Goal: Task Accomplishment & Management: Complete application form

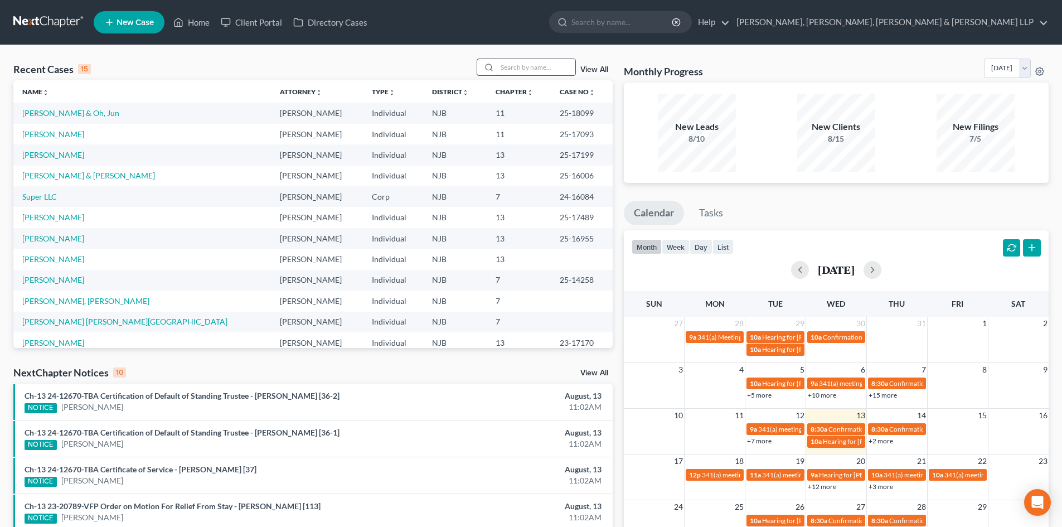
click at [551, 71] on input "search" at bounding box center [536, 67] width 78 height 16
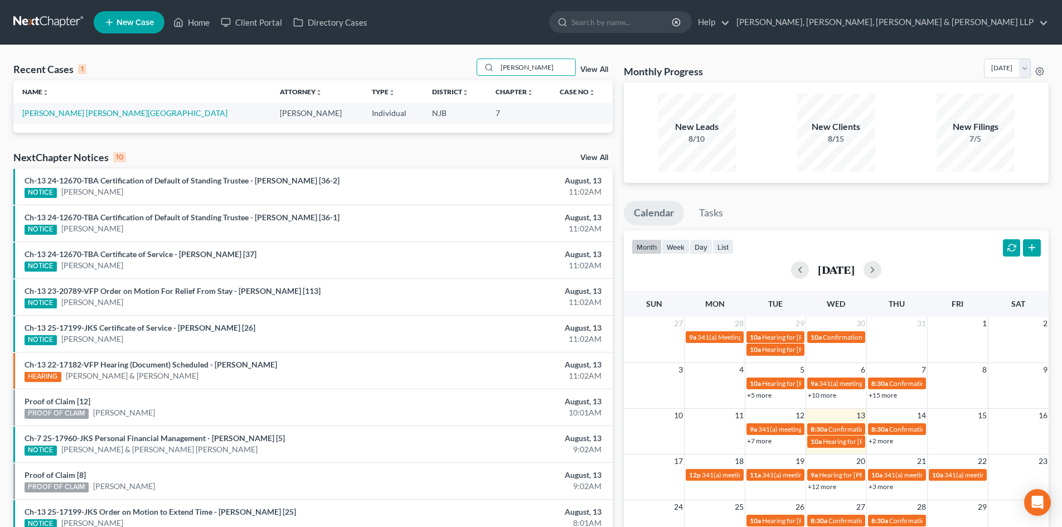
type input "[PERSON_NAME]"
drag, startPoint x: 56, startPoint y: 109, endPoint x: 61, endPoint y: 114, distance: 7.9
click at [61, 114] on link "[PERSON_NAME] [PERSON_NAME][GEOGRAPHIC_DATA]" at bounding box center [124, 112] width 205 height 9
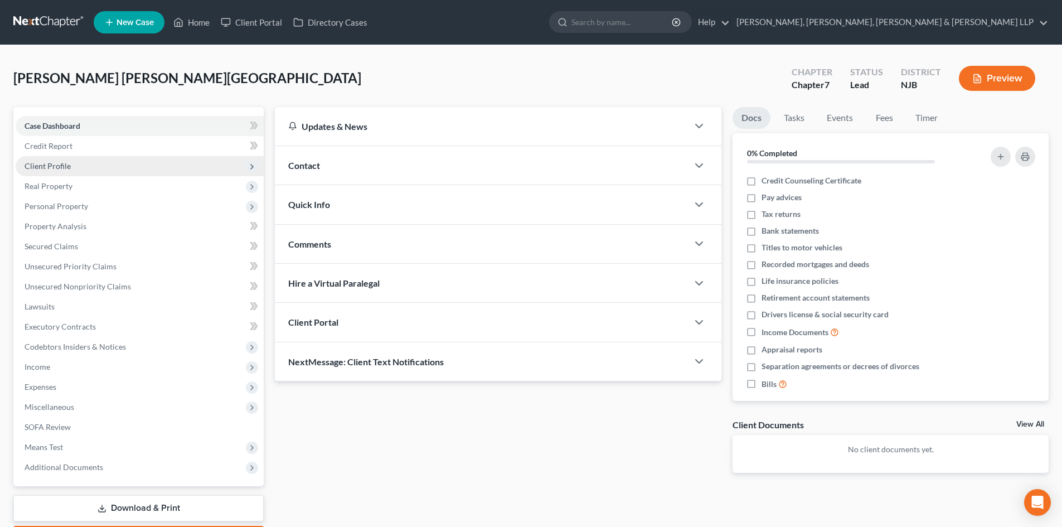
click at [70, 166] on span "Client Profile" at bounding box center [140, 166] width 248 height 20
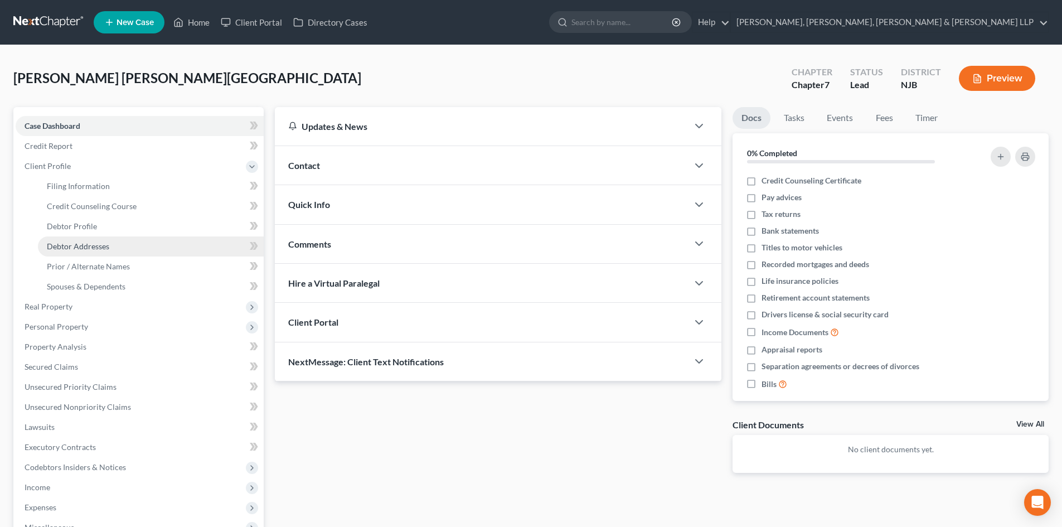
click at [93, 245] on span "Debtor Addresses" at bounding box center [78, 245] width 62 height 9
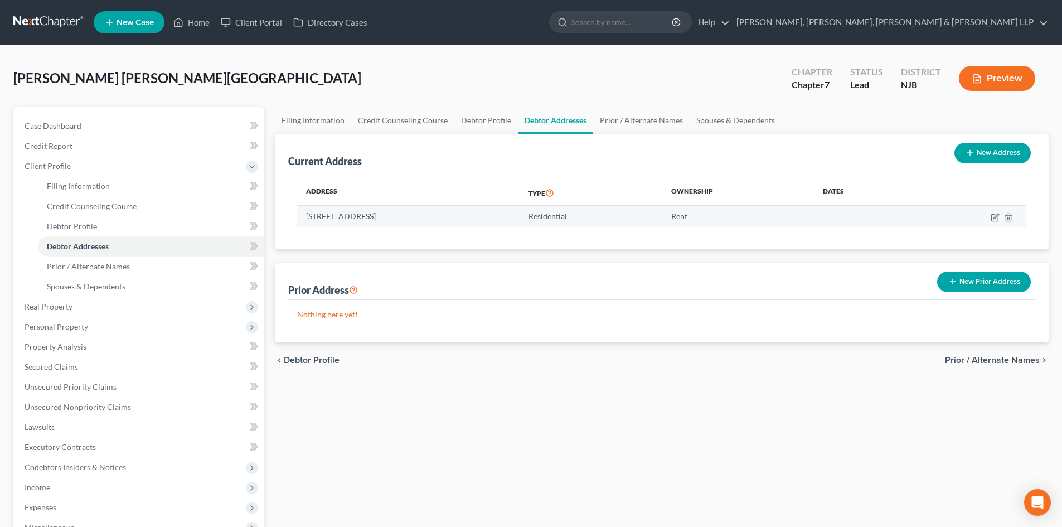
drag, startPoint x: 469, startPoint y: 214, endPoint x: 304, endPoint y: 219, distance: 165.6
click at [304, 219] on td "[STREET_ADDRESS]" at bounding box center [408, 216] width 222 height 21
copy td "[STREET_ADDRESS]"
click at [324, 122] on link "Filing Information" at bounding box center [313, 120] width 76 height 27
select select "1"
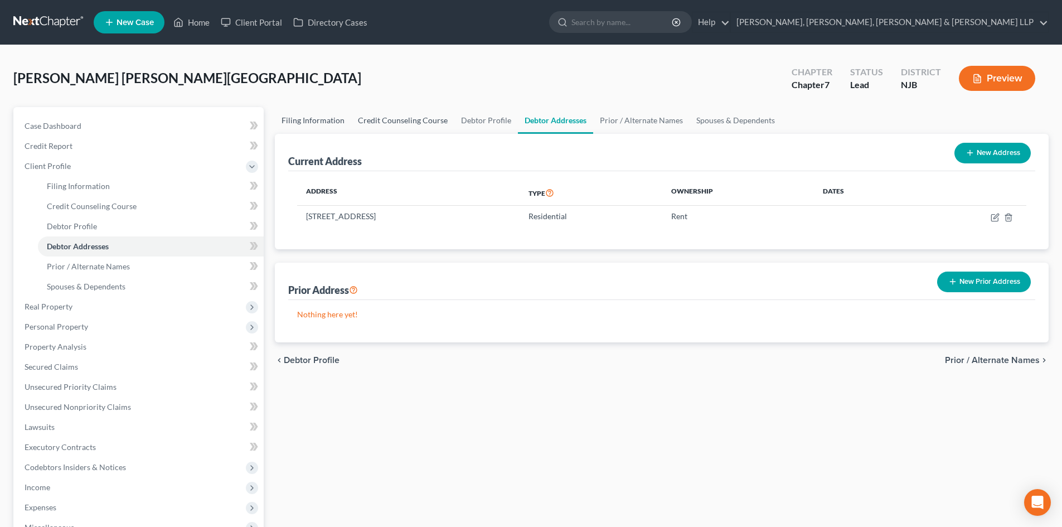
select select "0"
select select "51"
select select "4"
select select "0"
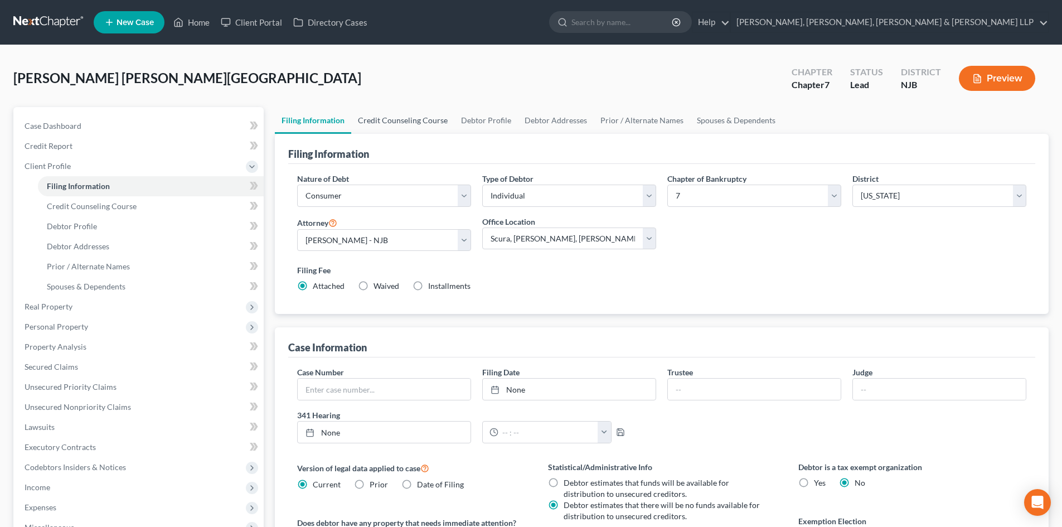
click at [400, 123] on link "Credit Counseling Course" at bounding box center [402, 120] width 103 height 27
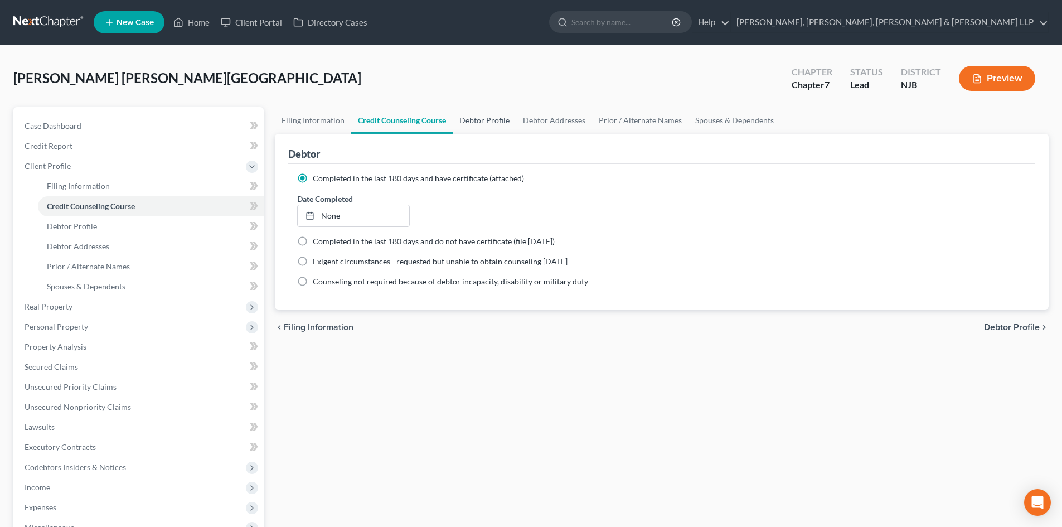
click at [476, 120] on link "Debtor Profile" at bounding box center [485, 120] width 64 height 27
select select "0"
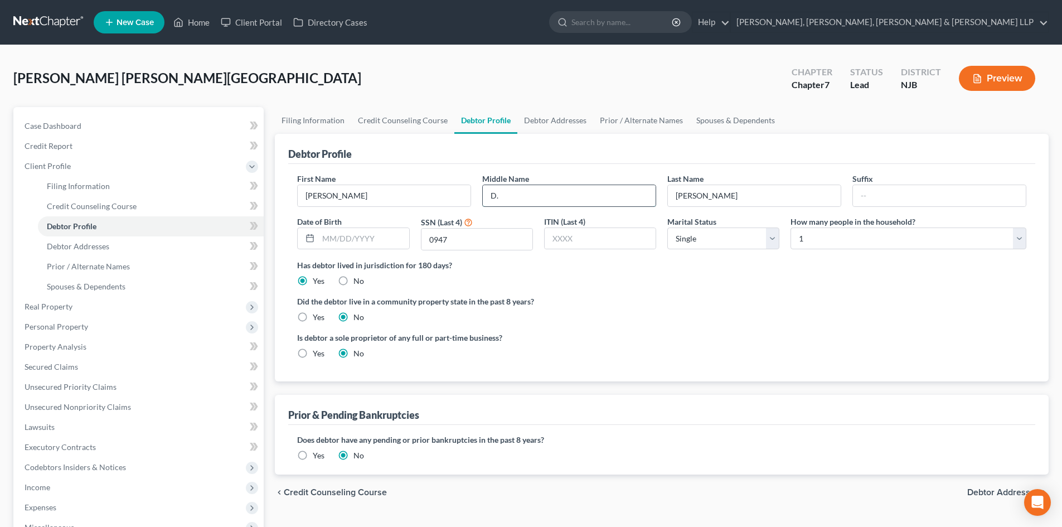
click at [521, 200] on input "D." at bounding box center [569, 195] width 173 height 21
type input "De [DEMOGRAPHIC_DATA]"
click at [401, 239] on div "First Name [PERSON_NAME] Middle Name De [PERSON_NAME] Last Name [PERSON_NAME] S…" at bounding box center [662, 216] width 740 height 86
click at [573, 246] on input "text" at bounding box center [600, 238] width 111 height 21
type input "0947"
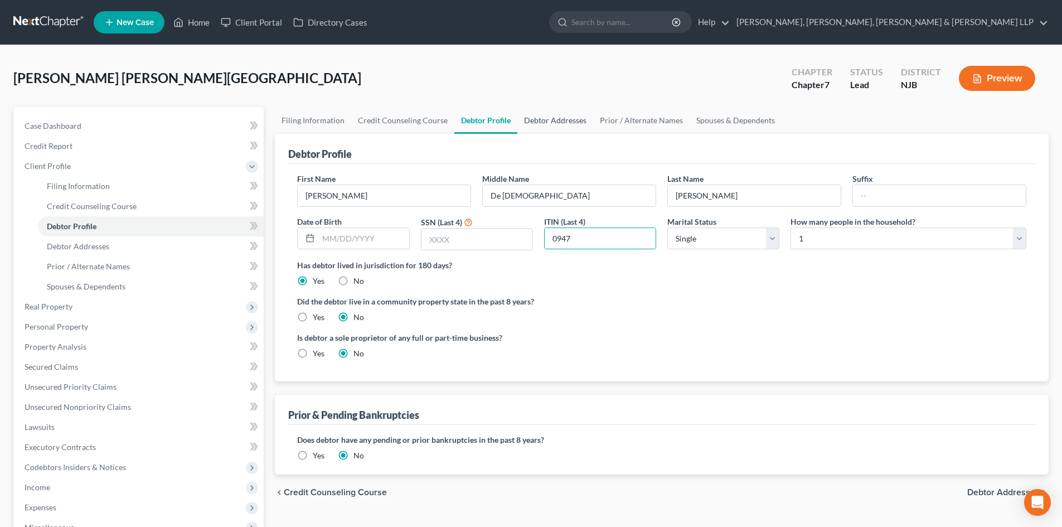
click at [574, 120] on link "Debtor Addresses" at bounding box center [555, 120] width 76 height 27
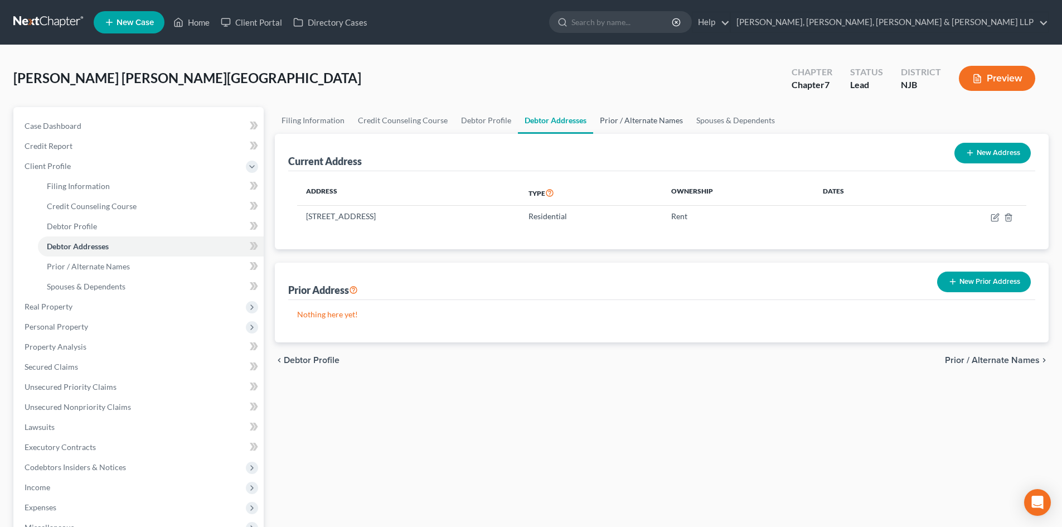
click at [607, 122] on link "Prior / Alternate Names" at bounding box center [641, 120] width 96 height 27
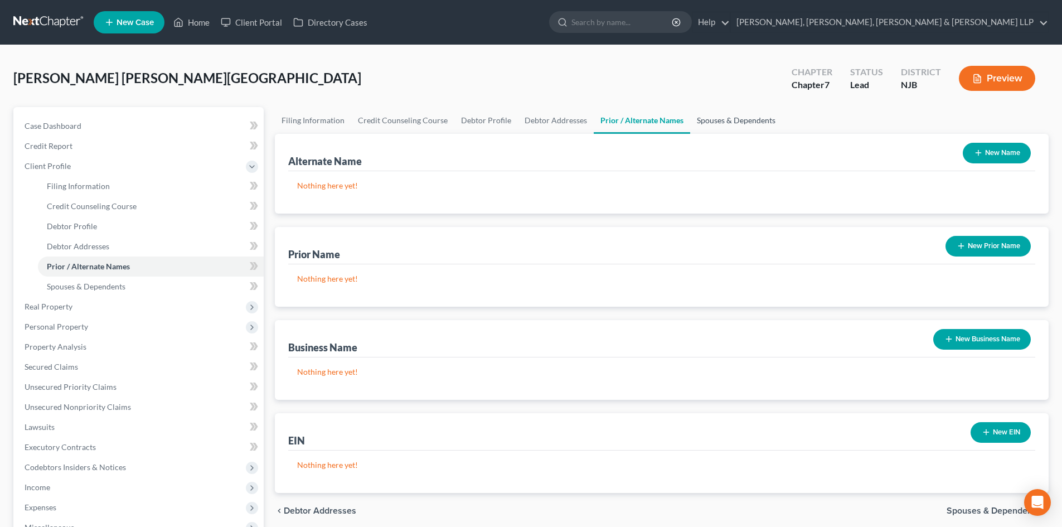
click at [709, 121] on link "Spouses & Dependents" at bounding box center [736, 120] width 92 height 27
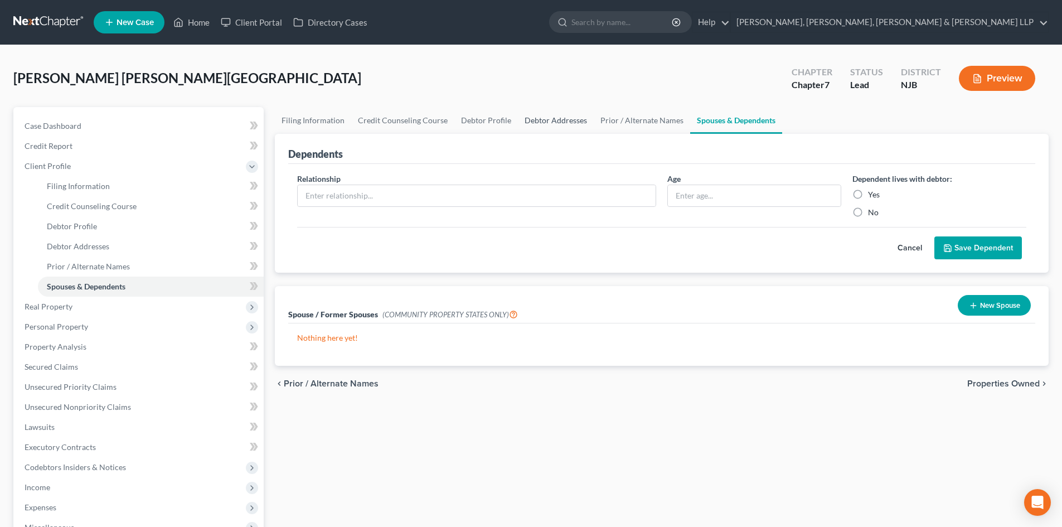
click at [540, 121] on link "Debtor Addresses" at bounding box center [556, 120] width 76 height 27
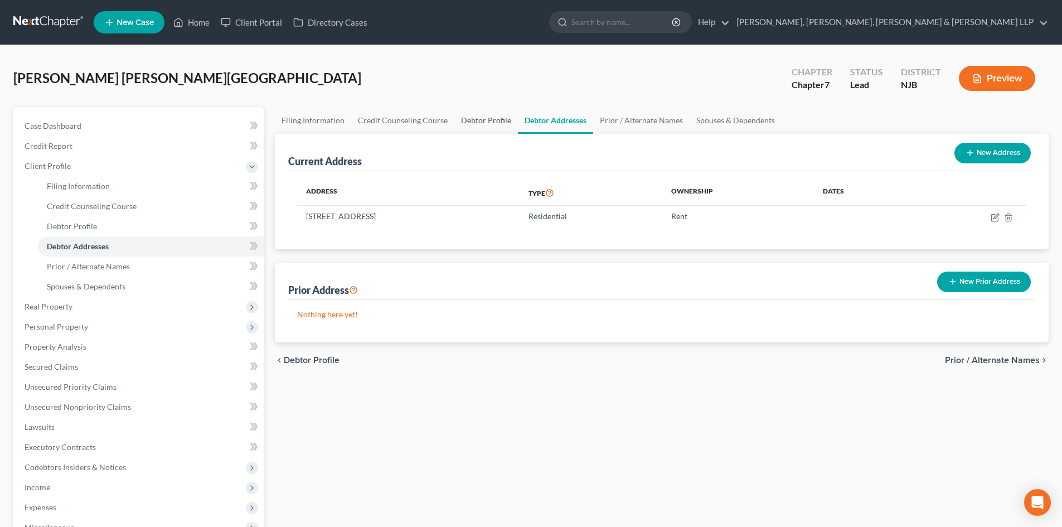
click at [490, 118] on link "Debtor Profile" at bounding box center [486, 120] width 64 height 27
select select "0"
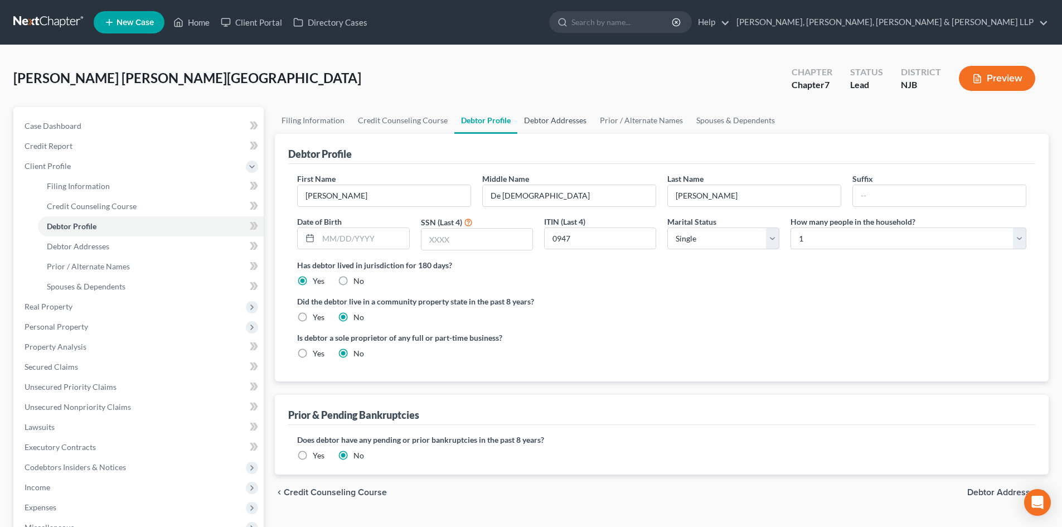
click at [556, 121] on link "Debtor Addresses" at bounding box center [555, 120] width 76 height 27
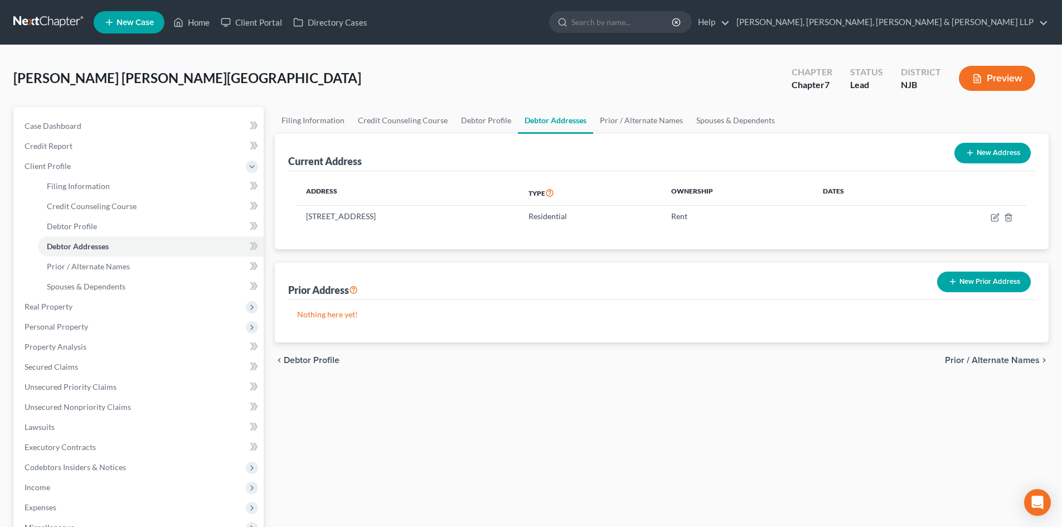
click at [970, 273] on button "New Prior Address" at bounding box center [984, 281] width 94 height 21
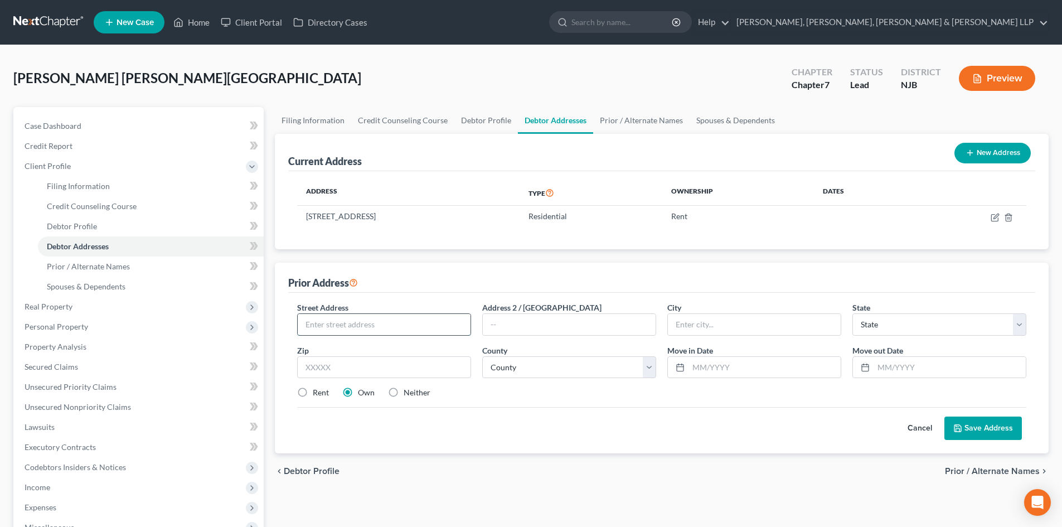
click at [327, 327] on input "text" at bounding box center [384, 324] width 173 height 21
type input "[STREET_ADDRESS][PERSON_NAME]"
click at [360, 370] on input "text" at bounding box center [384, 367] width 174 height 22
type input "07660"
type input "[GEOGRAPHIC_DATA]"
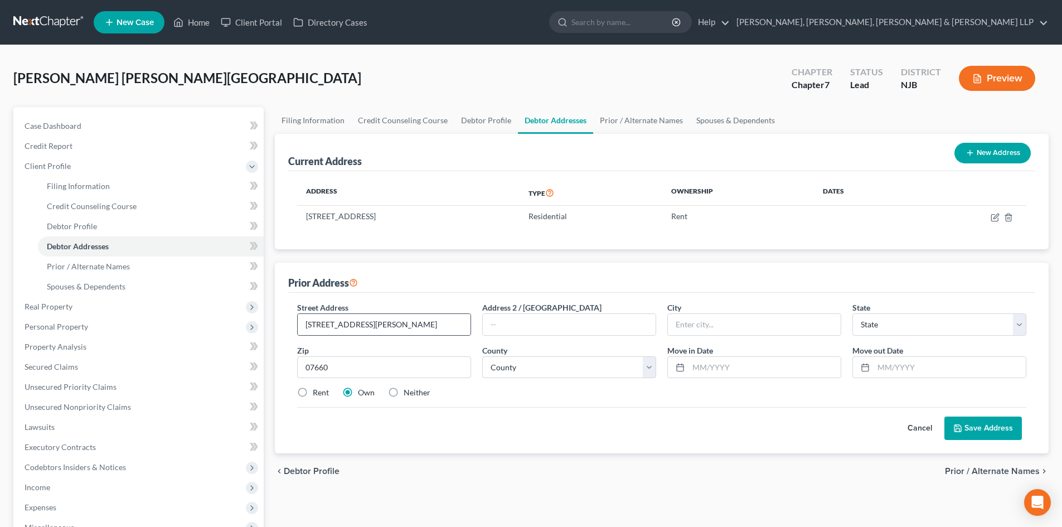
select select "33"
click at [452, 335] on div "[STREET_ADDRESS][PERSON_NAME]" at bounding box center [384, 324] width 174 height 22
drag, startPoint x: 488, startPoint y: 357, endPoint x: 521, endPoint y: 365, distance: 33.3
click at [488, 357] on select "County [GEOGRAPHIC_DATA] [GEOGRAPHIC_DATA] [GEOGRAPHIC_DATA] [GEOGRAPHIC_DATA] …" at bounding box center [569, 367] width 174 height 22
select select "1"
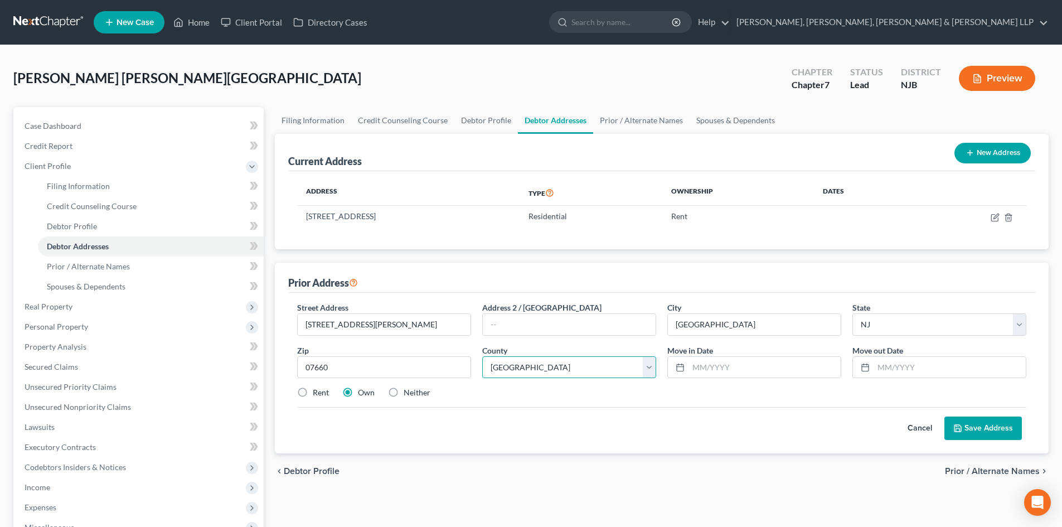
click at [482, 356] on select "County [GEOGRAPHIC_DATA] [GEOGRAPHIC_DATA] [GEOGRAPHIC_DATA] [GEOGRAPHIC_DATA] …" at bounding box center [569, 367] width 174 height 22
click at [314, 392] on label "Rent" at bounding box center [321, 392] width 16 height 11
click at [317, 392] on input "Rent" at bounding box center [320, 390] width 7 height 7
radio input "true"
click at [745, 379] on div "Street Address * [STREET_ADDRESS][PERSON_NAME] Address 2 / [GEOGRAPHIC_DATA] * …" at bounding box center [662, 355] width 740 height 106
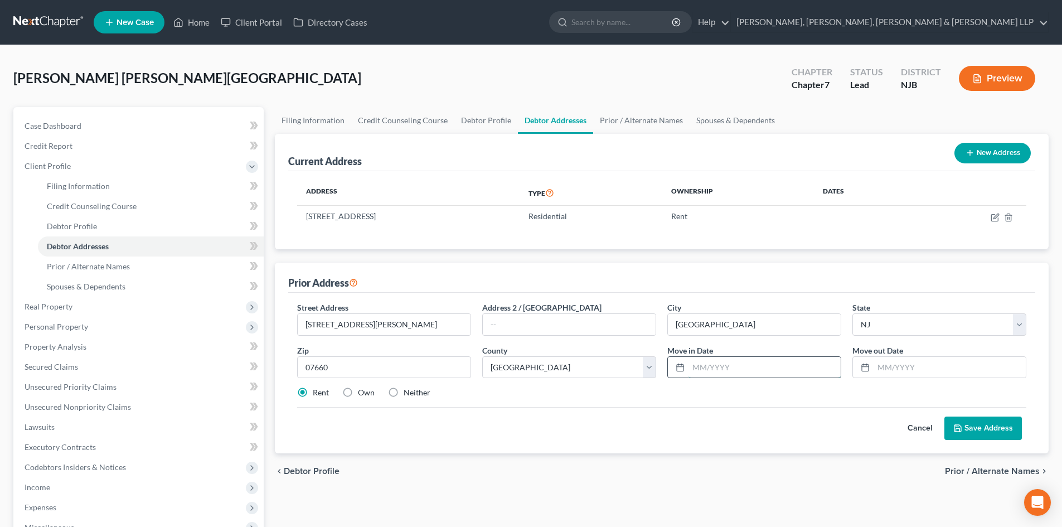
click at [753, 368] on input "text" at bounding box center [764, 367] width 152 height 21
click at [714, 368] on input "text" at bounding box center [764, 367] width 152 height 21
type input "03/2023"
click at [880, 371] on input "text" at bounding box center [950, 367] width 152 height 21
type input "[DATE]"
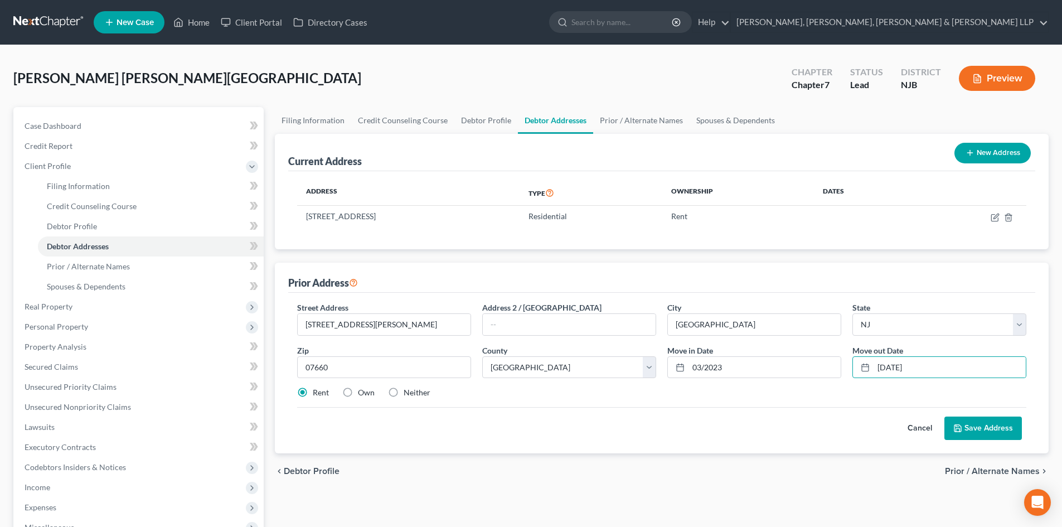
click at [977, 423] on button "Save Address" at bounding box center [982, 427] width 77 height 23
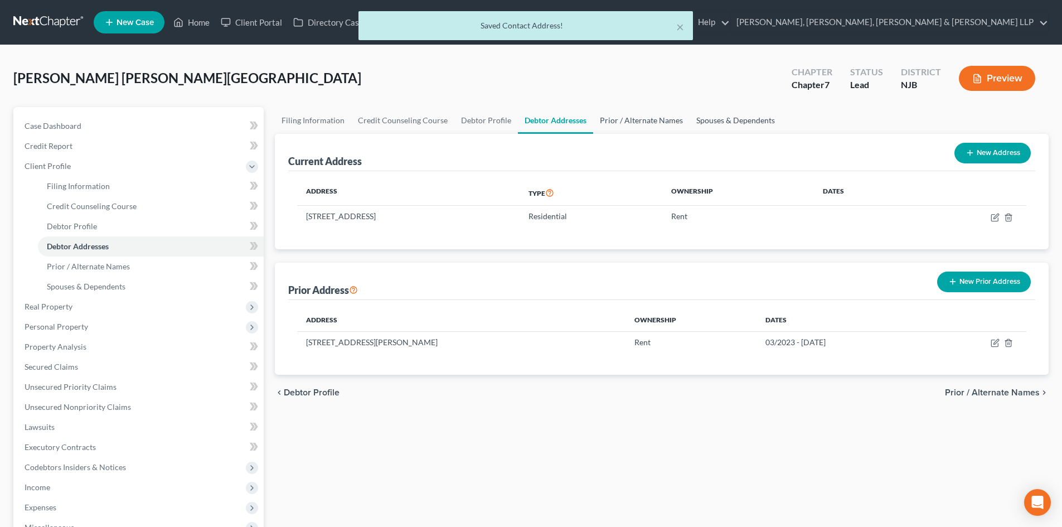
drag, startPoint x: 643, startPoint y: 123, endPoint x: 715, endPoint y: 122, distance: 71.9
click at [643, 123] on link "Prior / Alternate Names" at bounding box center [641, 120] width 96 height 27
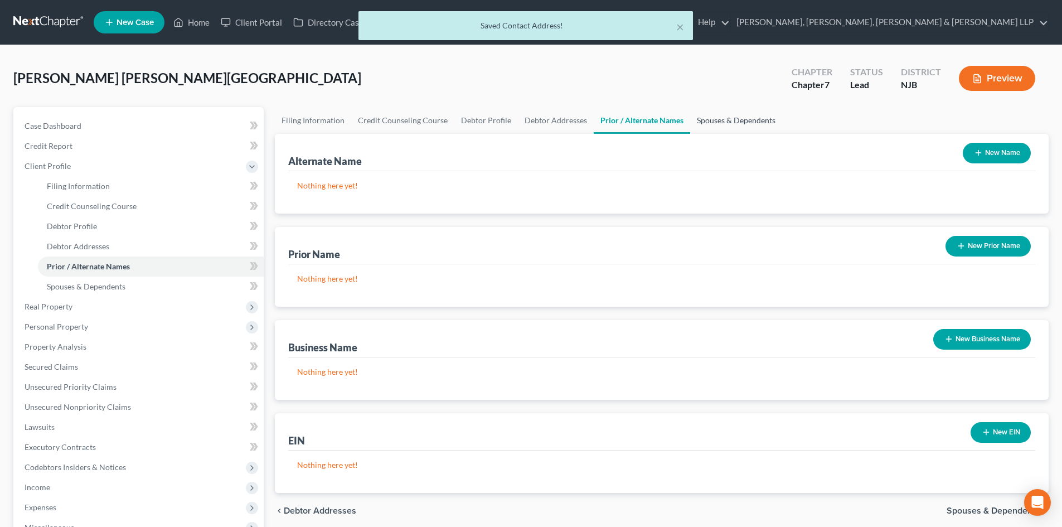
click at [725, 122] on link "Spouses & Dependents" at bounding box center [736, 120] width 92 height 27
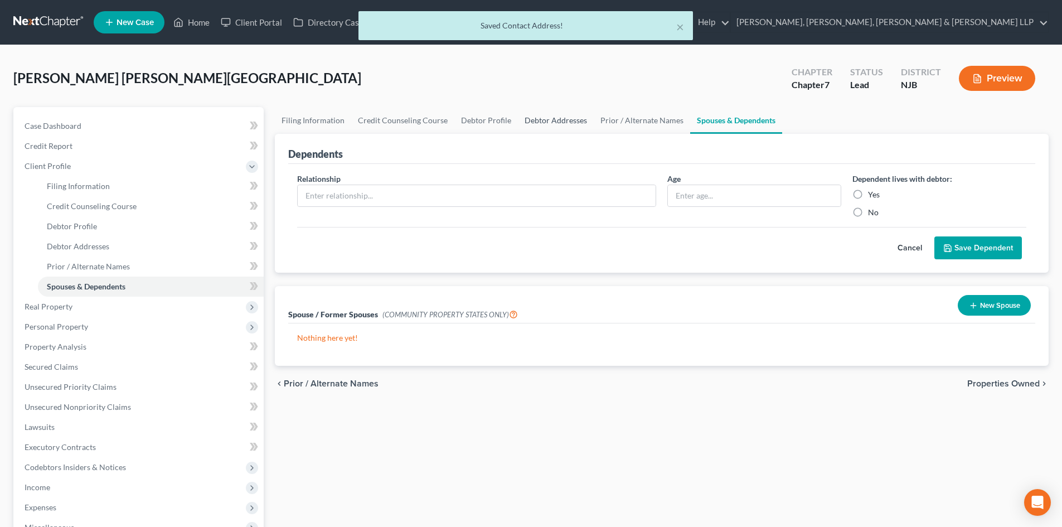
click at [531, 122] on link "Debtor Addresses" at bounding box center [556, 120] width 76 height 27
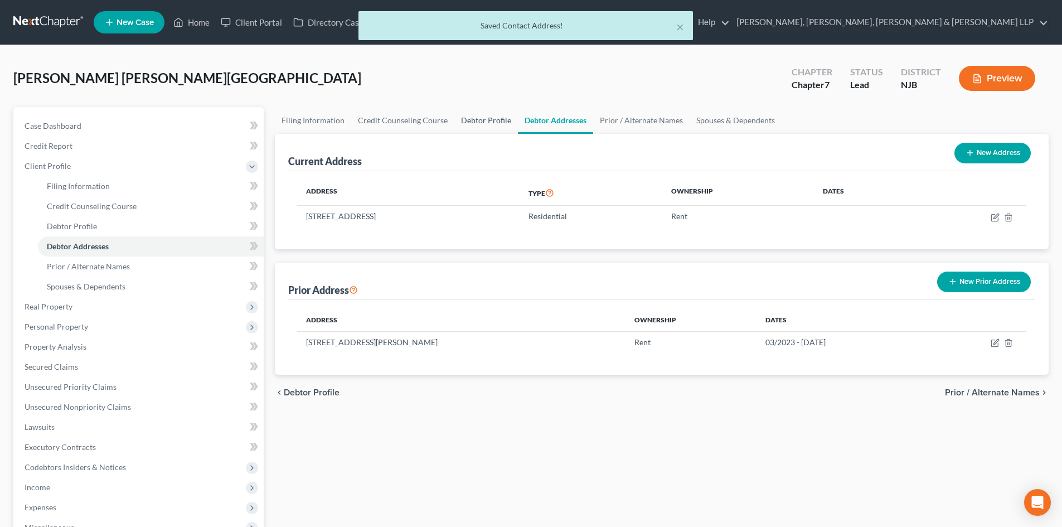
click at [486, 127] on link "Debtor Profile" at bounding box center [486, 120] width 64 height 27
select select "0"
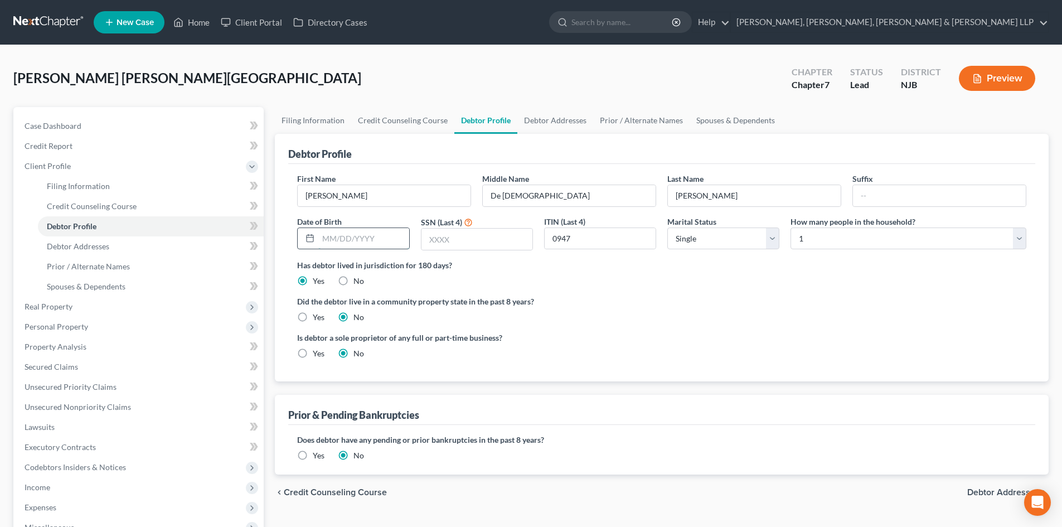
click at [372, 234] on input "text" at bounding box center [363, 238] width 90 height 21
type input "[DATE]"
click at [538, 119] on link "Debtor Addresses" at bounding box center [555, 120] width 76 height 27
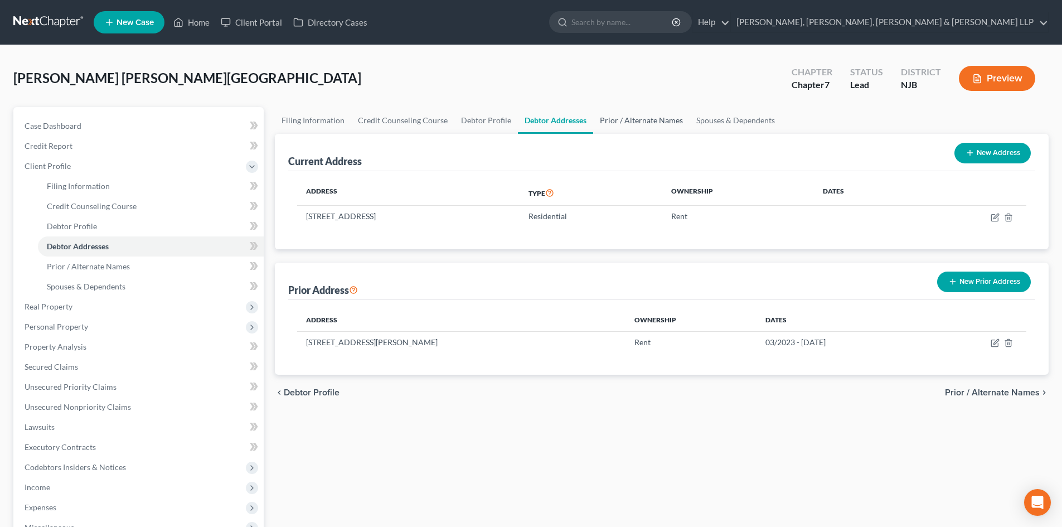
click at [597, 118] on link "Prior / Alternate Names" at bounding box center [641, 120] width 96 height 27
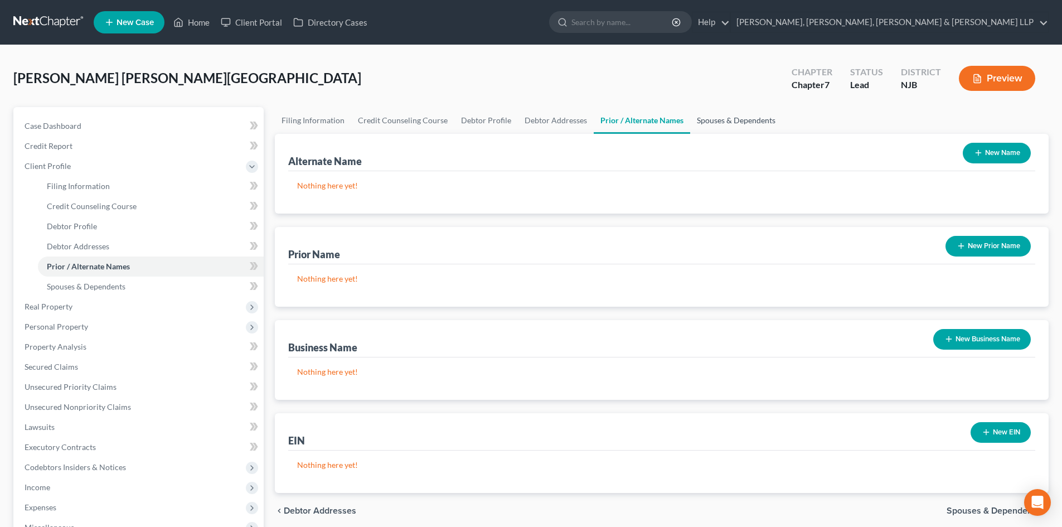
click at [724, 113] on link "Spouses & Dependents" at bounding box center [736, 120] width 92 height 27
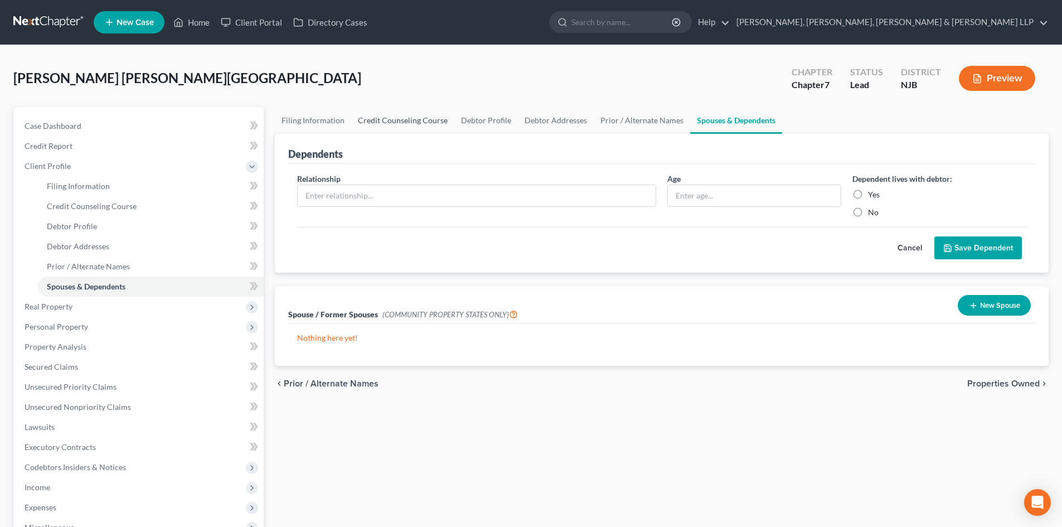
click at [392, 120] on link "Credit Counseling Course" at bounding box center [402, 120] width 103 height 27
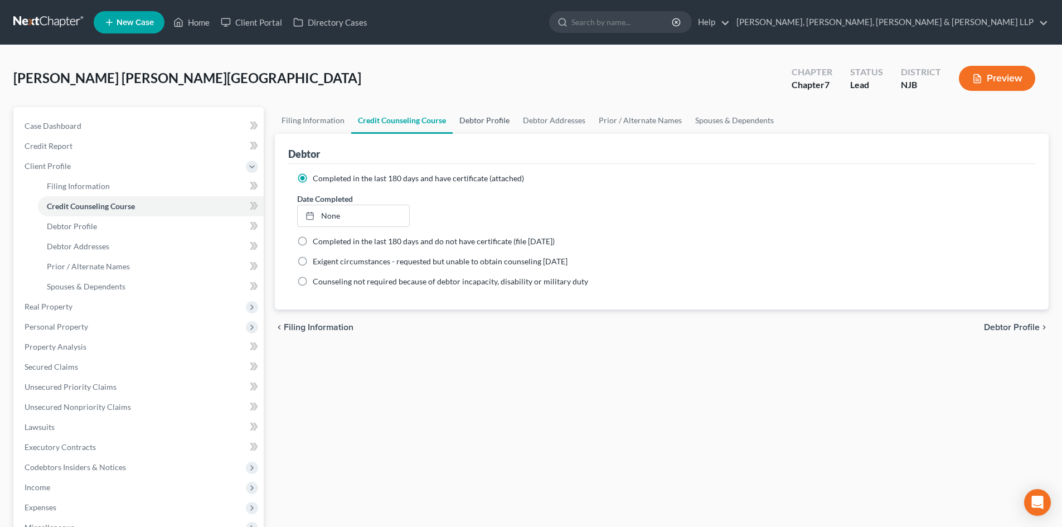
click at [472, 119] on link "Debtor Profile" at bounding box center [485, 120] width 64 height 27
select select "0"
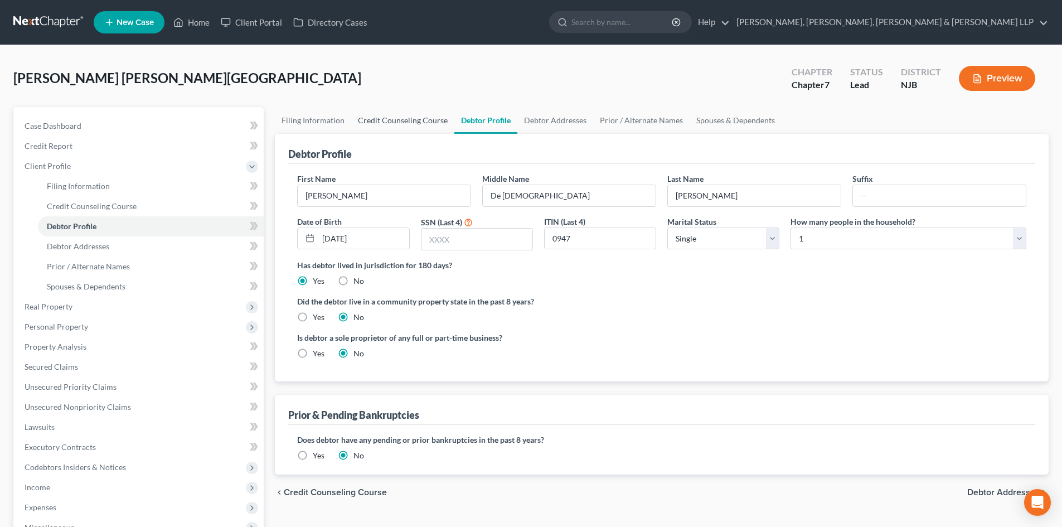
click at [394, 124] on link "Credit Counseling Course" at bounding box center [402, 120] width 103 height 27
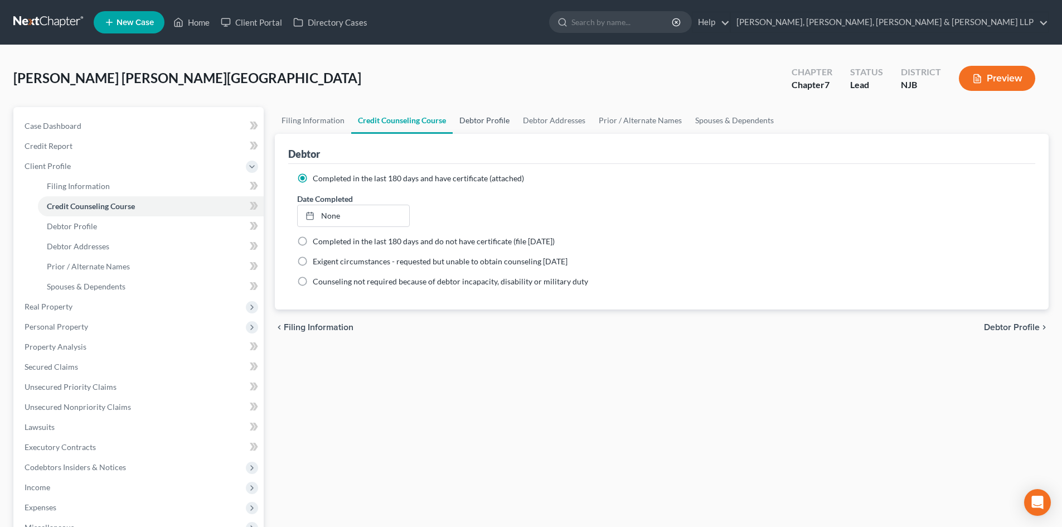
click at [473, 126] on link "Debtor Profile" at bounding box center [485, 120] width 64 height 27
select select "0"
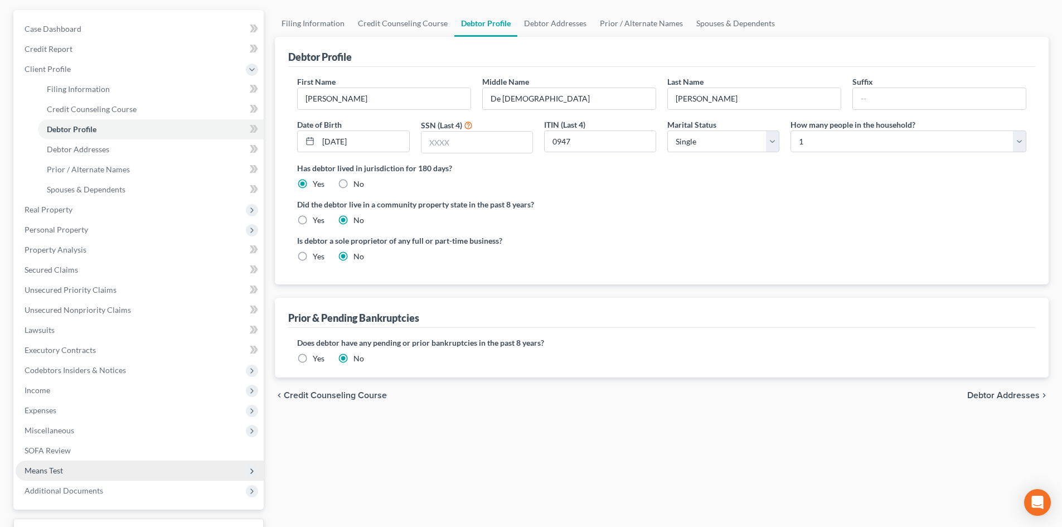
scroll to position [186, 0]
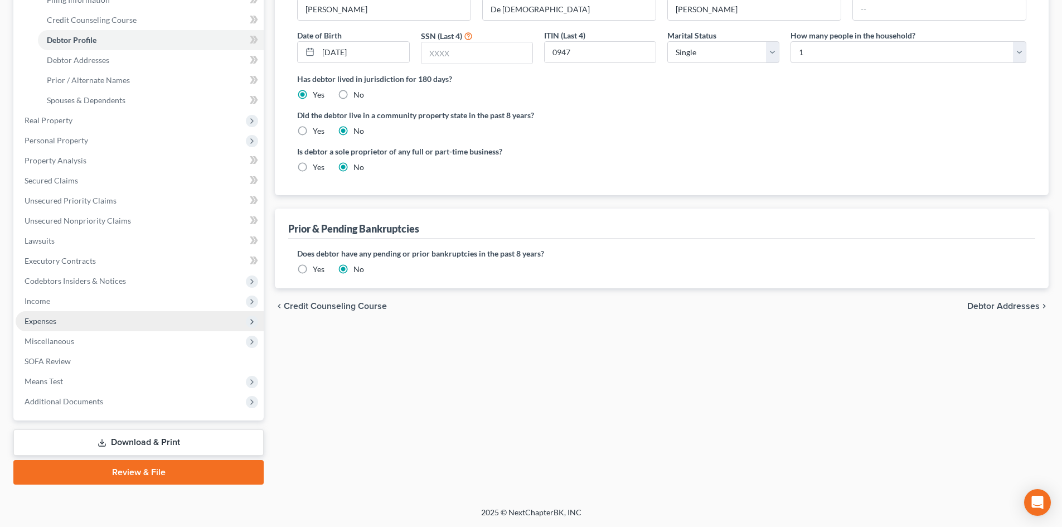
click at [59, 321] on span "Expenses" at bounding box center [140, 321] width 248 height 20
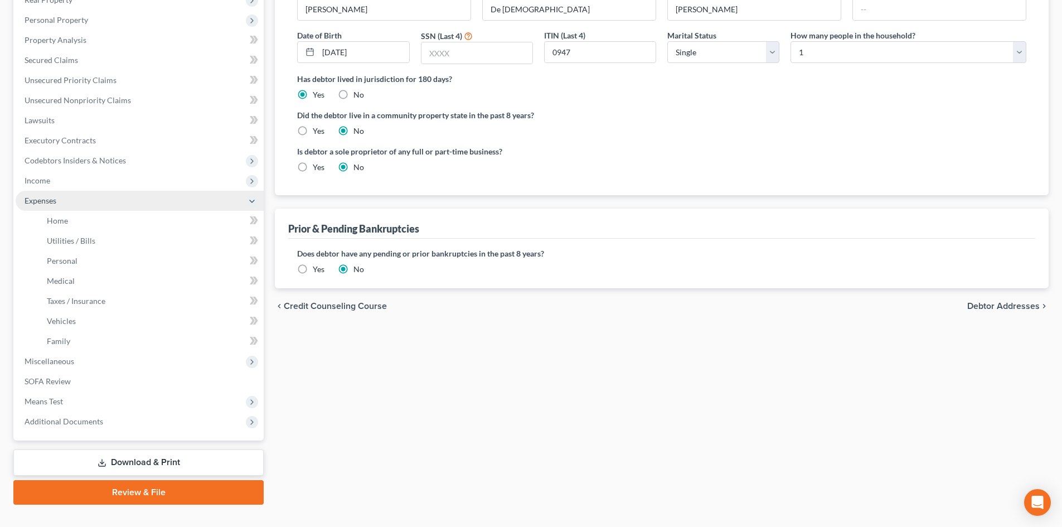
click at [88, 189] on span "Income" at bounding box center [140, 181] width 248 height 20
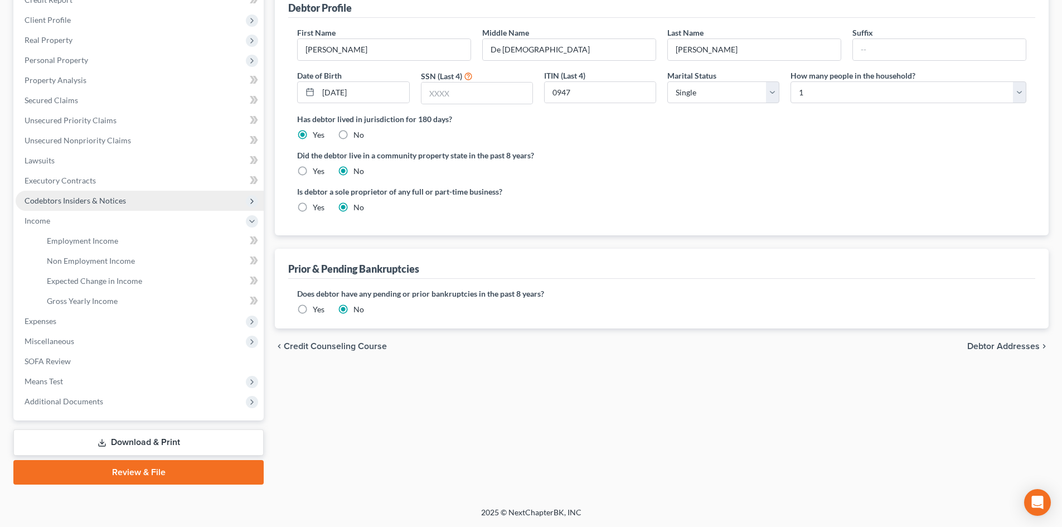
scroll to position [146, 0]
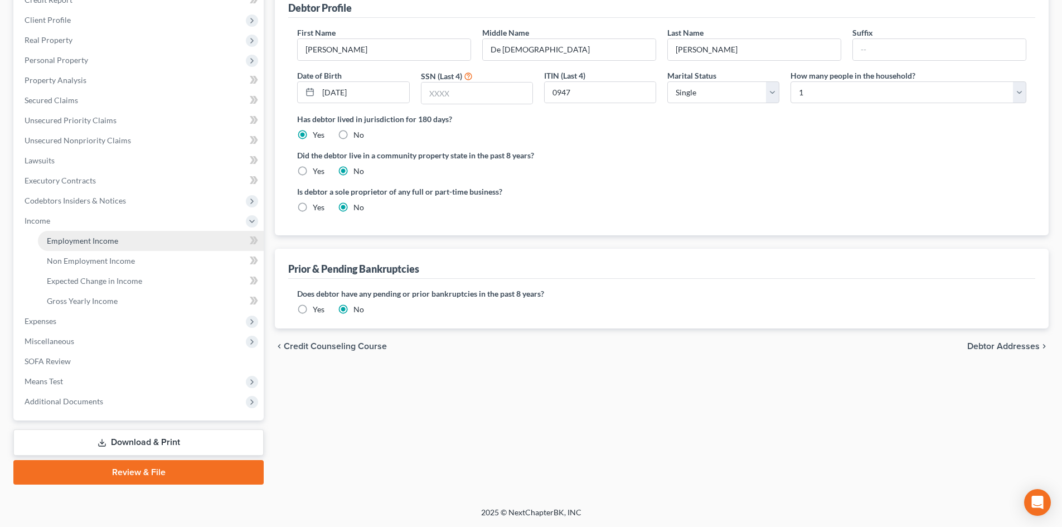
click at [105, 243] on span "Employment Income" at bounding box center [82, 240] width 71 height 9
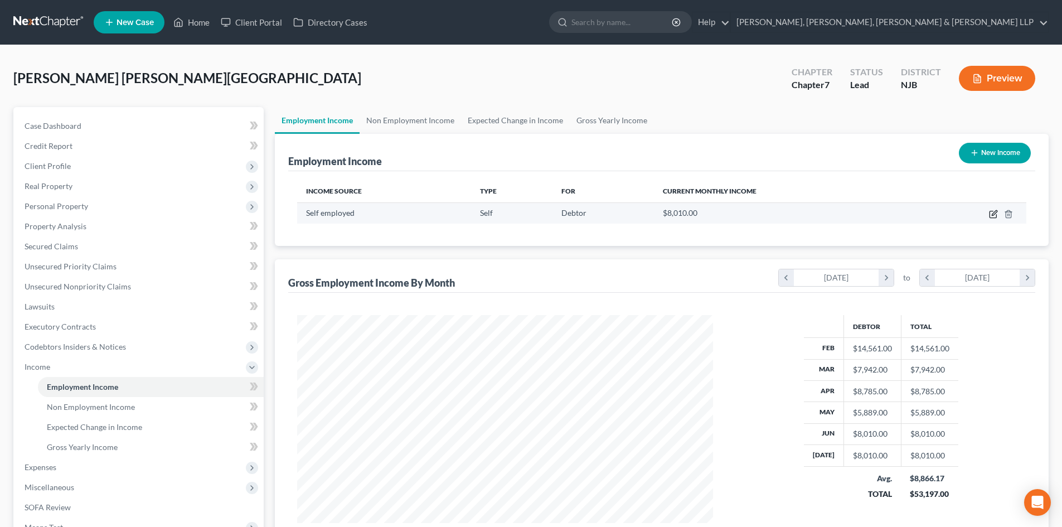
click at [996, 216] on icon "button" at bounding box center [992, 214] width 7 height 7
select select "1"
select select "0"
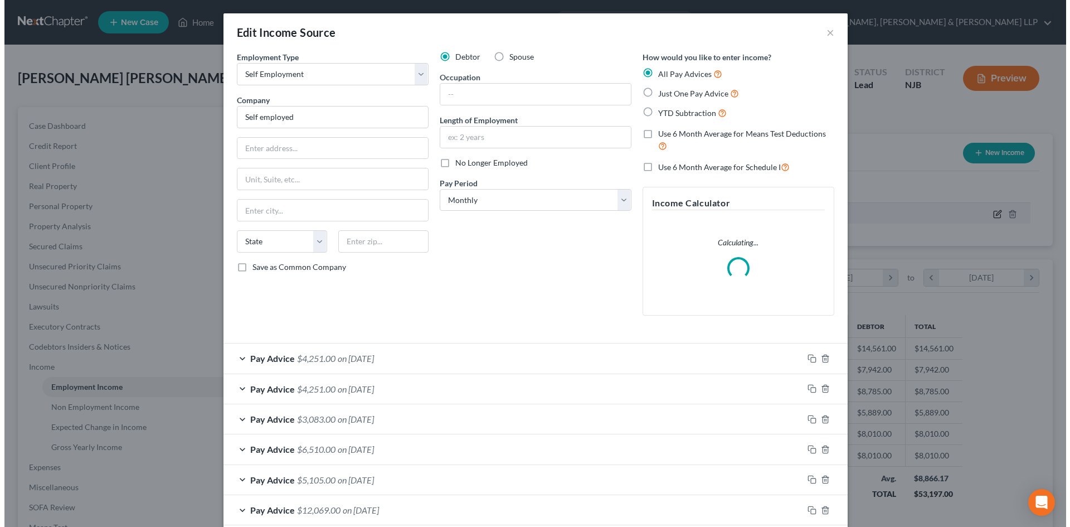
scroll to position [210, 442]
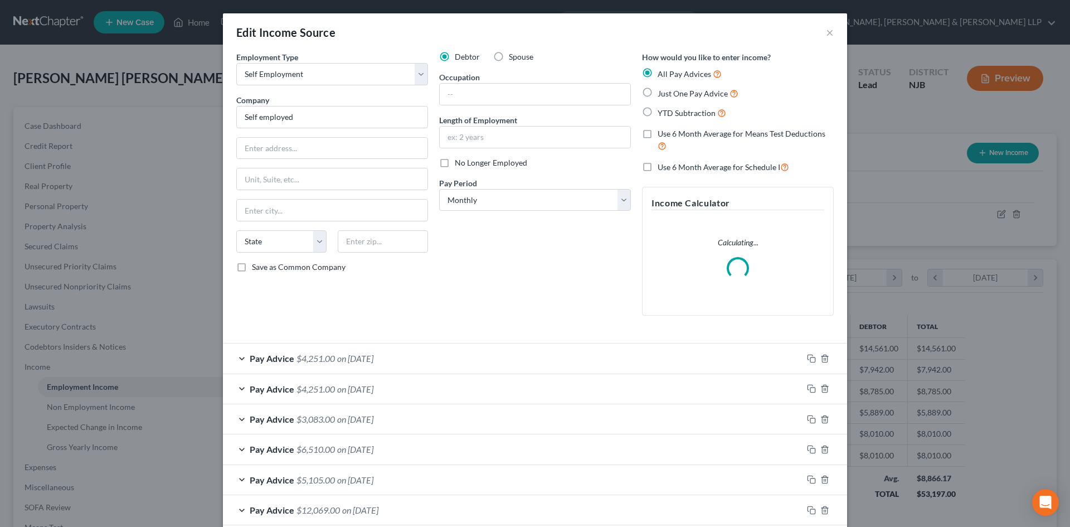
click at [387, 367] on div "Pay Advice $4,251.00 on [DATE]" at bounding box center [513, 358] width 580 height 30
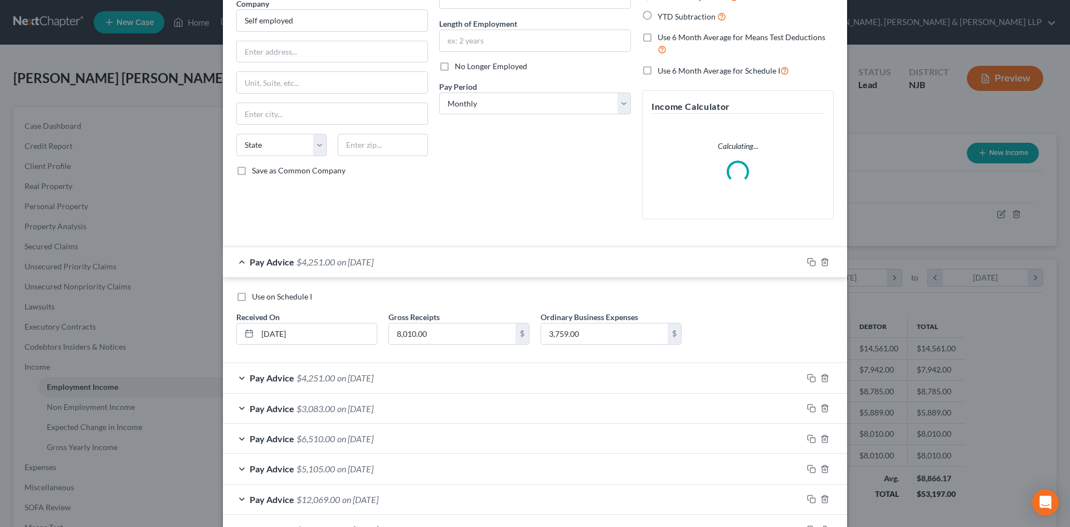
scroll to position [111, 0]
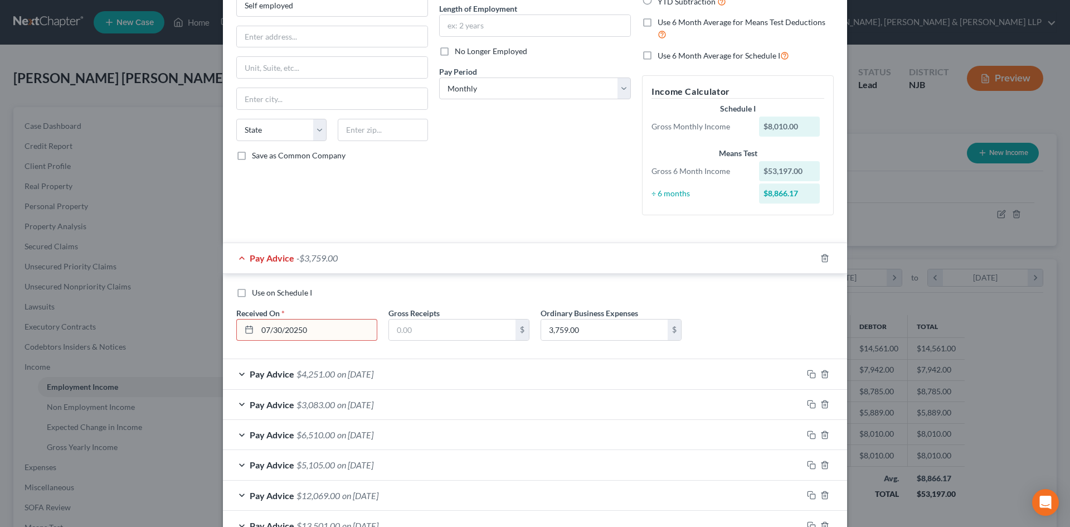
type input "[DATE]"
click at [437, 332] on input "text" at bounding box center [452, 329] width 127 height 21
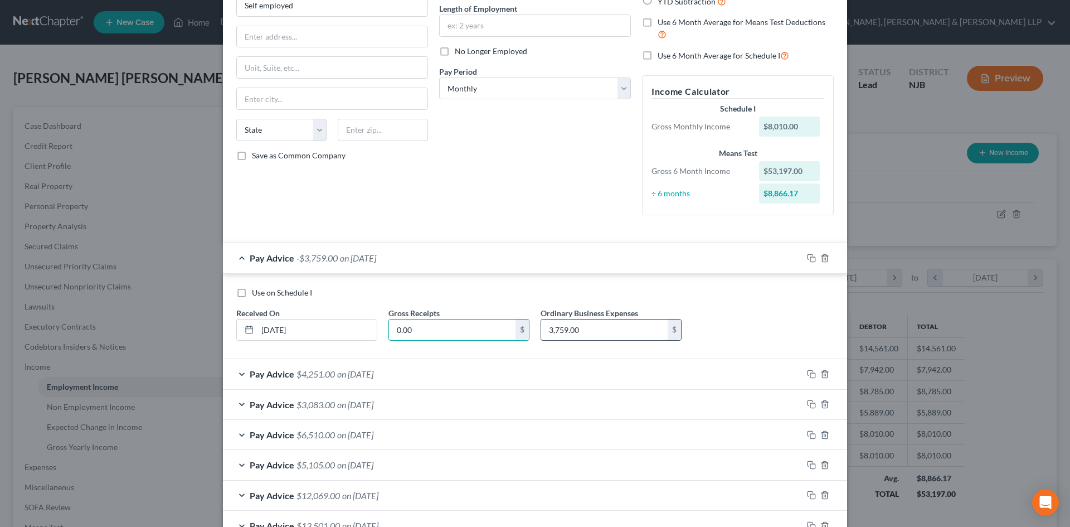
type input "0.00"
click at [496, 287] on div "Use on Schedule I" at bounding box center [535, 292] width 598 height 11
click at [235, 252] on div "Pay Advice on [DATE]" at bounding box center [513, 258] width 580 height 30
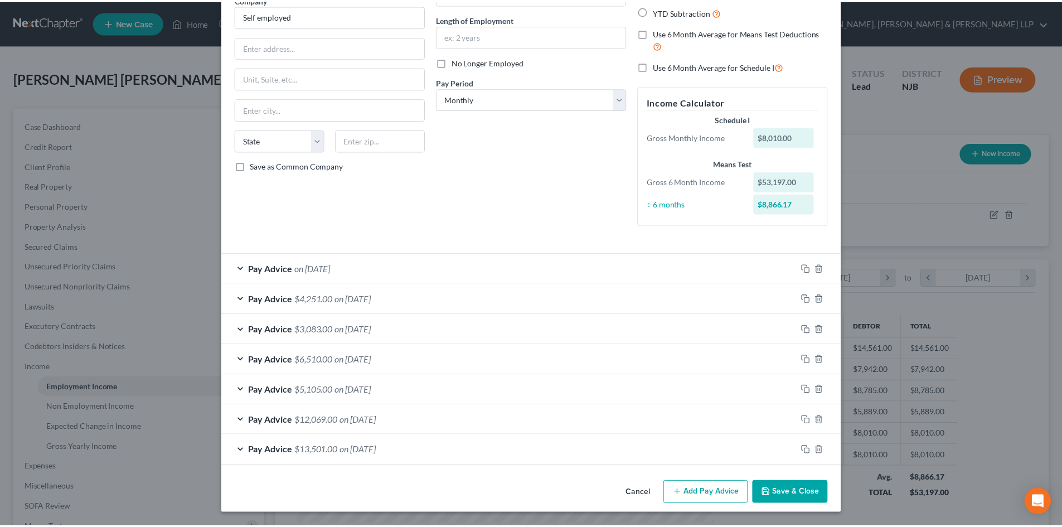
scroll to position [101, 0]
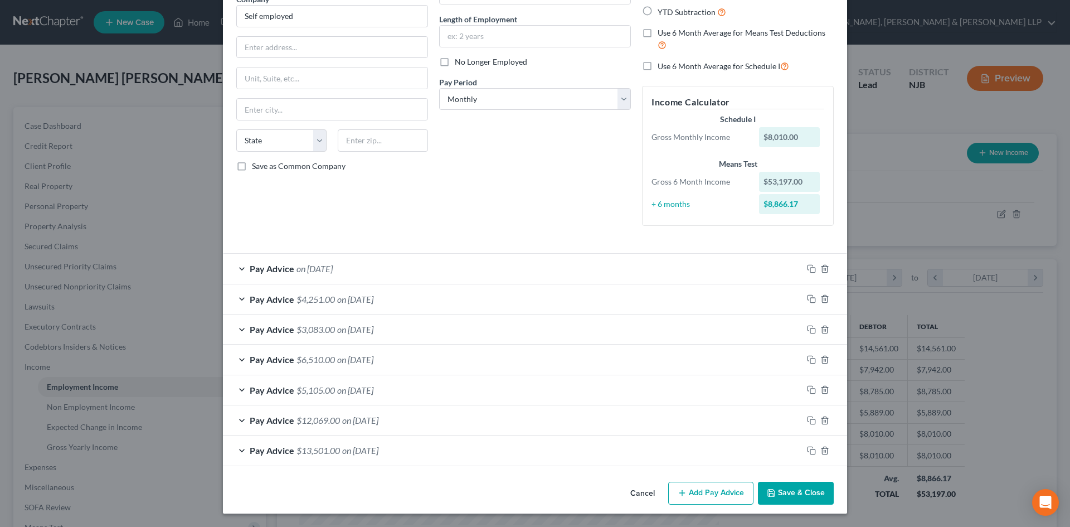
click at [803, 487] on button "Save & Close" at bounding box center [796, 493] width 76 height 23
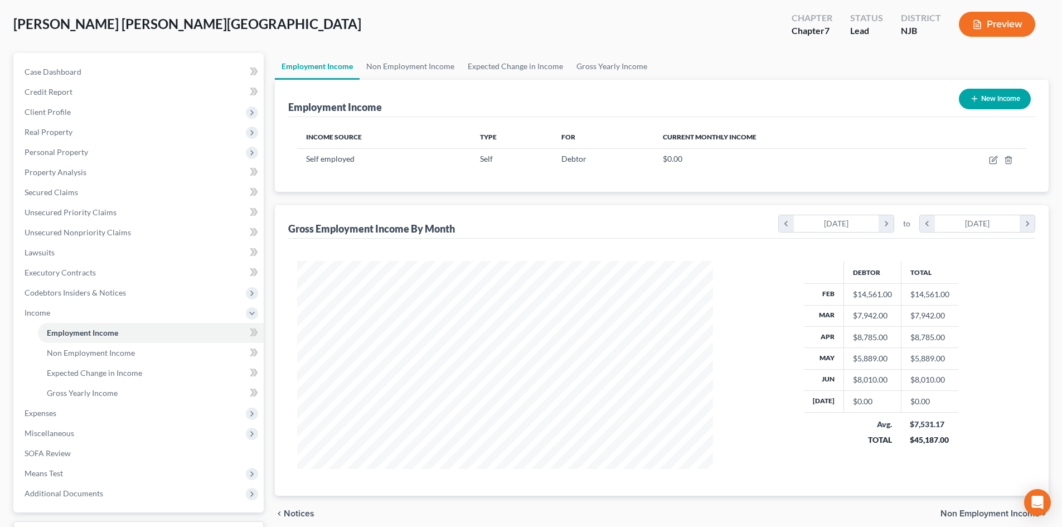
scroll to position [146, 0]
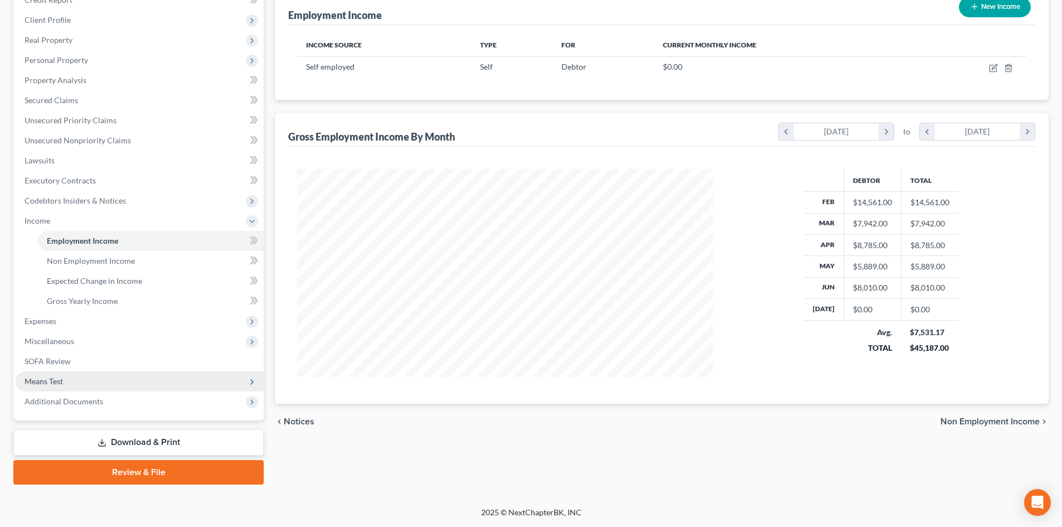
click at [79, 384] on span "Means Test" at bounding box center [140, 381] width 248 height 20
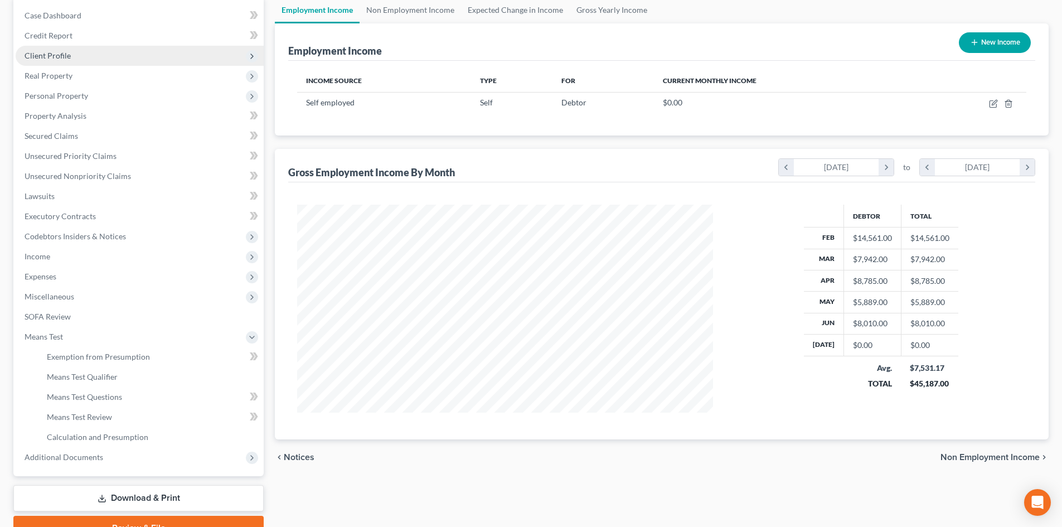
scroll to position [90, 0]
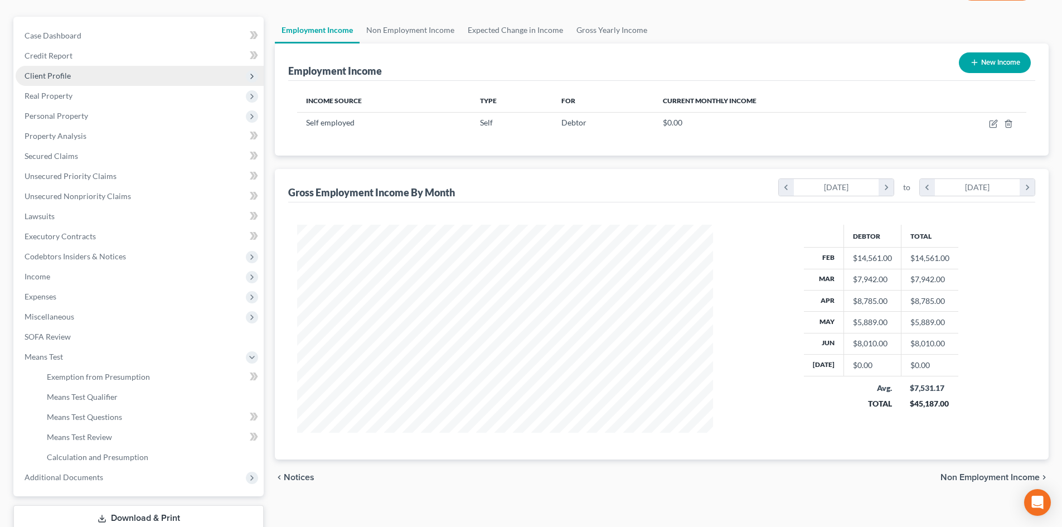
click at [87, 77] on span "Client Profile" at bounding box center [140, 76] width 248 height 20
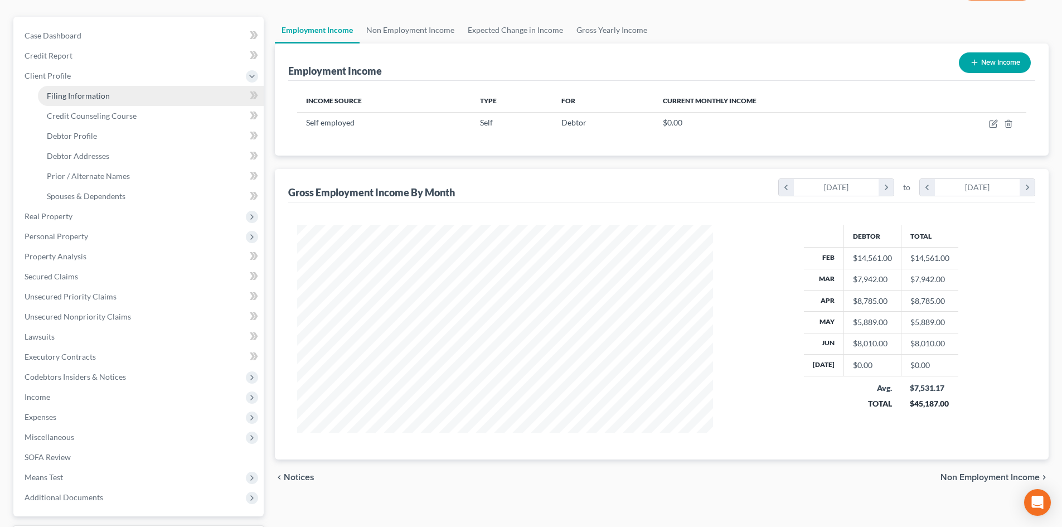
click at [92, 92] on span "Filing Information" at bounding box center [78, 95] width 63 height 9
select select "1"
select select "0"
select select "51"
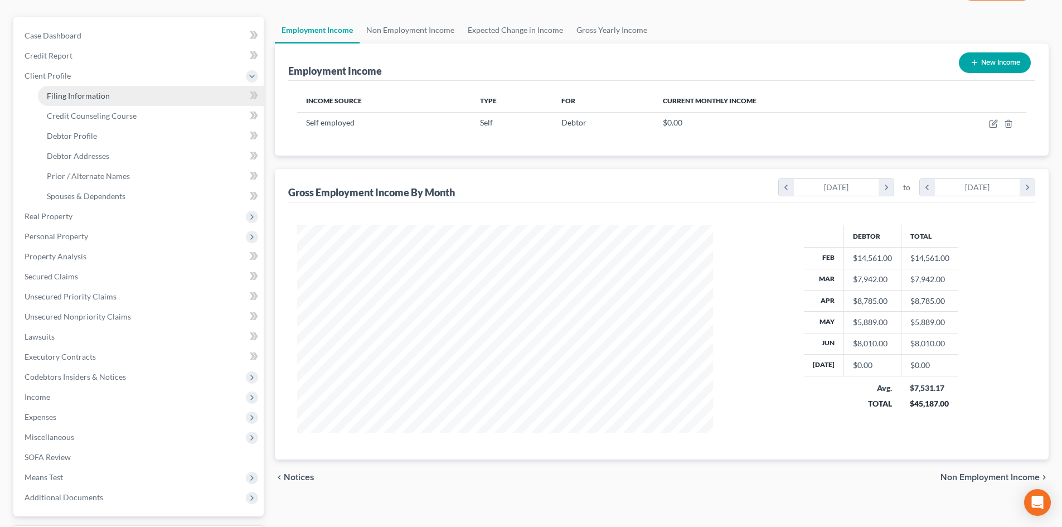
select select "4"
select select "0"
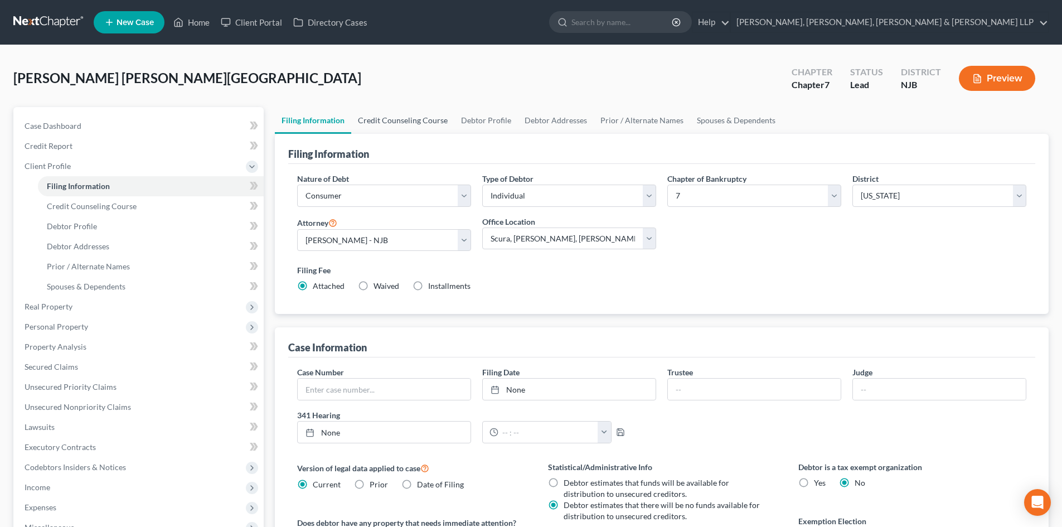
click at [418, 125] on link "Credit Counseling Course" at bounding box center [402, 120] width 103 height 27
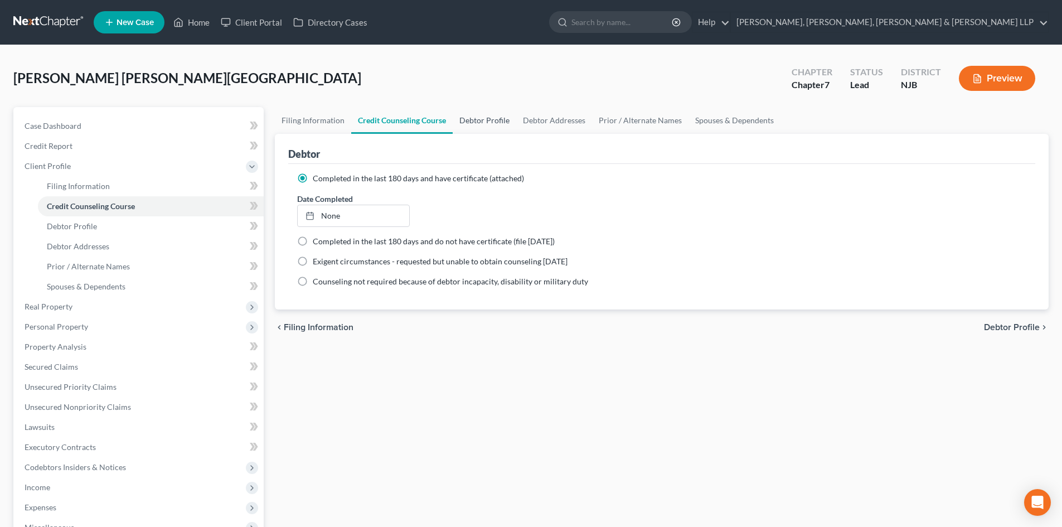
click at [492, 127] on link "Debtor Profile" at bounding box center [485, 120] width 64 height 27
select select "0"
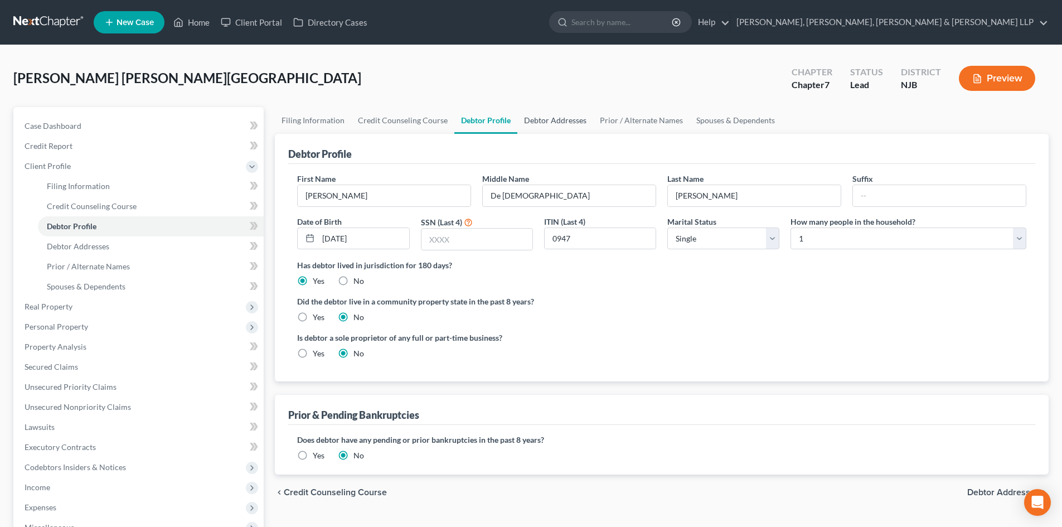
click at [551, 127] on link "Debtor Addresses" at bounding box center [555, 120] width 76 height 27
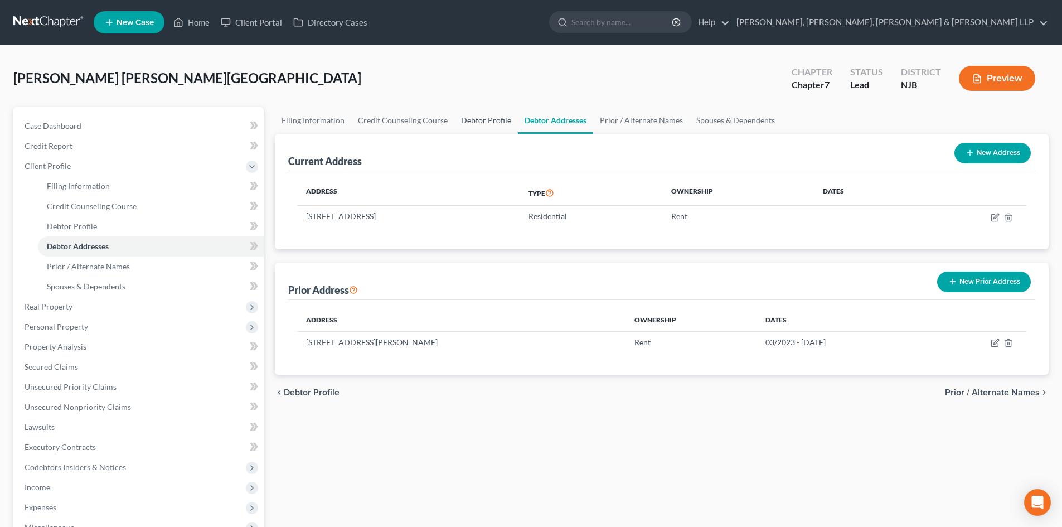
click at [477, 125] on link "Debtor Profile" at bounding box center [486, 120] width 64 height 27
select select "0"
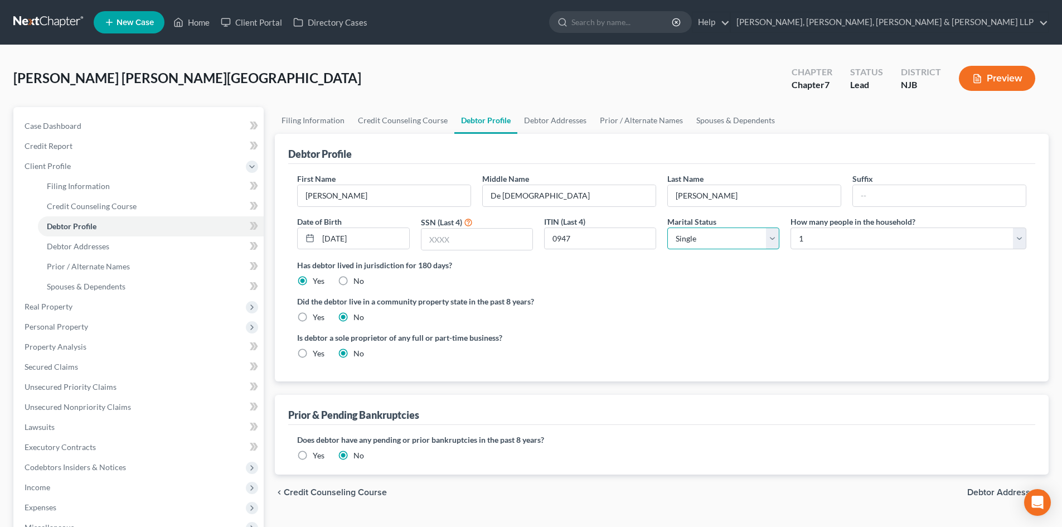
click at [743, 239] on select "Select Single Married Separated Divorced Widowed" at bounding box center [723, 238] width 112 height 22
select select "2"
click at [667, 227] on select "Select Single Married Separated Divorced Widowed" at bounding box center [723, 238] width 112 height 22
click at [711, 240] on select "Select Single Married Separated Divorced Widowed" at bounding box center [723, 238] width 112 height 22
click at [842, 305] on label "Did the debtor live in a community property state in the past 8 years?" at bounding box center [661, 301] width 729 height 12
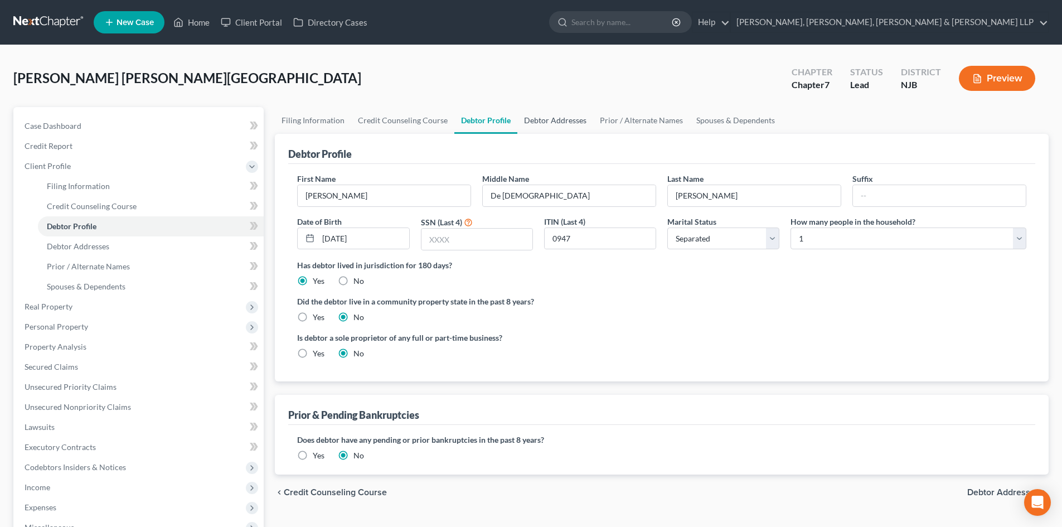
click at [541, 123] on link "Debtor Addresses" at bounding box center [555, 120] width 76 height 27
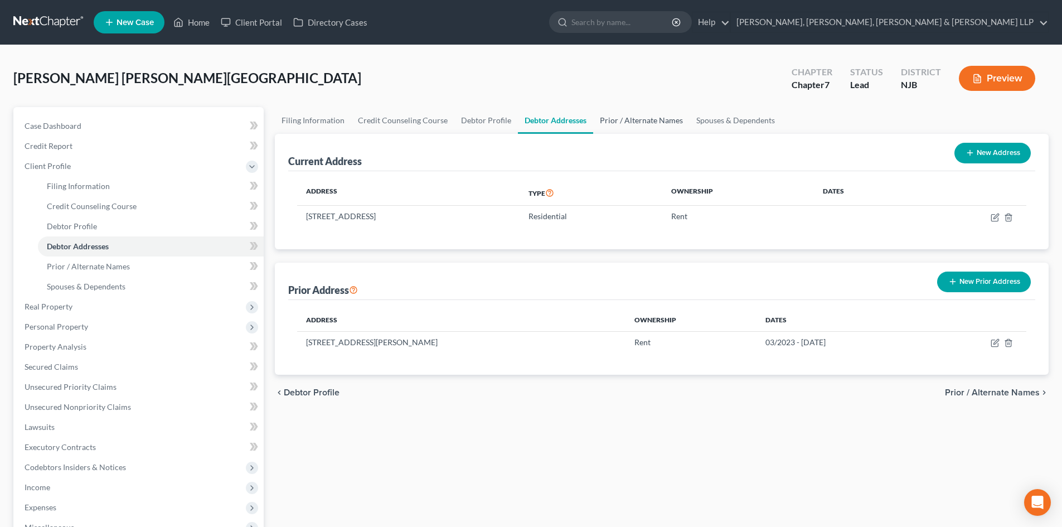
drag, startPoint x: 615, startPoint y: 126, endPoint x: 644, endPoint y: 125, distance: 29.0
click at [615, 125] on link "Prior / Alternate Names" at bounding box center [641, 120] width 96 height 27
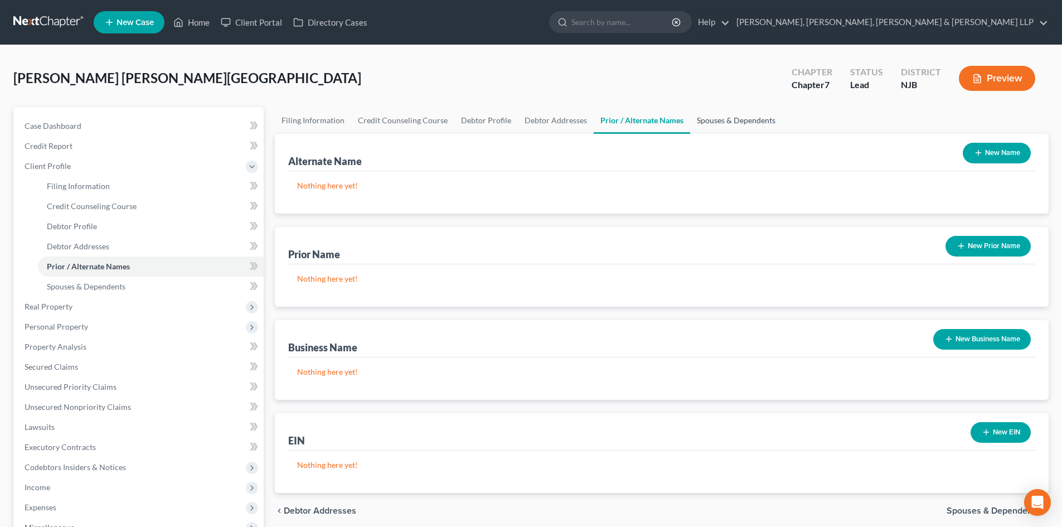
click at [712, 126] on link "Spouses & Dependents" at bounding box center [736, 120] width 92 height 27
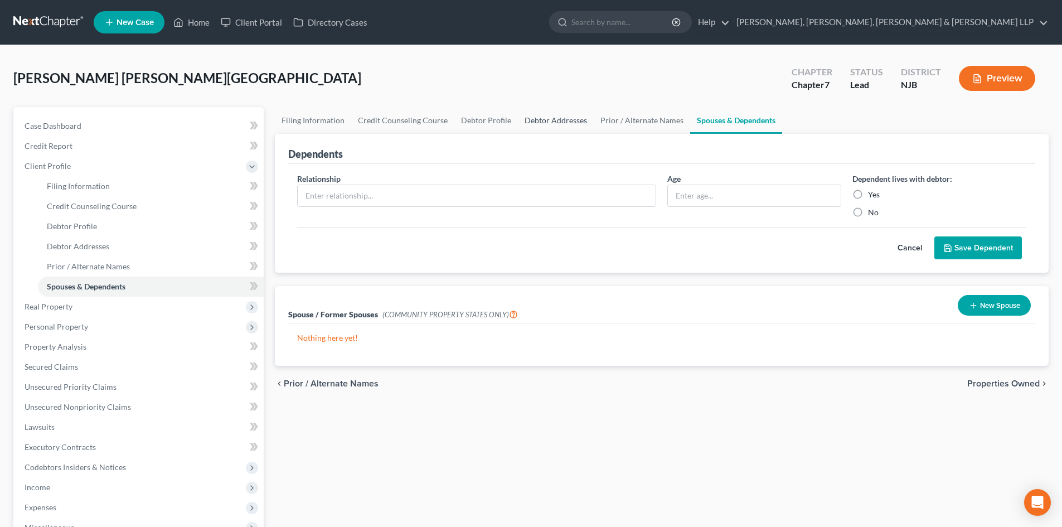
click at [570, 121] on link "Debtor Addresses" at bounding box center [556, 120] width 76 height 27
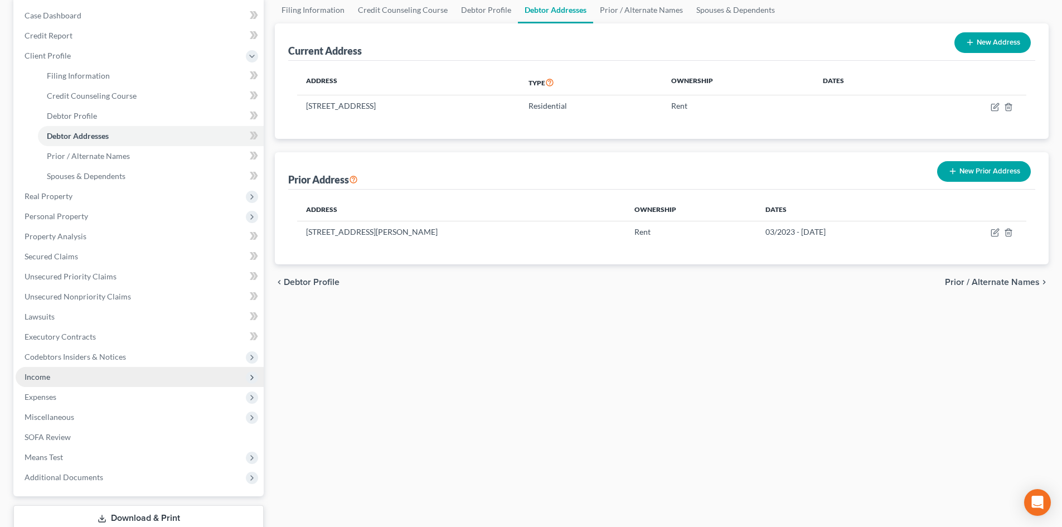
scroll to position [111, 0]
click at [75, 370] on span "Income" at bounding box center [140, 376] width 248 height 20
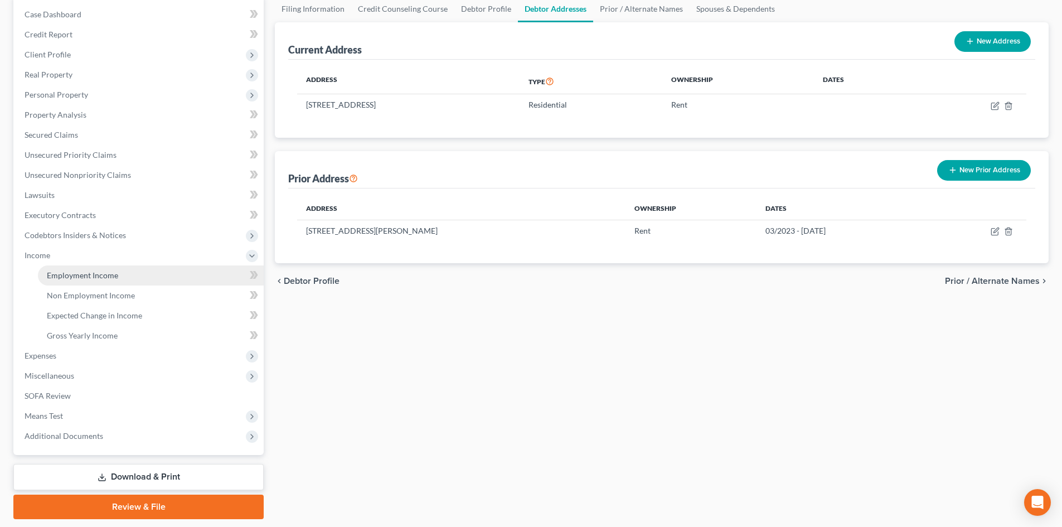
click at [96, 276] on span "Employment Income" at bounding box center [82, 274] width 71 height 9
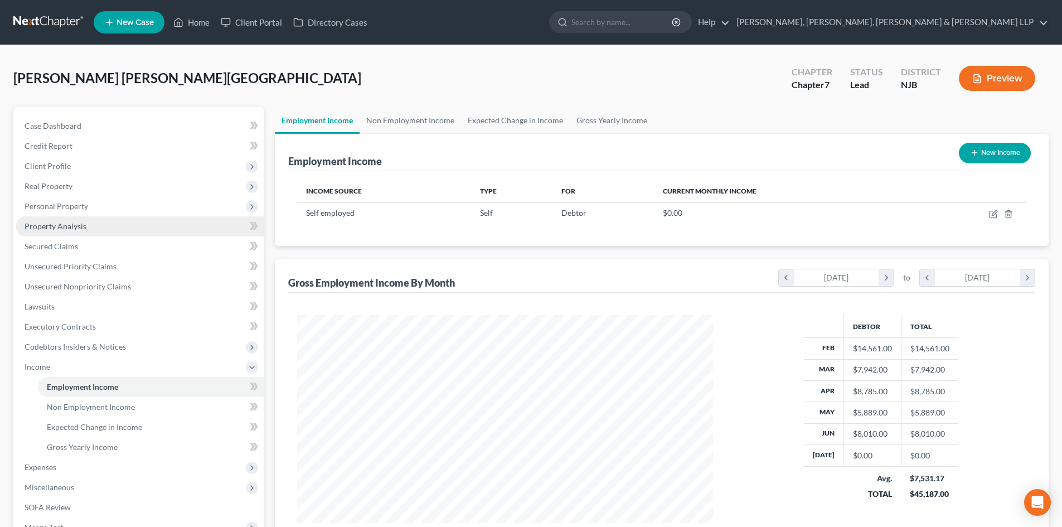
scroll to position [208, 438]
click at [401, 118] on link "Non Employment Income" at bounding box center [410, 120] width 101 height 27
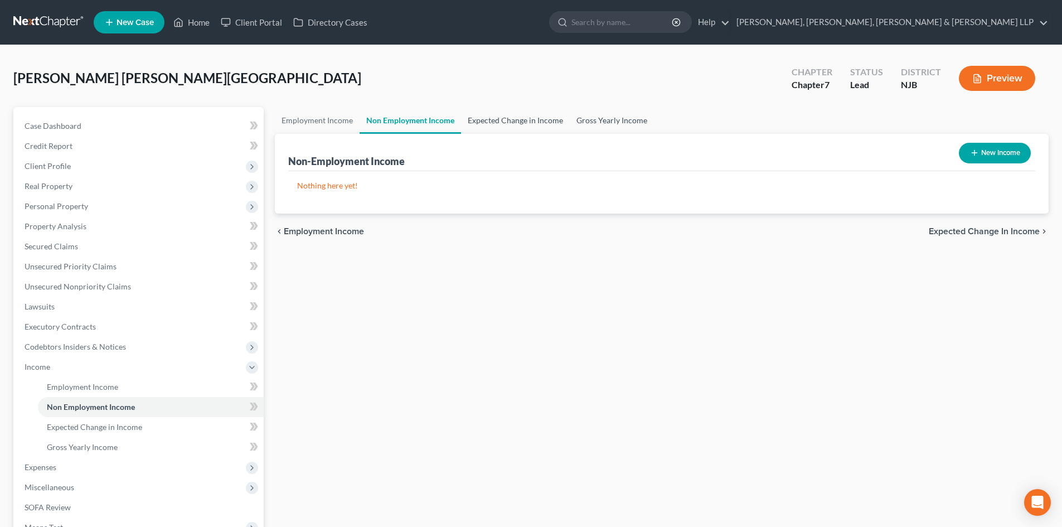
click at [490, 117] on link "Expected Change in Income" at bounding box center [515, 120] width 109 height 27
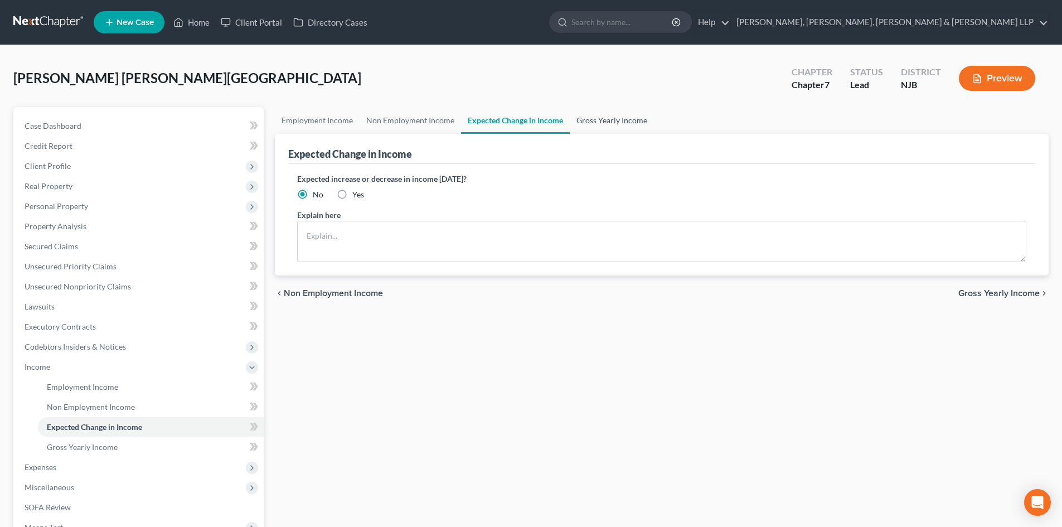
click at [589, 117] on link "Gross Yearly Income" at bounding box center [612, 120] width 84 height 27
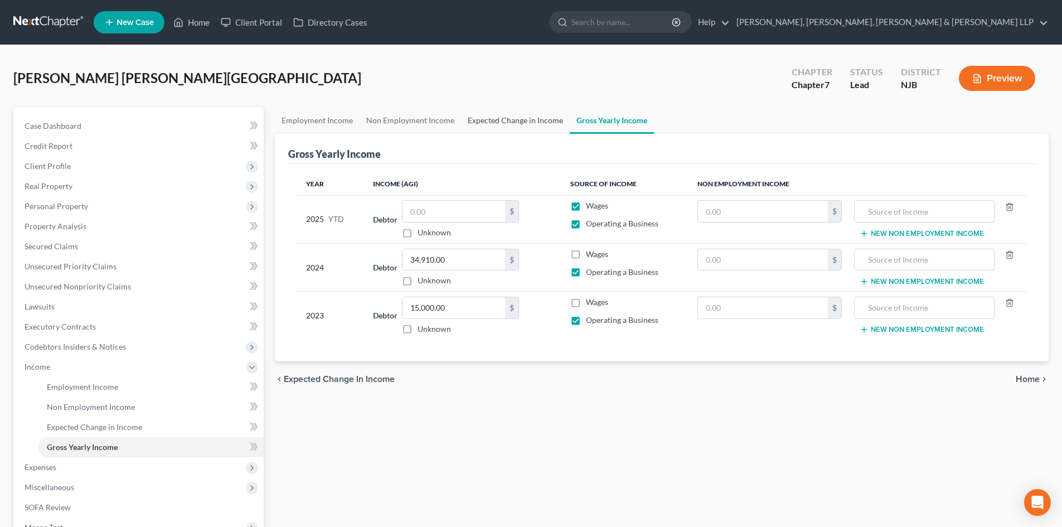
click at [486, 123] on link "Expected Change in Income" at bounding box center [515, 120] width 109 height 27
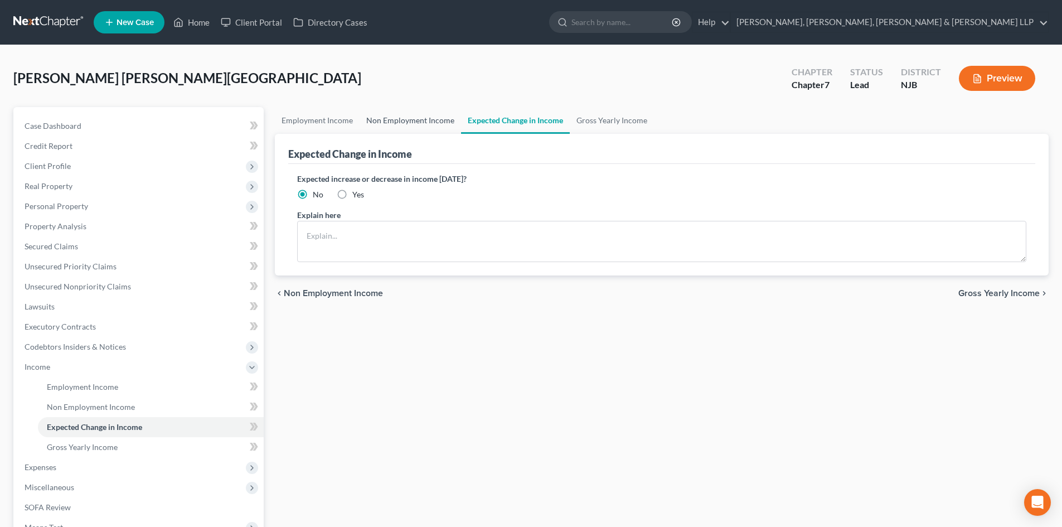
drag, startPoint x: 427, startPoint y: 121, endPoint x: 393, endPoint y: 119, distance: 34.1
click at [427, 120] on link "Non Employment Income" at bounding box center [410, 120] width 101 height 27
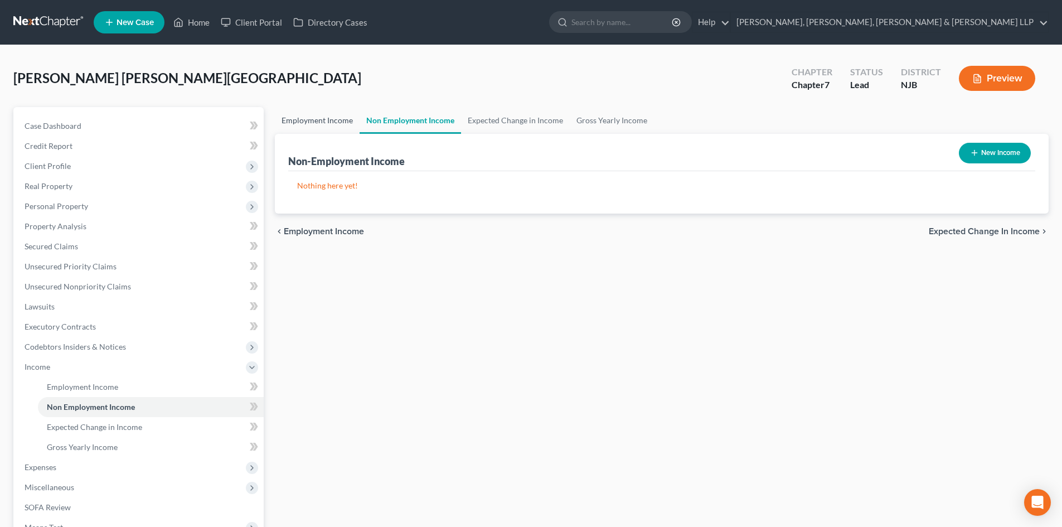
drag, startPoint x: 328, startPoint y: 117, endPoint x: 457, endPoint y: 120, distance: 128.3
click at [328, 116] on link "Employment Income" at bounding box center [317, 120] width 85 height 27
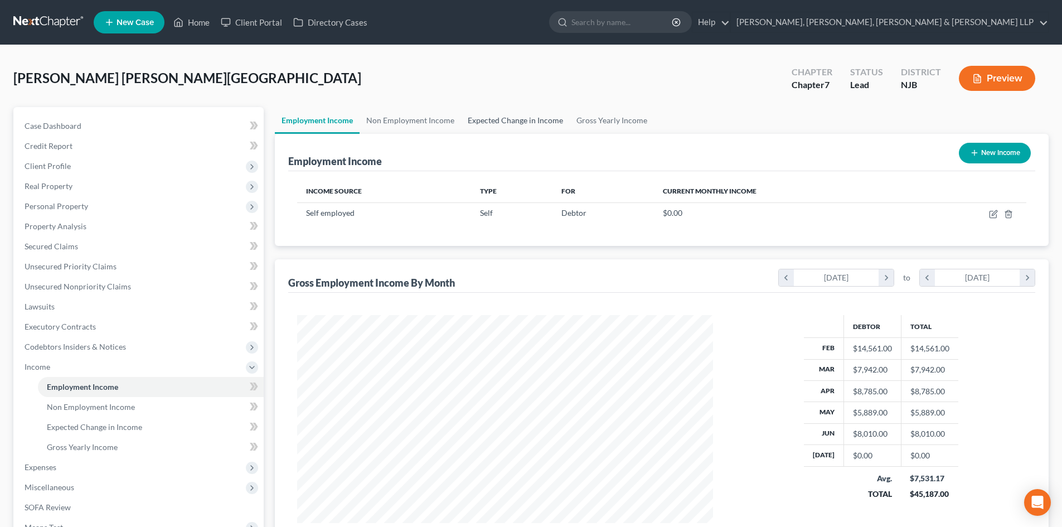
scroll to position [208, 438]
click at [546, 119] on link "Expected Change in Income" at bounding box center [515, 120] width 109 height 27
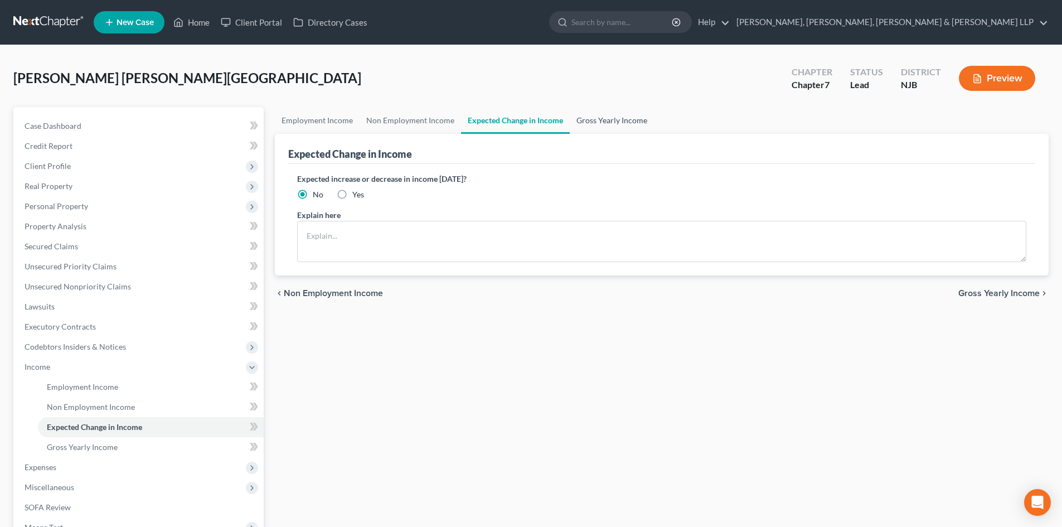
click at [614, 122] on link "Gross Yearly Income" at bounding box center [612, 120] width 84 height 27
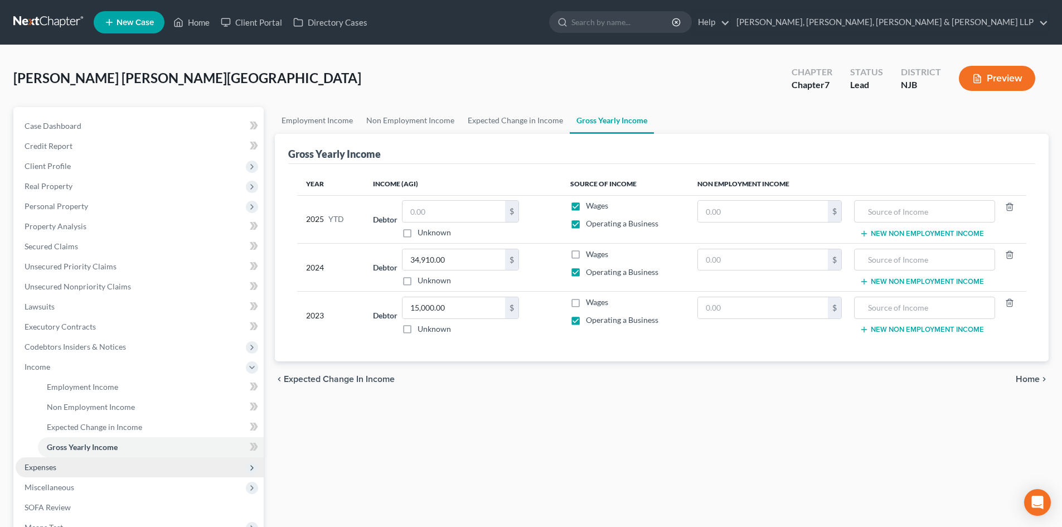
click at [61, 463] on span "Expenses" at bounding box center [140, 467] width 248 height 20
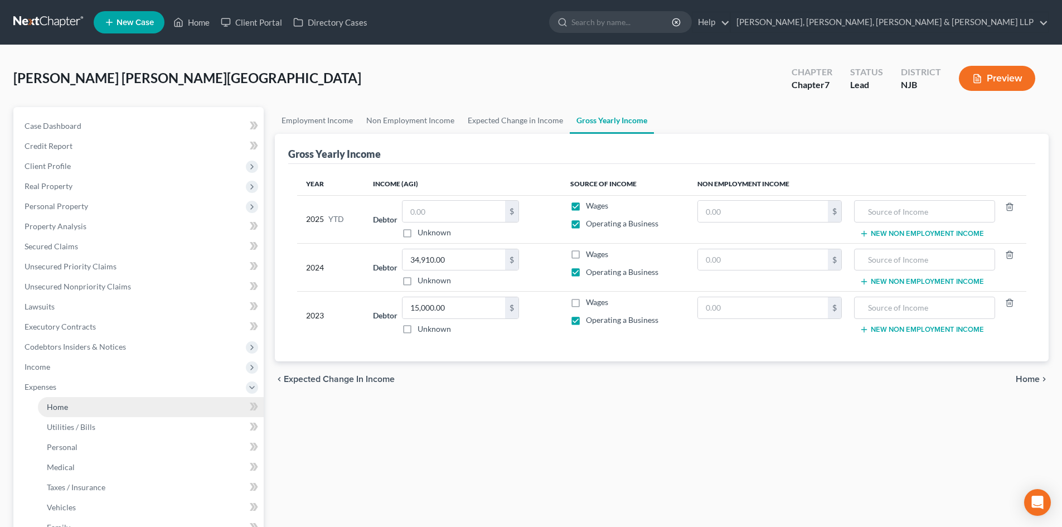
click at [64, 406] on span "Home" at bounding box center [57, 406] width 21 height 9
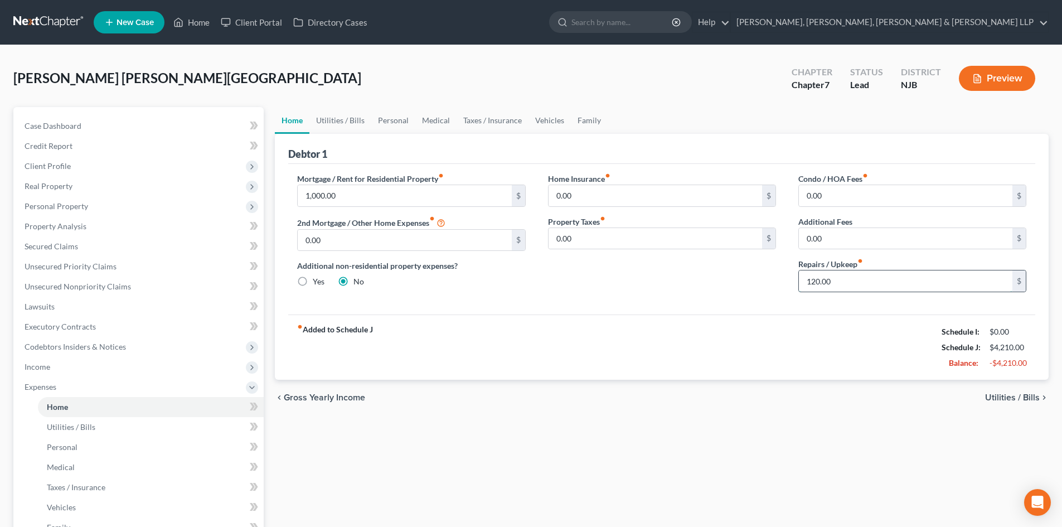
click at [829, 278] on input "120.00" at bounding box center [906, 280] width 214 height 21
click at [347, 124] on link "Utilities / Bills" at bounding box center [340, 120] width 62 height 27
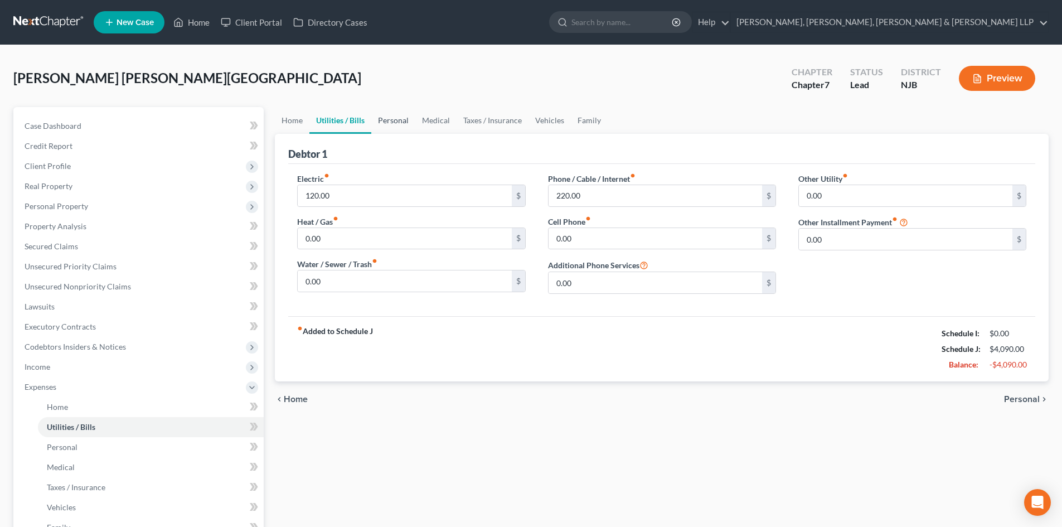
click at [391, 115] on link "Personal" at bounding box center [393, 120] width 44 height 27
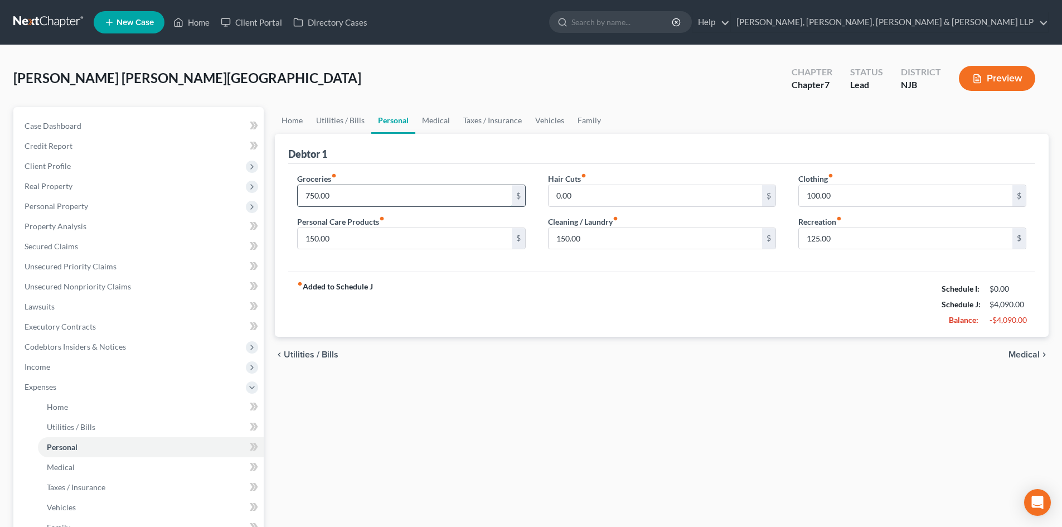
click at [357, 195] on input "750.00" at bounding box center [405, 195] width 214 height 21
type input "500"
click at [337, 237] on input "150.00" at bounding box center [405, 238] width 214 height 21
type input "100"
click at [623, 242] on input "150.00" at bounding box center [656, 238] width 214 height 21
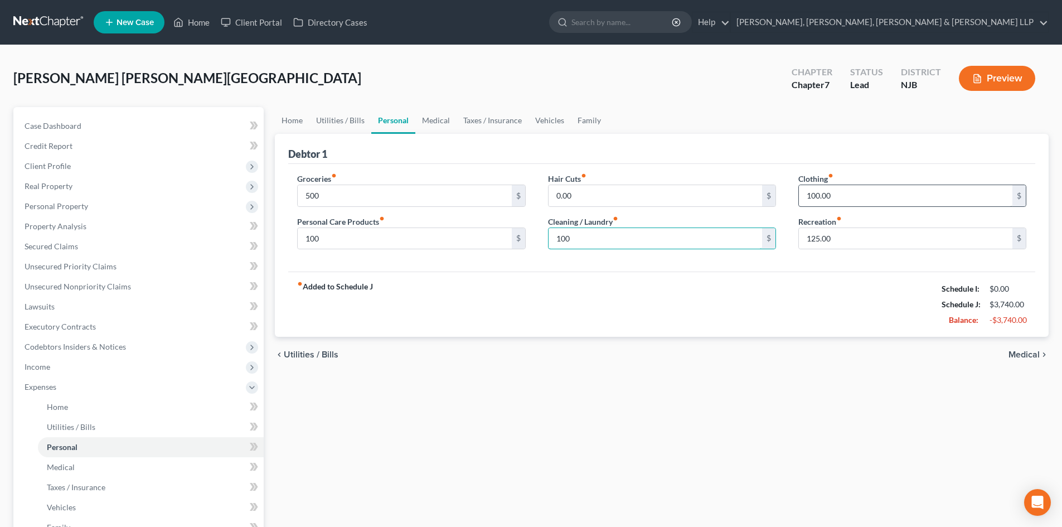
type input "100"
click at [868, 188] on input "100.00" at bounding box center [906, 195] width 214 height 21
click at [840, 239] on input "125.00" at bounding box center [906, 238] width 214 height 21
type input "100"
click at [429, 124] on link "Medical" at bounding box center [435, 120] width 41 height 27
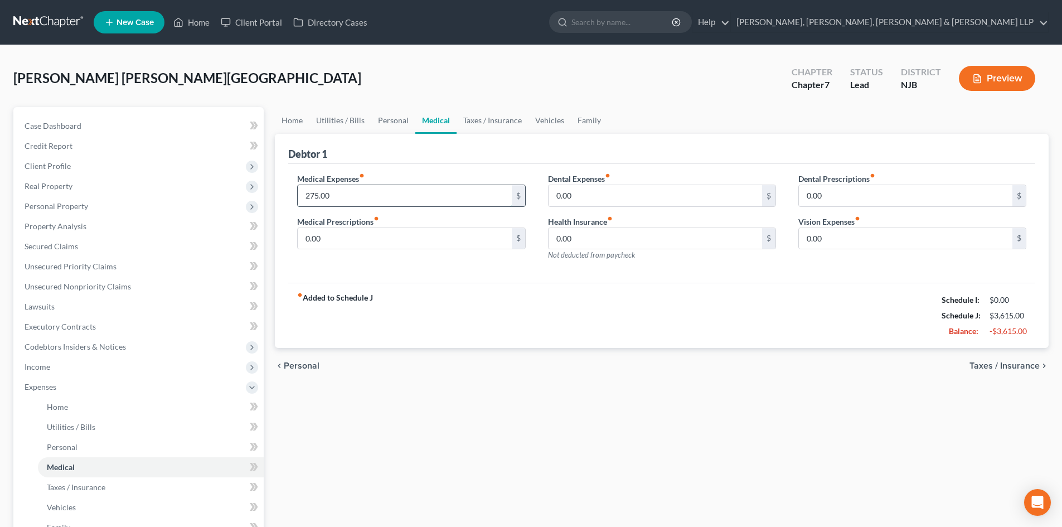
click at [332, 191] on input "275.00" at bounding box center [405, 195] width 214 height 21
type input "150"
click at [475, 120] on link "Taxes / Insurance" at bounding box center [493, 120] width 72 height 27
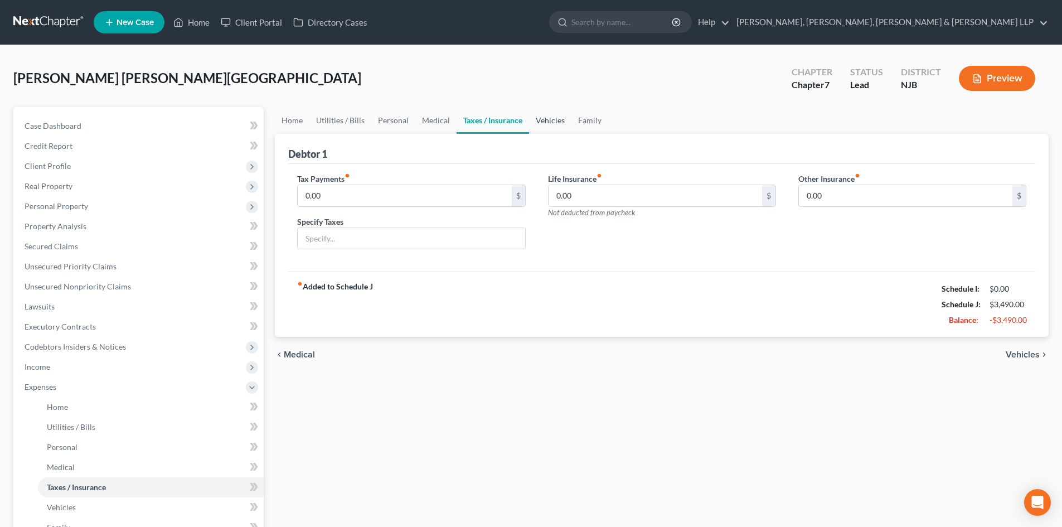
click at [552, 117] on link "Vehicles" at bounding box center [550, 120] width 42 height 27
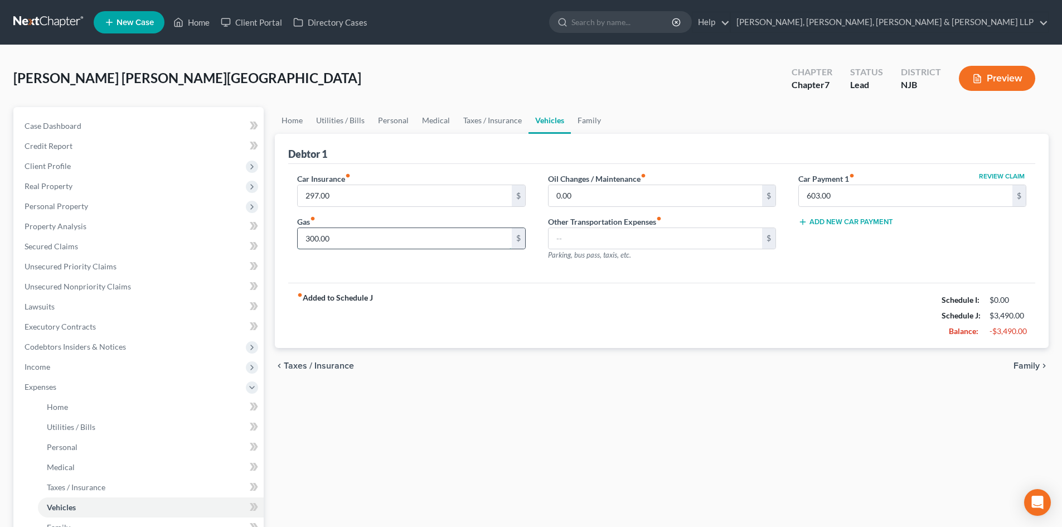
click at [384, 242] on input "300.00" at bounding box center [405, 238] width 214 height 21
type input "200"
click at [580, 118] on link "Family" at bounding box center [589, 120] width 37 height 27
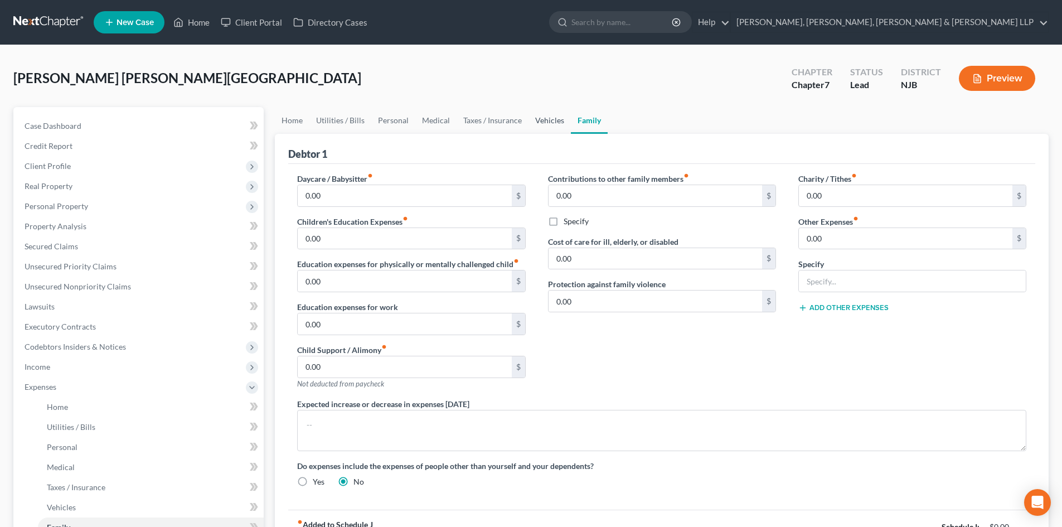
click at [537, 119] on link "Vehicles" at bounding box center [549, 120] width 42 height 27
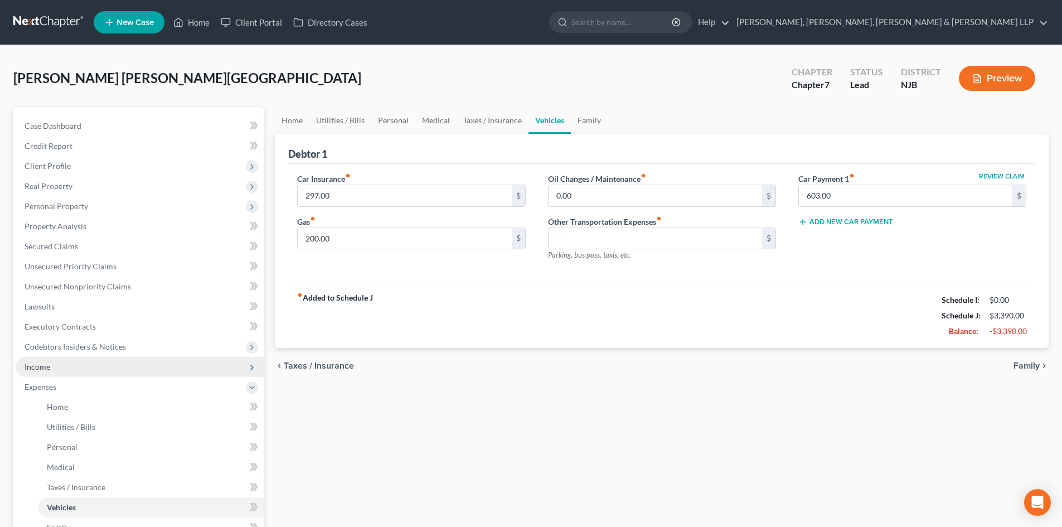
drag, startPoint x: 38, startPoint y: 366, endPoint x: 54, endPoint y: 366, distance: 15.6
click at [39, 366] on span "Income" at bounding box center [38, 366] width 26 height 9
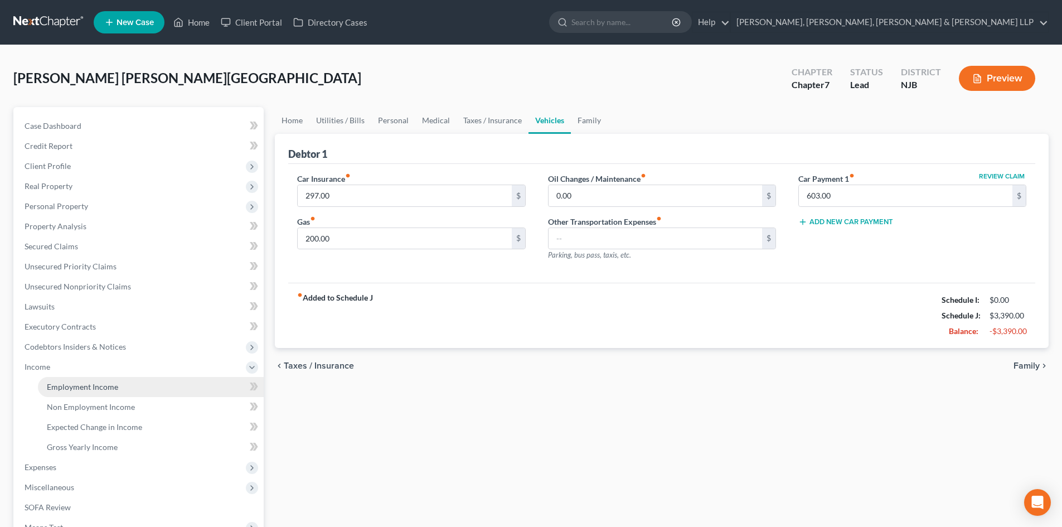
click at [79, 387] on span "Employment Income" at bounding box center [82, 386] width 71 height 9
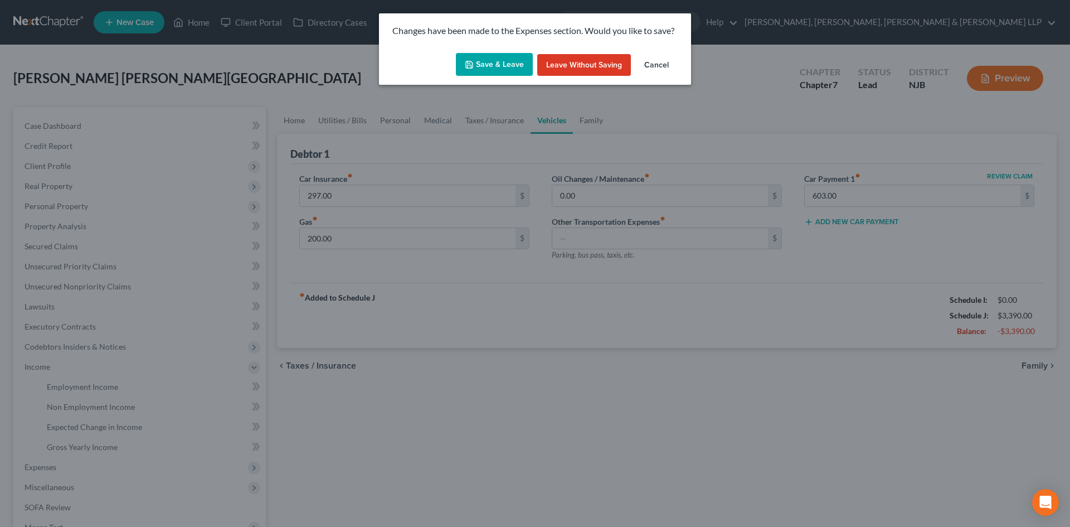
click at [491, 67] on button "Save & Leave" at bounding box center [494, 64] width 77 height 23
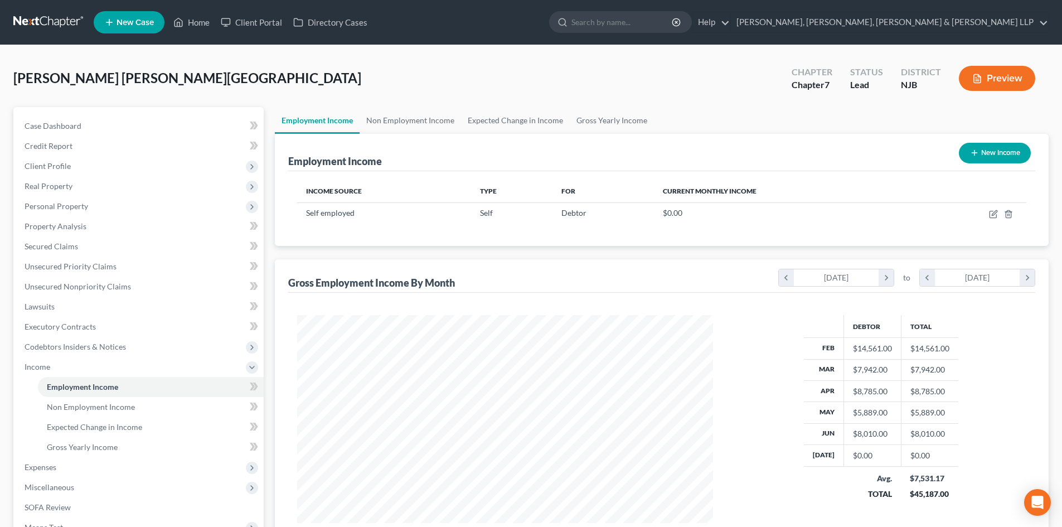
scroll to position [208, 438]
click at [96, 209] on span "Personal Property" at bounding box center [140, 206] width 248 height 20
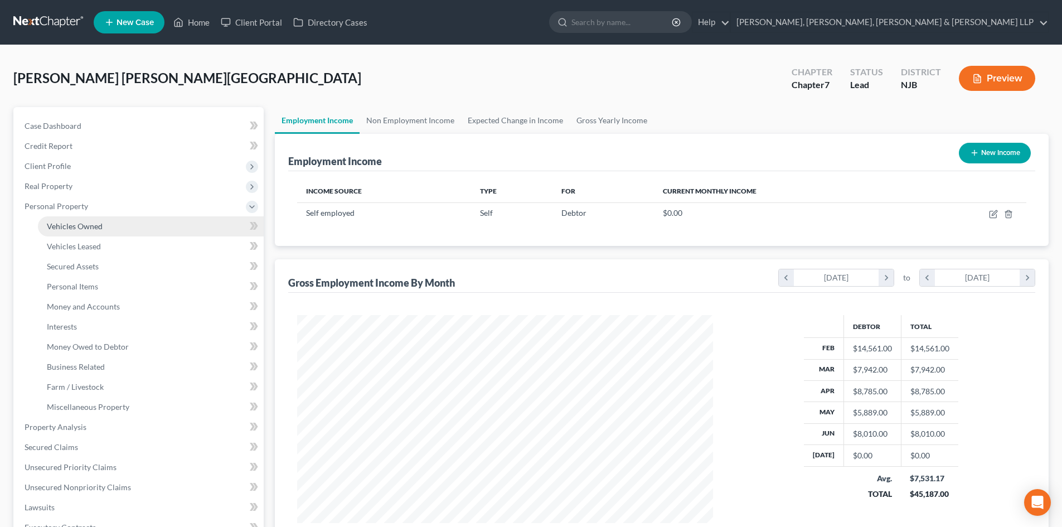
click at [95, 222] on span "Vehicles Owned" at bounding box center [75, 225] width 56 height 9
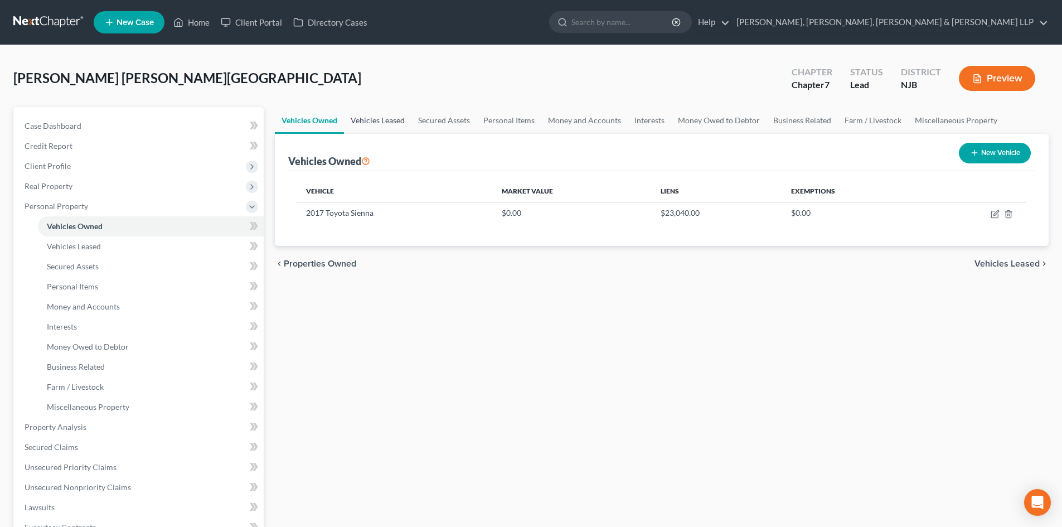
click at [373, 121] on link "Vehicles Leased" at bounding box center [377, 120] width 67 height 27
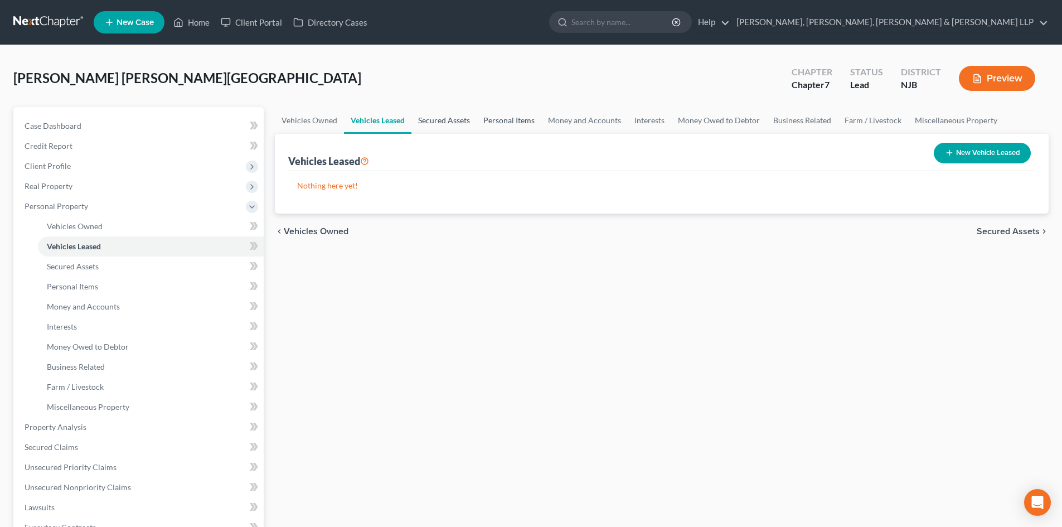
drag, startPoint x: 422, startPoint y: 119, endPoint x: 484, endPoint y: 119, distance: 61.9
click at [423, 119] on link "Secured Assets" at bounding box center [443, 120] width 65 height 27
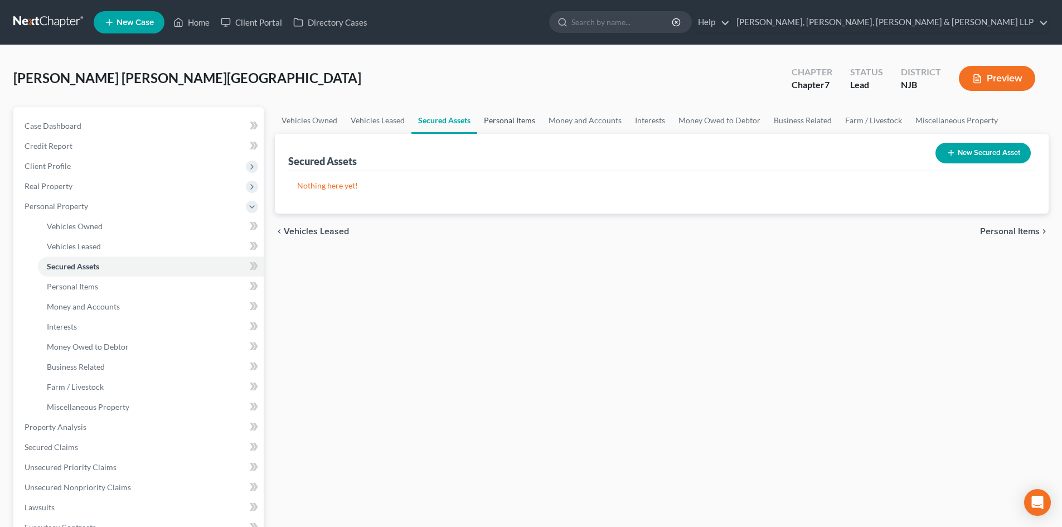
click at [530, 119] on link "Personal Items" at bounding box center [509, 120] width 65 height 27
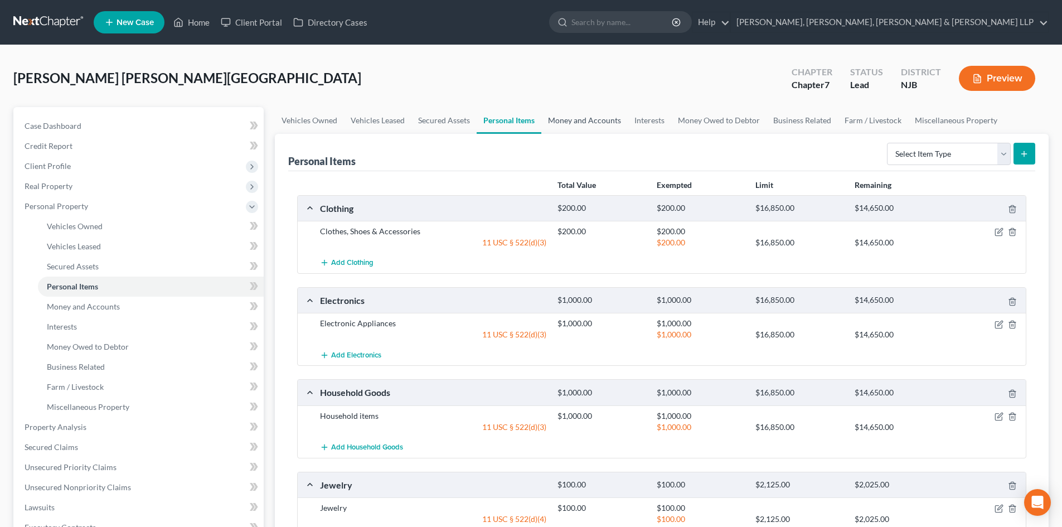
click at [566, 119] on link "Money and Accounts" at bounding box center [584, 120] width 86 height 27
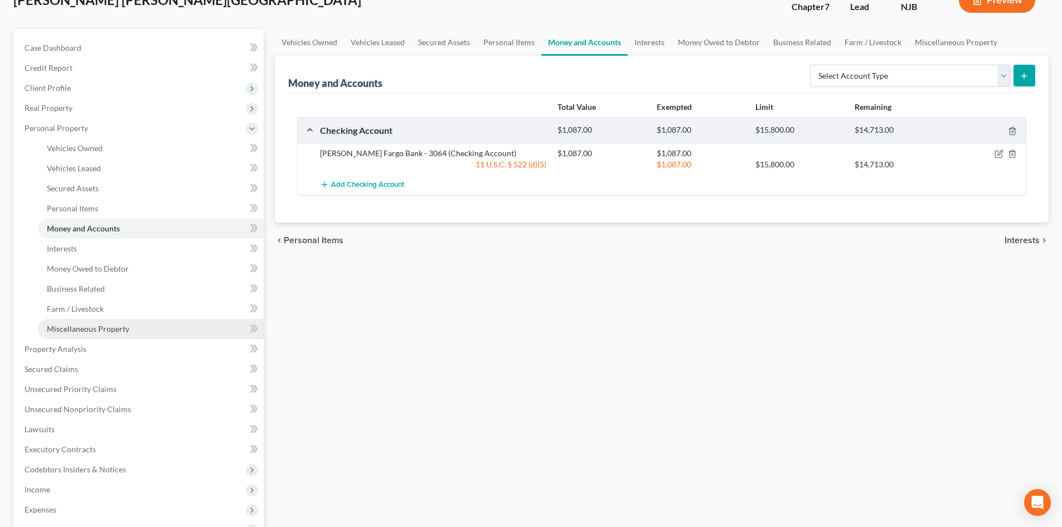
scroll to position [223, 0]
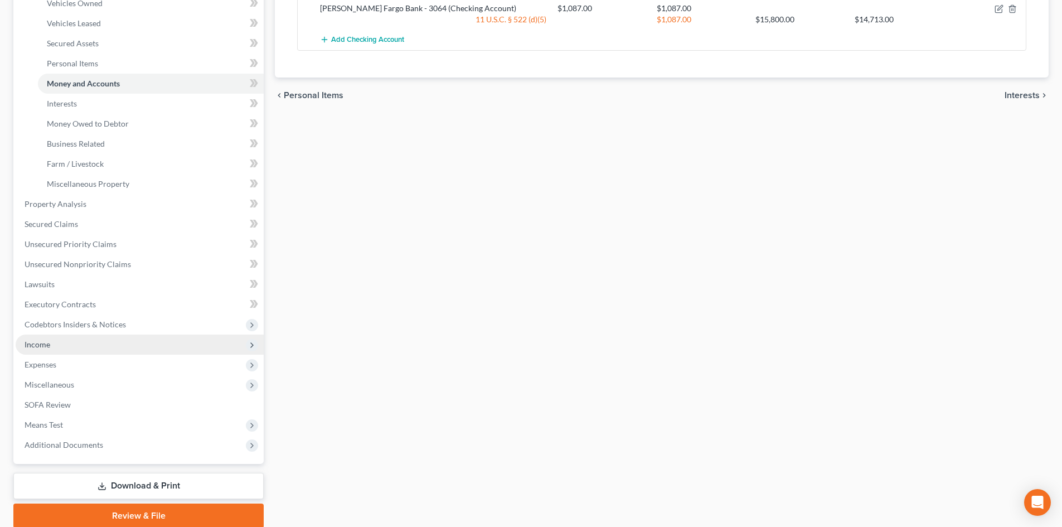
click at [48, 342] on span "Income" at bounding box center [38, 343] width 26 height 9
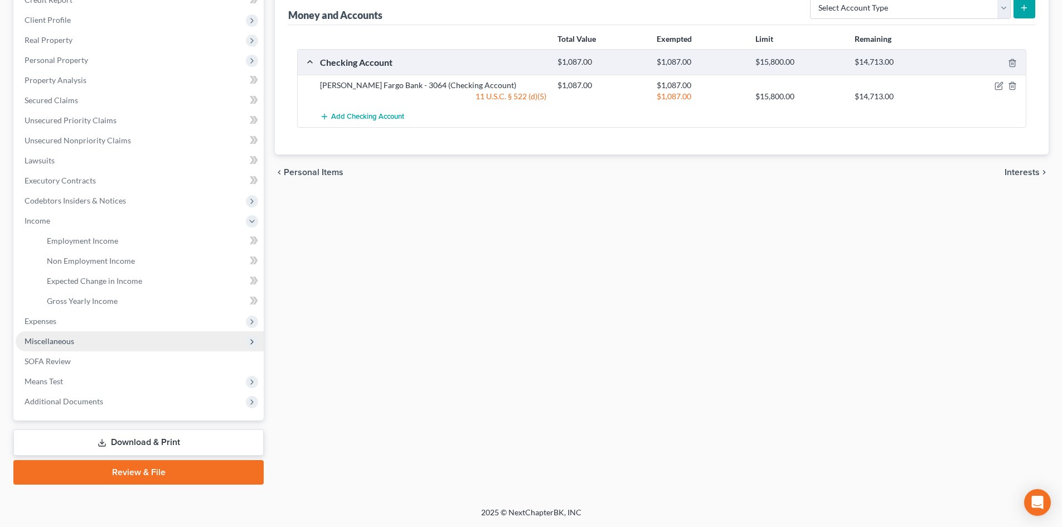
scroll to position [146, 0]
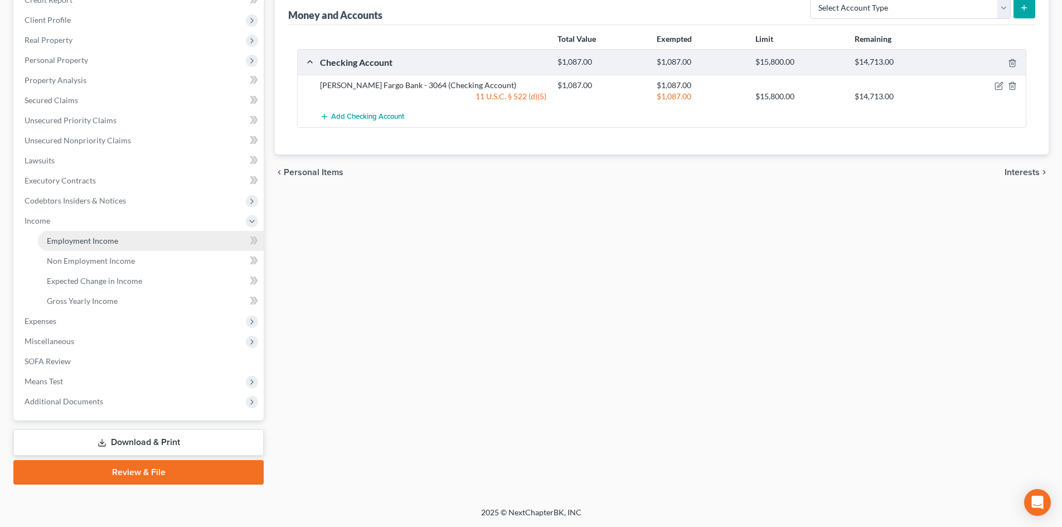
click at [122, 245] on link "Employment Income" at bounding box center [151, 241] width 226 height 20
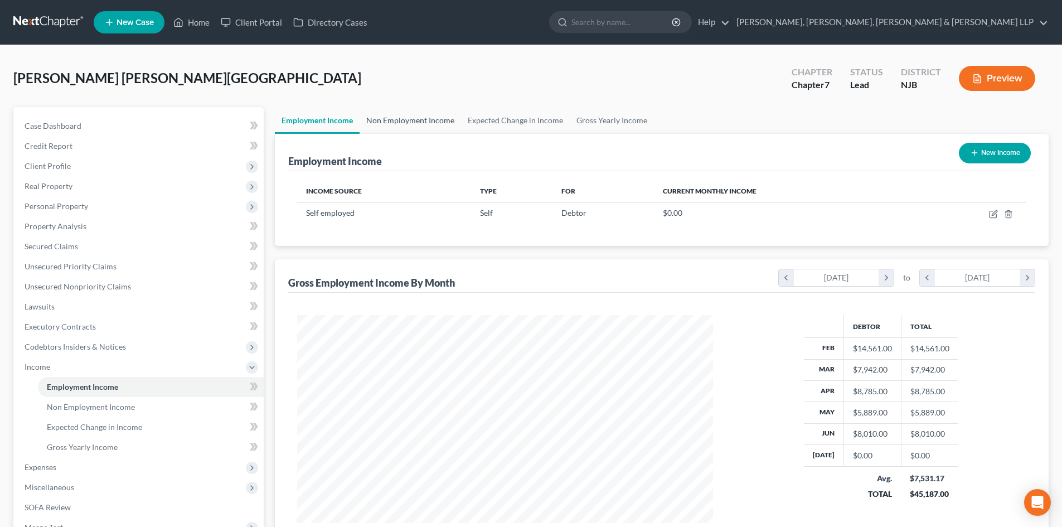
click at [433, 125] on link "Non Employment Income" at bounding box center [410, 120] width 101 height 27
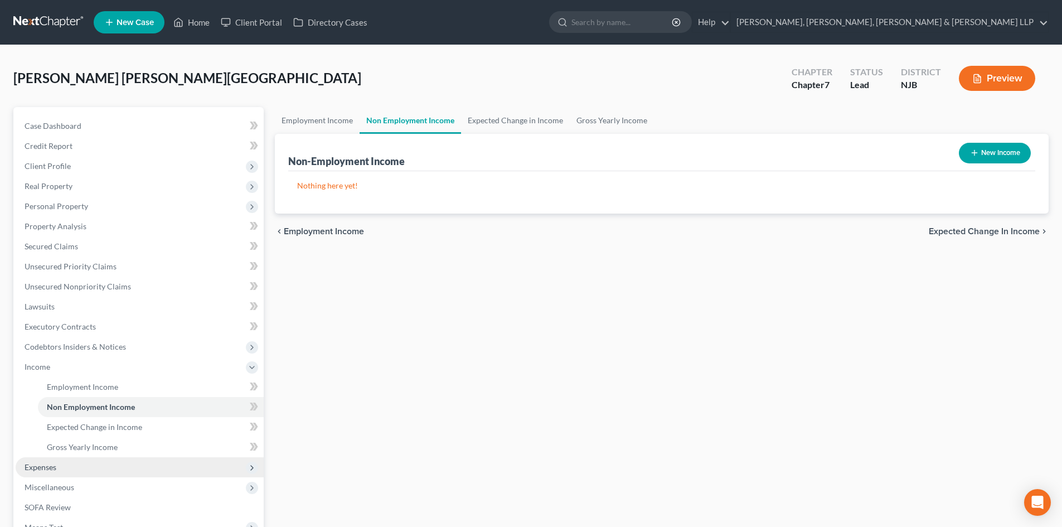
click at [77, 469] on span "Expenses" at bounding box center [140, 467] width 248 height 20
click at [99, 404] on link "Home" at bounding box center [151, 407] width 226 height 20
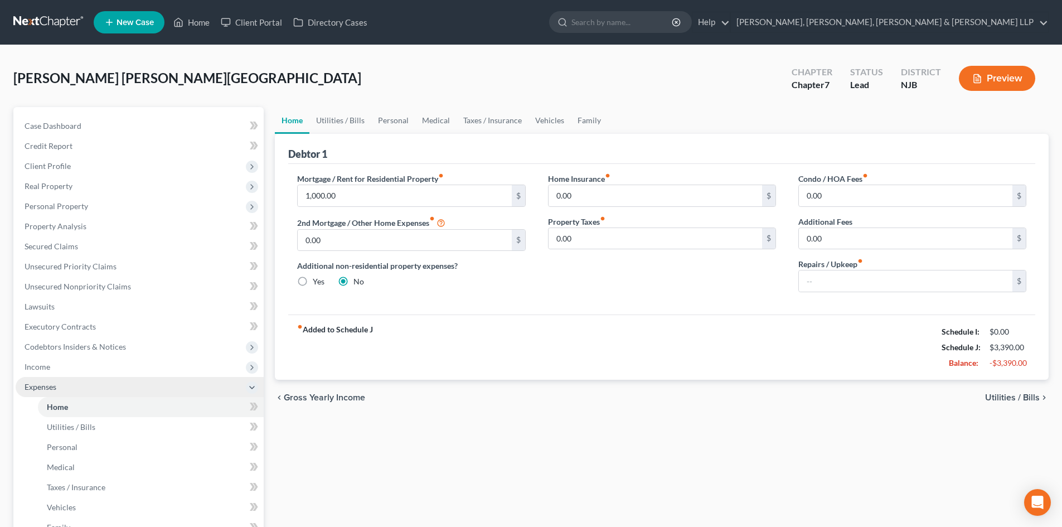
drag, startPoint x: 85, startPoint y: 371, endPoint x: 81, endPoint y: 377, distance: 7.7
click at [85, 371] on span "Income" at bounding box center [140, 367] width 248 height 20
click at [80, 380] on link "Employment Income" at bounding box center [151, 387] width 226 height 20
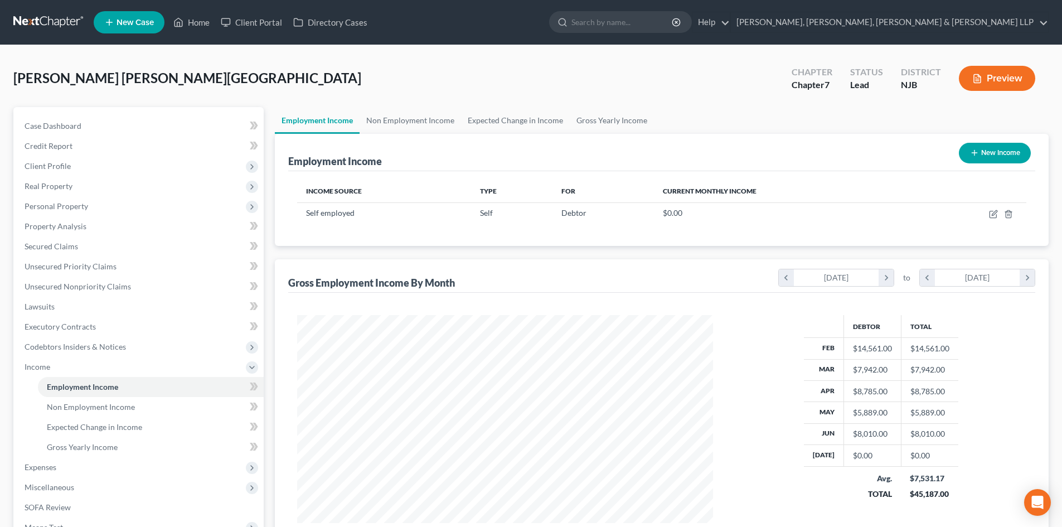
scroll to position [208, 438]
click at [606, 120] on link "Gross Yearly Income" at bounding box center [612, 120] width 84 height 27
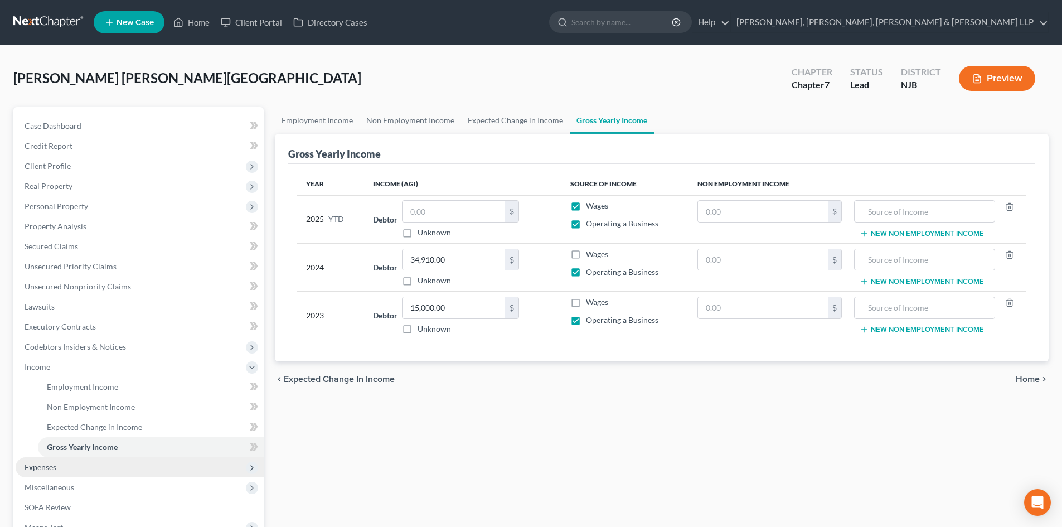
click at [55, 471] on span "Expenses" at bounding box center [41, 466] width 32 height 9
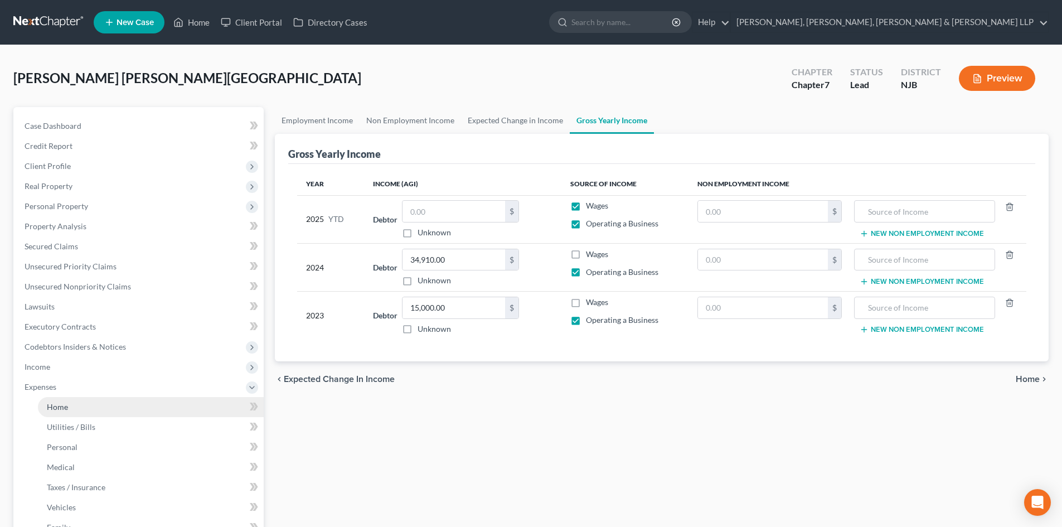
click at [66, 402] on span "Home" at bounding box center [57, 406] width 21 height 9
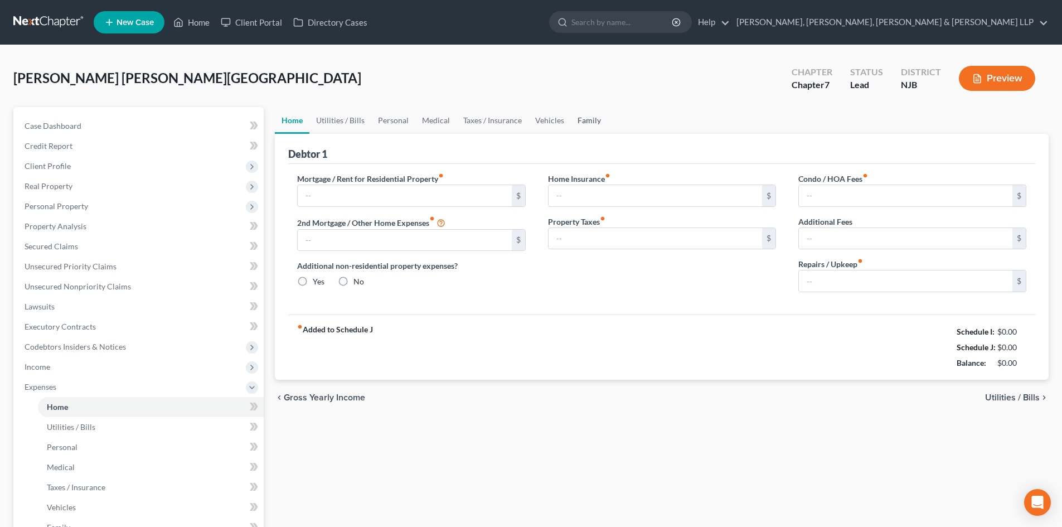
type input "1,000.00"
type input "0.00"
radio input "true"
type input "0.00"
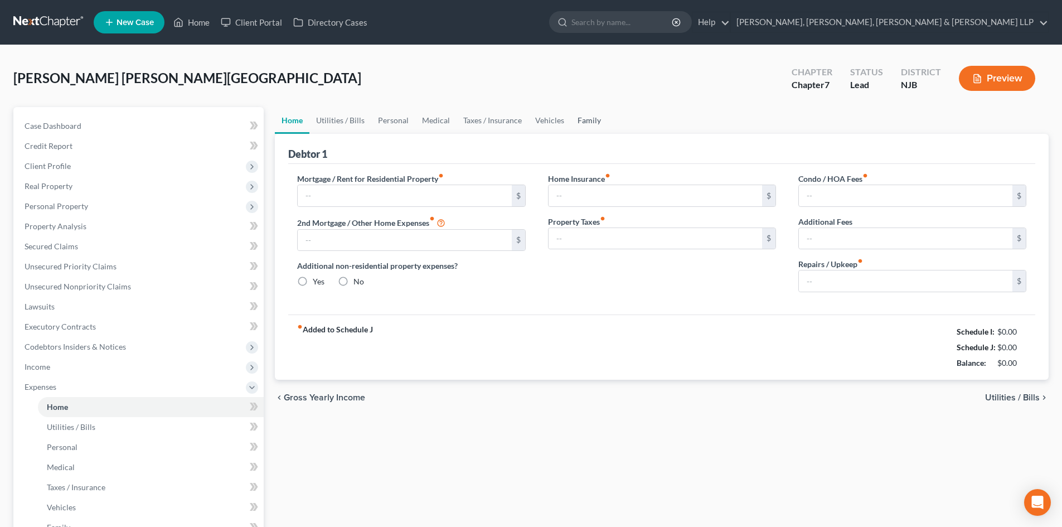
type input "0.00"
click at [588, 120] on link "Family" at bounding box center [589, 120] width 37 height 27
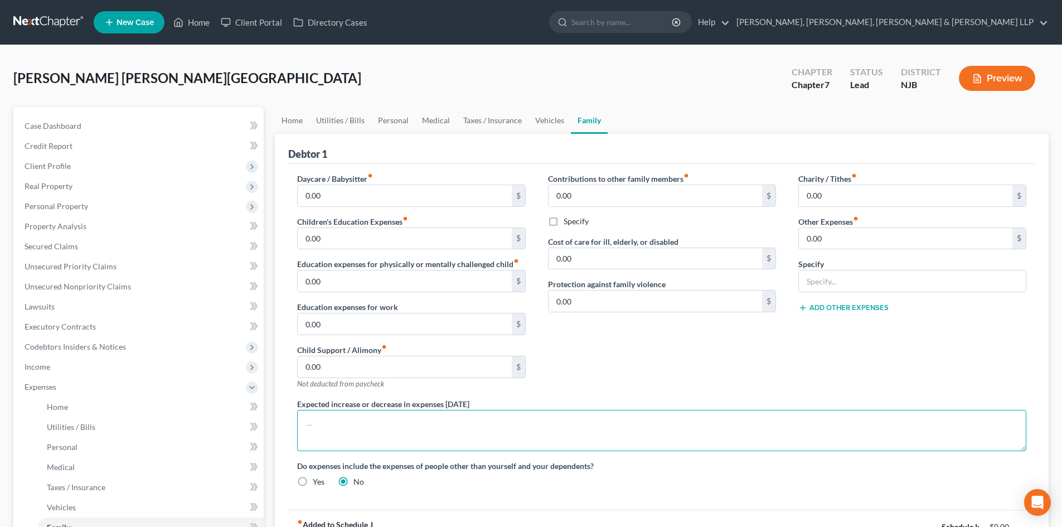
click at [346, 432] on textarea at bounding box center [661, 430] width 729 height 41
type textarea "Debtor is currently not working."
click at [65, 371] on span "Income" at bounding box center [140, 367] width 248 height 20
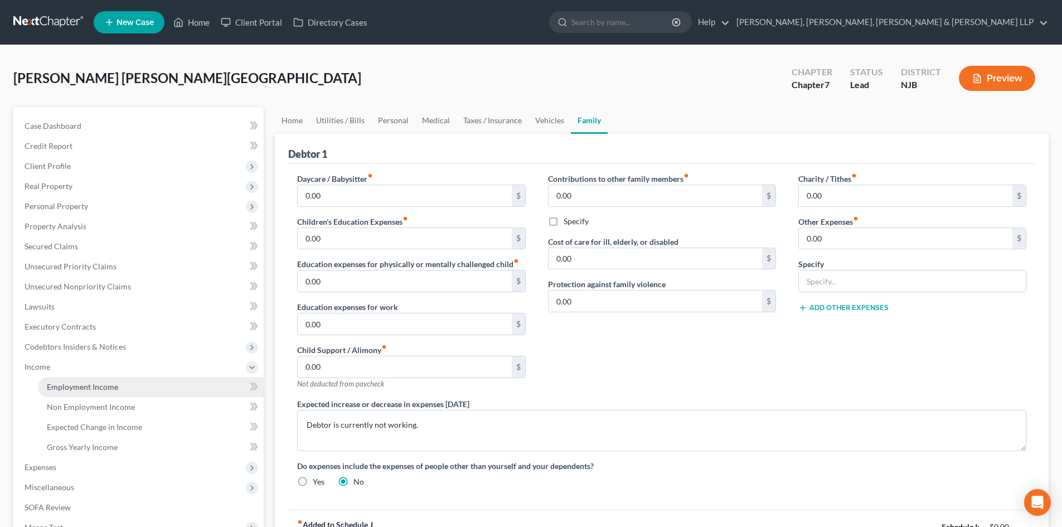
click at [72, 382] on span "Employment Income" at bounding box center [82, 386] width 71 height 9
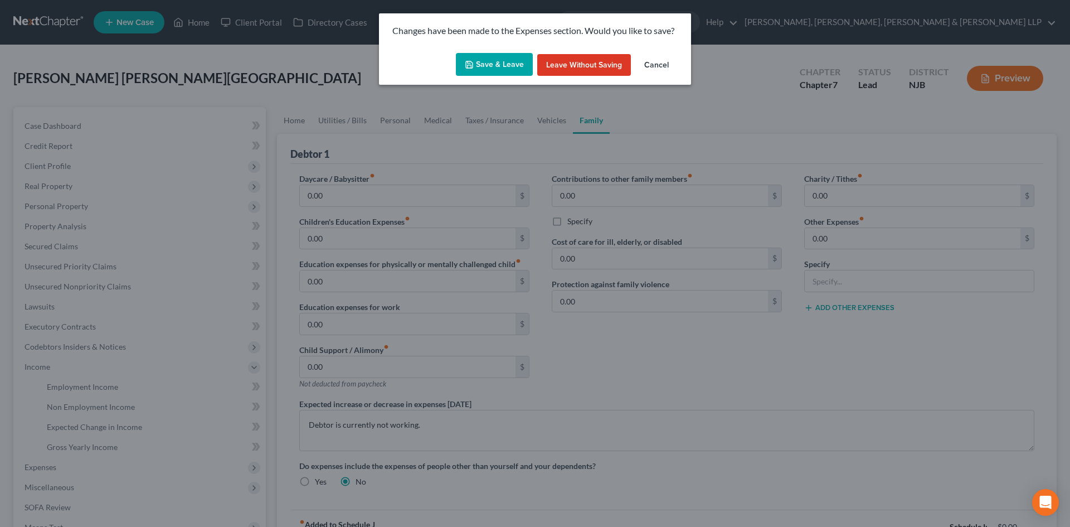
click at [470, 65] on icon "button" at bounding box center [469, 64] width 9 height 9
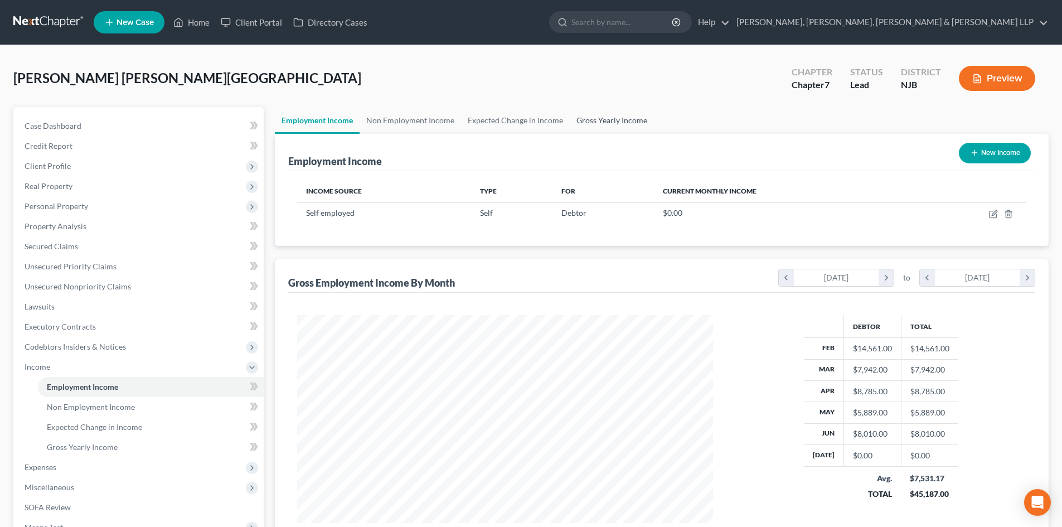
scroll to position [208, 438]
click at [601, 112] on link "Gross Yearly Income" at bounding box center [612, 120] width 84 height 27
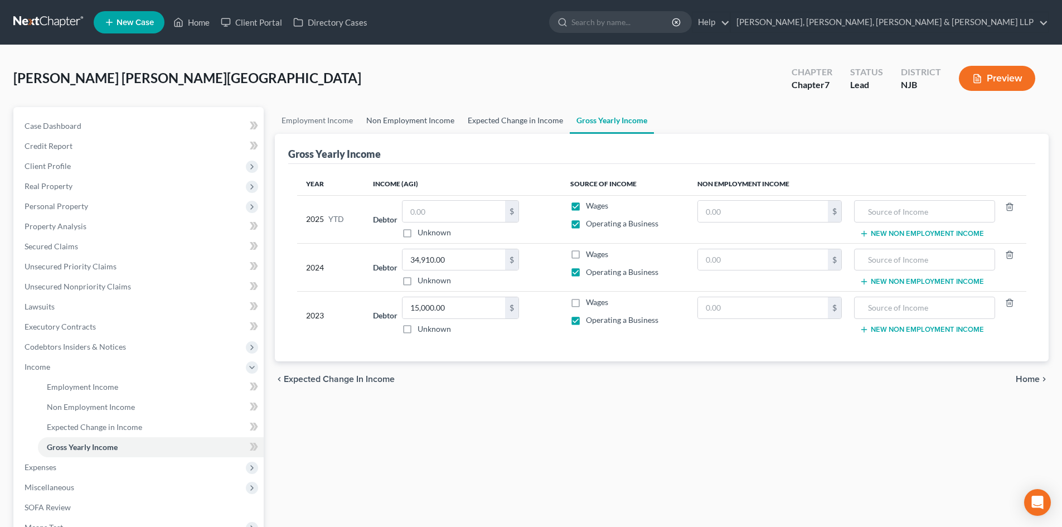
drag, startPoint x: 502, startPoint y: 117, endPoint x: 417, endPoint y: 128, distance: 86.0
click at [503, 117] on link "Expected Change in Income" at bounding box center [515, 120] width 109 height 27
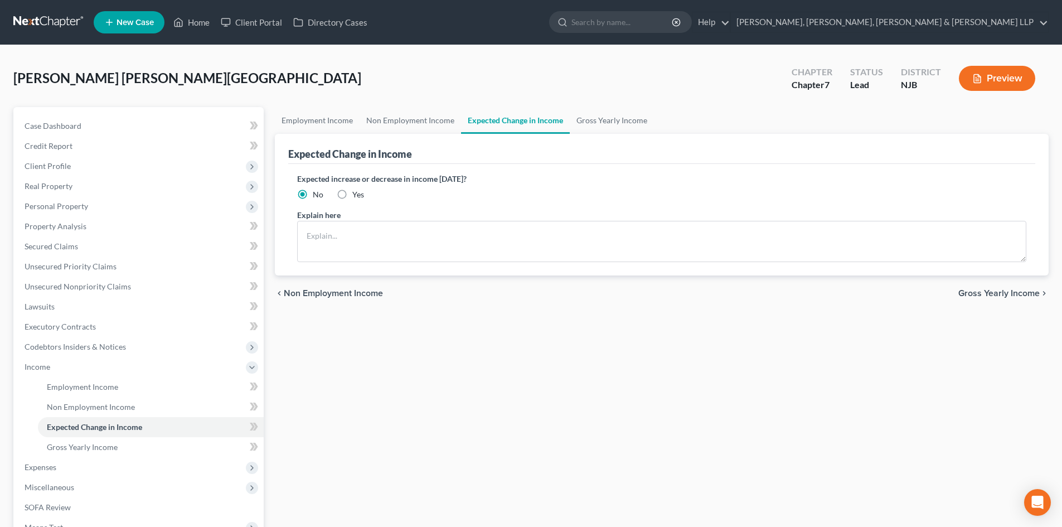
click at [352, 192] on label "Yes" at bounding box center [358, 194] width 12 height 11
click at [357, 192] on input "Yes" at bounding box center [360, 192] width 7 height 7
radio input "true"
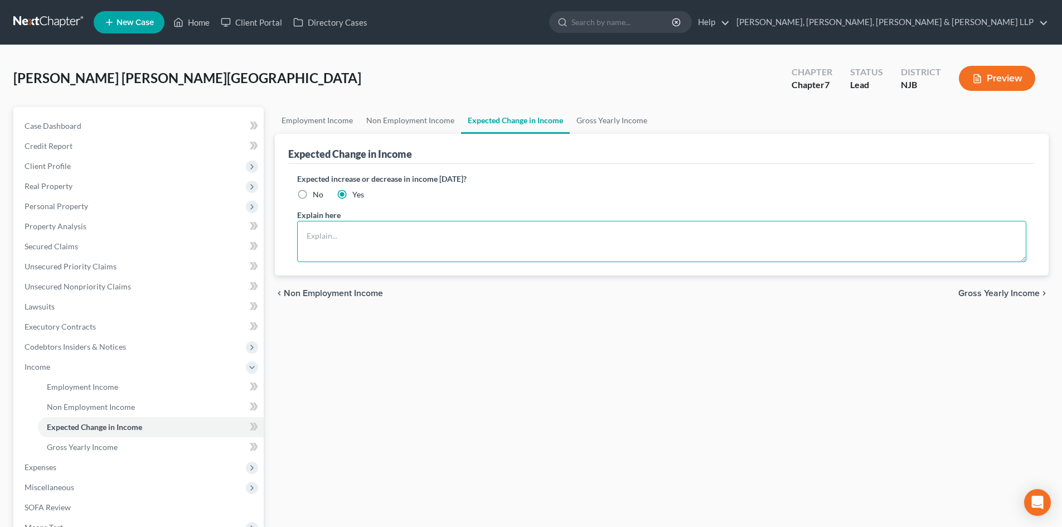
click at [344, 240] on textarea at bounding box center [661, 241] width 729 height 41
click at [371, 235] on textarea "Debtor will receive within the next two months." at bounding box center [661, 241] width 729 height 41
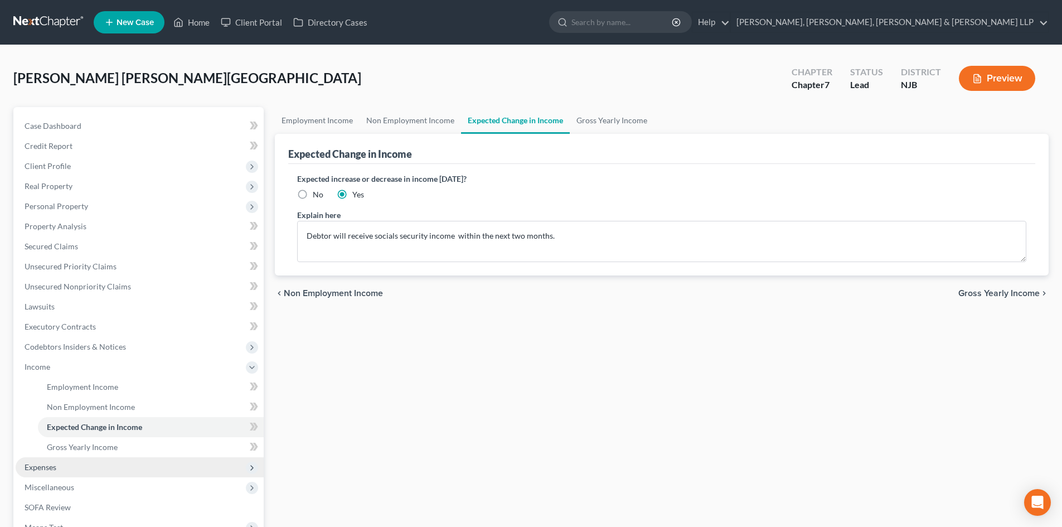
click at [94, 464] on span "Expenses" at bounding box center [140, 467] width 248 height 20
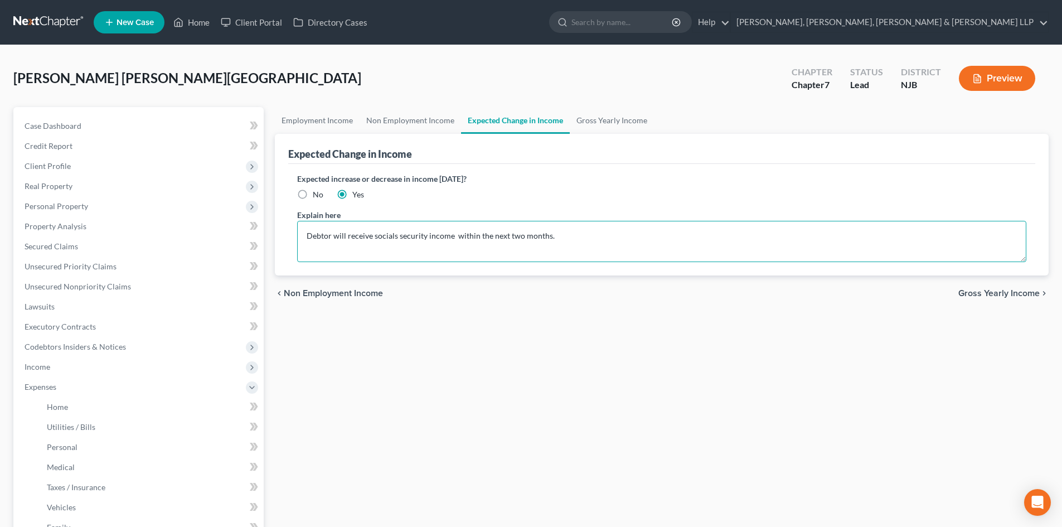
click at [452, 236] on textarea "Debtor will receive socials security income within the next two months." at bounding box center [661, 241] width 729 height 41
type textarea "Debtor will receive socials security income within the next two months."
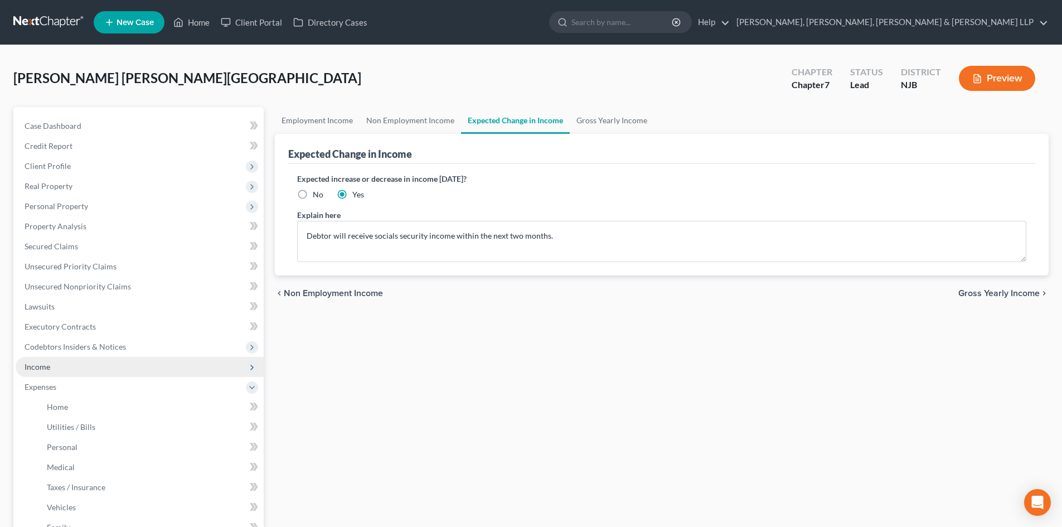
click at [58, 362] on span "Income" at bounding box center [140, 367] width 248 height 20
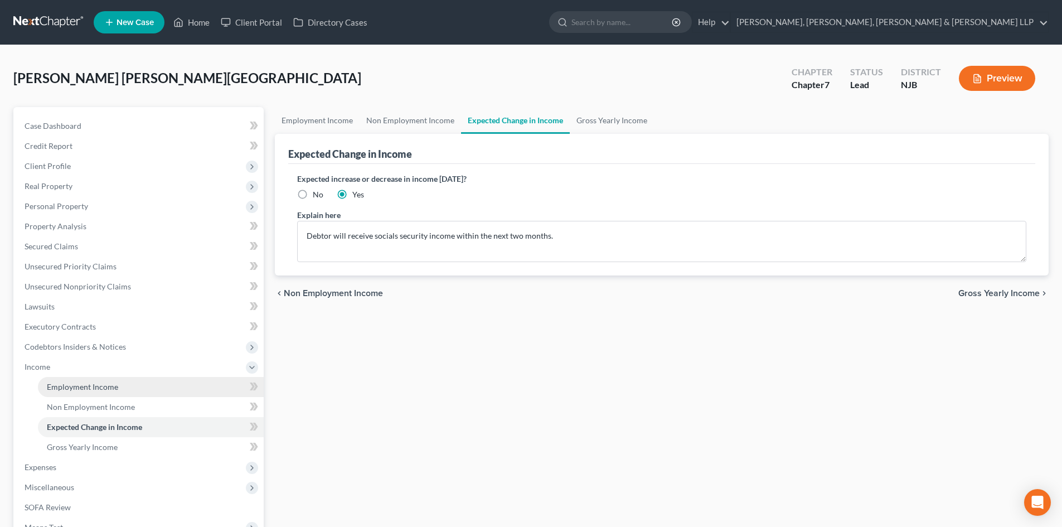
click at [70, 386] on span "Employment Income" at bounding box center [82, 386] width 71 height 9
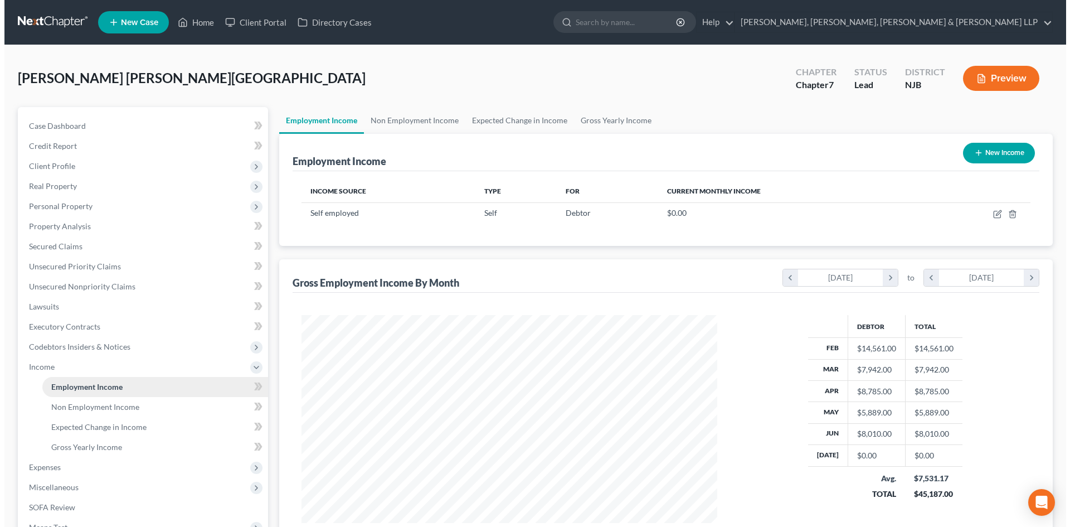
scroll to position [208, 438]
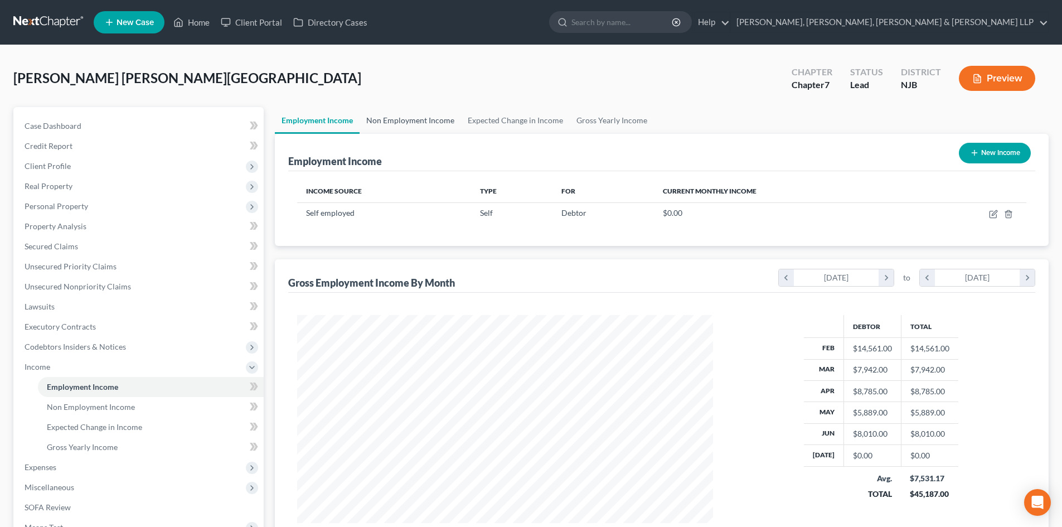
click at [429, 124] on link "Non Employment Income" at bounding box center [410, 120] width 101 height 27
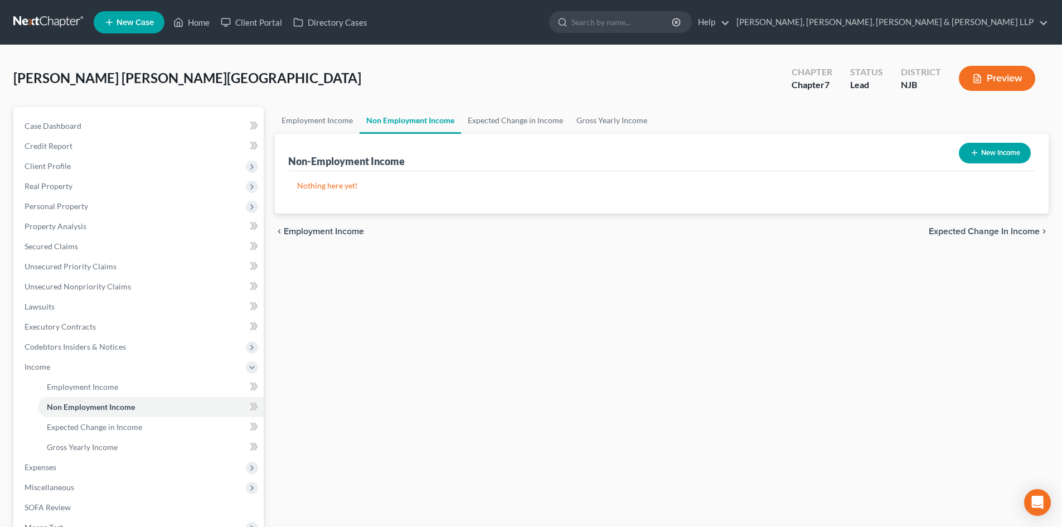
click at [975, 150] on icon "button" at bounding box center [974, 152] width 9 height 9
select select "0"
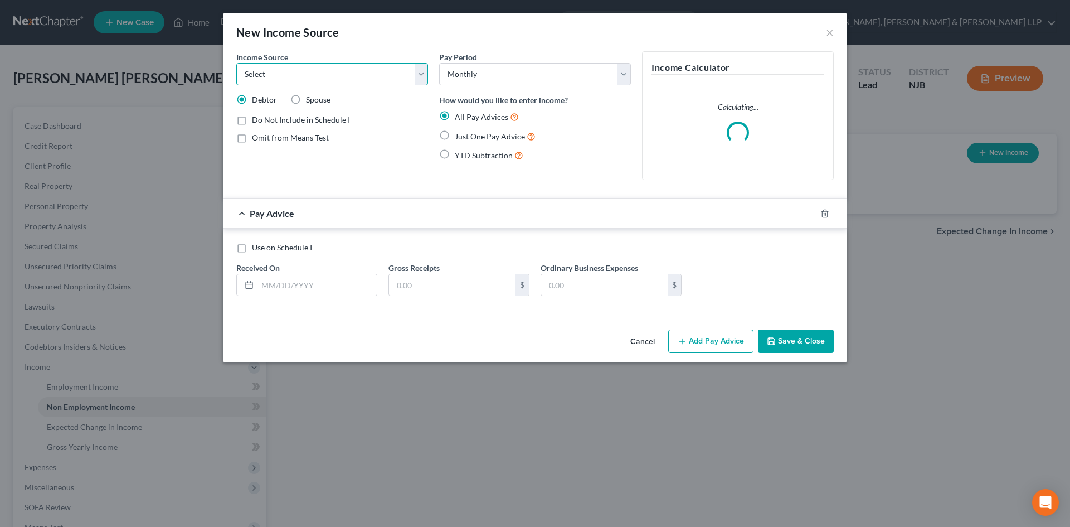
click at [327, 82] on select "Select Unemployment Disability (from employer) Pension Retirement Social Securi…" at bounding box center [332, 74] width 192 height 22
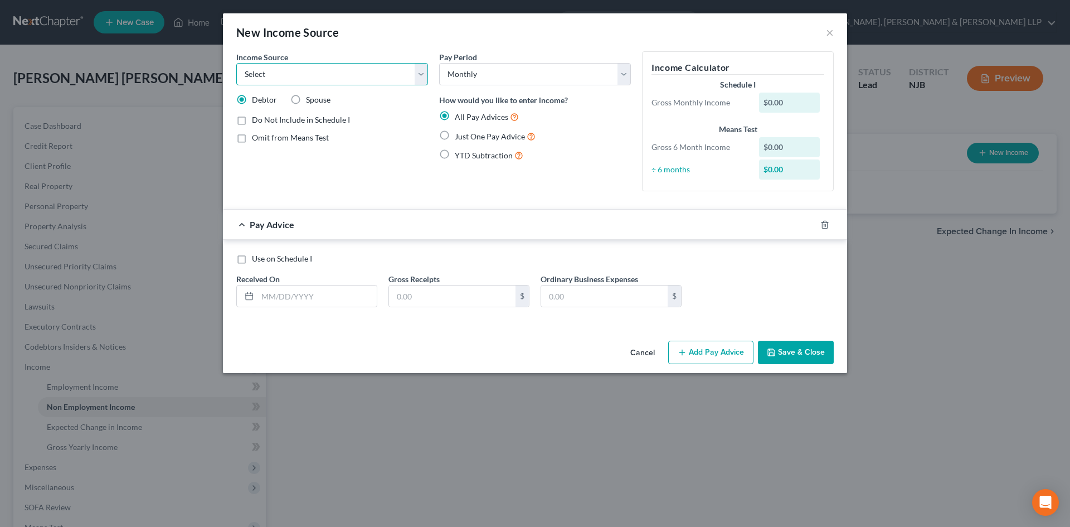
select select "5"
click at [236, 63] on select "Select Unemployment Disability (from employer) Pension Retirement Social Securi…" at bounding box center [332, 74] width 192 height 22
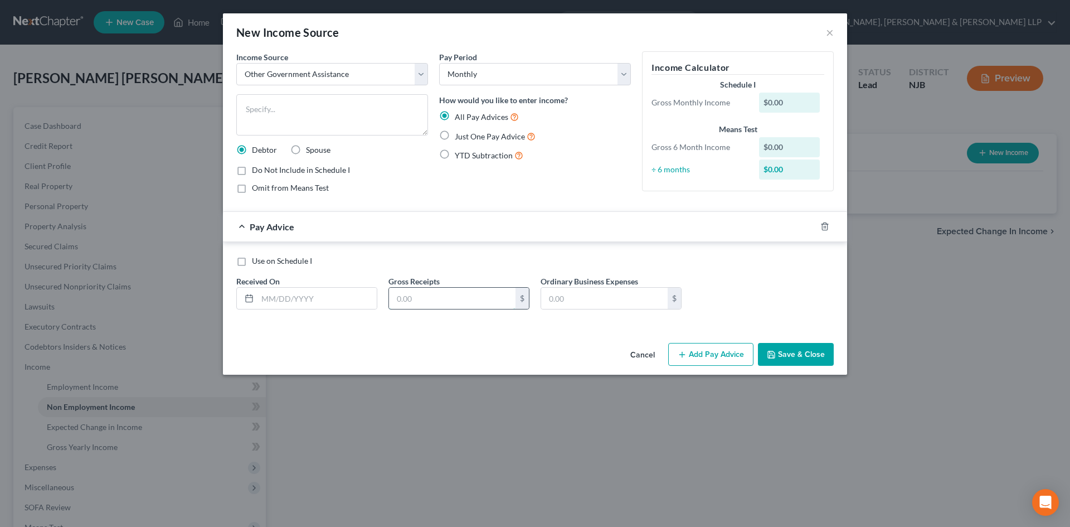
click at [418, 293] on input "text" at bounding box center [452, 298] width 127 height 21
type input "3,300"
click at [455, 134] on label "Just One Pay Advice" at bounding box center [495, 136] width 81 height 13
click at [459, 134] on input "Just One Pay Advice" at bounding box center [462, 133] width 7 height 7
radio input "true"
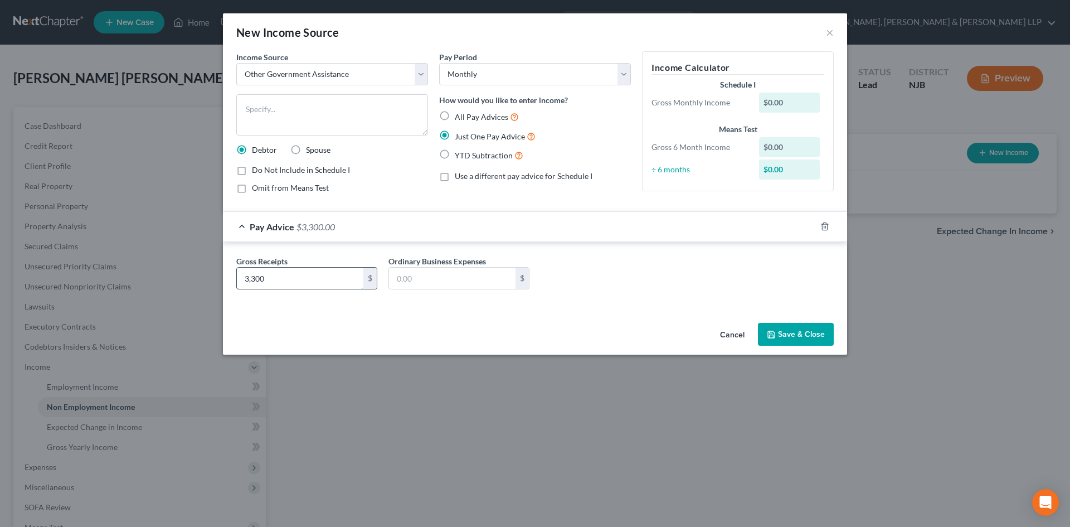
click at [301, 285] on input "3,300" at bounding box center [300, 278] width 127 height 21
click at [455, 113] on label "All Pay Advices" at bounding box center [487, 116] width 64 height 13
click at [459, 113] on input "All Pay Advices" at bounding box center [462, 113] width 7 height 7
radio input "true"
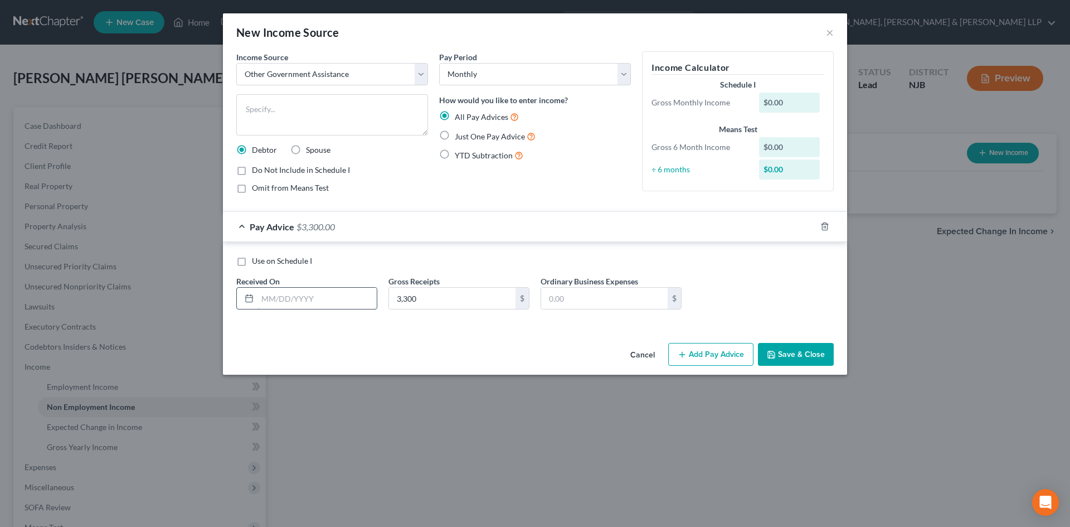
click at [290, 297] on input "text" at bounding box center [317, 298] width 119 height 21
type input "[DATE]"
click at [806, 354] on button "Save & Close" at bounding box center [796, 354] width 76 height 23
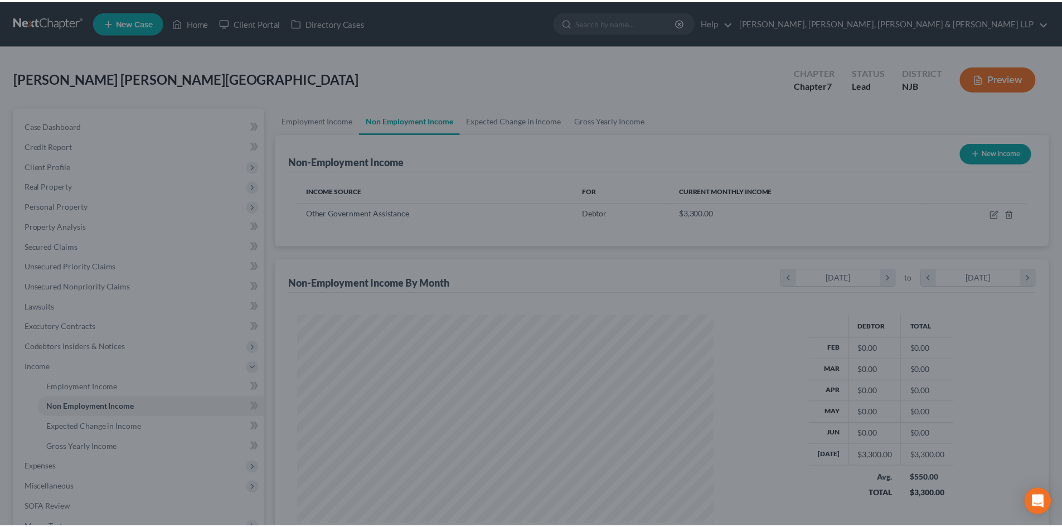
scroll to position [208, 438]
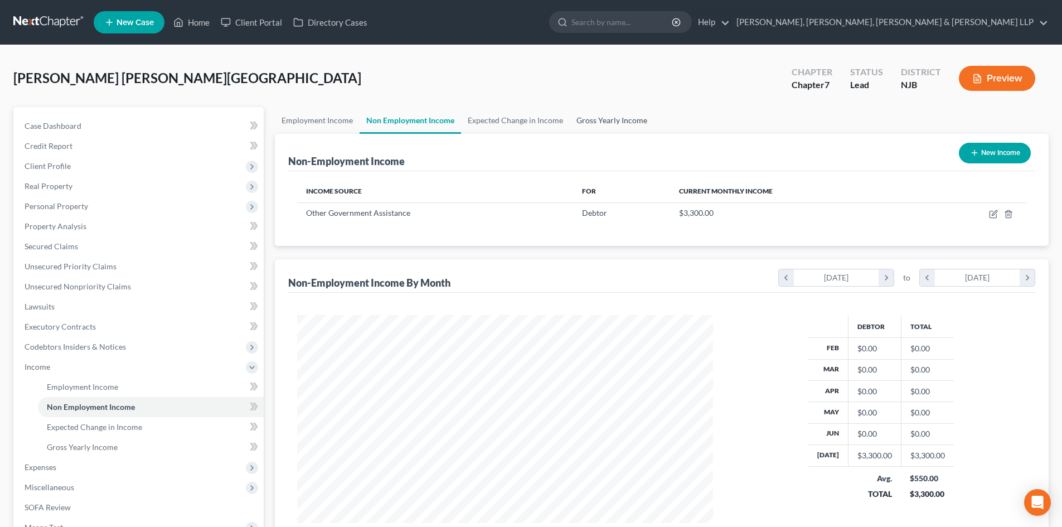
click at [599, 123] on link "Gross Yearly Income" at bounding box center [612, 120] width 84 height 27
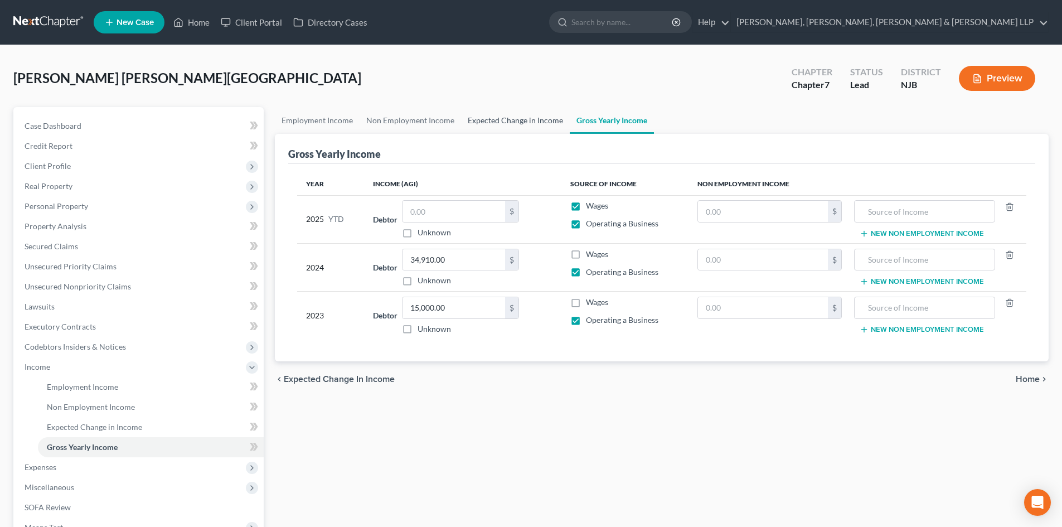
click at [485, 117] on link "Expected Change in Income" at bounding box center [515, 120] width 109 height 27
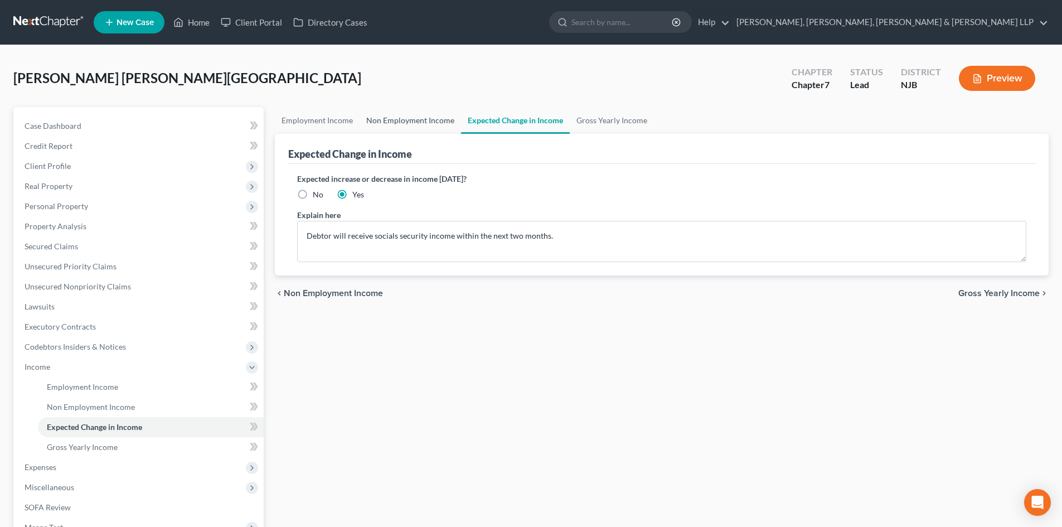
click at [432, 117] on link "Non Employment Income" at bounding box center [410, 120] width 101 height 27
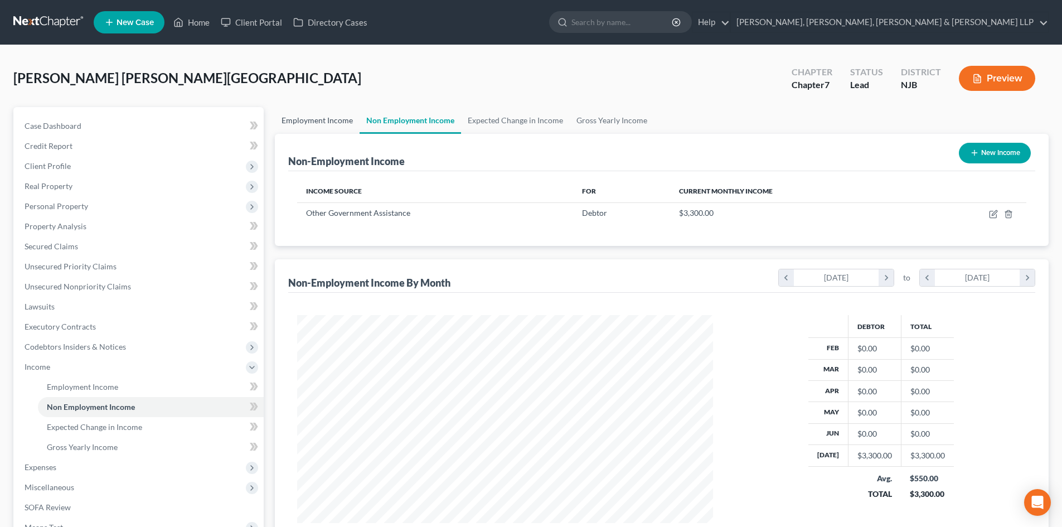
scroll to position [208, 438]
click at [477, 123] on link "Expected Change in Income" at bounding box center [515, 120] width 109 height 27
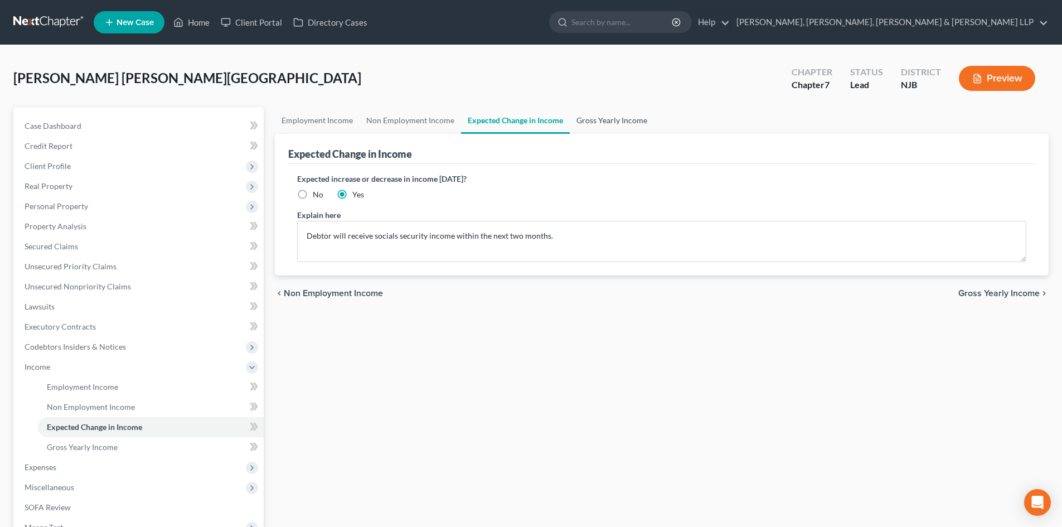
click at [585, 121] on link "Gross Yearly Income" at bounding box center [612, 120] width 84 height 27
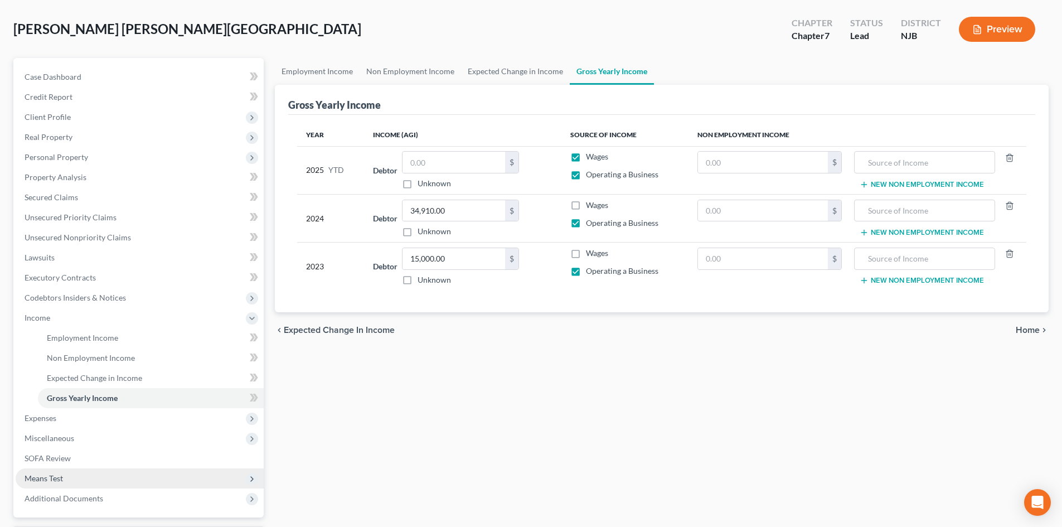
scroll to position [111, 0]
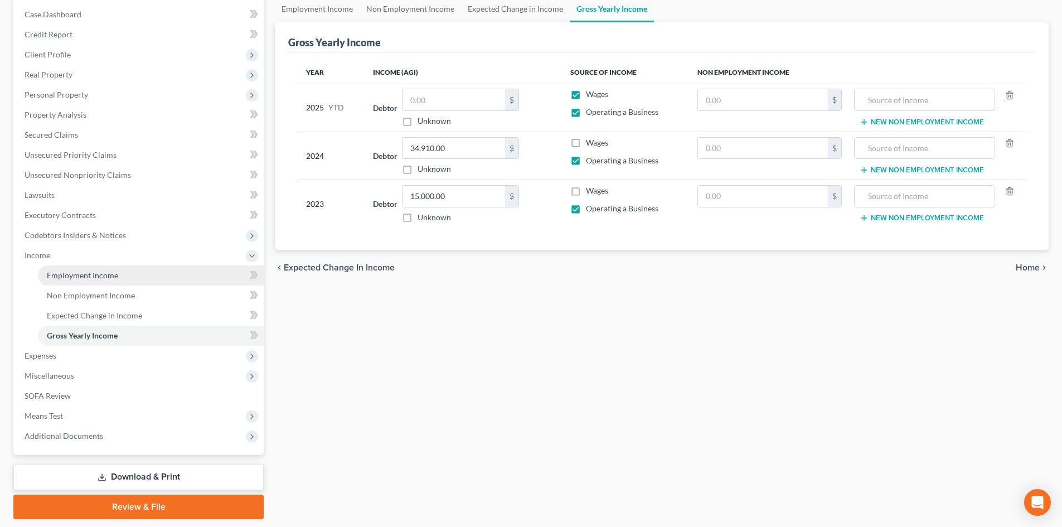
click at [89, 282] on link "Employment Income" at bounding box center [151, 275] width 226 height 20
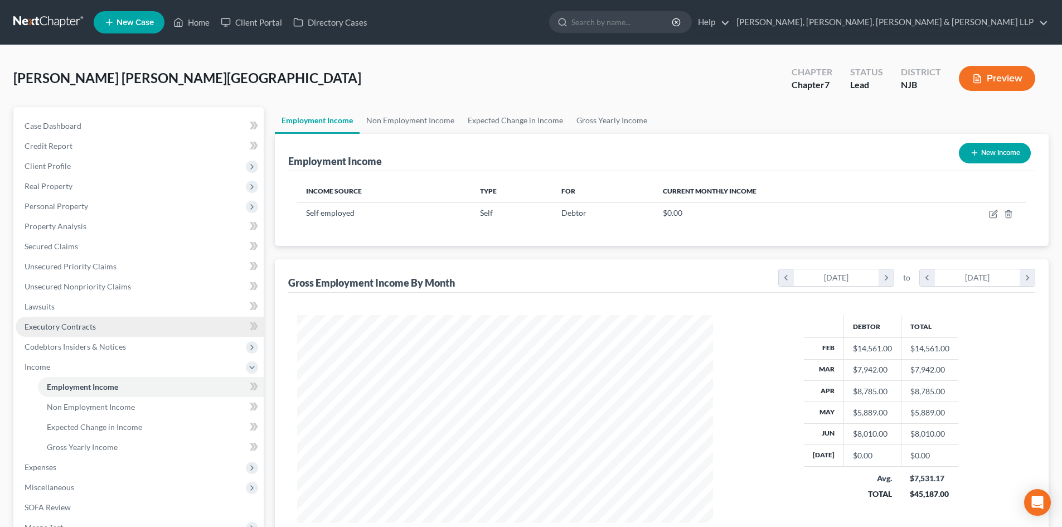
scroll to position [208, 438]
drag, startPoint x: 950, startPoint y: 492, endPoint x: 912, endPoint y: 493, distance: 37.9
click at [912, 493] on td "$7,531.17 $45,187.00" at bounding box center [929, 486] width 57 height 40
copy div "45,187.00"
click at [595, 117] on link "Gross Yearly Income" at bounding box center [612, 120] width 84 height 27
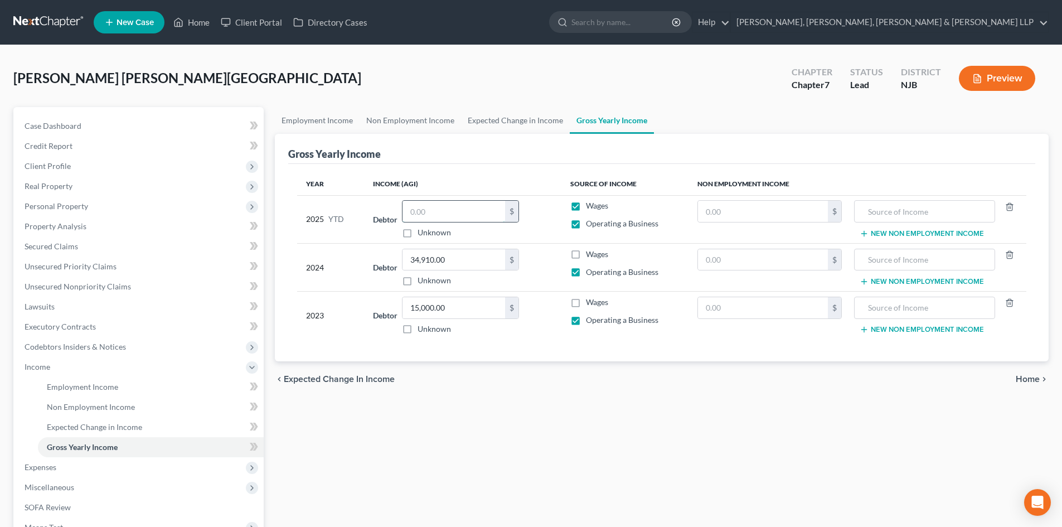
click at [485, 217] on input "text" at bounding box center [453, 211] width 103 height 21
paste input "45,187.00"
type input "45,187.00"
click at [487, 124] on link "Expected Change in Income" at bounding box center [515, 120] width 109 height 27
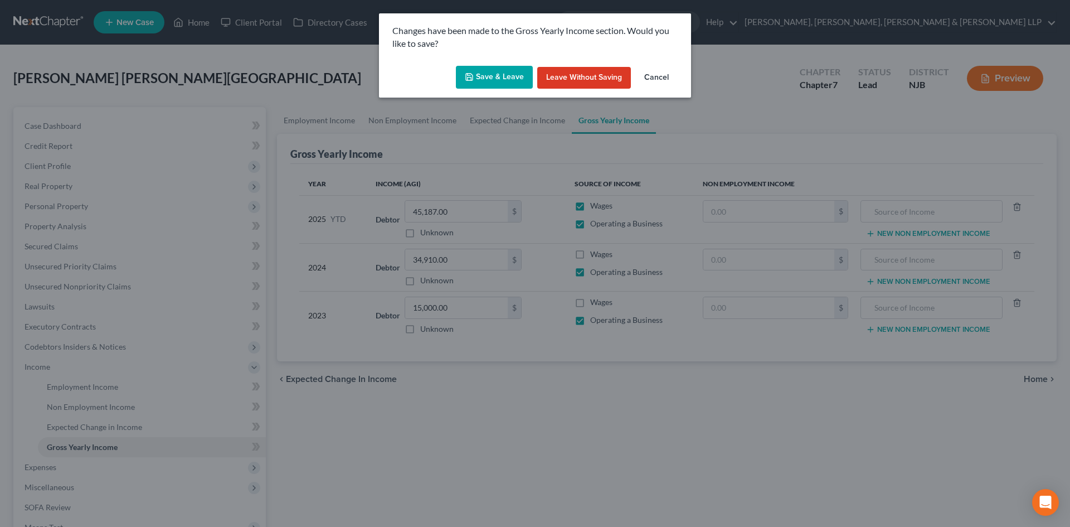
click at [510, 77] on button "Save & Leave" at bounding box center [494, 77] width 77 height 23
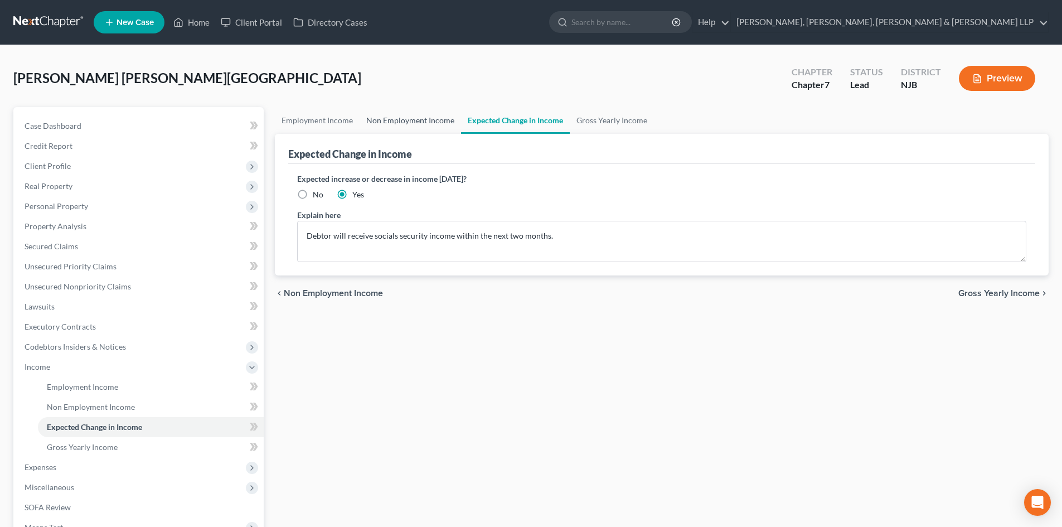
click at [413, 123] on link "Non Employment Income" at bounding box center [410, 120] width 101 height 27
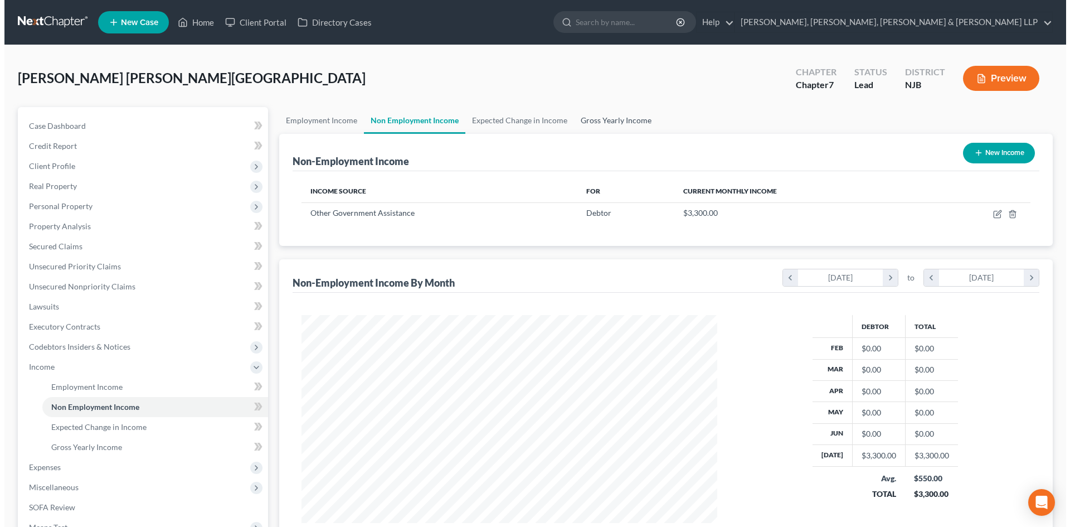
scroll to position [208, 438]
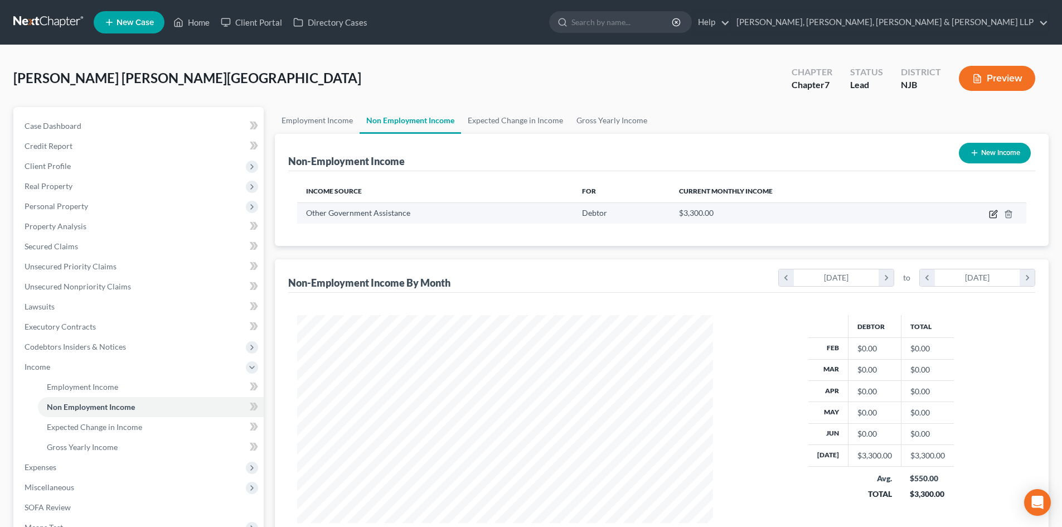
click at [997, 214] on icon "button" at bounding box center [993, 214] width 9 height 9
select select "5"
select select "0"
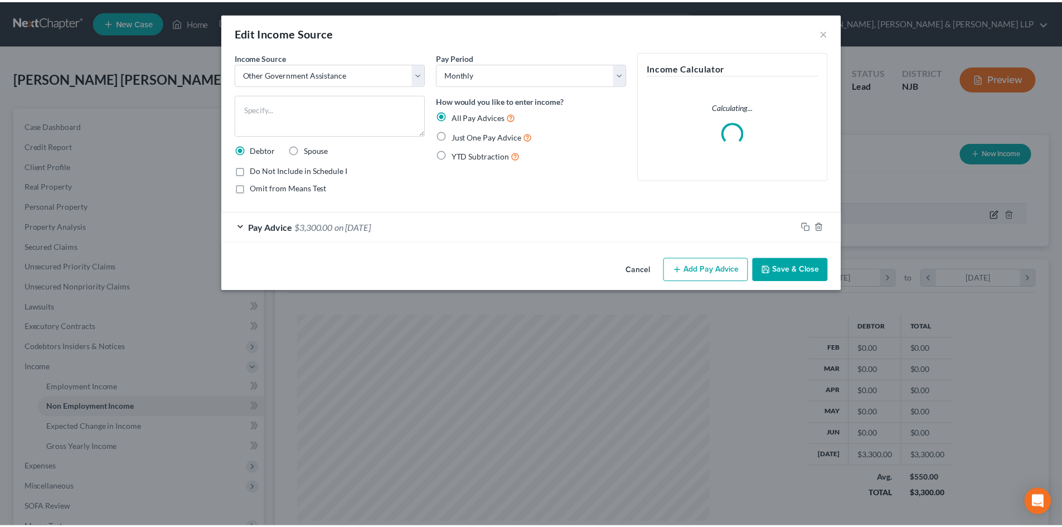
scroll to position [210, 442]
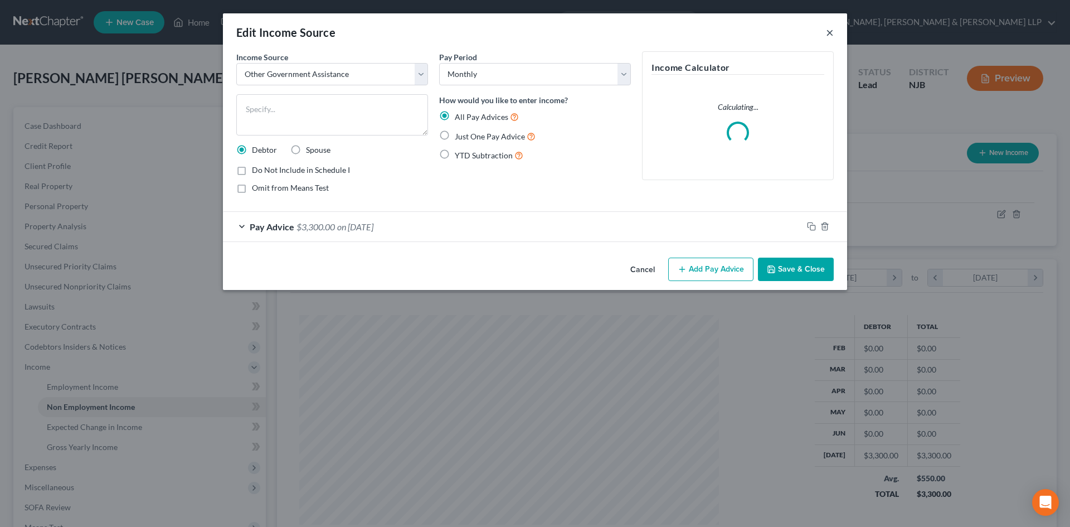
click at [826, 34] on button "×" at bounding box center [830, 32] width 8 height 13
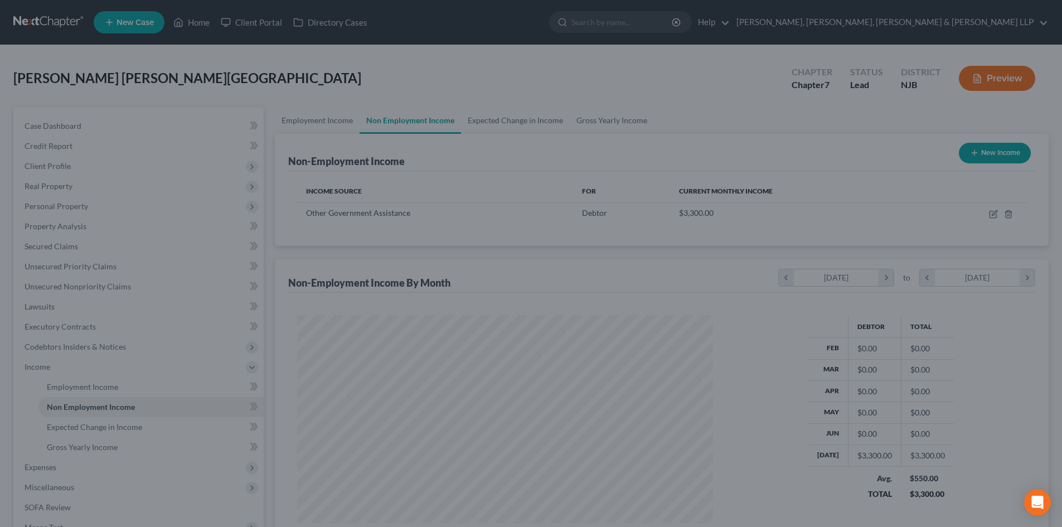
scroll to position [557237, 557007]
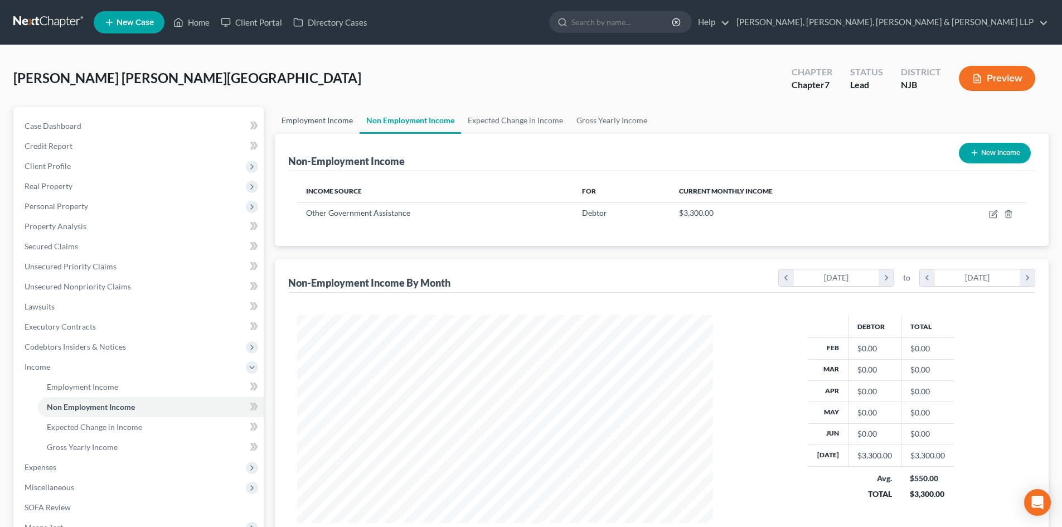
click at [326, 120] on link "Employment Income" at bounding box center [317, 120] width 85 height 27
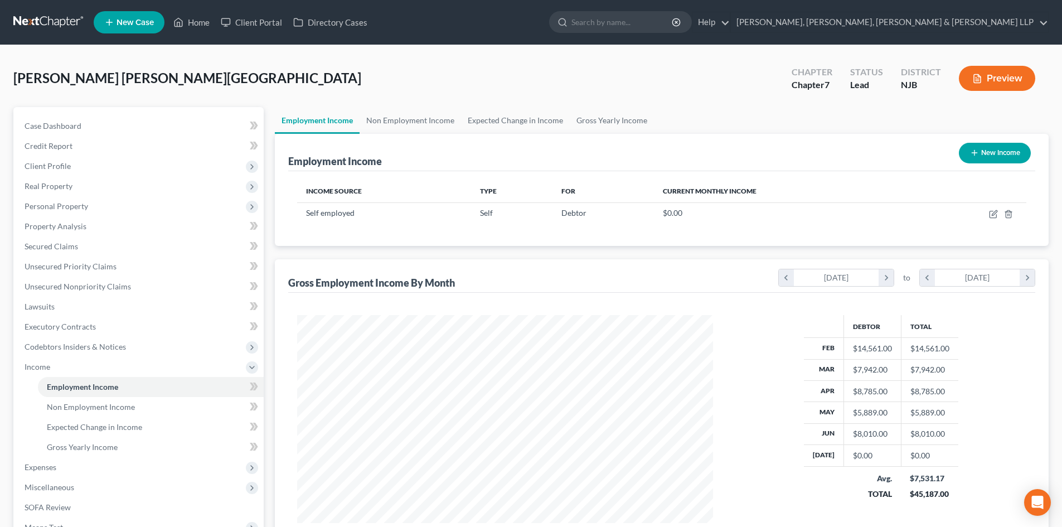
scroll to position [208, 438]
click at [409, 120] on link "Non Employment Income" at bounding box center [410, 120] width 101 height 27
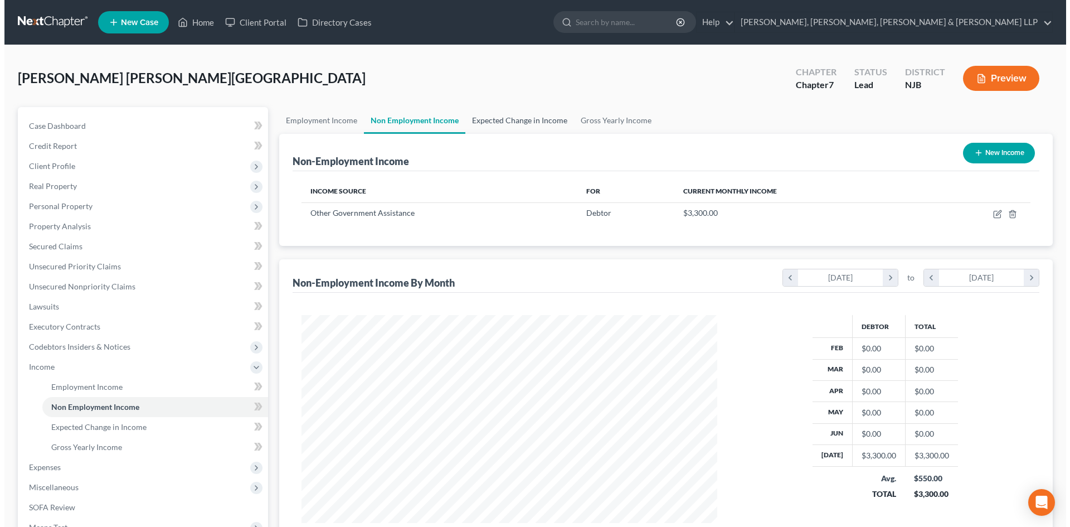
scroll to position [208, 438]
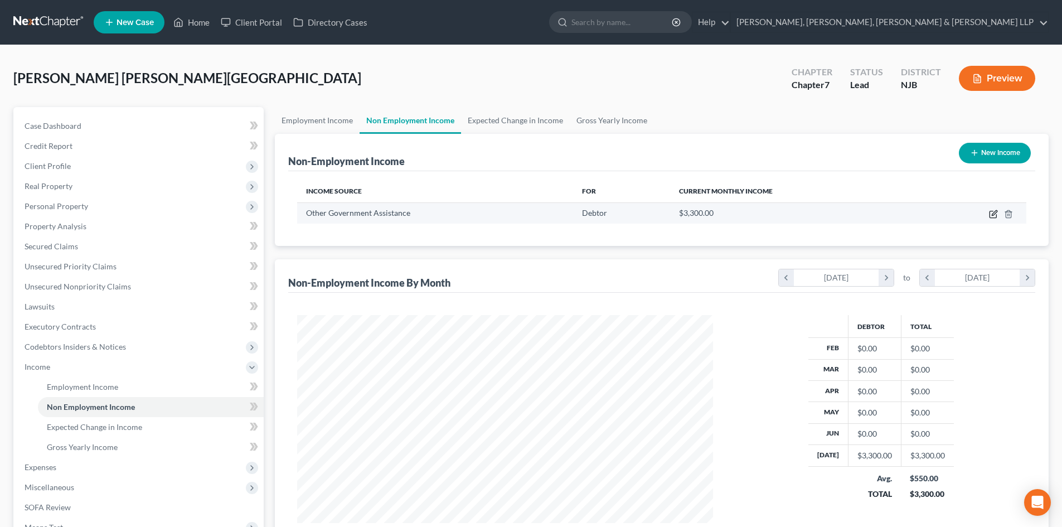
click at [989, 216] on icon "button" at bounding box center [992, 214] width 7 height 7
select select "5"
select select "0"
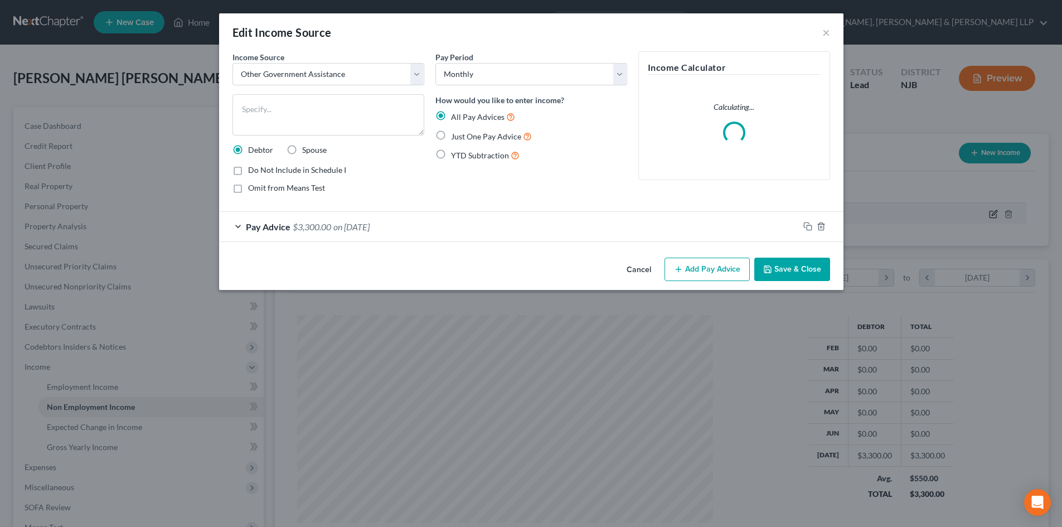
scroll to position [210, 442]
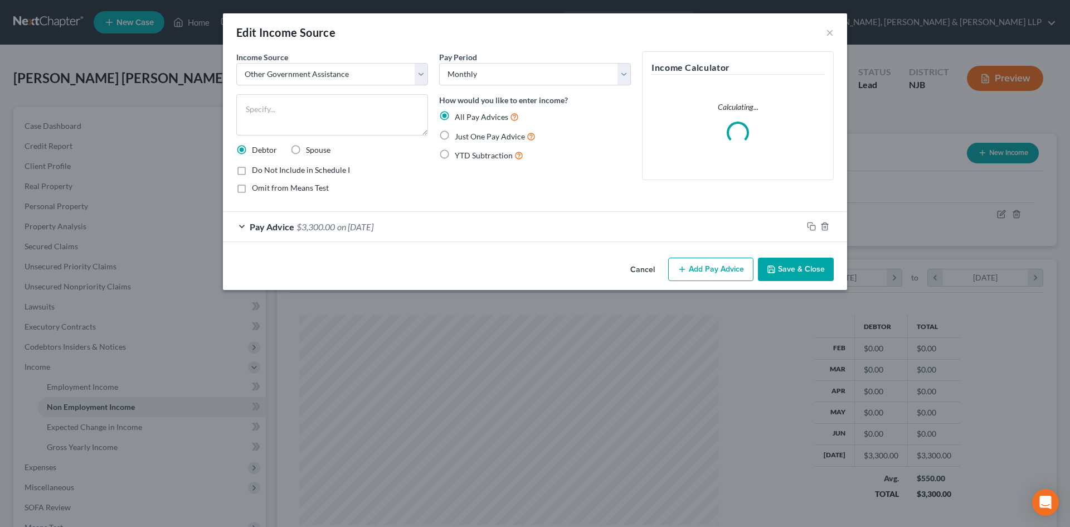
click at [363, 227] on span "on [DATE]" at bounding box center [355, 226] width 36 height 11
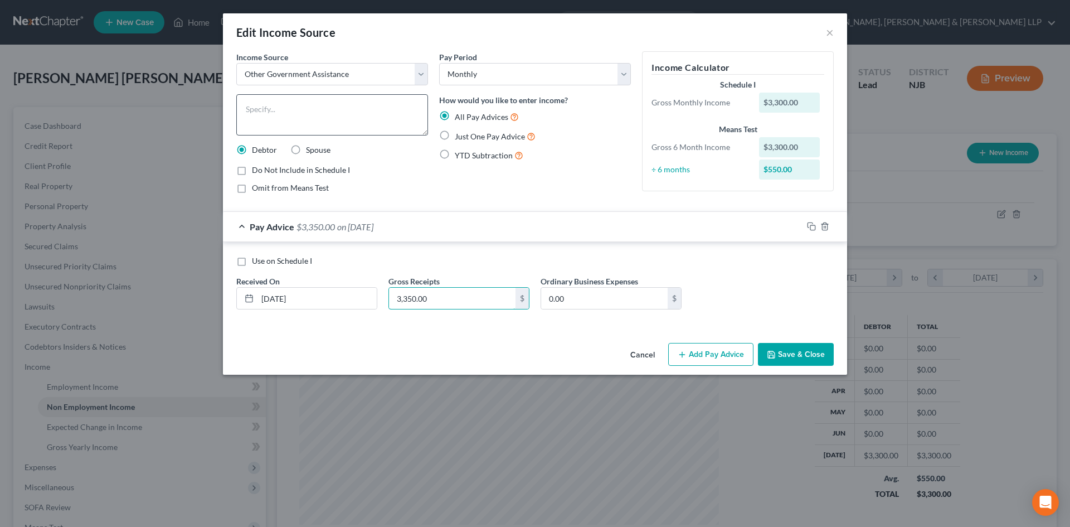
type input "3,350.00"
click at [353, 127] on textarea at bounding box center [332, 114] width 192 height 41
type textarea "Family and friend support"
click at [799, 356] on button "Save & Close" at bounding box center [796, 354] width 76 height 23
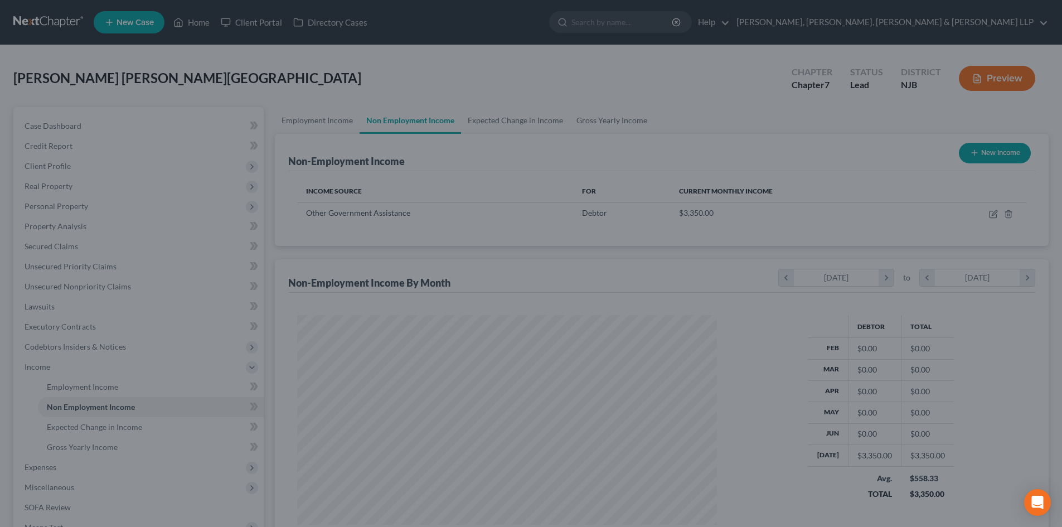
scroll to position [557237, 557007]
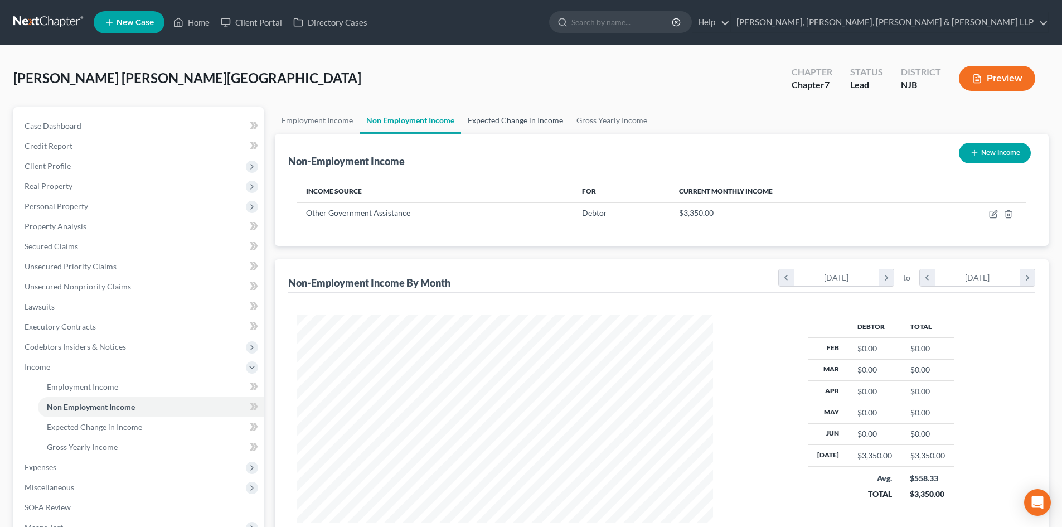
drag, startPoint x: 497, startPoint y: 131, endPoint x: 558, endPoint y: 124, distance: 61.7
click at [497, 131] on link "Expected Change in Income" at bounding box center [515, 120] width 109 height 27
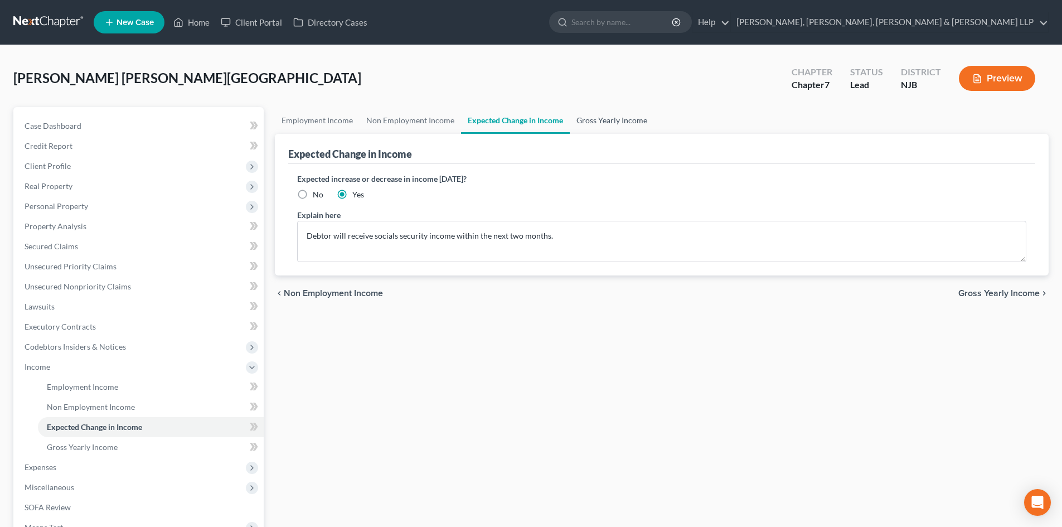
click at [590, 123] on link "Gross Yearly Income" at bounding box center [612, 120] width 84 height 27
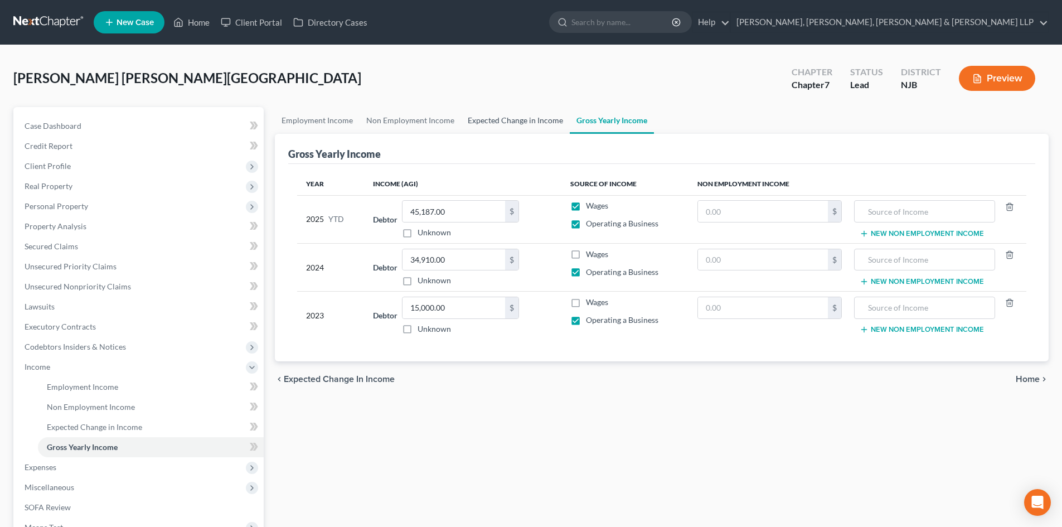
click at [533, 116] on link "Expected Change in Income" at bounding box center [515, 120] width 109 height 27
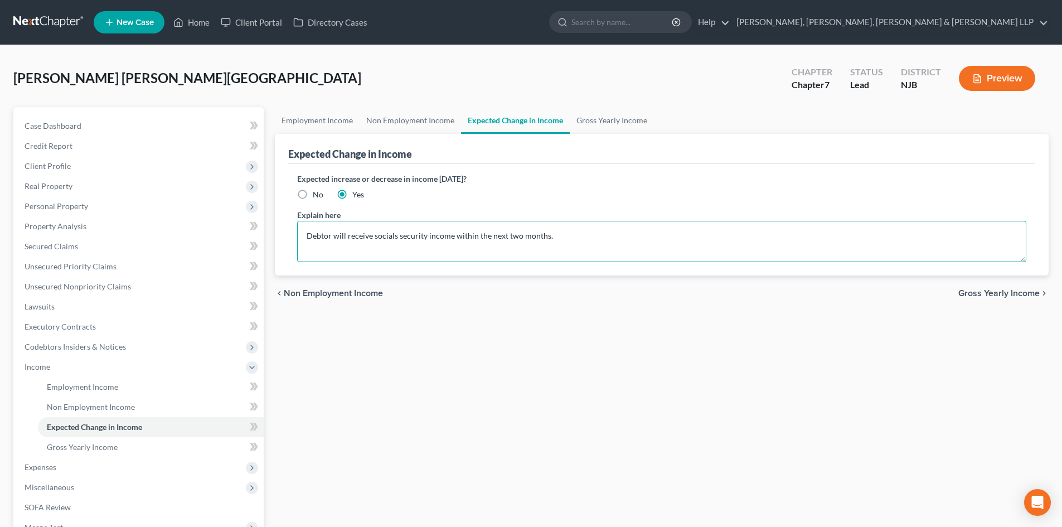
click at [554, 237] on textarea "Debtor will receive socials security income within the next two months." at bounding box center [661, 241] width 729 height 41
drag, startPoint x: 783, startPoint y: 239, endPoint x: 294, endPoint y: 211, distance: 489.7
click at [294, 211] on div "Expected increase or decrease in income [DATE]? No Yes Explain here Debtor will…" at bounding box center [661, 219] width 747 height 111
paste textarea "The Debtor anticipates commencing receipt of Social Security income within the …"
type textarea "The Debtor anticipates commencing receipt of Social Security income within the …"
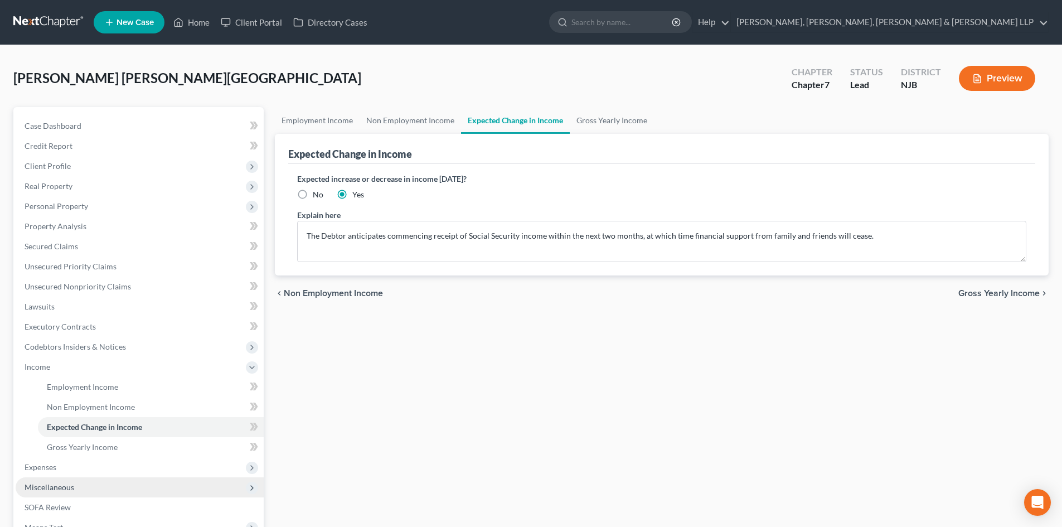
drag, startPoint x: 119, startPoint y: 470, endPoint x: 111, endPoint y: 477, distance: 9.5
click at [119, 470] on span "Expenses" at bounding box center [140, 467] width 248 height 20
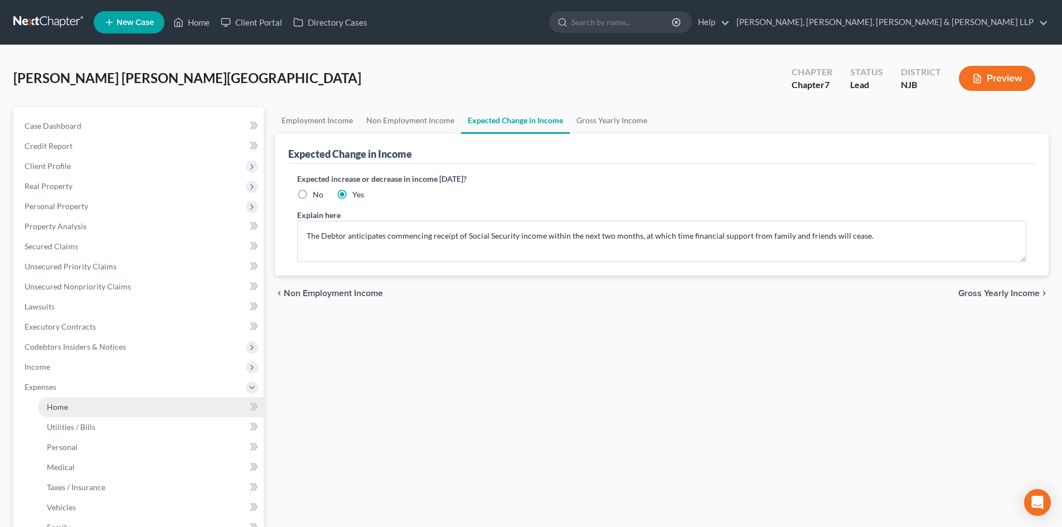
click at [73, 406] on link "Home" at bounding box center [151, 407] width 226 height 20
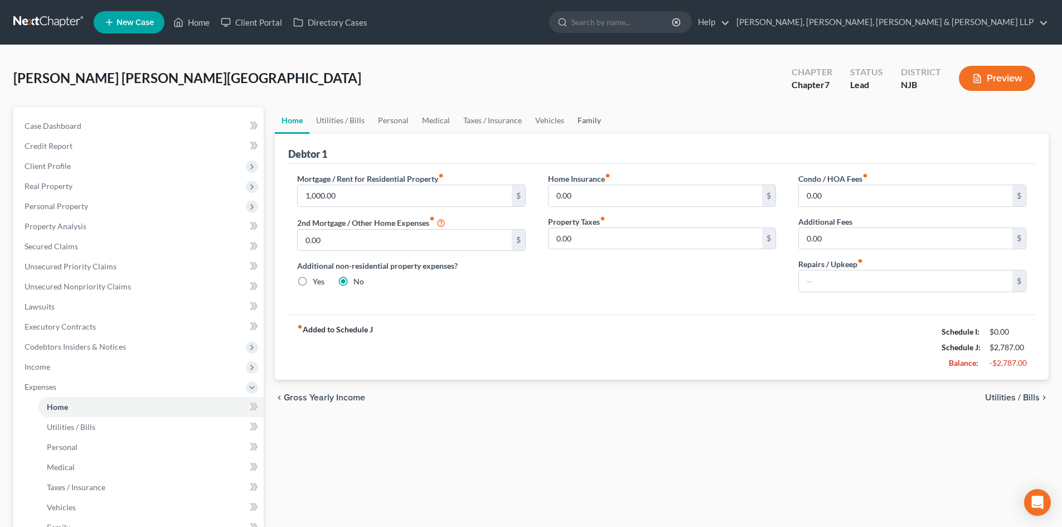
click at [586, 119] on link "Family" at bounding box center [589, 120] width 37 height 27
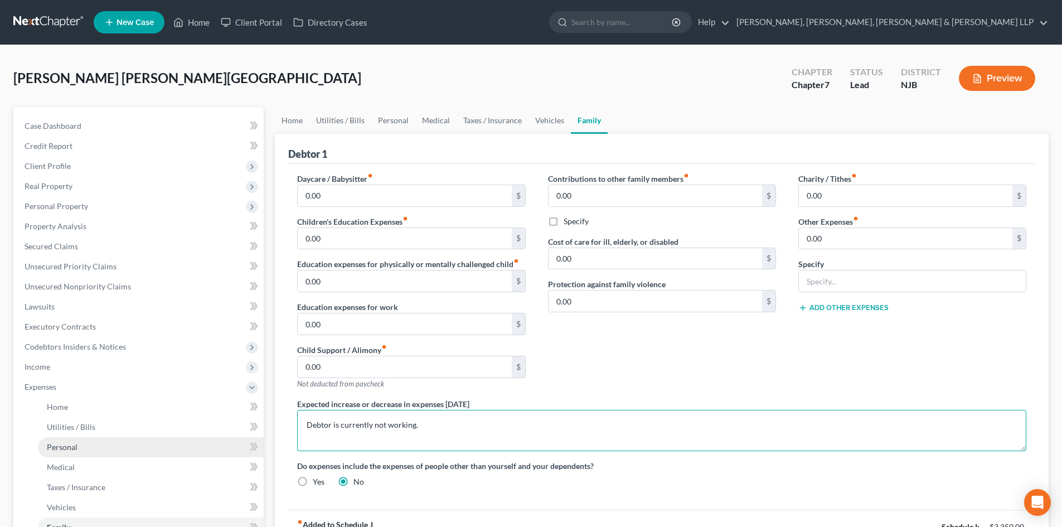
drag, startPoint x: 292, startPoint y: 443, endPoint x: 232, endPoint y: 447, distance: 59.7
click at [232, 447] on div "Petition Navigation Case Dashboard Payments Invoices Payments Payments Credit R…" at bounding box center [531, 399] width 1046 height 584
click at [618, 346] on div "Contributions to other family members fiber_manual_record 0.00 $ Specify Cost o…" at bounding box center [662, 285] width 250 height 225
click at [535, 118] on link "Vehicles" at bounding box center [549, 120] width 42 height 27
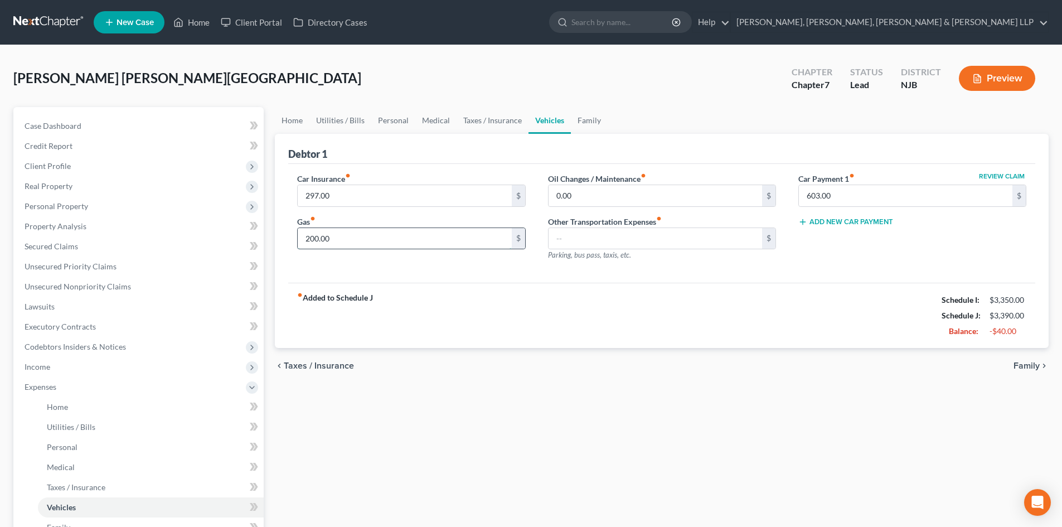
click at [358, 242] on input "200.00" at bounding box center [405, 238] width 214 height 21
drag, startPoint x: 321, startPoint y: 240, endPoint x: 316, endPoint y: 206, distance: 34.4
click at [308, 240] on input "150" at bounding box center [405, 238] width 214 height 21
type input "150"
click at [338, 115] on link "Utilities / Bills" at bounding box center [340, 120] width 62 height 27
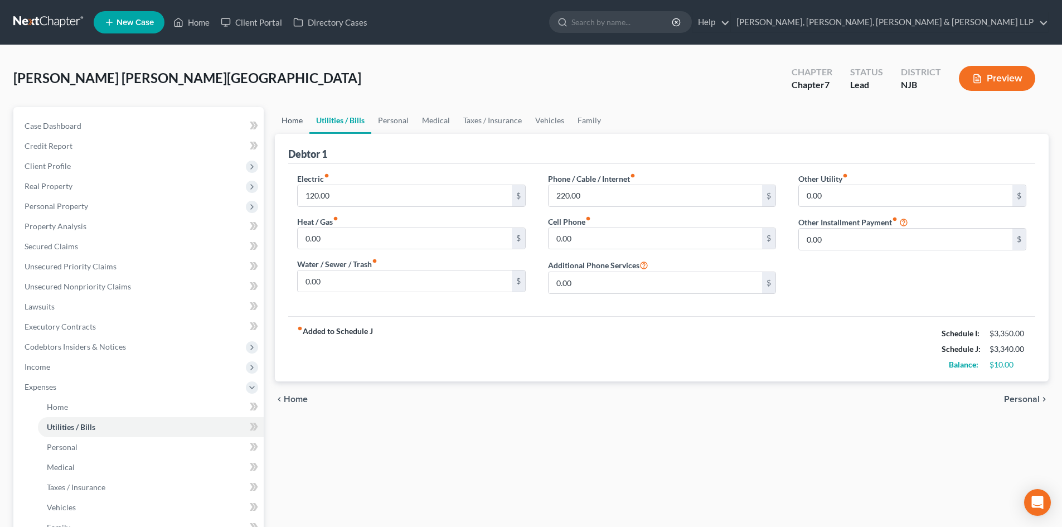
click at [284, 119] on link "Home" at bounding box center [292, 120] width 35 height 27
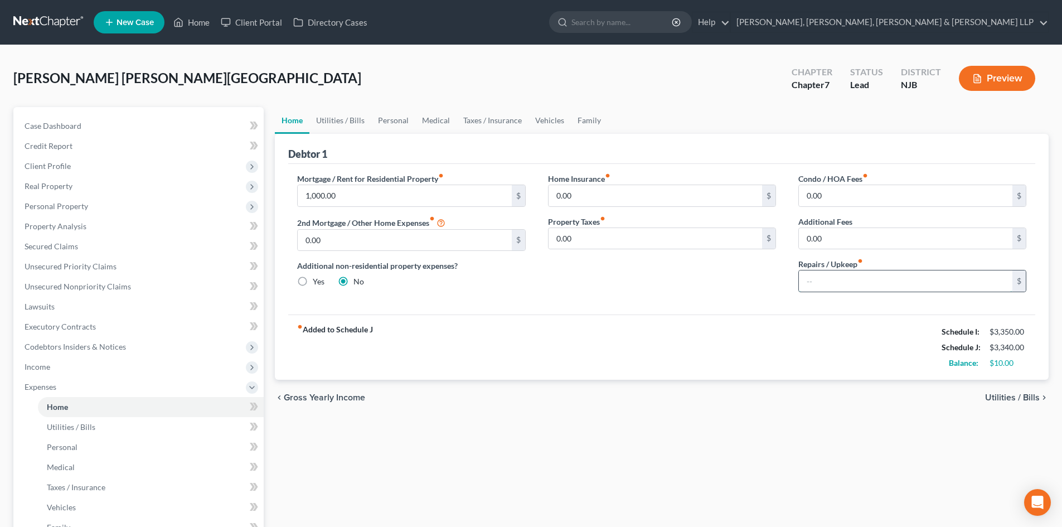
click at [827, 276] on input "text" at bounding box center [906, 280] width 214 height 21
type input "10"
click at [341, 119] on link "Utilities / Bills" at bounding box center [340, 120] width 62 height 27
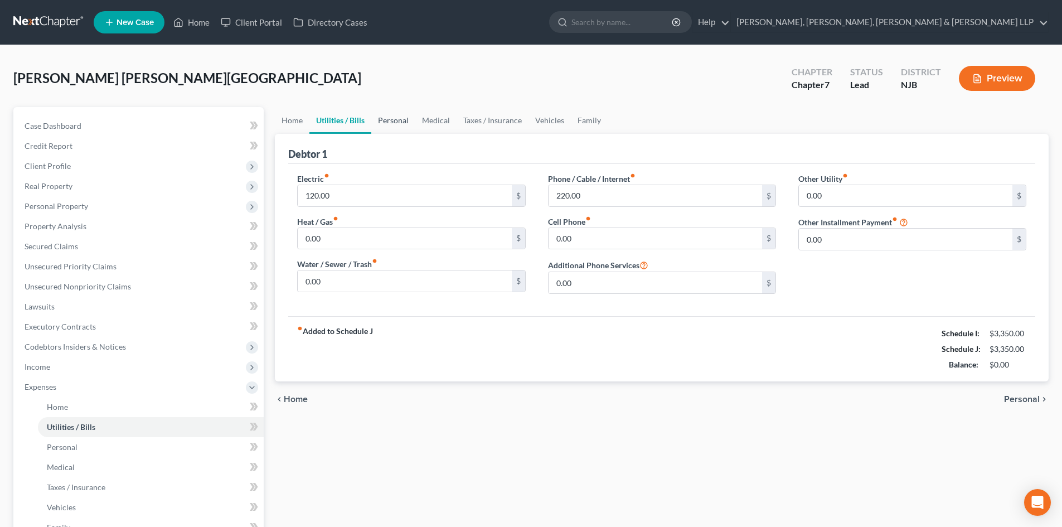
click at [393, 119] on link "Personal" at bounding box center [393, 120] width 44 height 27
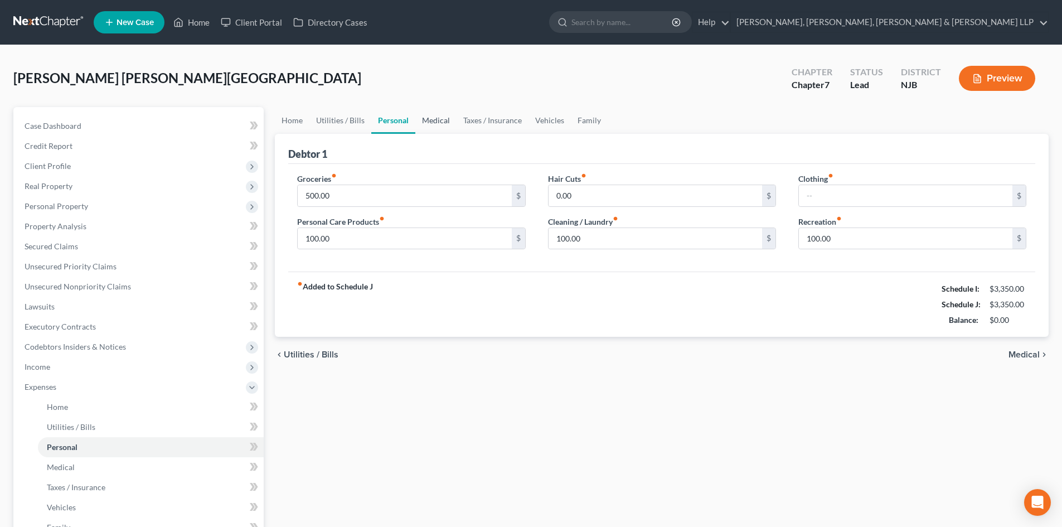
click at [430, 117] on link "Medical" at bounding box center [435, 120] width 41 height 27
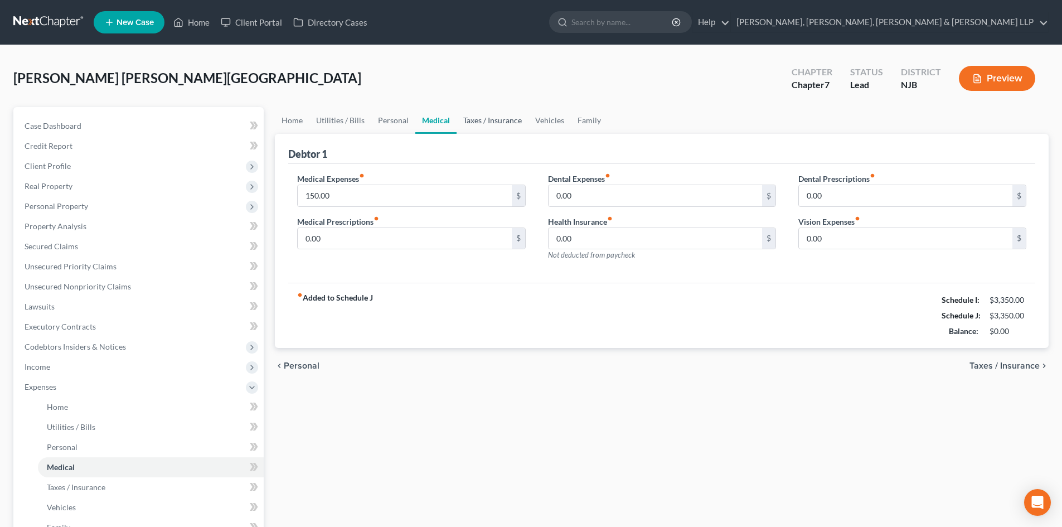
click at [482, 122] on link "Taxes / Insurance" at bounding box center [493, 120] width 72 height 27
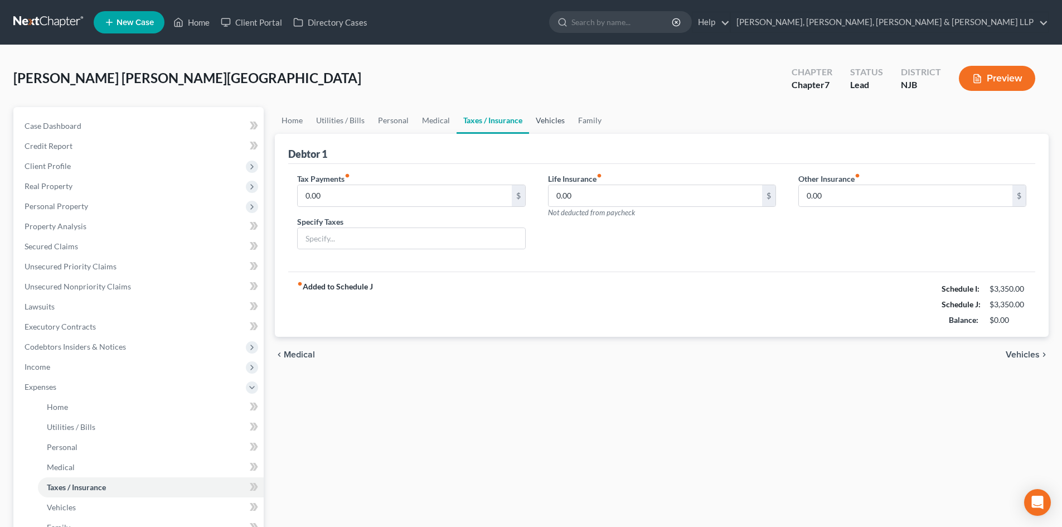
click at [531, 124] on link "Vehicles" at bounding box center [550, 120] width 42 height 27
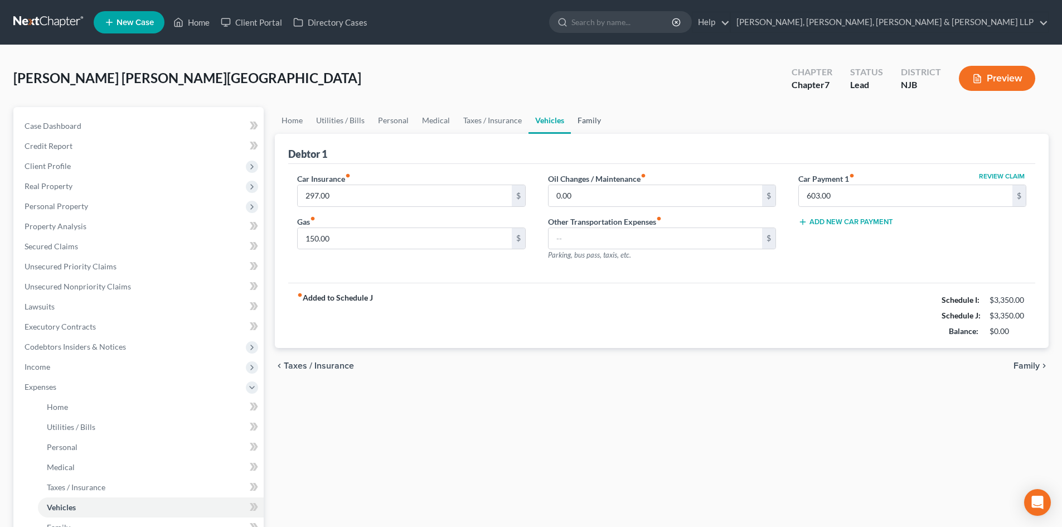
click at [588, 121] on link "Family" at bounding box center [589, 120] width 37 height 27
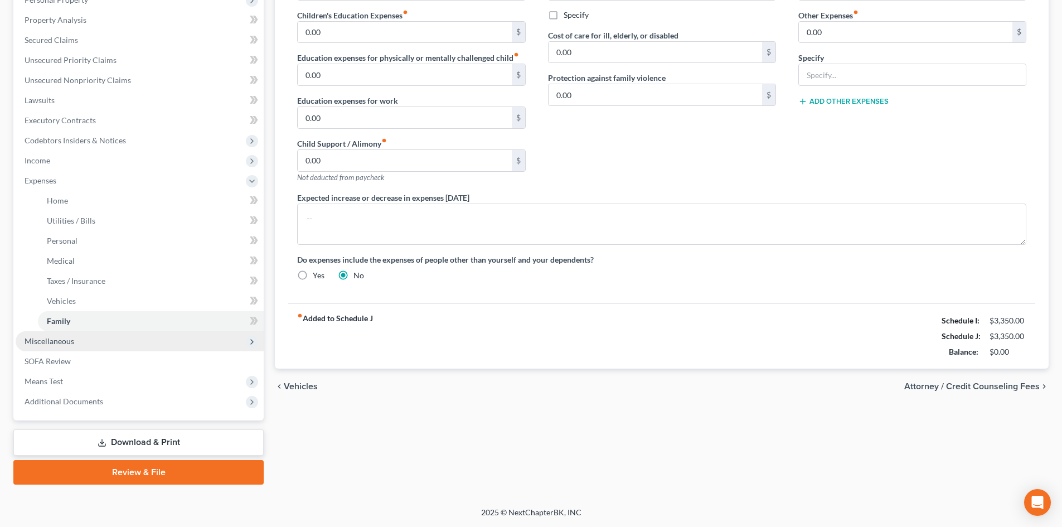
click at [80, 339] on span "Miscellaneous" at bounding box center [140, 341] width 248 height 20
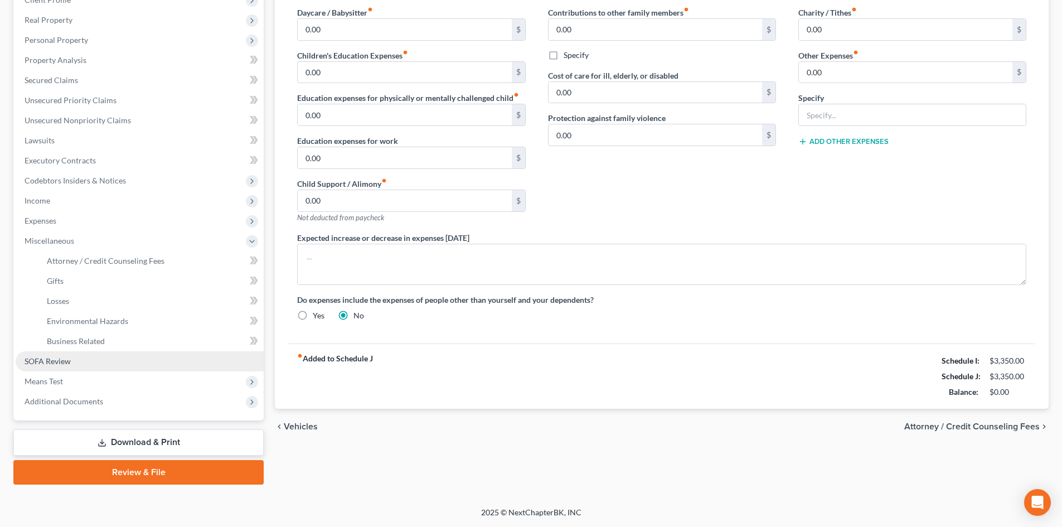
scroll to position [166, 0]
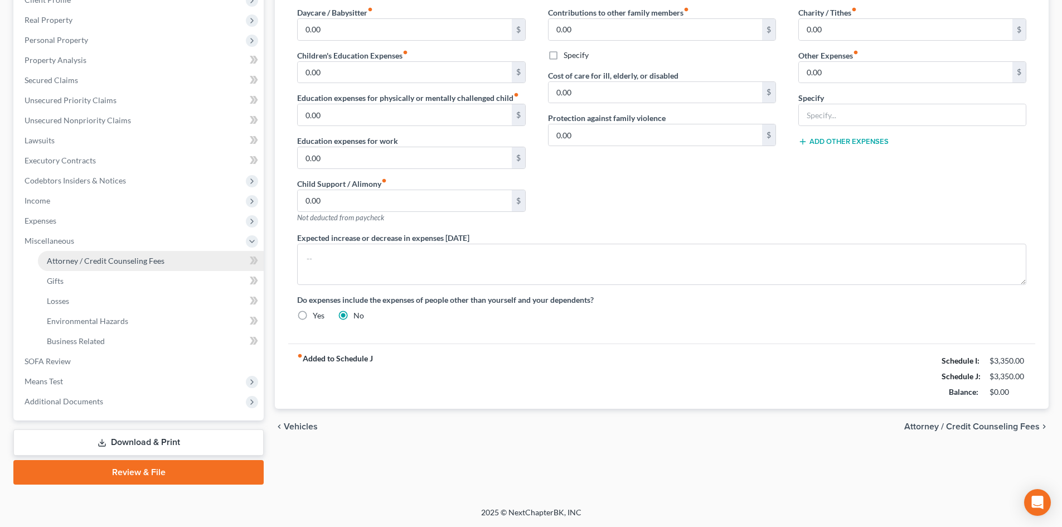
click at [126, 262] on span "Attorney / Credit Counseling Fees" at bounding box center [106, 260] width 118 height 9
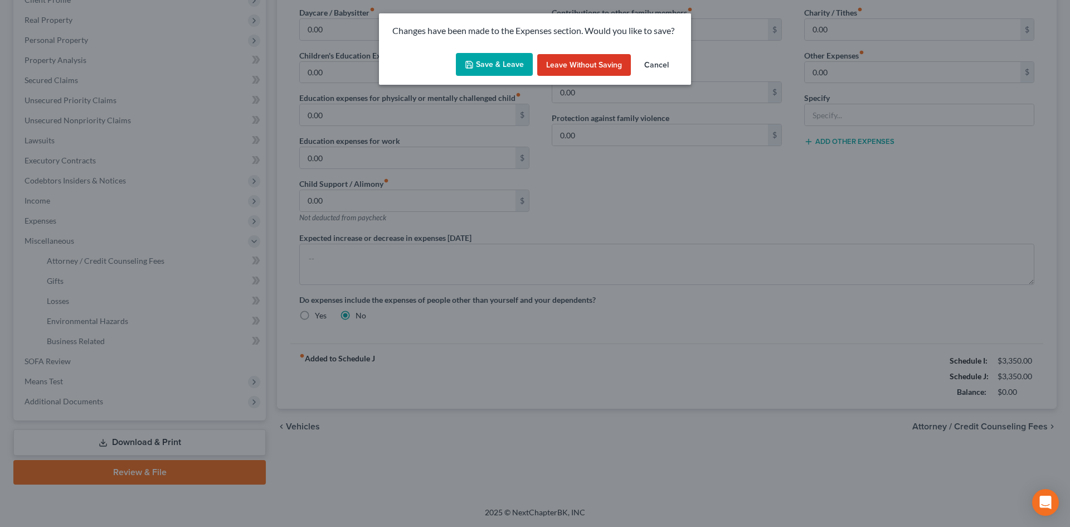
click at [503, 70] on button "Save & Leave" at bounding box center [494, 64] width 77 height 23
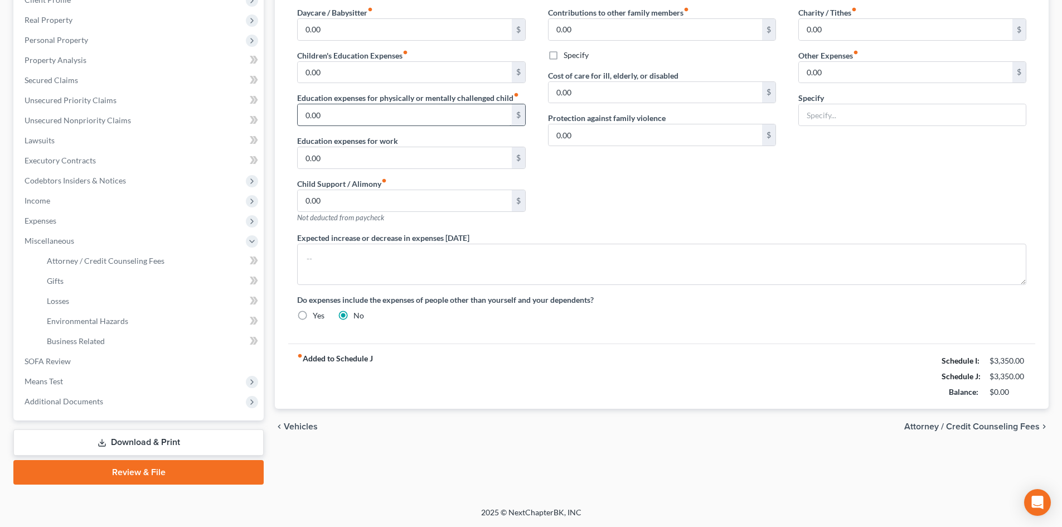
select select "1"
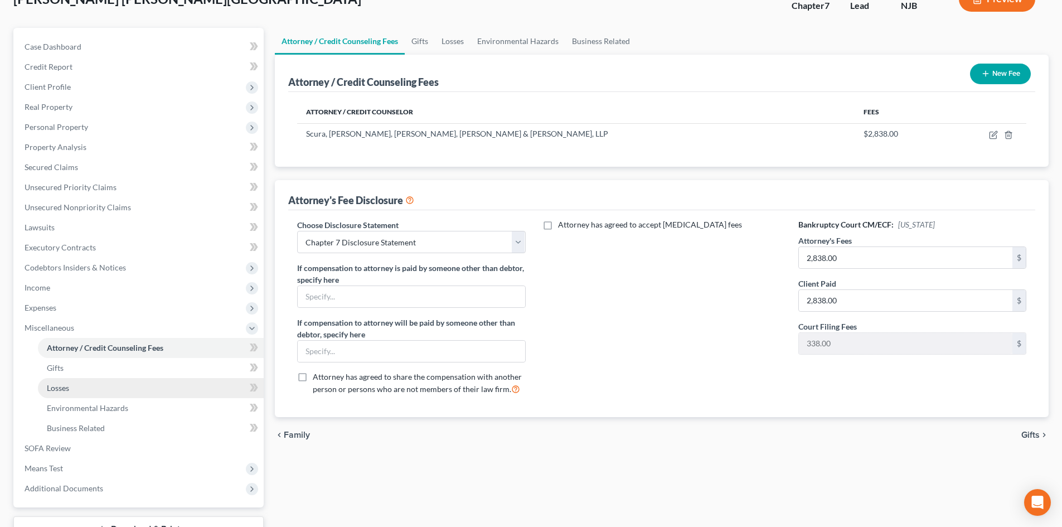
scroll to position [111, 0]
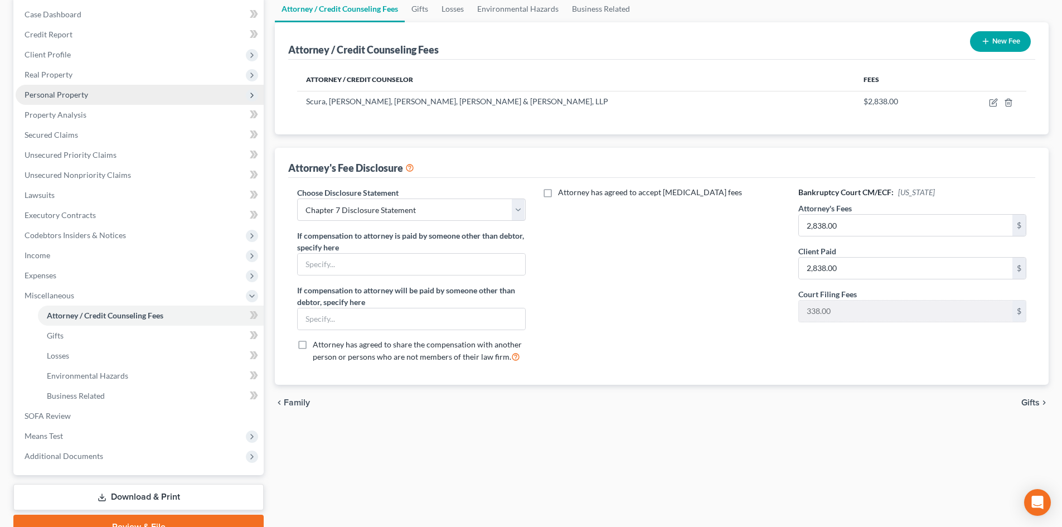
click at [61, 93] on span "Personal Property" at bounding box center [57, 94] width 64 height 9
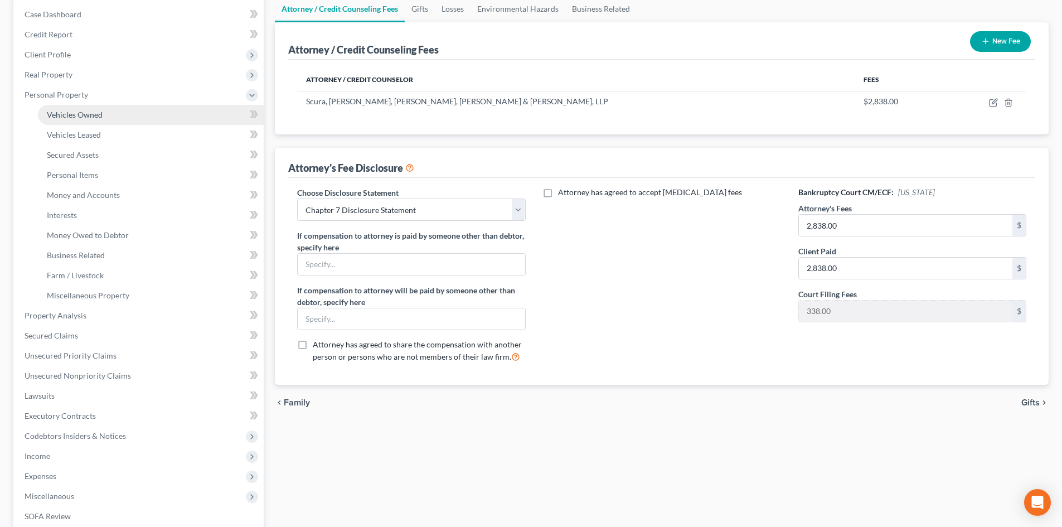
click at [73, 110] on span "Vehicles Owned" at bounding box center [75, 114] width 56 height 9
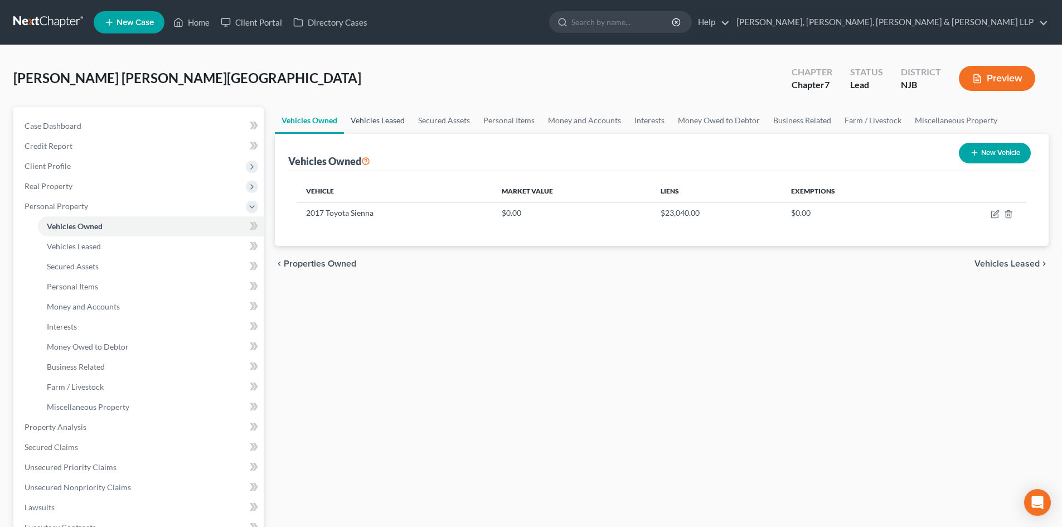
click at [370, 121] on link "Vehicles Leased" at bounding box center [377, 120] width 67 height 27
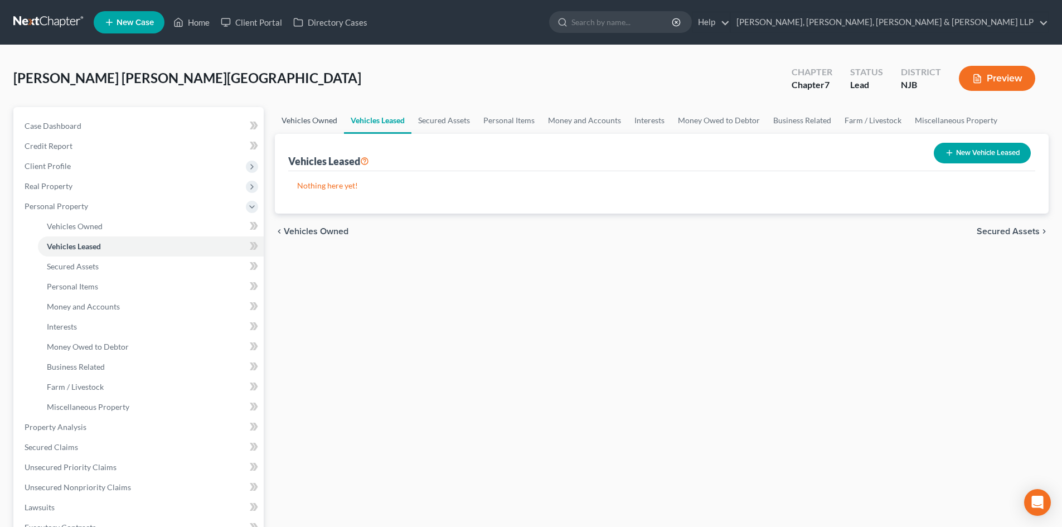
click at [302, 120] on link "Vehicles Owned" at bounding box center [309, 120] width 69 height 27
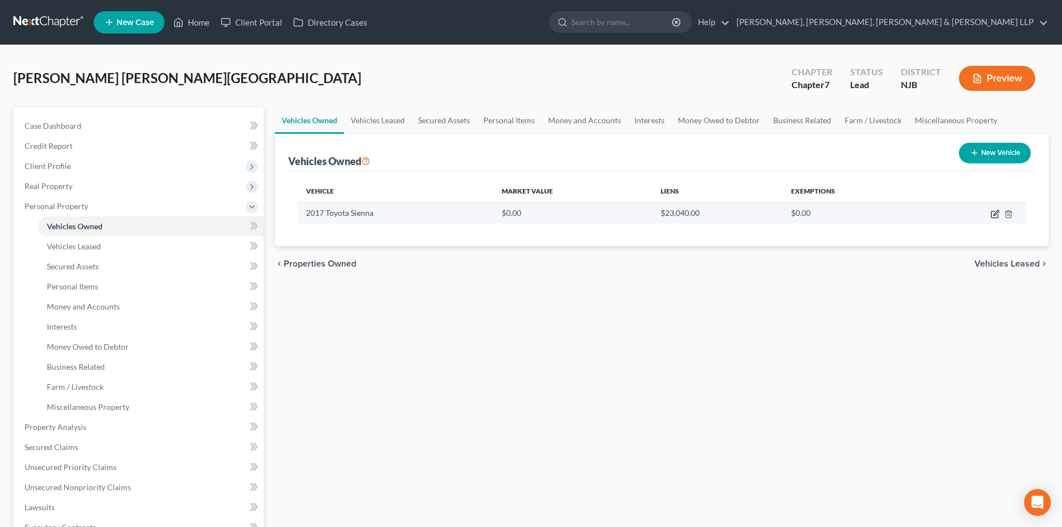
click at [992, 216] on icon "button" at bounding box center [995, 214] width 9 height 9
select select "0"
select select "9"
select select "2"
select select "0"
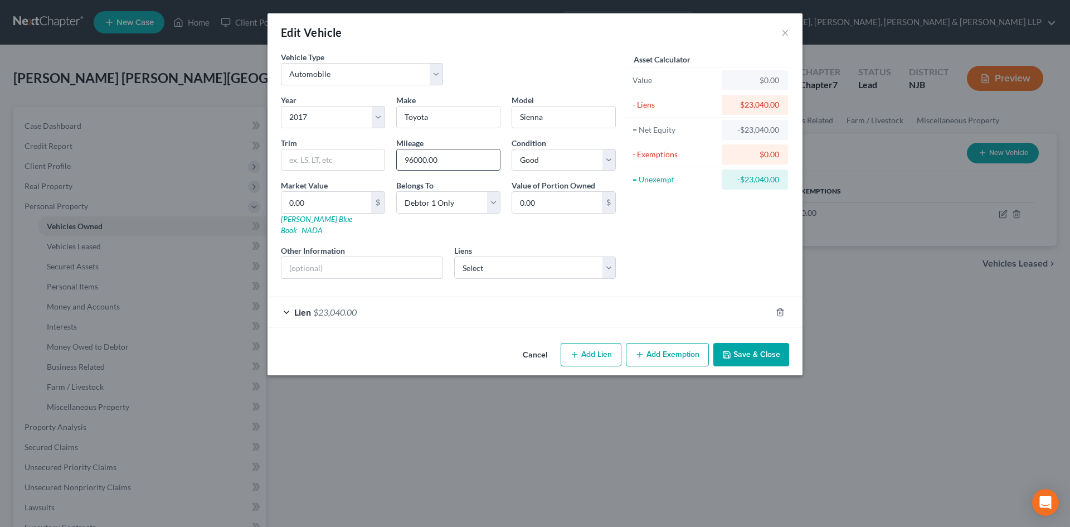
click at [413, 163] on input "96000.00" at bounding box center [448, 159] width 103 height 21
click at [481, 302] on div "Lien $23,040.00" at bounding box center [520, 312] width 504 height 30
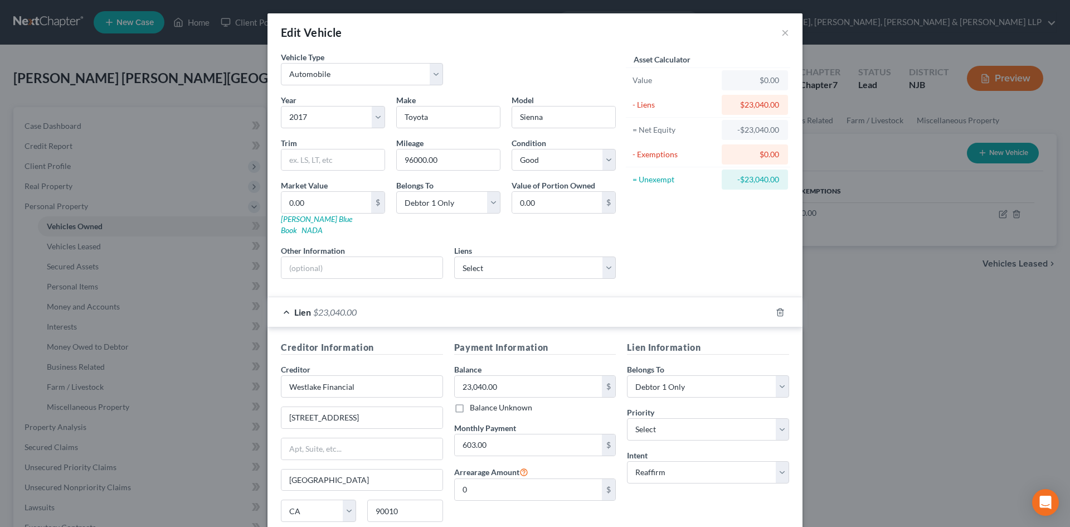
click at [536, 304] on div "Lien $23,040.00" at bounding box center [520, 312] width 504 height 30
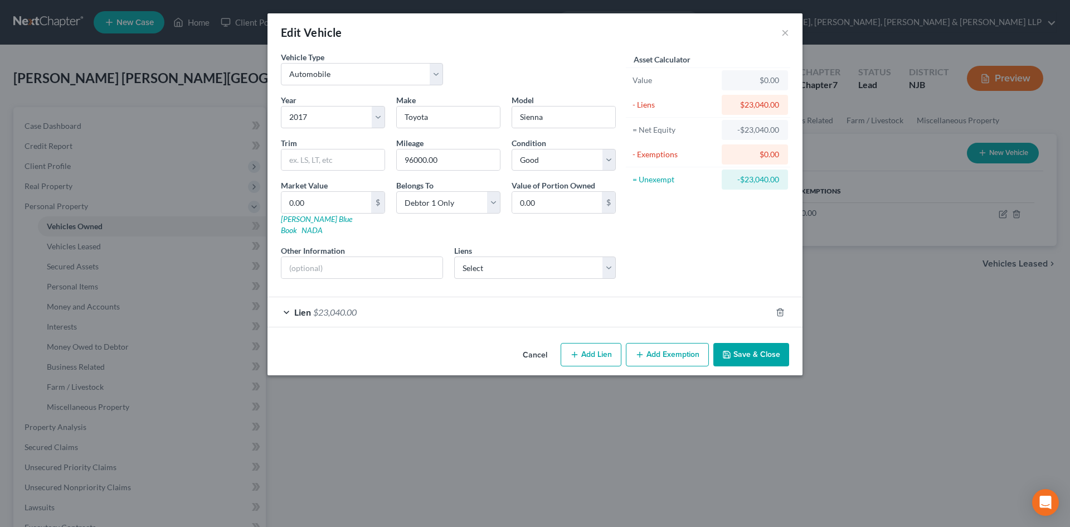
click at [745, 343] on button "Save & Close" at bounding box center [752, 354] width 76 height 23
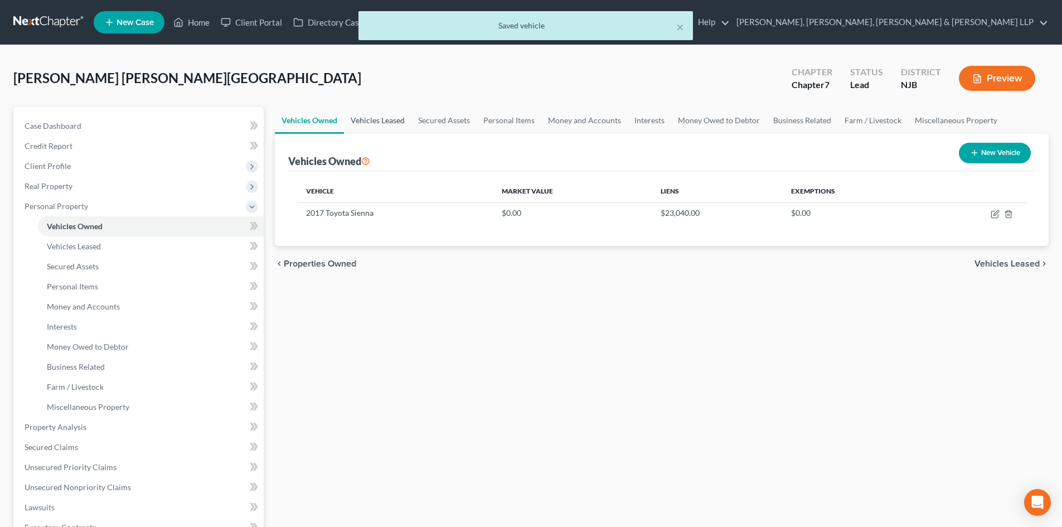
click at [373, 127] on link "Vehicles Leased" at bounding box center [377, 120] width 67 height 27
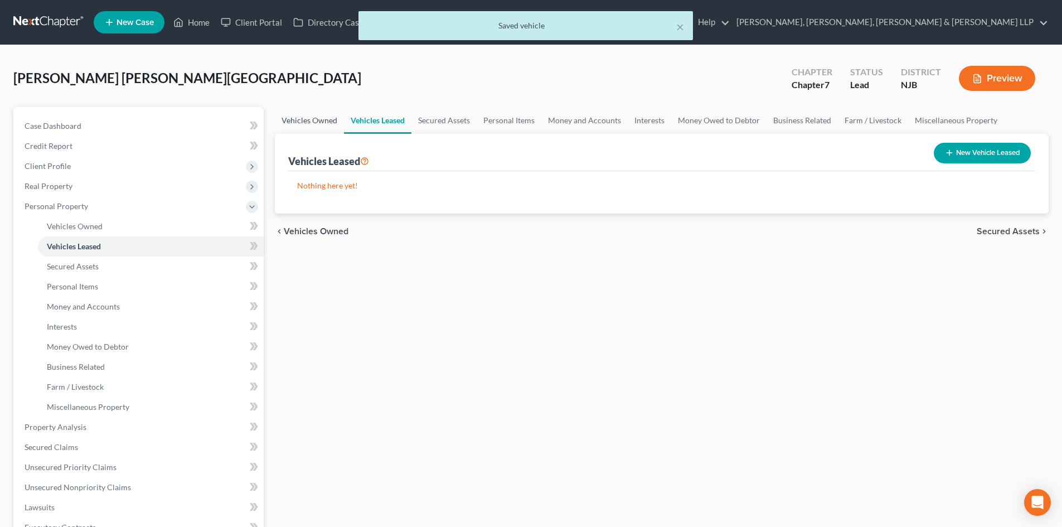
click at [322, 120] on link "Vehicles Owned" at bounding box center [309, 120] width 69 height 27
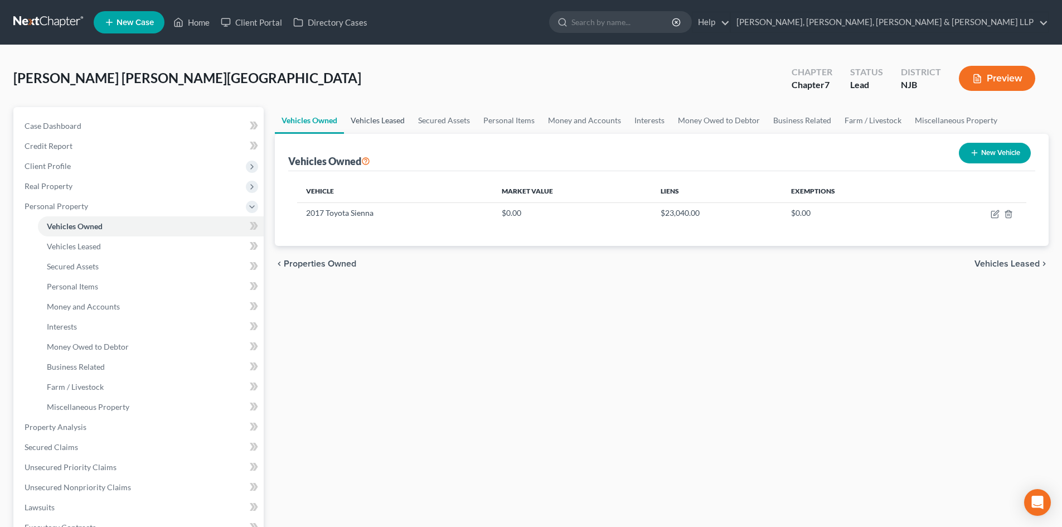
click at [384, 125] on link "Vehicles Leased" at bounding box center [377, 120] width 67 height 27
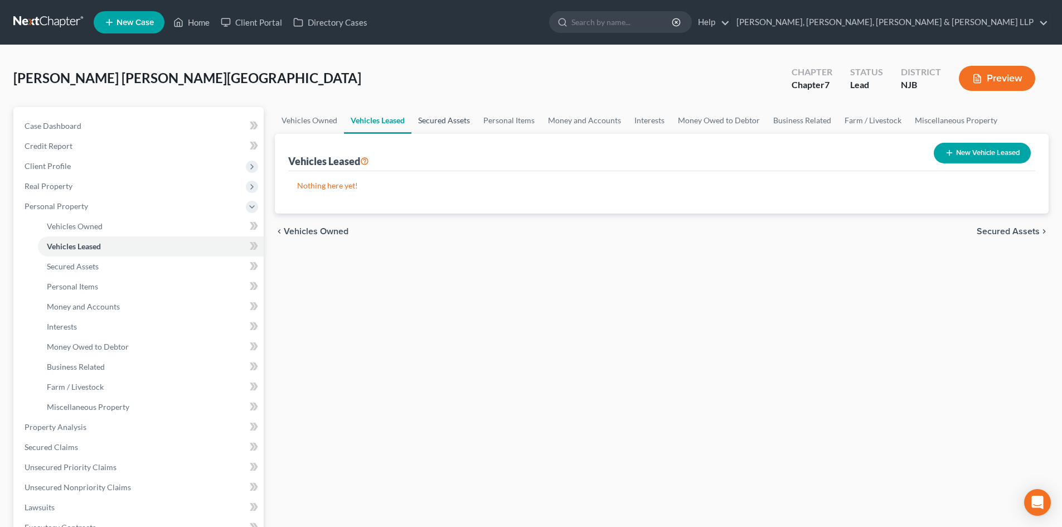
click at [466, 115] on link "Secured Assets" at bounding box center [443, 120] width 65 height 27
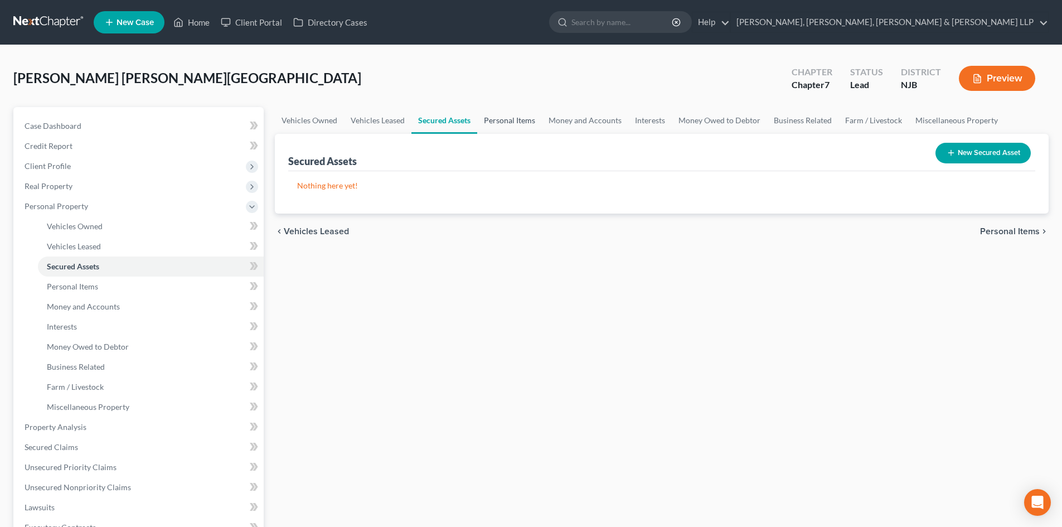
click at [515, 112] on link "Personal Items" at bounding box center [509, 120] width 65 height 27
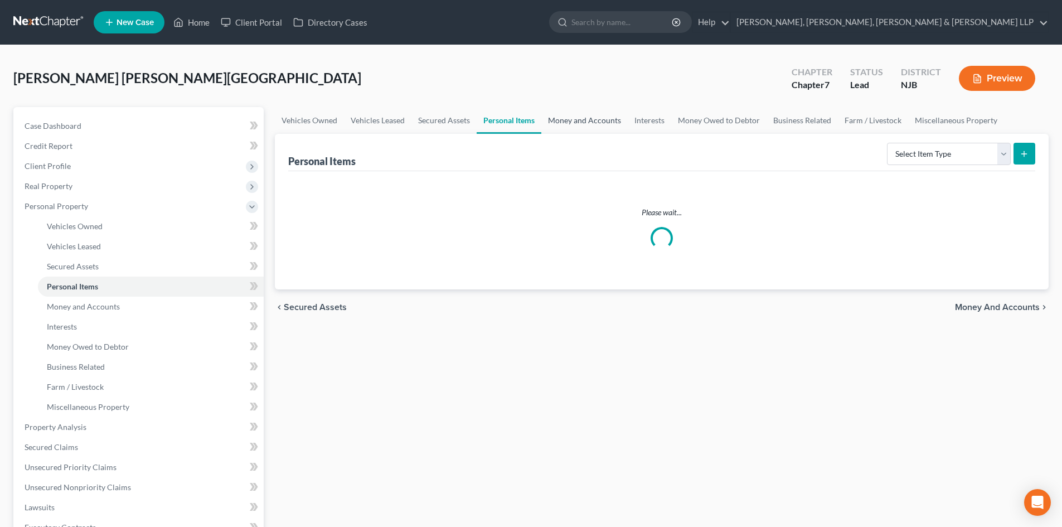
click at [577, 119] on link "Money and Accounts" at bounding box center [584, 120] width 86 height 27
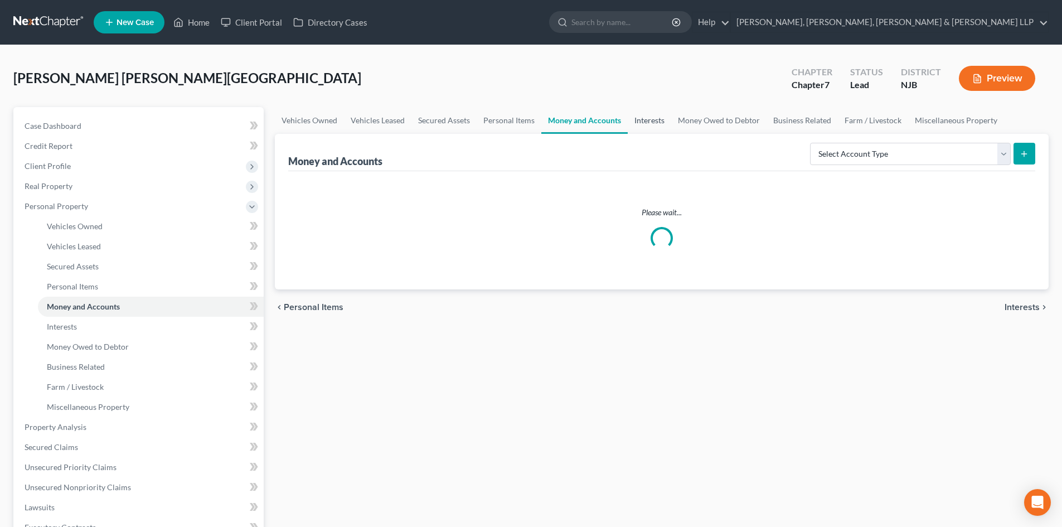
click at [646, 124] on link "Interests" at bounding box center [649, 120] width 43 height 27
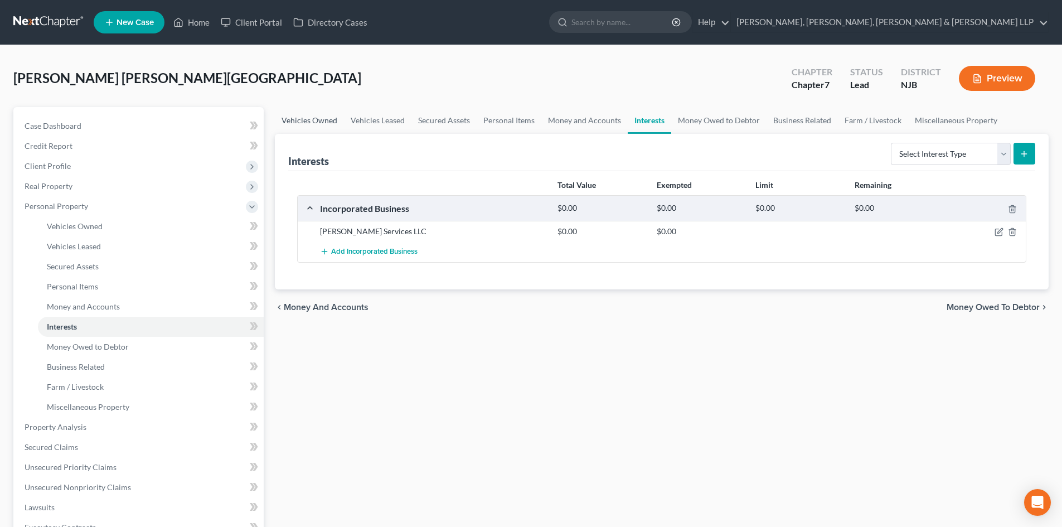
click at [316, 116] on link "Vehicles Owned" at bounding box center [309, 120] width 69 height 27
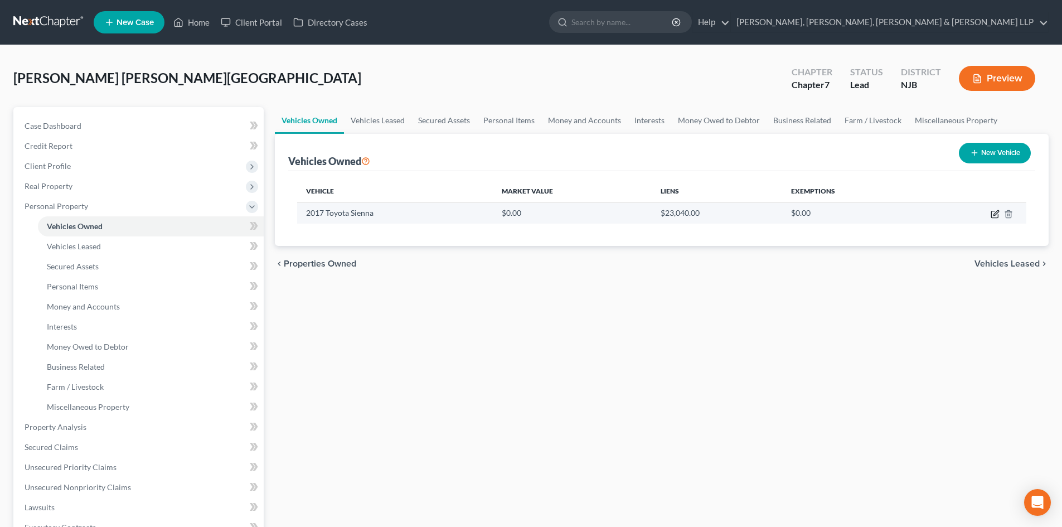
click at [997, 210] on icon "button" at bounding box center [995, 214] width 9 height 9
select select "0"
select select "9"
select select "2"
select select "0"
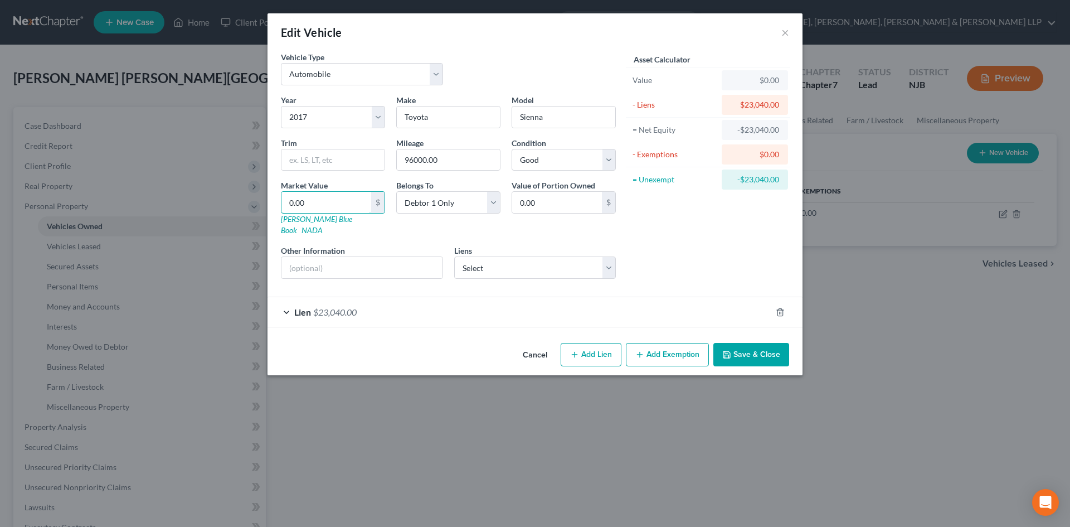
type input "1"
type input "1.00"
type input "13"
type input "13.00"
type input "135"
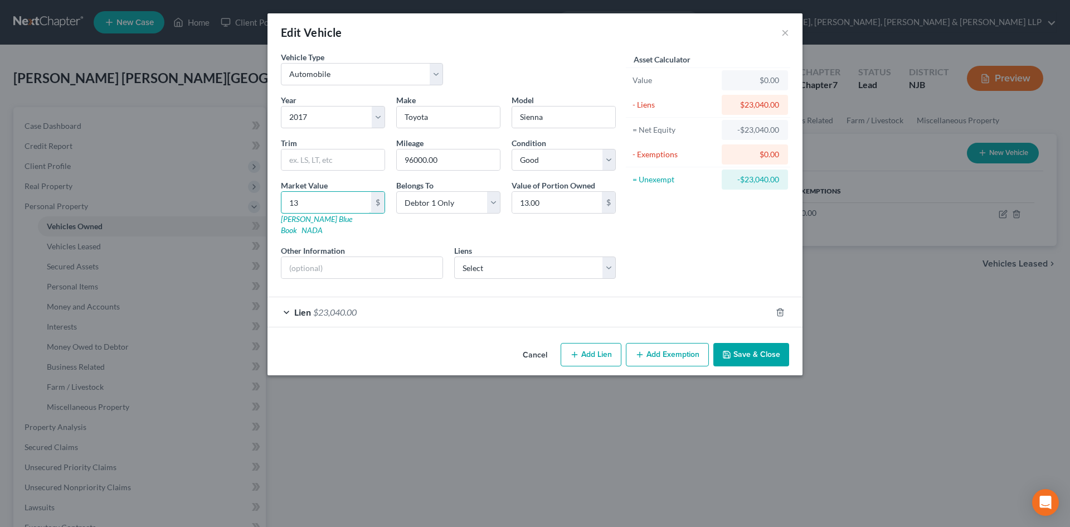
type input "135.00"
type input "1350"
type input "1,350.00"
type input "1,3500"
type input "13,500.00"
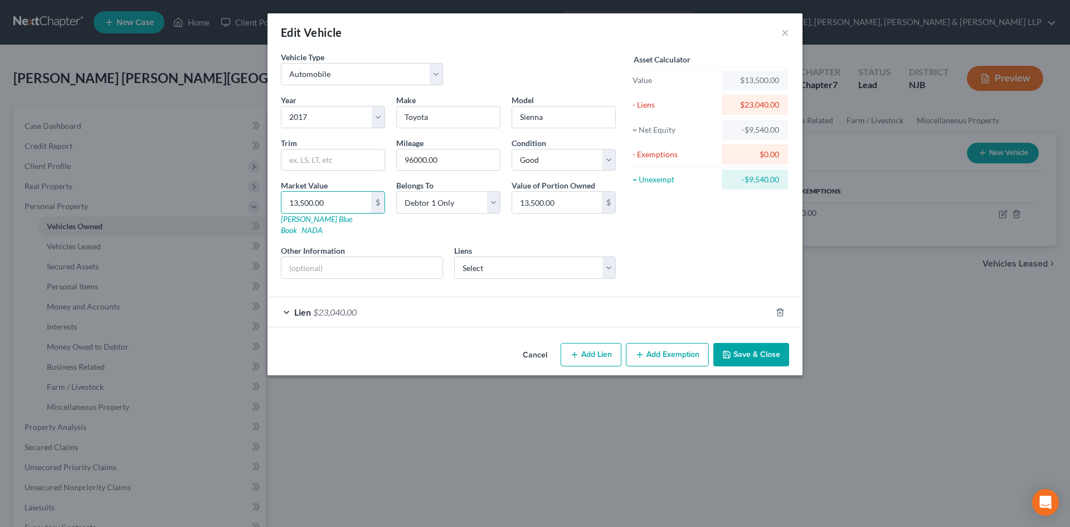
type input "13,500.00"
click at [671, 343] on button "Add Exemption" at bounding box center [667, 354] width 83 height 23
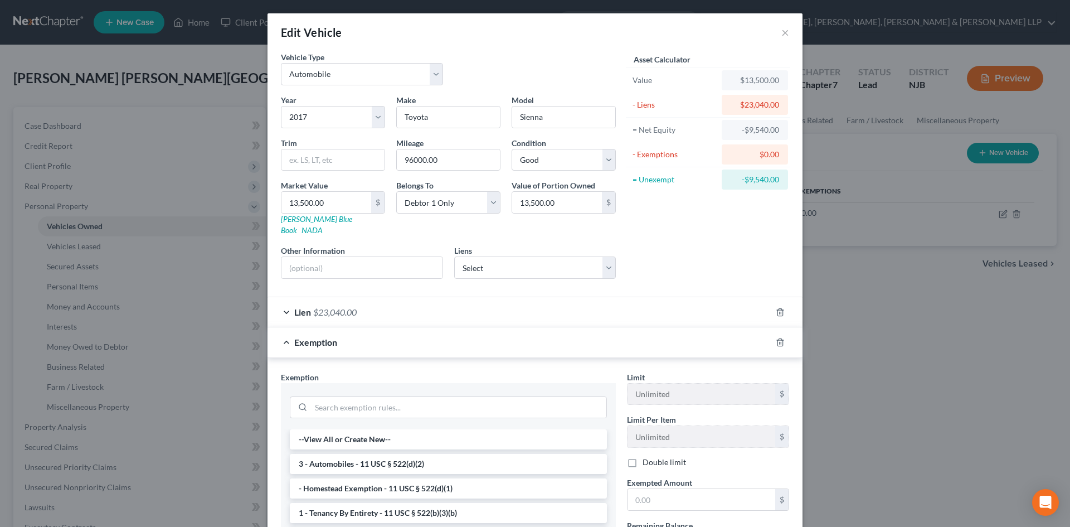
drag, startPoint x: 400, startPoint y: 457, endPoint x: 646, endPoint y: 502, distance: 249.3
click at [400, 457] on li "3 - Automobiles - 11 USC § 522(d)(2)" at bounding box center [448, 464] width 317 height 20
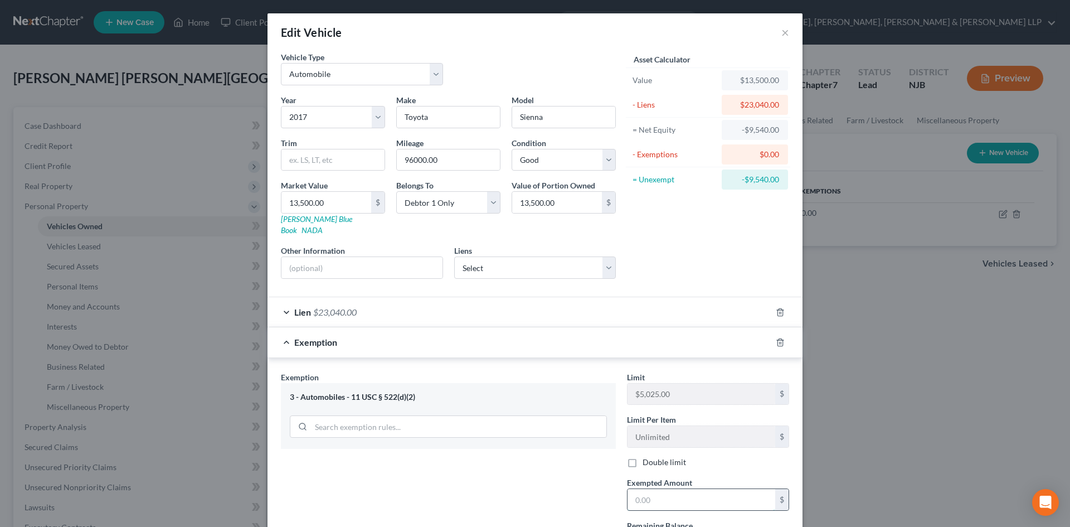
click at [654, 494] on input "text" at bounding box center [702, 499] width 148 height 21
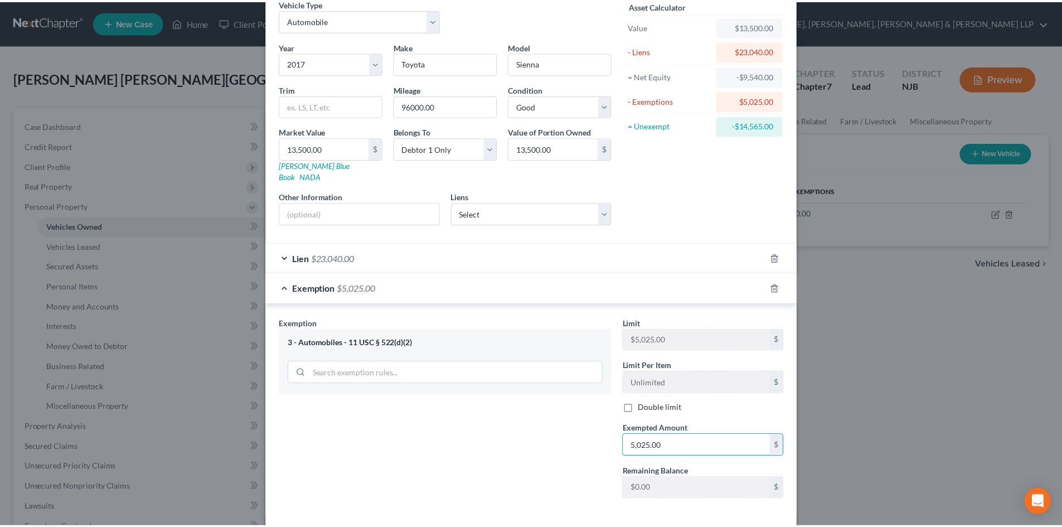
scroll to position [95, 0]
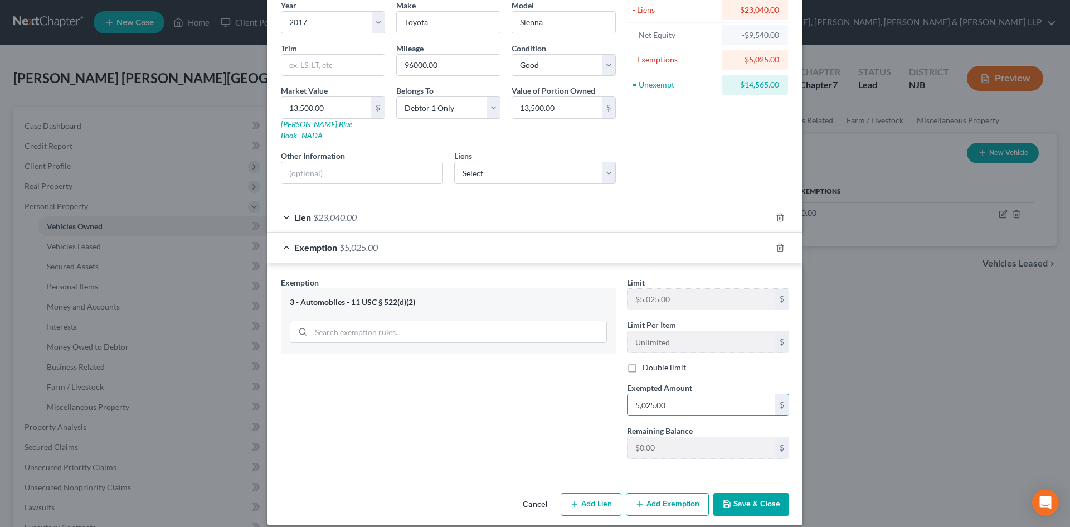
type input "5,025.00"
click at [769, 498] on button "Save & Close" at bounding box center [752, 504] width 76 height 23
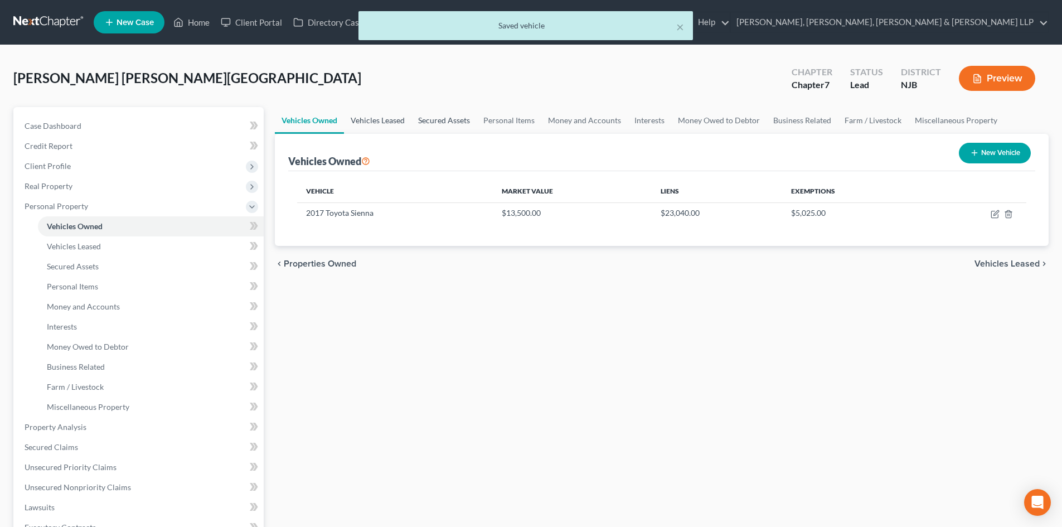
click at [382, 114] on link "Vehicles Leased" at bounding box center [377, 120] width 67 height 27
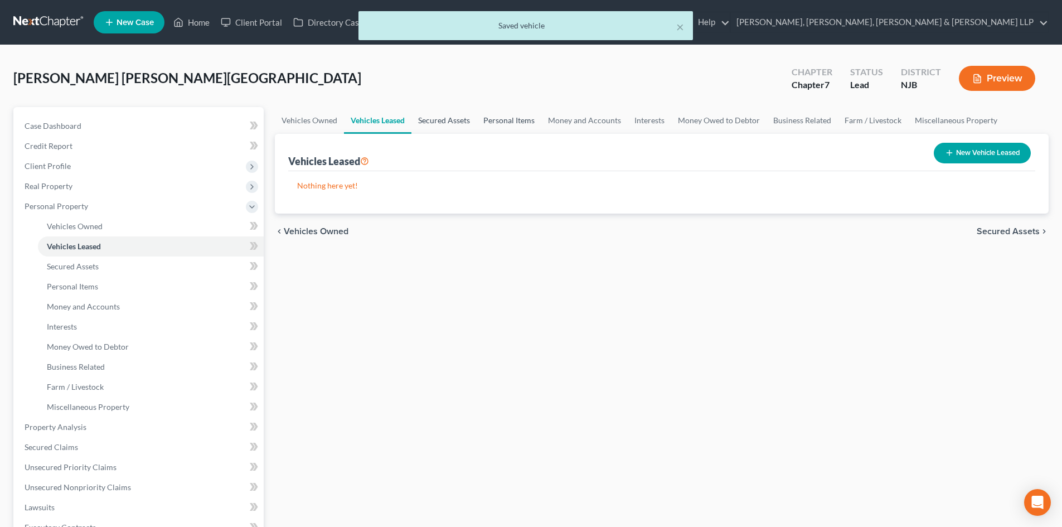
drag, startPoint x: 439, startPoint y: 127, endPoint x: 516, endPoint y: 127, distance: 77.5
click at [439, 127] on link "Secured Assets" at bounding box center [443, 120] width 65 height 27
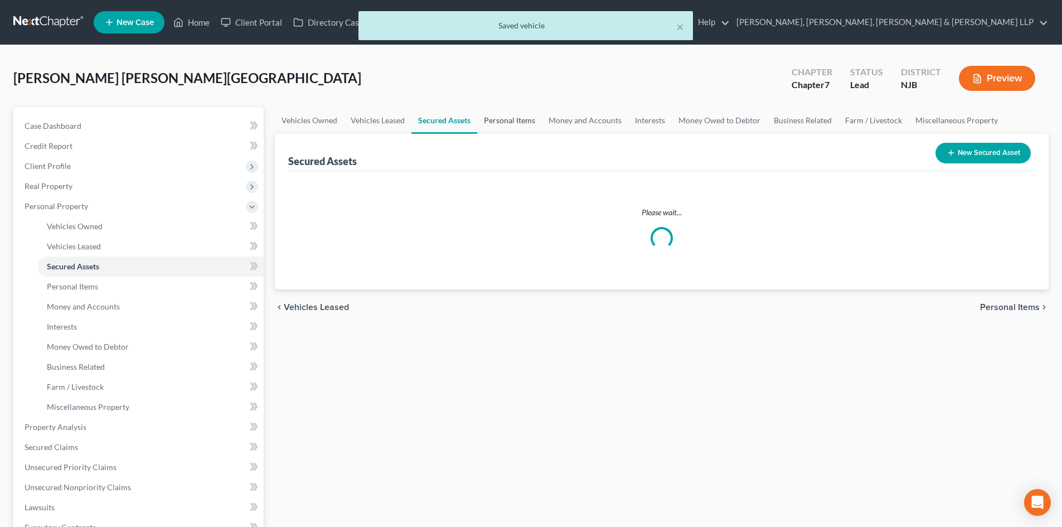
click at [516, 127] on link "Personal Items" at bounding box center [509, 120] width 65 height 27
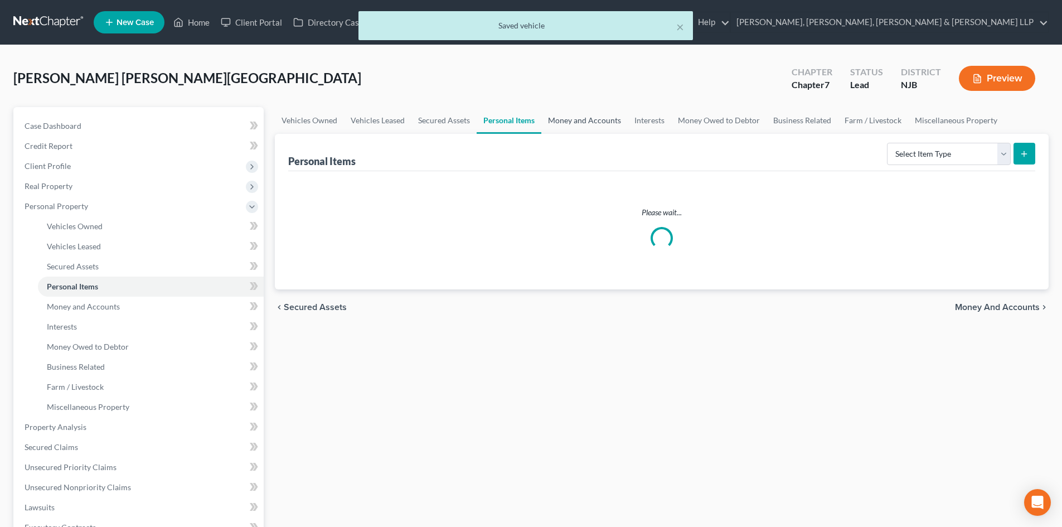
click at [562, 123] on link "Money and Accounts" at bounding box center [584, 120] width 86 height 27
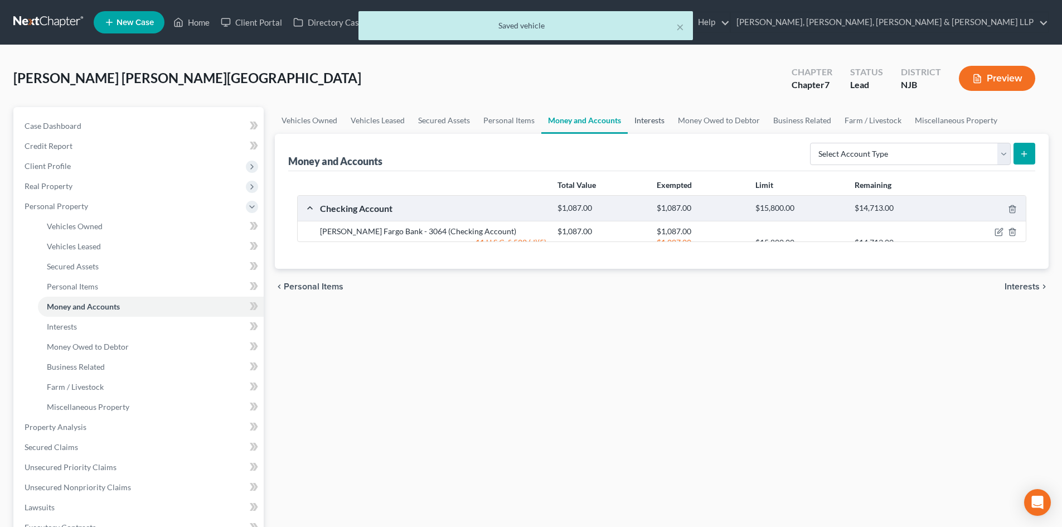
click at [644, 117] on link "Interests" at bounding box center [649, 120] width 43 height 27
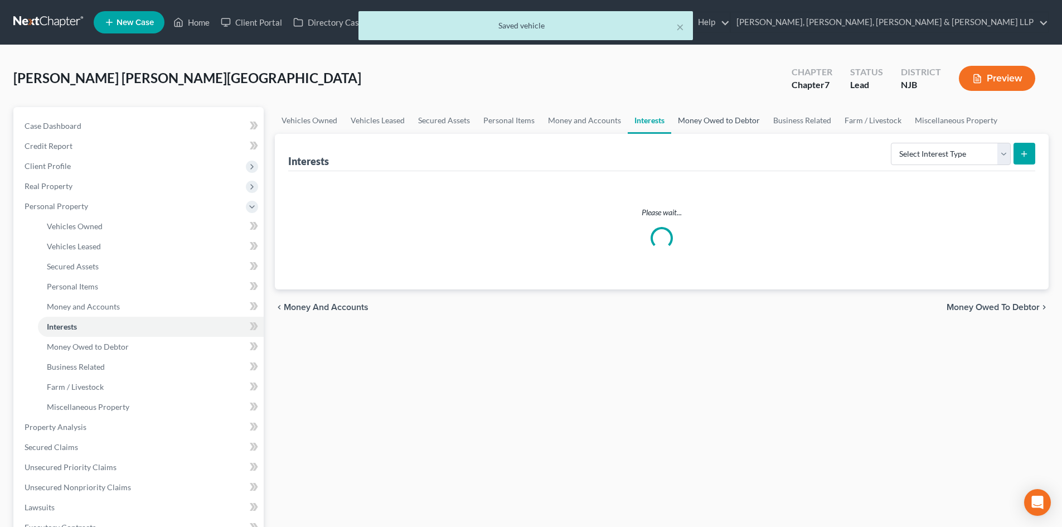
click at [716, 124] on link "Money Owed to Debtor" at bounding box center [718, 120] width 95 height 27
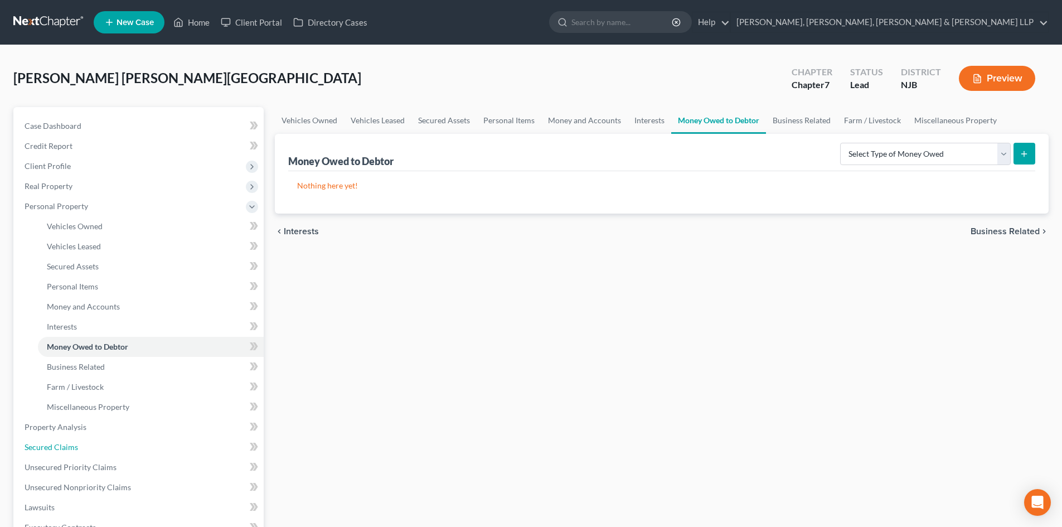
drag, startPoint x: 58, startPoint y: 445, endPoint x: 541, endPoint y: 287, distance: 508.6
click at [58, 445] on span "Secured Claims" at bounding box center [52, 446] width 54 height 9
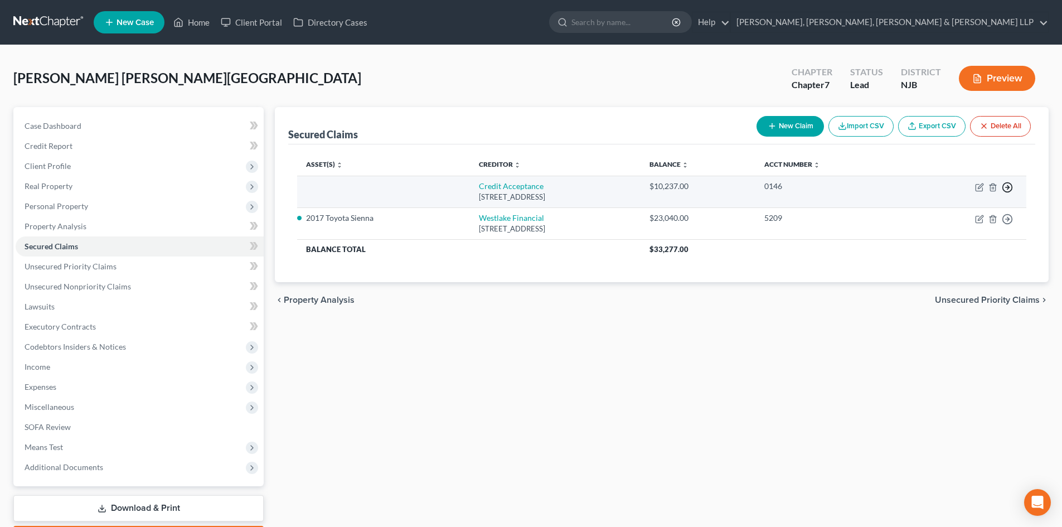
click at [1006, 187] on icon "button" at bounding box center [1007, 187] width 11 height 11
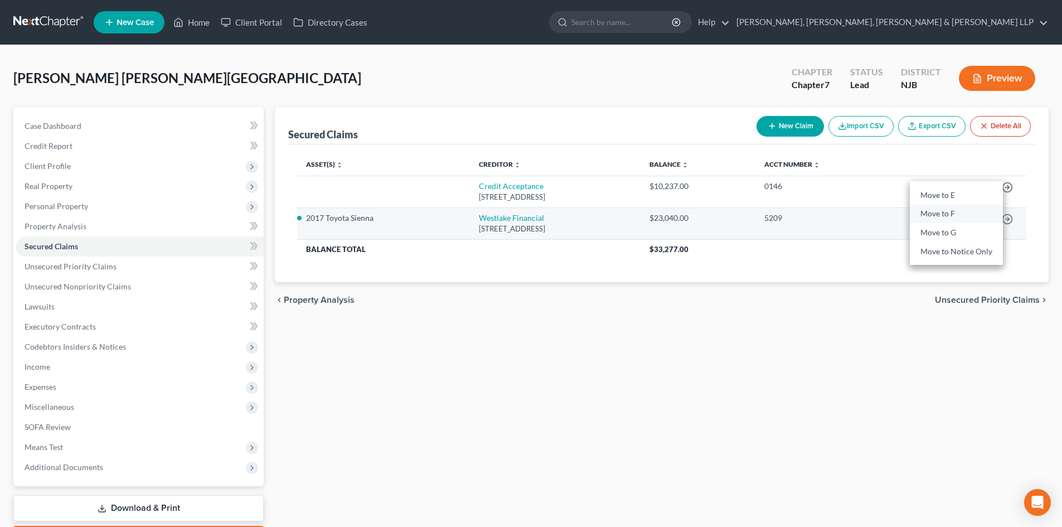
click at [940, 217] on link "Move to F" at bounding box center [956, 214] width 93 height 19
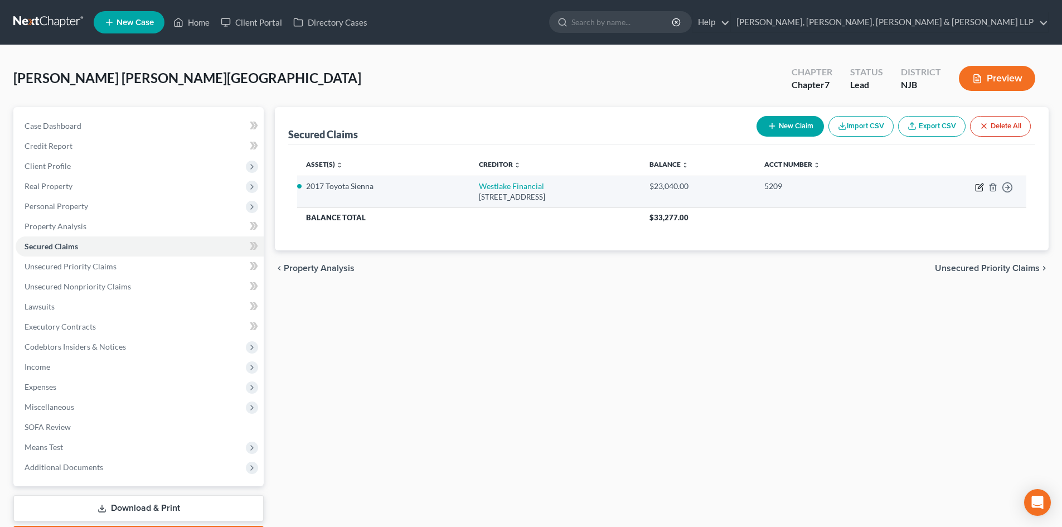
click at [979, 188] on icon "button" at bounding box center [980, 185] width 5 height 5
select select "4"
select select "2"
select select "0"
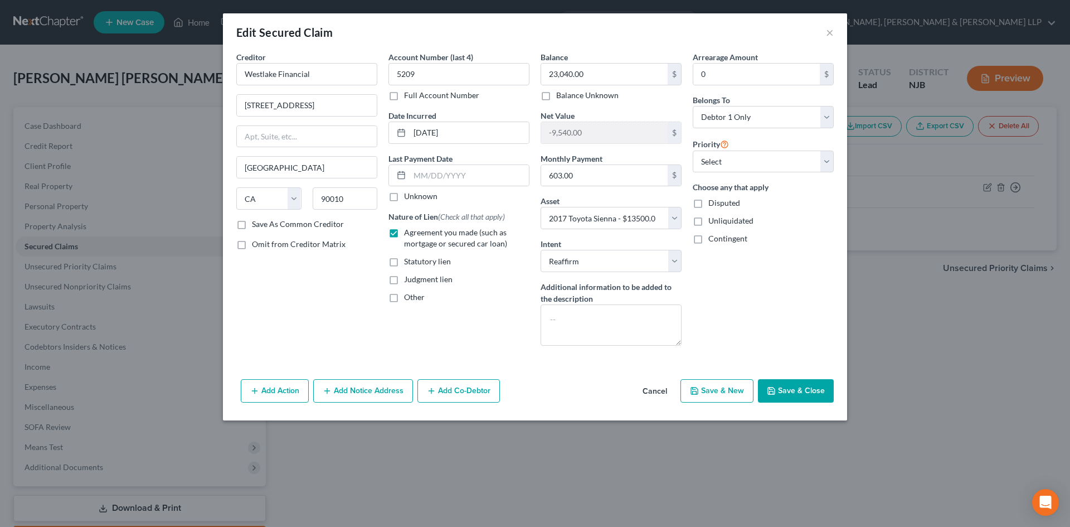
click at [818, 390] on button "Save & Close" at bounding box center [796, 390] width 76 height 23
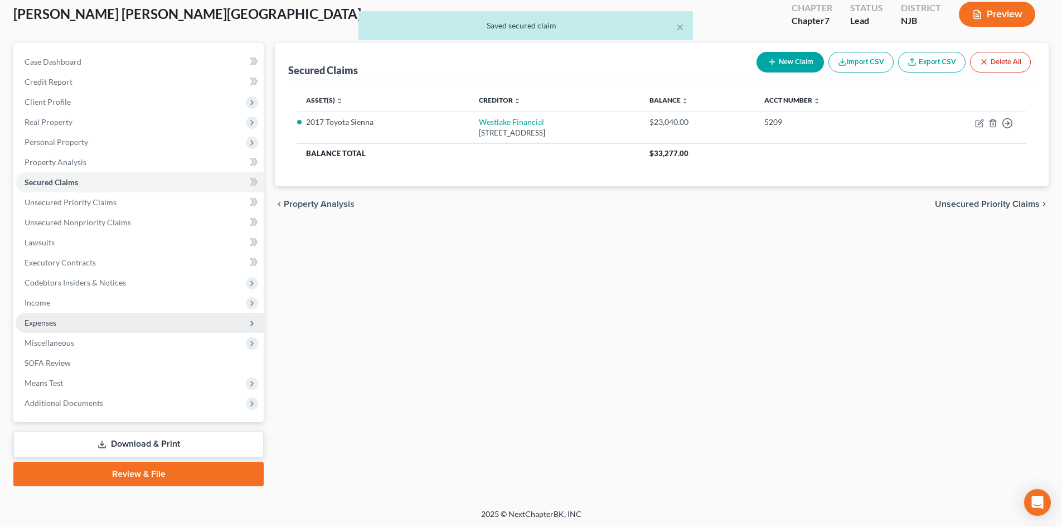
scroll to position [66, 0]
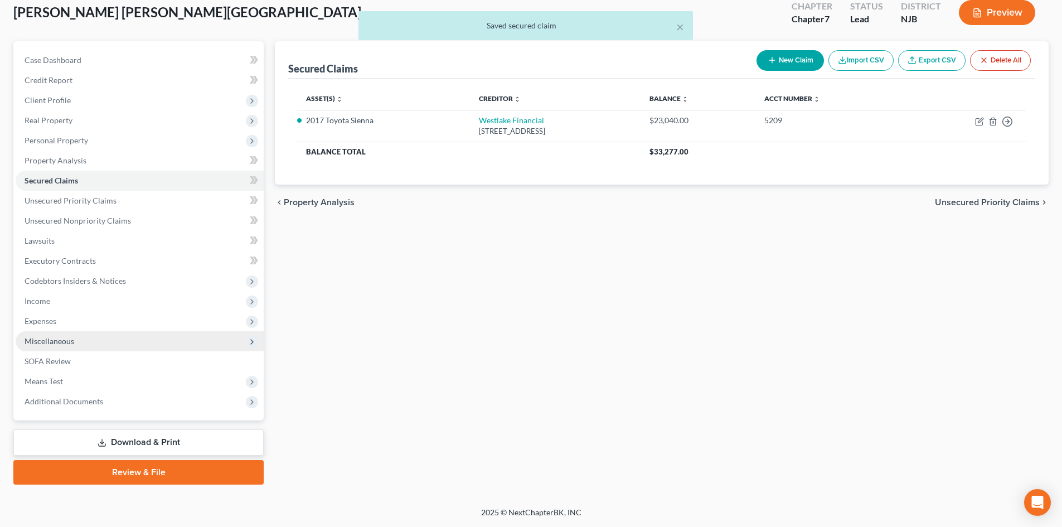
drag, startPoint x: 77, startPoint y: 302, endPoint x: 103, endPoint y: 343, distance: 48.3
click at [77, 302] on span "Income" at bounding box center [140, 301] width 248 height 20
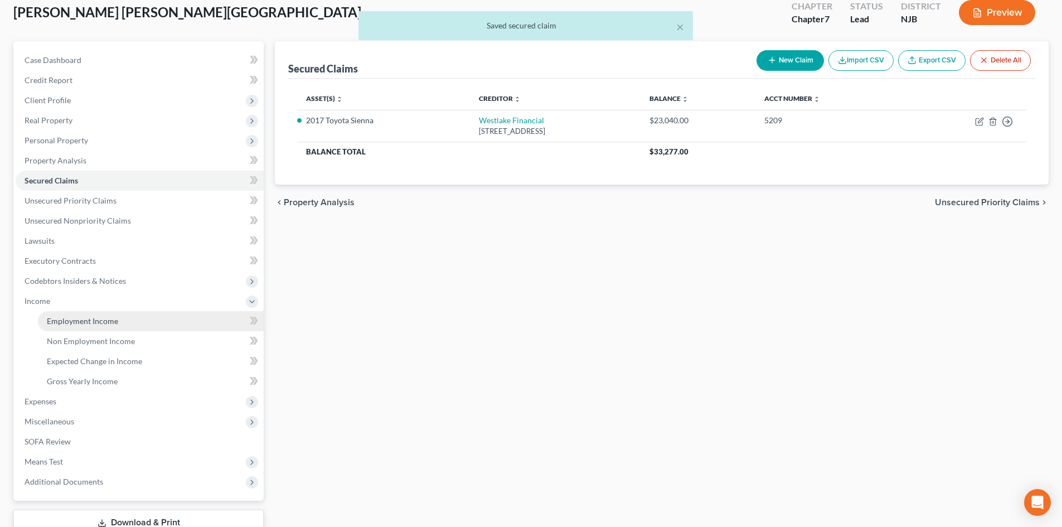
click at [95, 322] on span "Employment Income" at bounding box center [82, 320] width 71 height 9
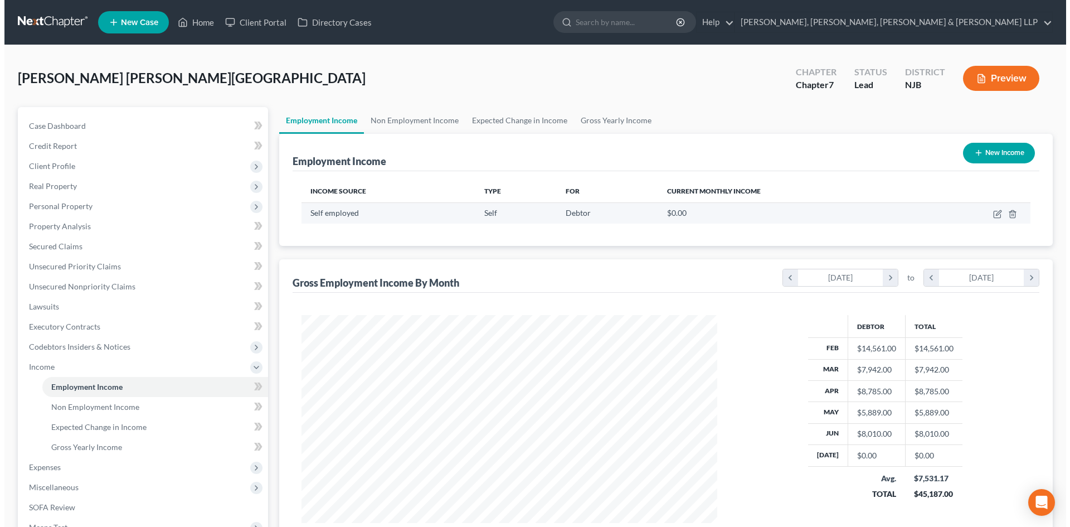
scroll to position [208, 438]
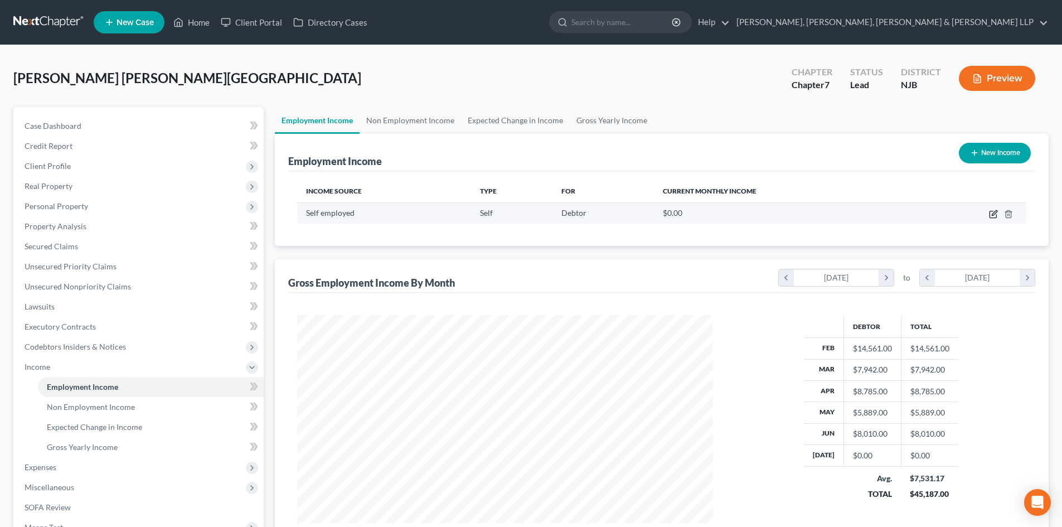
click at [994, 215] on icon "button" at bounding box center [994, 212] width 5 height 5
select select "1"
select select "0"
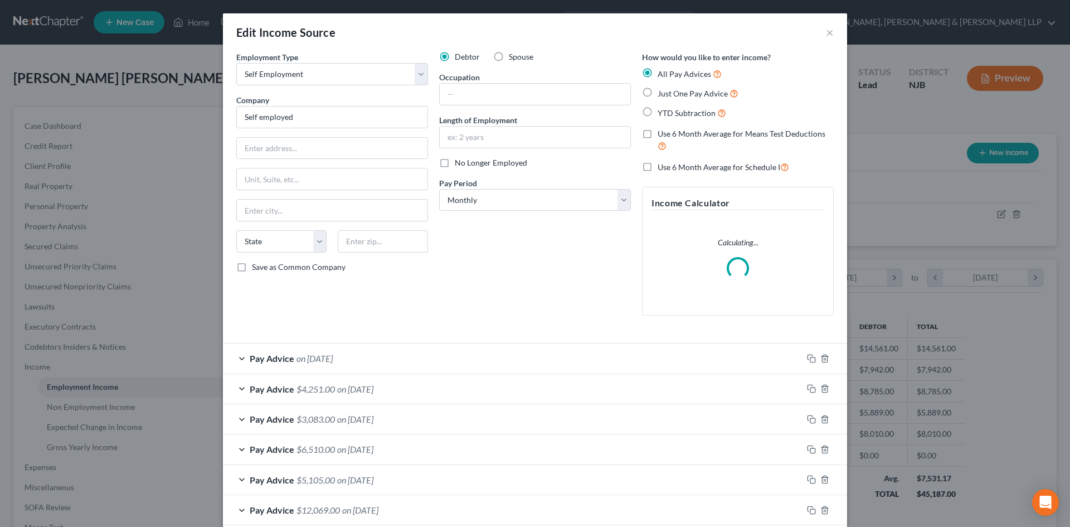
scroll to position [210, 442]
click at [470, 94] on input "text" at bounding box center [535, 94] width 191 height 21
type input "Handyman"
click at [455, 163] on label "No Longer Employed" at bounding box center [491, 162] width 72 height 11
click at [459, 163] on input "No Longer Employed" at bounding box center [462, 160] width 7 height 7
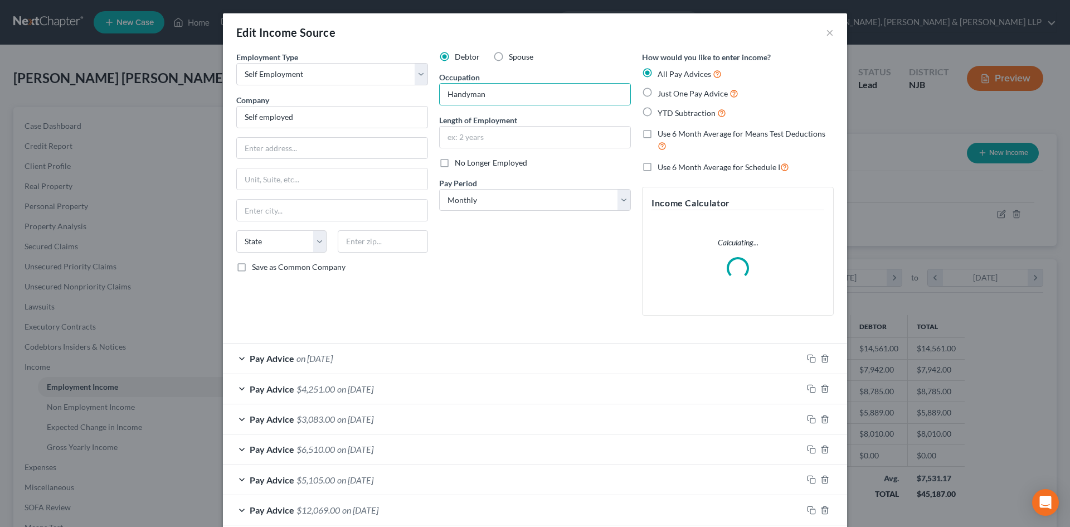
checkbox input "true"
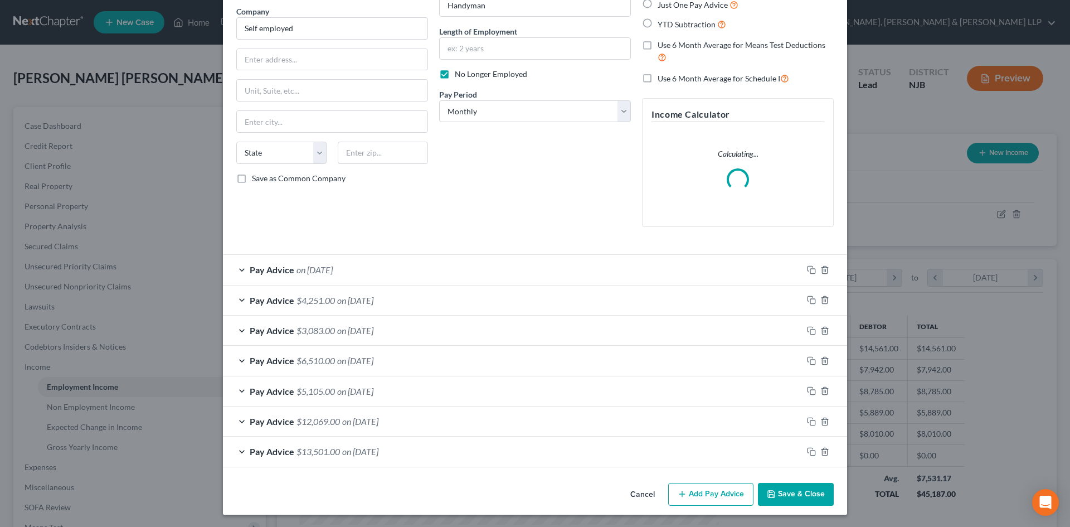
scroll to position [90, 0]
click at [658, 74] on label "Use 6 Month Average for Schedule I" at bounding box center [724, 77] width 132 height 13
click at [662, 74] on input "Use 6 Month Average for Schedule I" at bounding box center [665, 74] width 7 height 7
checkbox input "true"
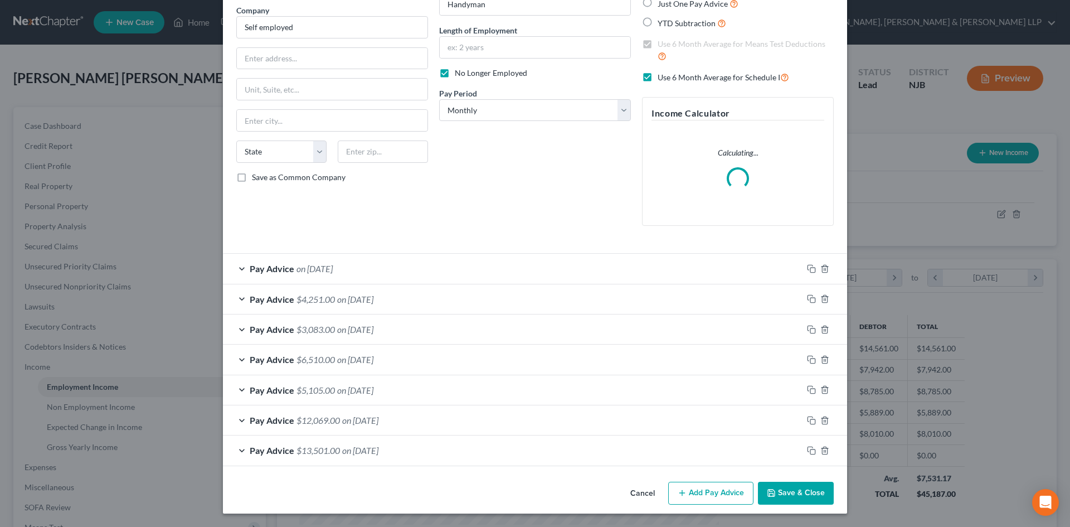
click at [658, 78] on label "Use 6 Month Average for Schedule I" at bounding box center [724, 77] width 132 height 13
click at [662, 78] on input "Use 6 Month Average for Schedule I" at bounding box center [665, 74] width 7 height 7
checkbox input "false"
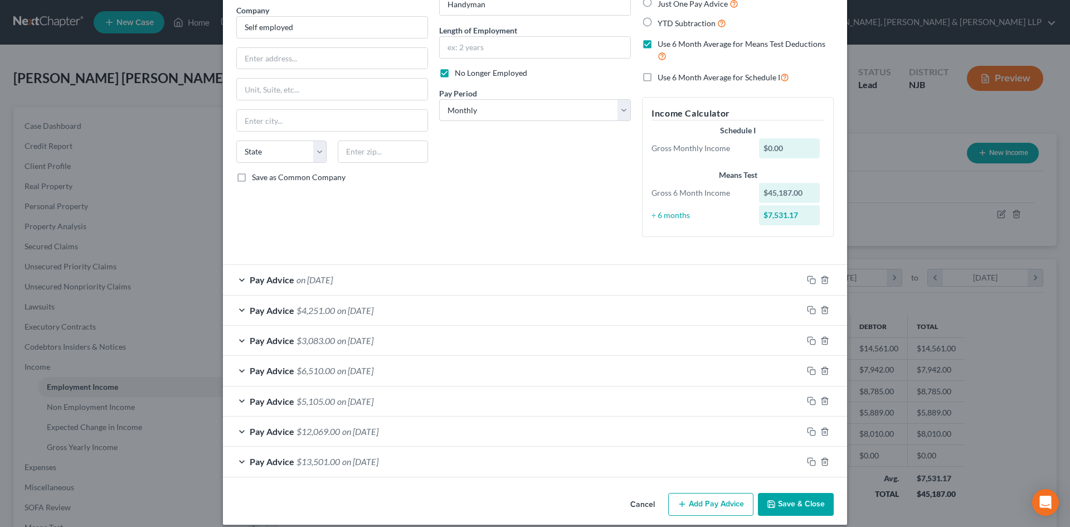
click at [388, 285] on div "Pay Advice on [DATE]" at bounding box center [513, 280] width 580 height 30
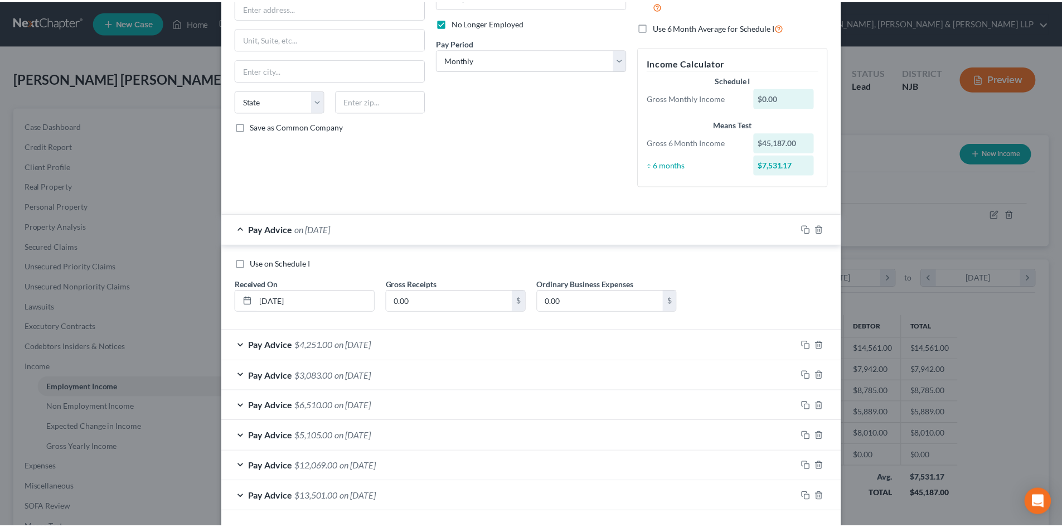
scroll to position [187, 0]
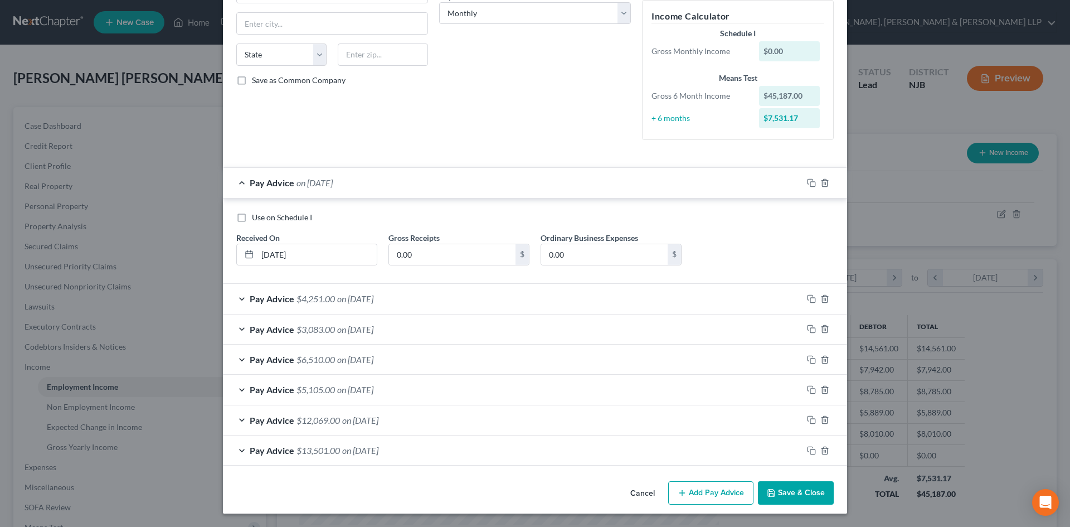
click at [778, 484] on button "Save & Close" at bounding box center [796, 492] width 76 height 23
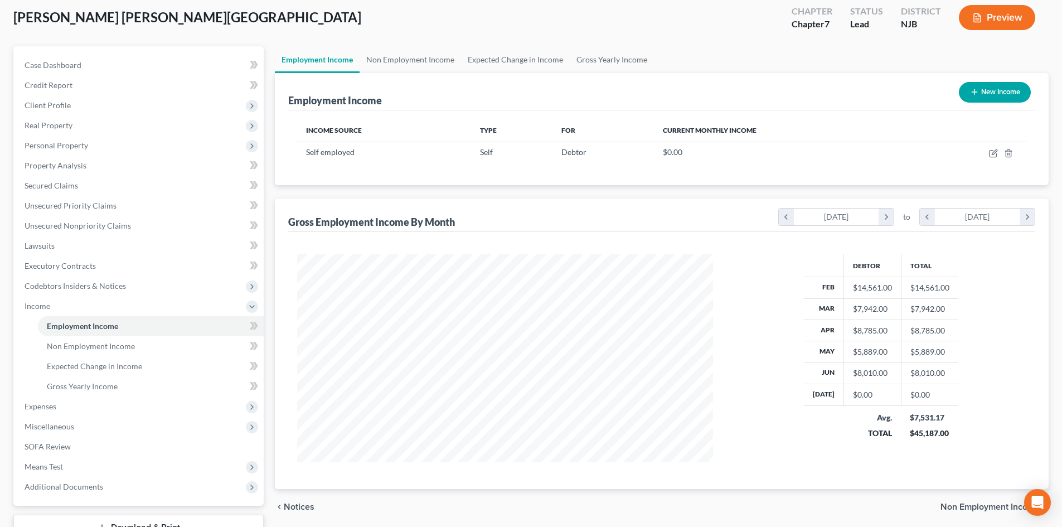
scroll to position [146, 0]
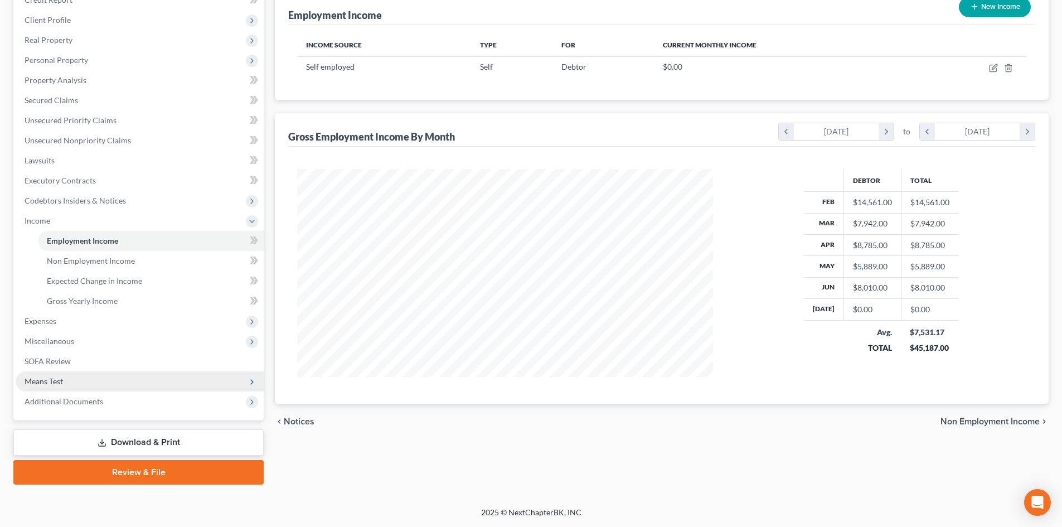
click at [79, 380] on span "Means Test" at bounding box center [140, 381] width 248 height 20
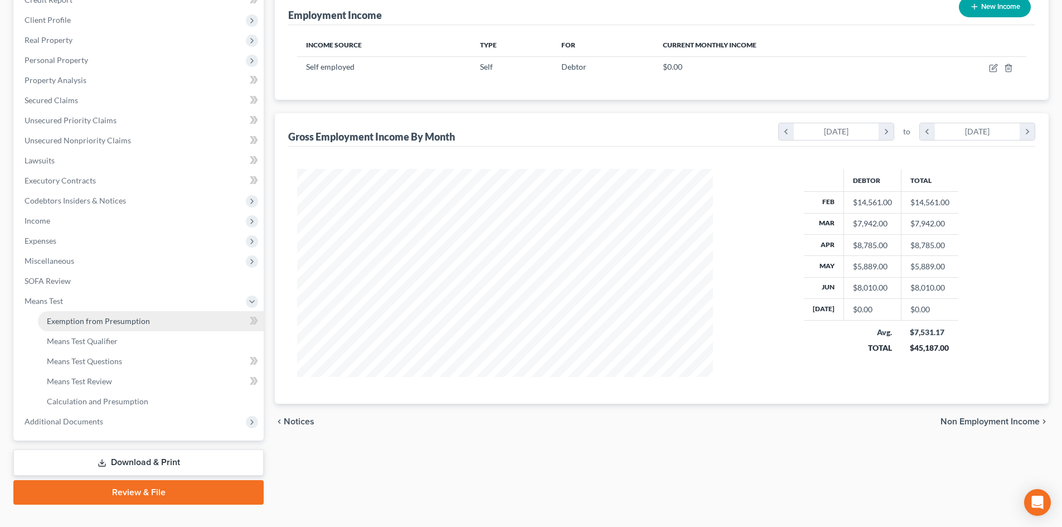
click at [113, 319] on span "Exemption from Presumption" at bounding box center [98, 320] width 103 height 9
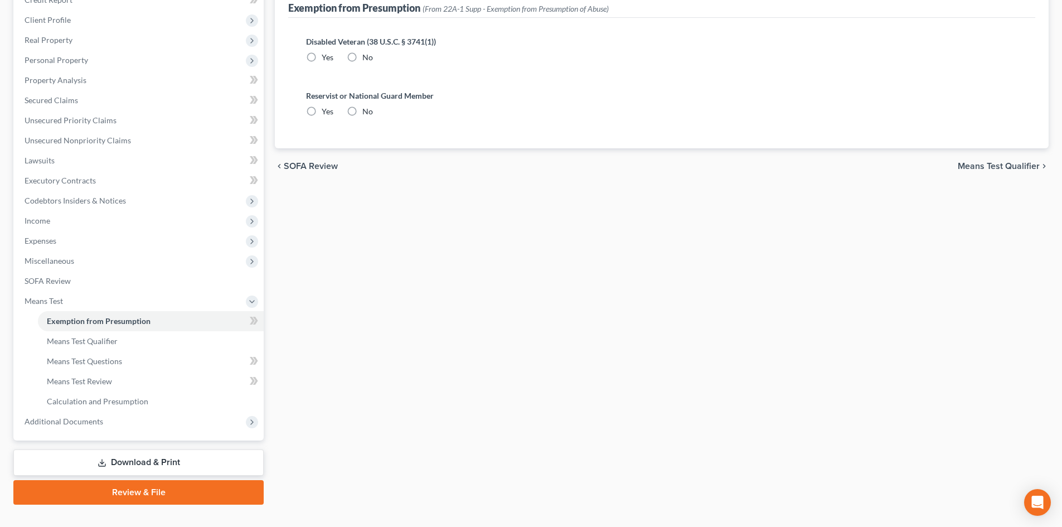
radio input "true"
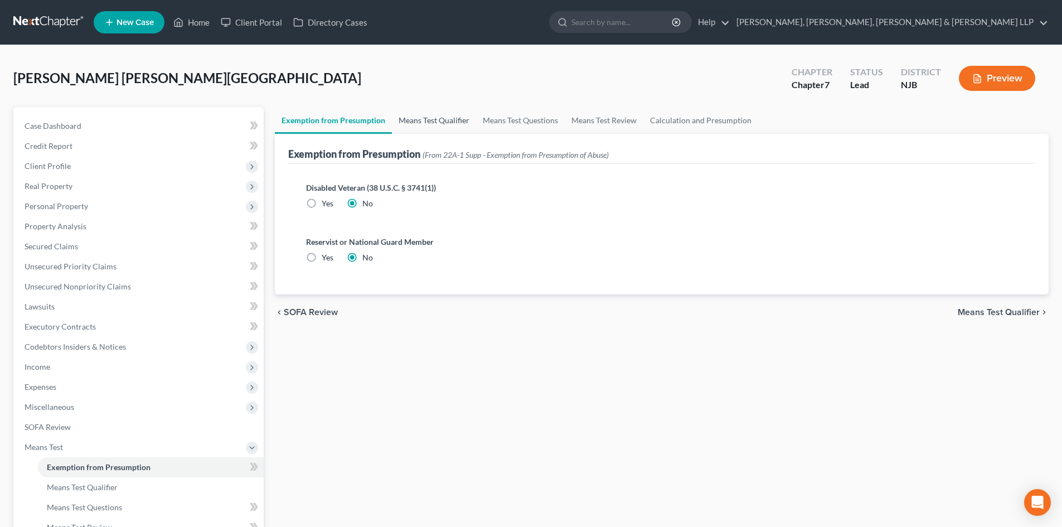
click at [434, 130] on link "Means Test Qualifier" at bounding box center [434, 120] width 84 height 27
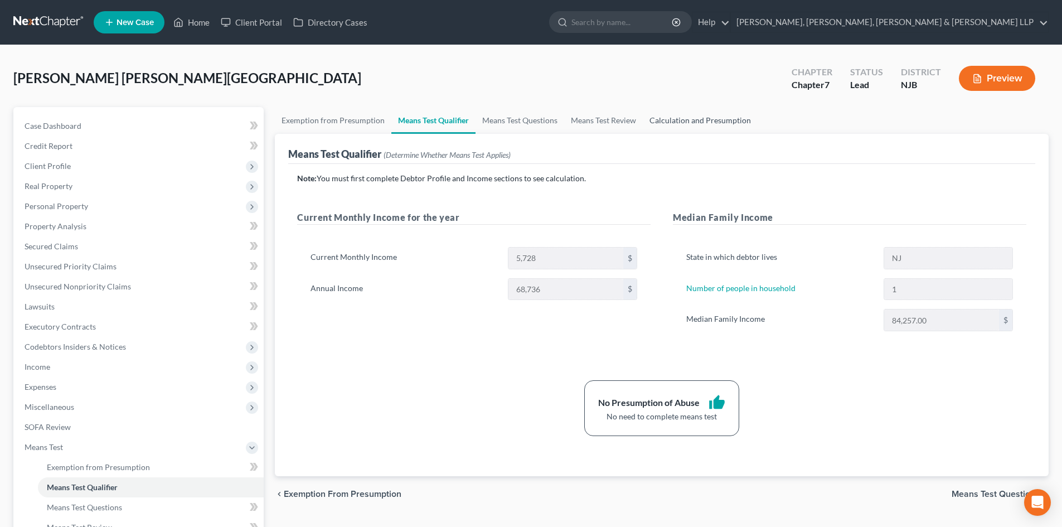
click at [706, 122] on link "Calculation and Presumption" at bounding box center [700, 120] width 115 height 27
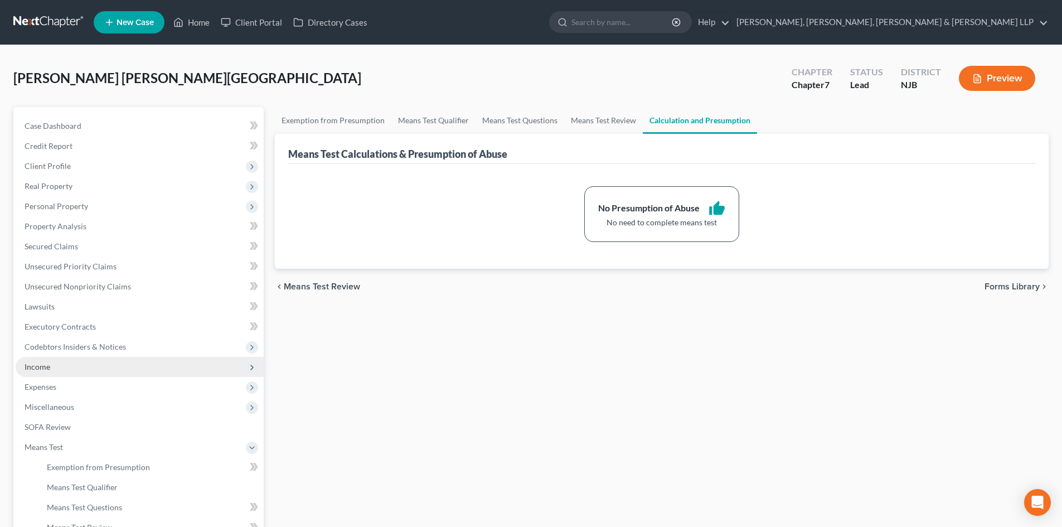
click at [50, 368] on span "Income" at bounding box center [38, 366] width 26 height 9
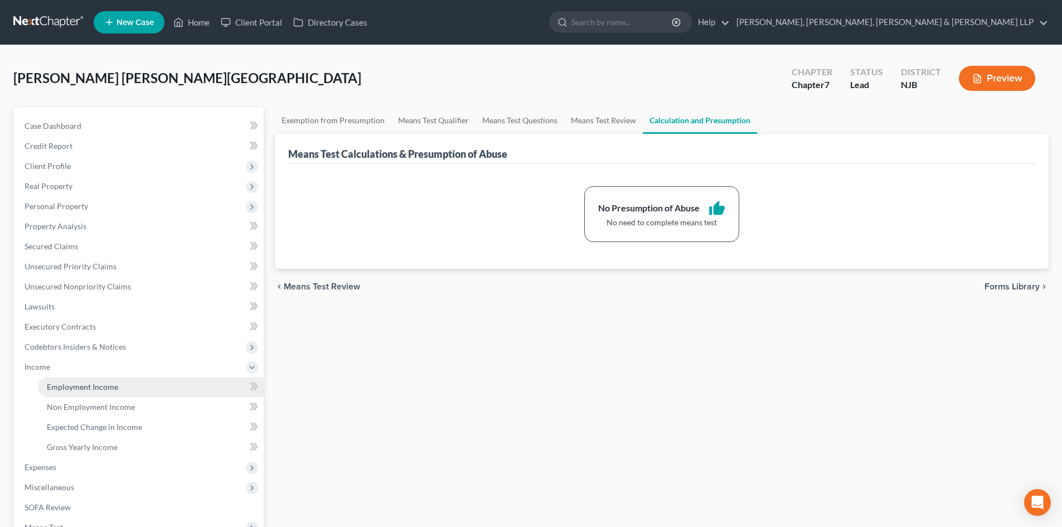
click at [80, 383] on span "Employment Income" at bounding box center [82, 386] width 71 height 9
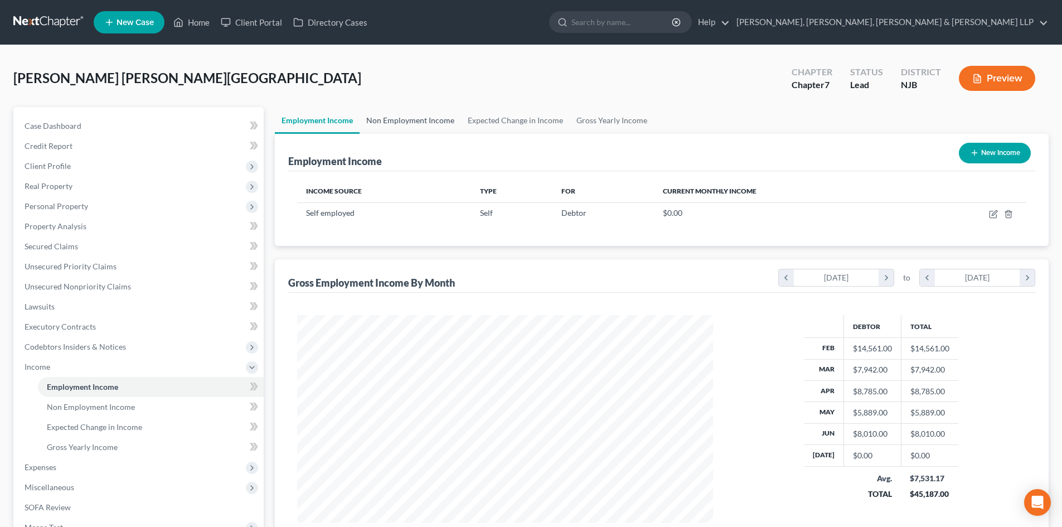
scroll to position [208, 438]
click at [401, 123] on link "Non Employment Income" at bounding box center [410, 120] width 101 height 27
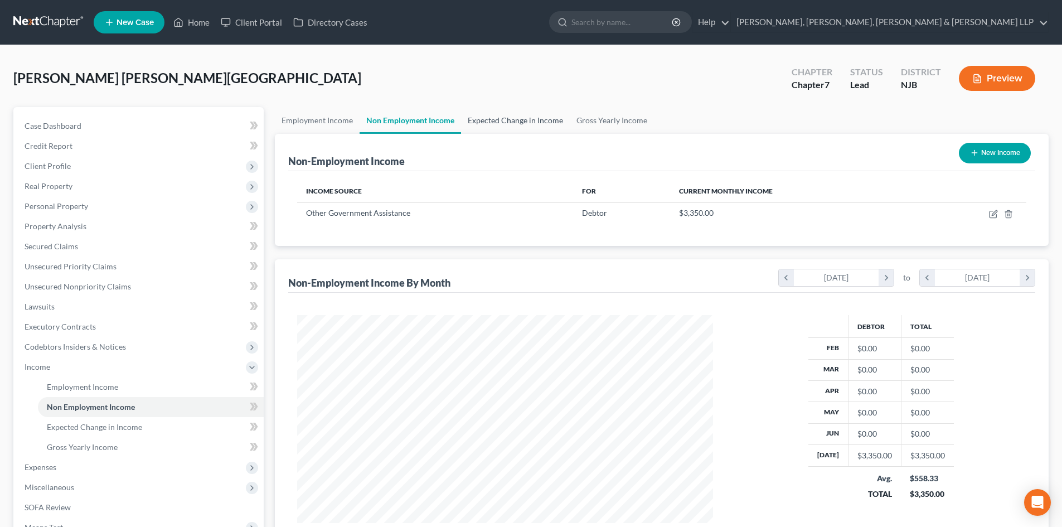
scroll to position [208, 438]
click at [540, 125] on link "Expected Change in Income" at bounding box center [515, 120] width 109 height 27
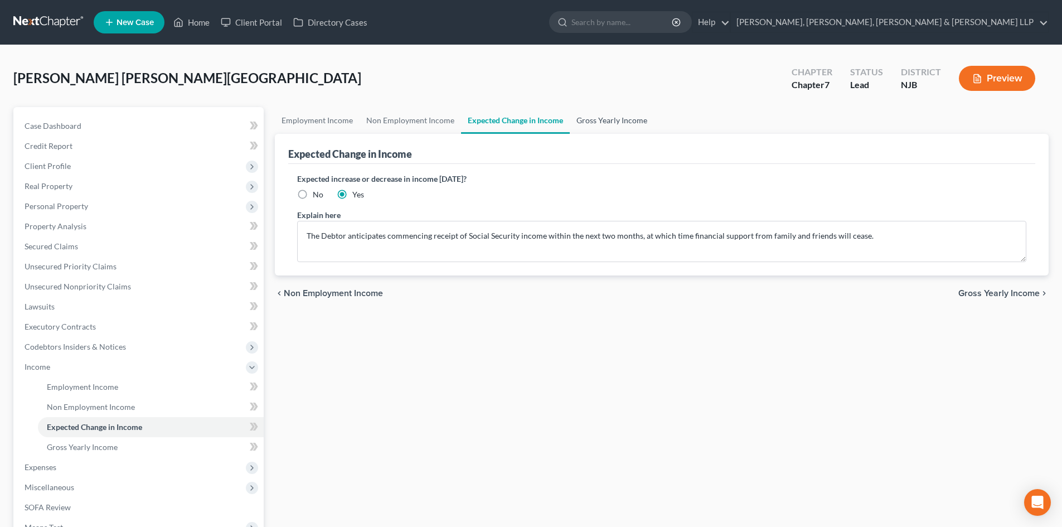
click at [595, 122] on link "Gross Yearly Income" at bounding box center [612, 120] width 84 height 27
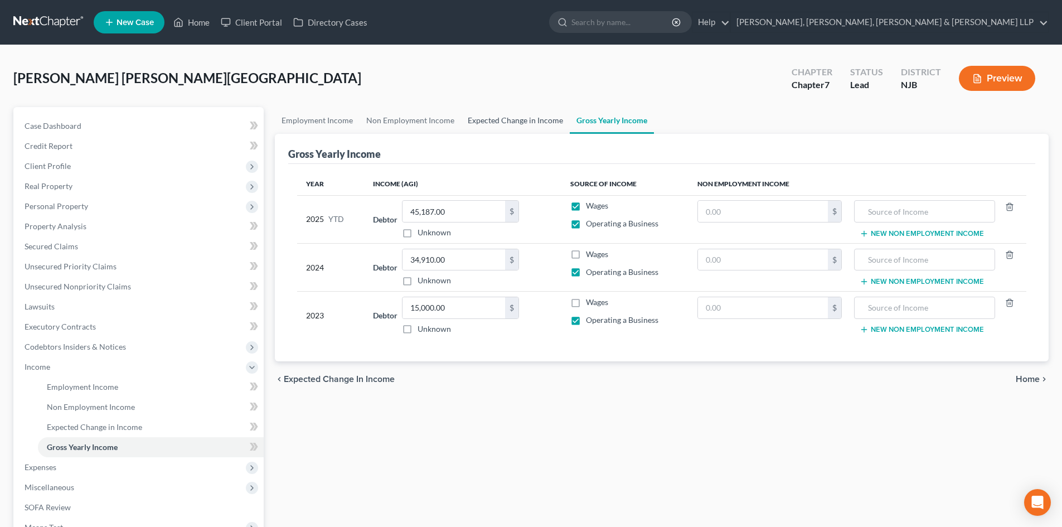
click at [535, 119] on link "Expected Change in Income" at bounding box center [515, 120] width 109 height 27
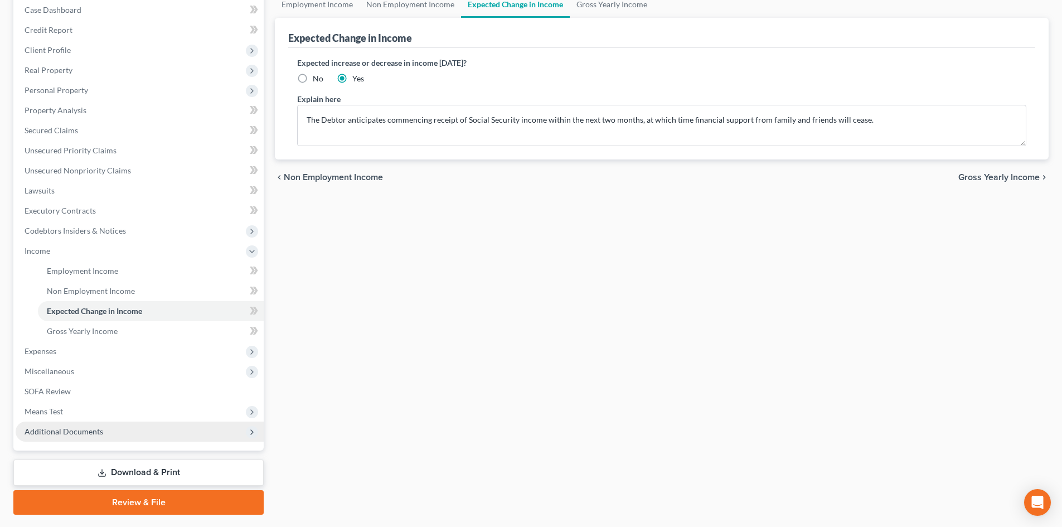
scroll to position [146, 0]
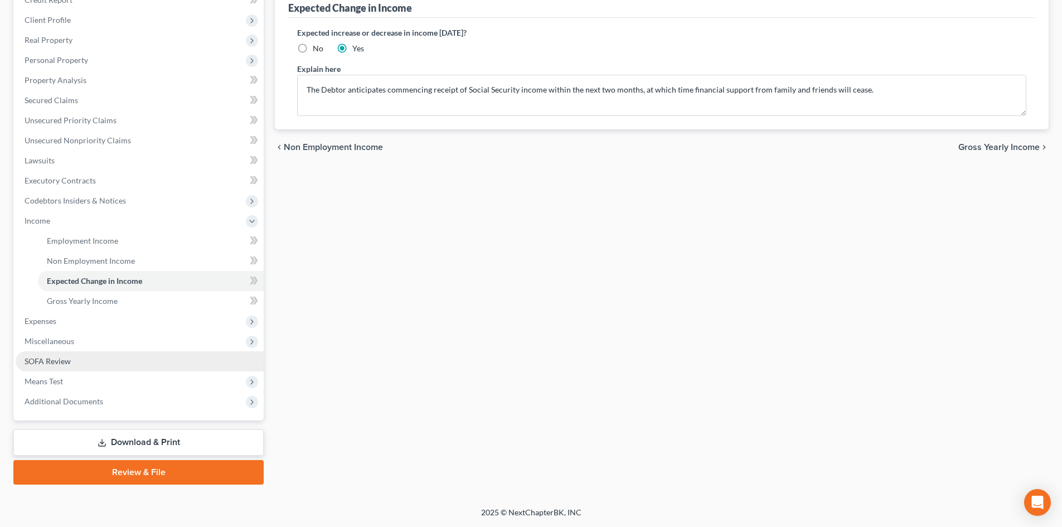
drag, startPoint x: 56, startPoint y: 359, endPoint x: 69, endPoint y: 364, distance: 13.8
click at [56, 358] on span "SOFA Review" at bounding box center [48, 360] width 46 height 9
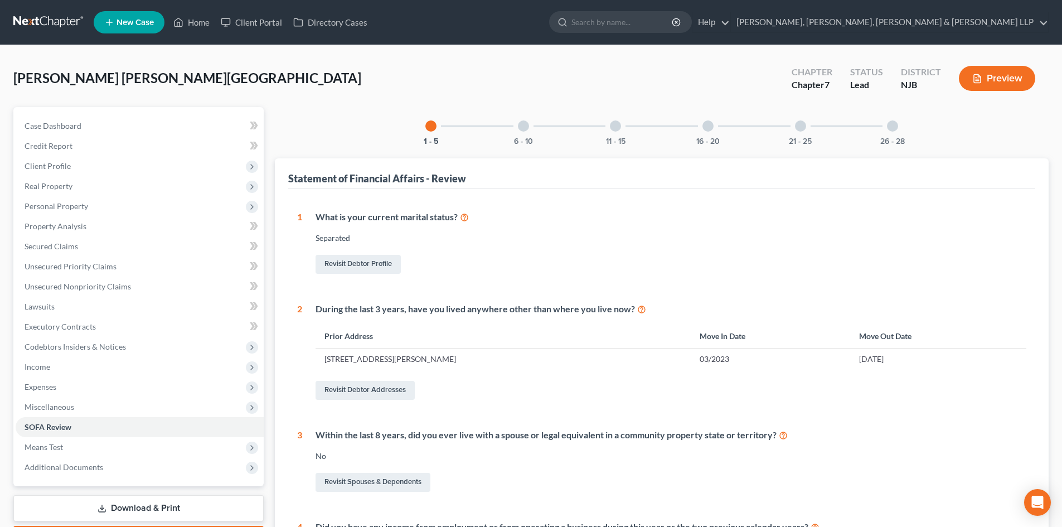
click at [895, 130] on div at bounding box center [892, 125] width 11 height 11
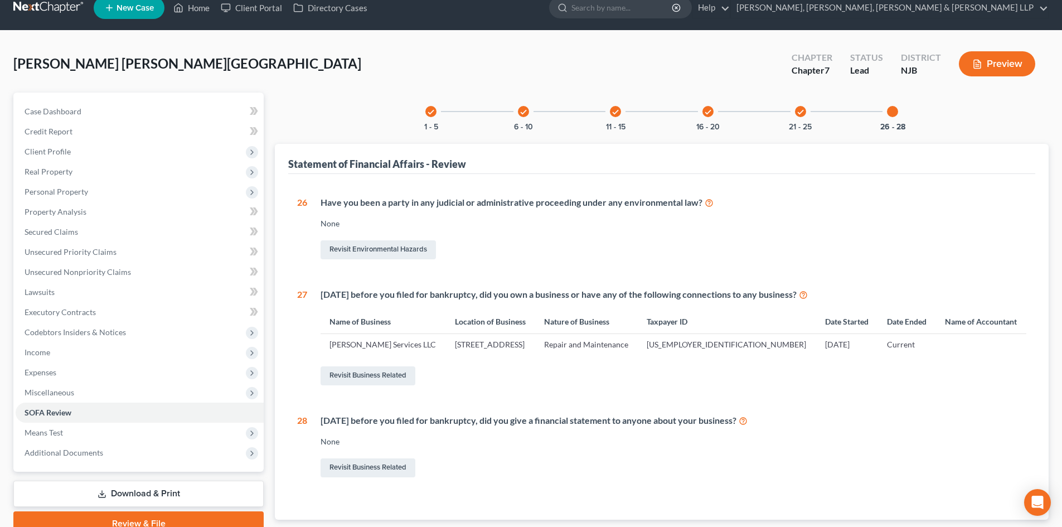
scroll to position [85, 0]
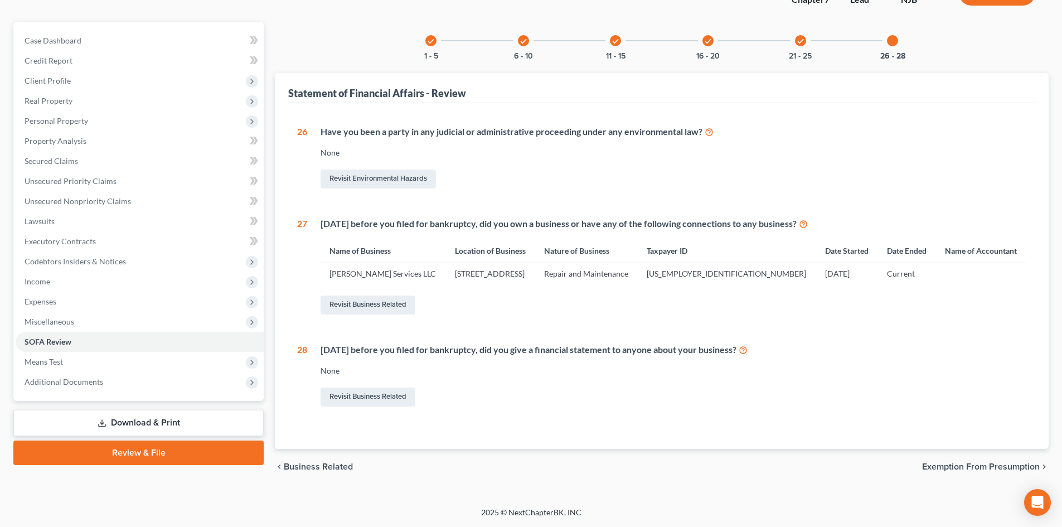
click at [148, 449] on link "Review & File" at bounding box center [138, 452] width 250 height 25
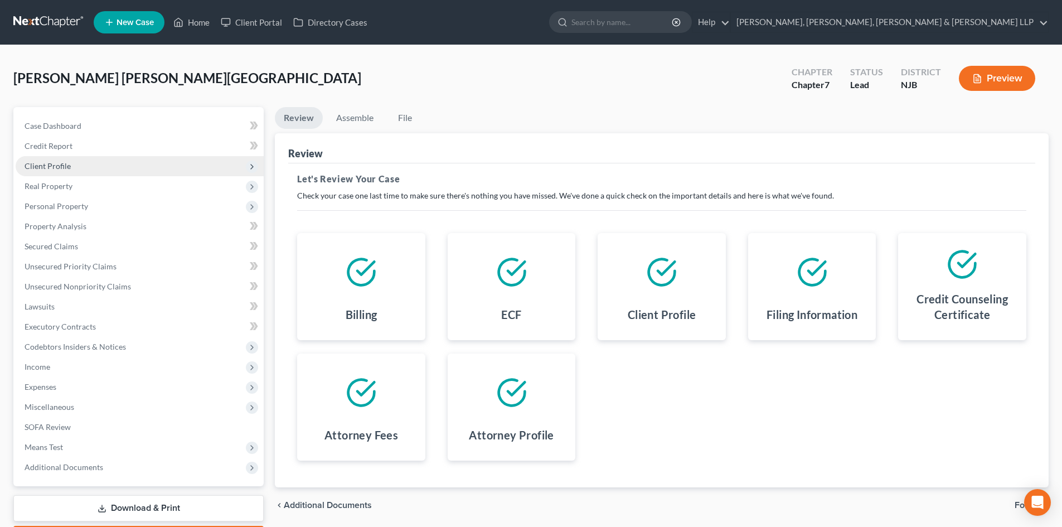
click at [83, 167] on span "Client Profile" at bounding box center [140, 166] width 248 height 20
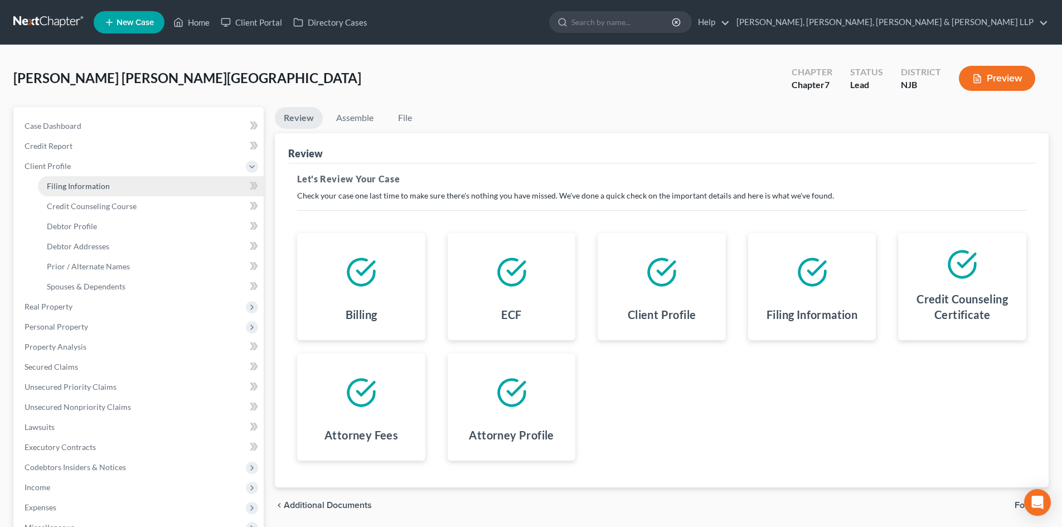
click at [62, 186] on span "Filing Information" at bounding box center [78, 185] width 63 height 9
select select "1"
select select "0"
select select "51"
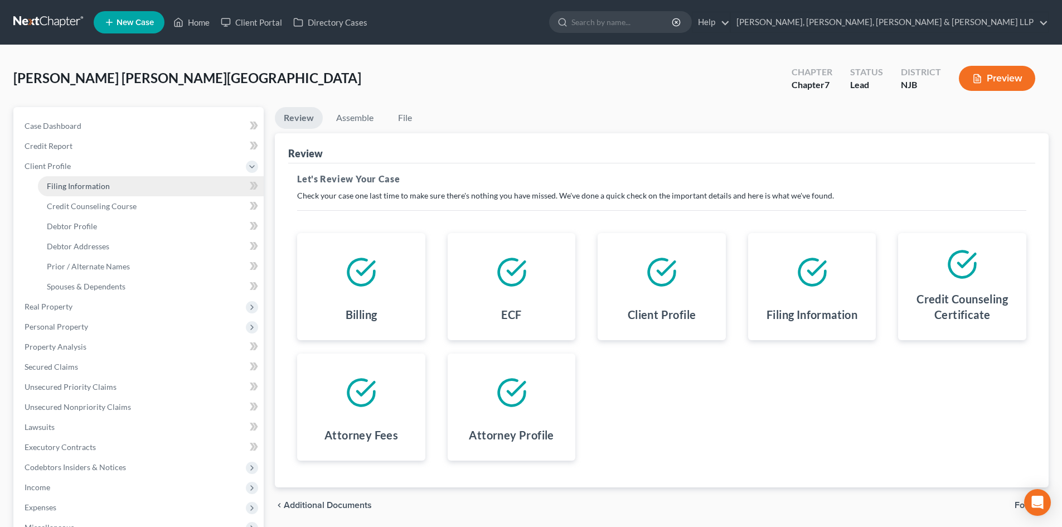
select select "4"
select select "0"
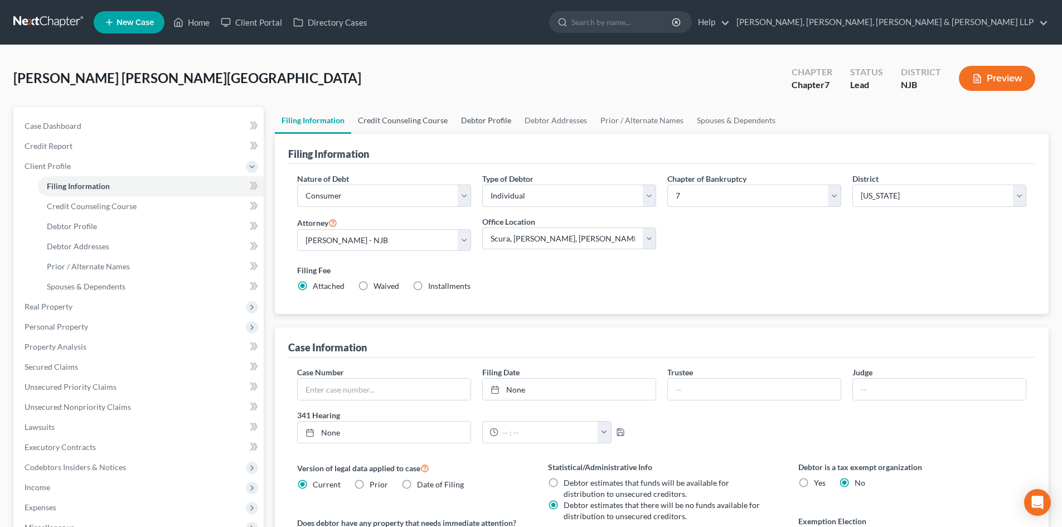
drag, startPoint x: 409, startPoint y: 120, endPoint x: 496, endPoint y: 125, distance: 86.5
click at [409, 120] on link "Credit Counseling Course" at bounding box center [402, 120] width 103 height 27
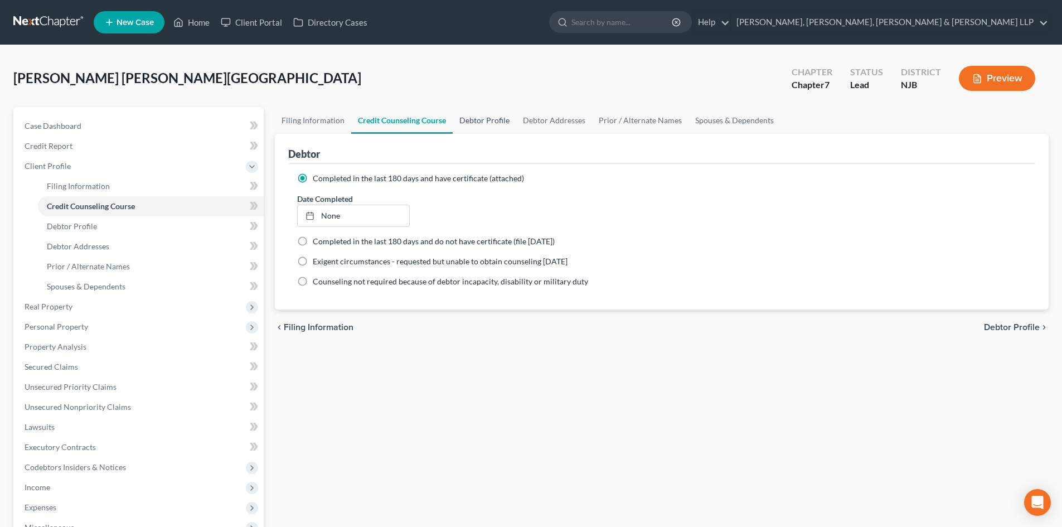
click at [496, 125] on link "Debtor Profile" at bounding box center [485, 120] width 64 height 27
select select "2"
select select "0"
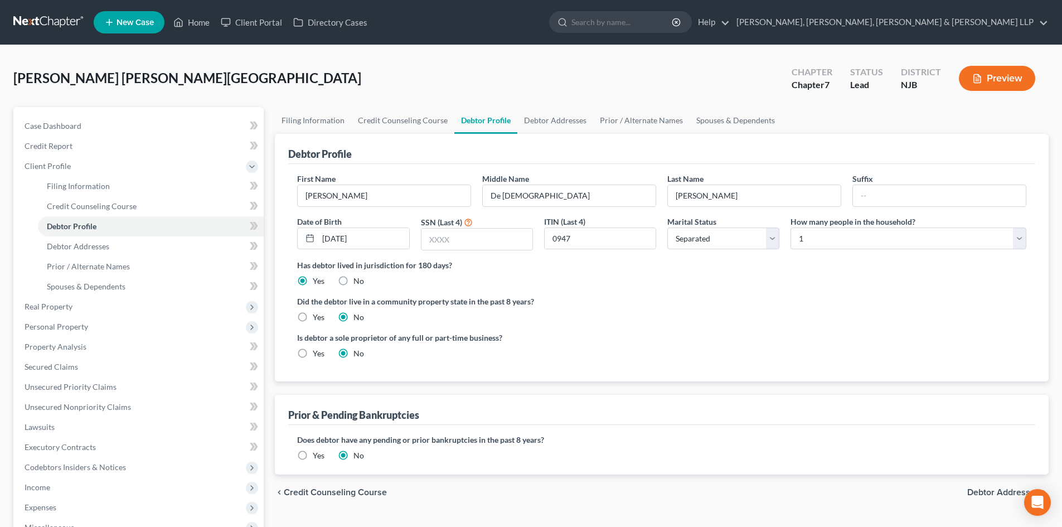
scroll to position [186, 0]
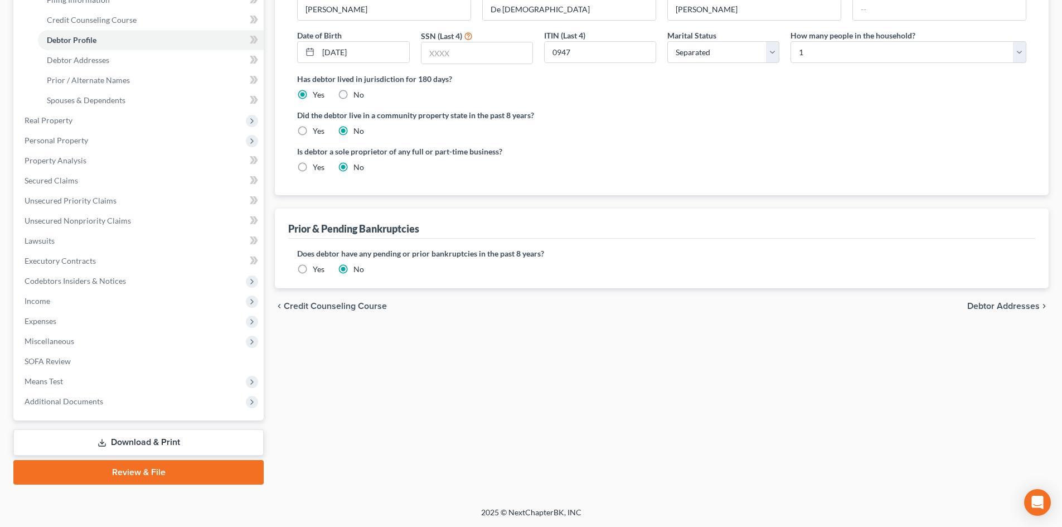
drag, startPoint x: 100, startPoint y: 403, endPoint x: 104, endPoint y: 420, distance: 17.2
click at [100, 403] on span "Additional Documents" at bounding box center [64, 400] width 79 height 9
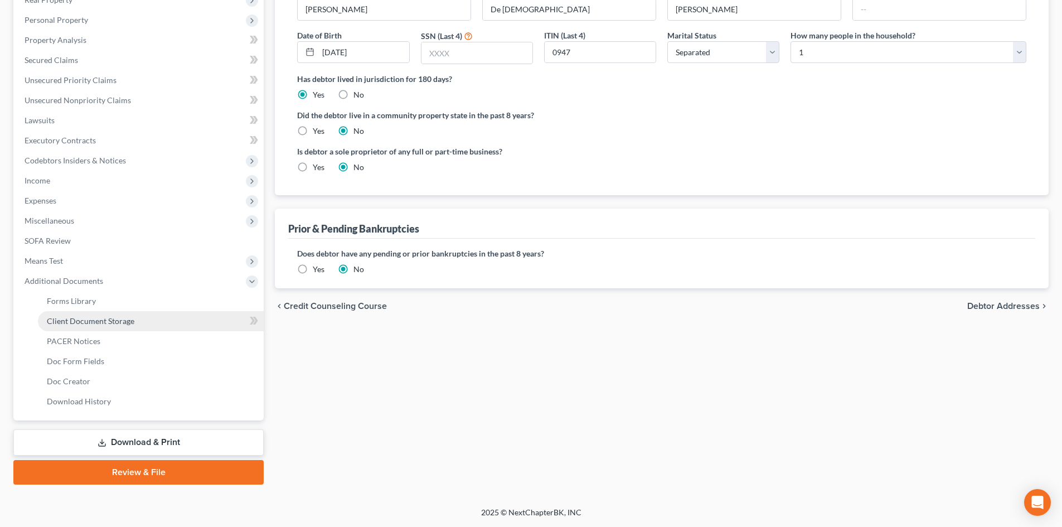
click at [117, 322] on span "Client Document Storage" at bounding box center [91, 320] width 88 height 9
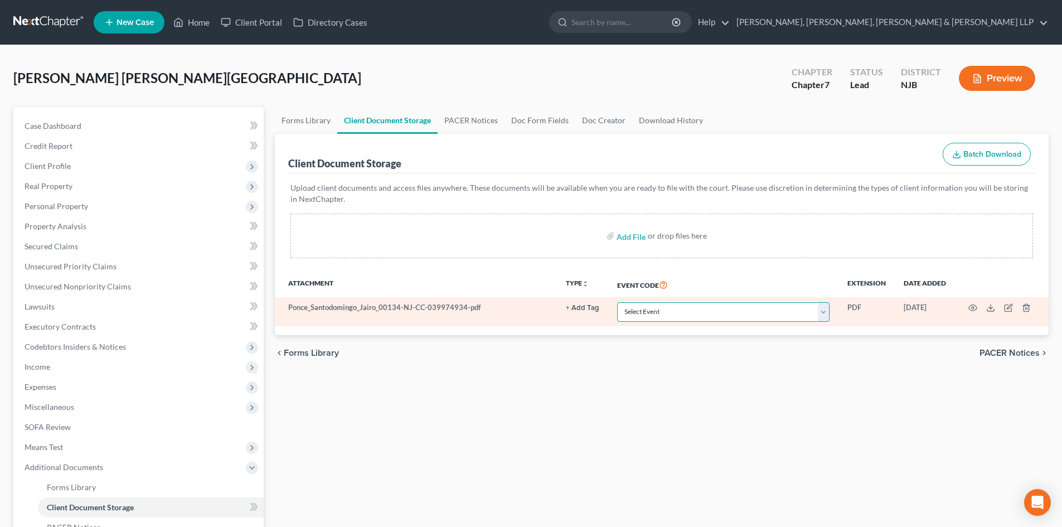
click at [643, 307] on select "Select Event 20 Largest Unsecured Creditors Amended Attorney Compensation State…" at bounding box center [723, 312] width 212 height 20
select select "9"
click at [617, 302] on select "Select Event 20 Largest Unsecured Creditors Amended Attorney Compensation State…" at bounding box center [723, 312] width 212 height 20
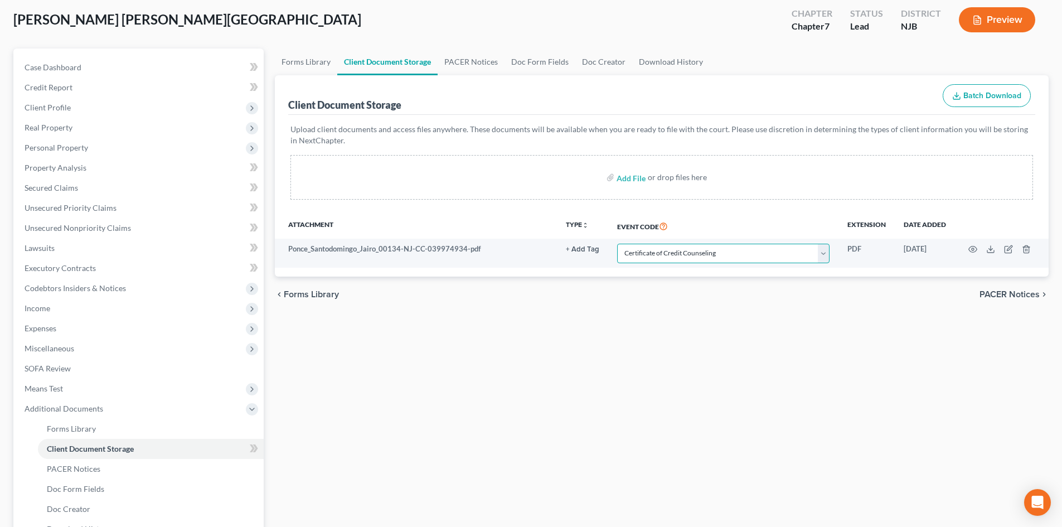
scroll to position [186, 0]
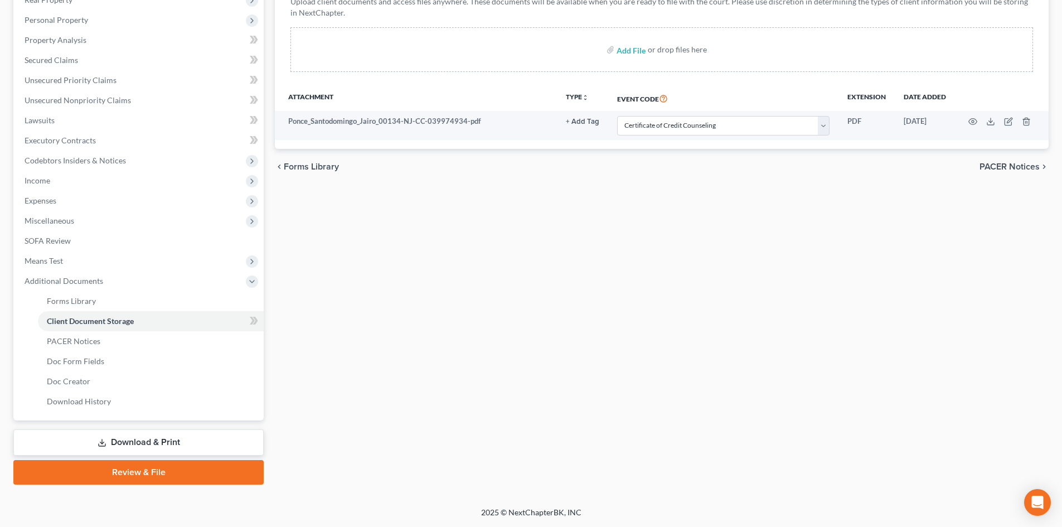
click at [153, 469] on link "Review & File" at bounding box center [138, 472] width 250 height 25
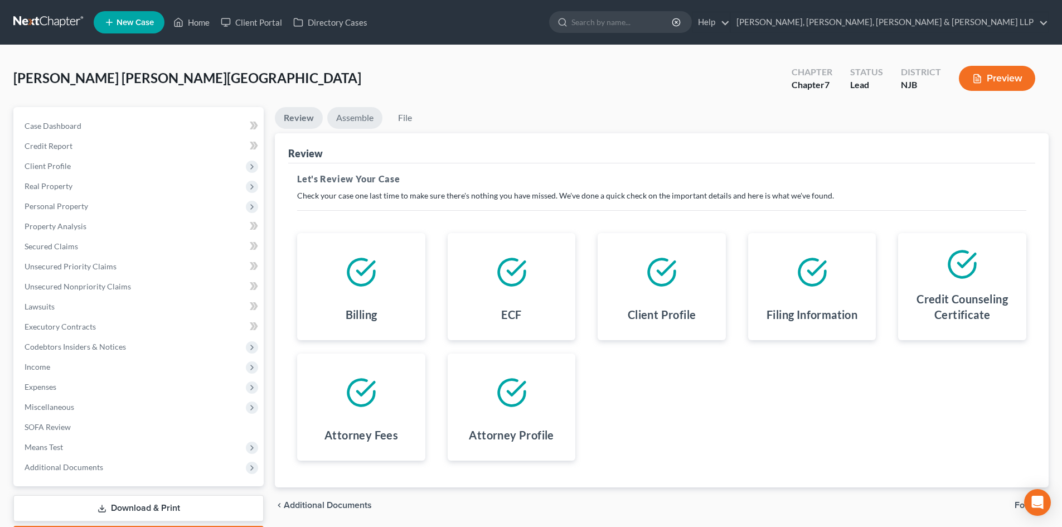
click at [348, 113] on link "Assemble" at bounding box center [354, 118] width 55 height 22
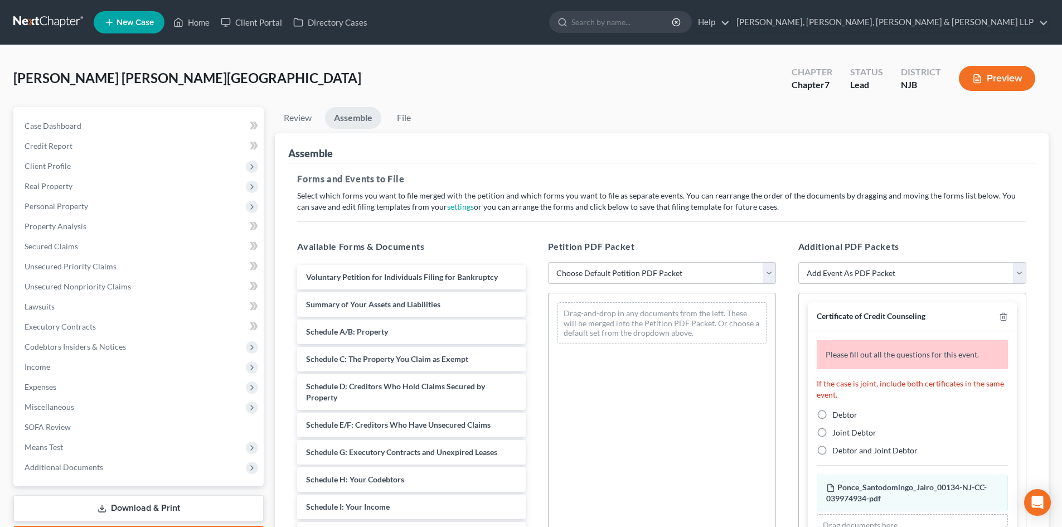
drag, startPoint x: 594, startPoint y: 275, endPoint x: 592, endPoint y: 283, distance: 8.1
click at [594, 275] on select "Choose Default Petition PDF Packet Complete Bankruptcy Petition (all forms and …" at bounding box center [662, 273] width 228 height 22
select select "0"
click at [548, 262] on select "Choose Default Petition PDF Packet Complete Bankruptcy Petition (all forms and …" at bounding box center [662, 273] width 228 height 22
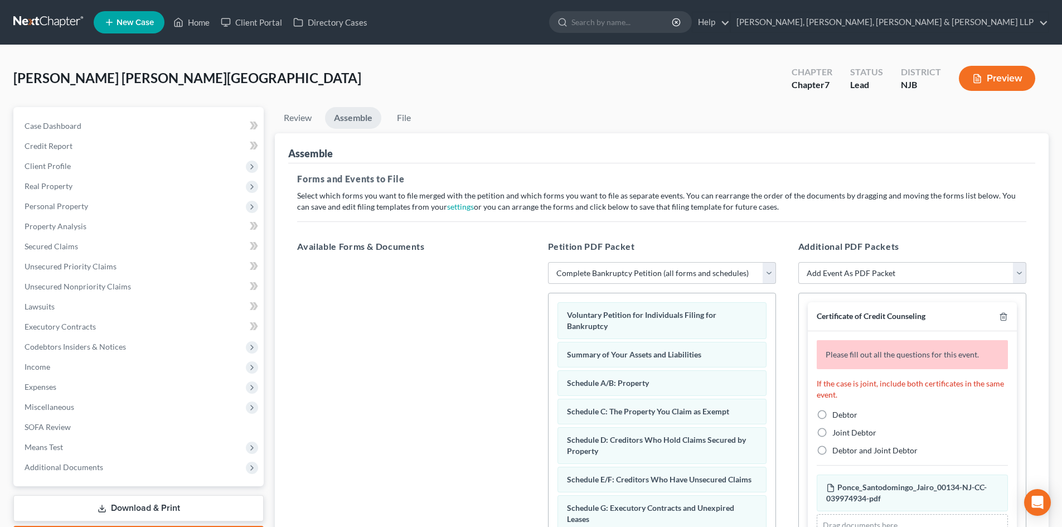
click at [832, 411] on label "Debtor" at bounding box center [844, 414] width 25 height 11
click at [837, 411] on input "Debtor" at bounding box center [840, 412] width 7 height 7
radio input "true"
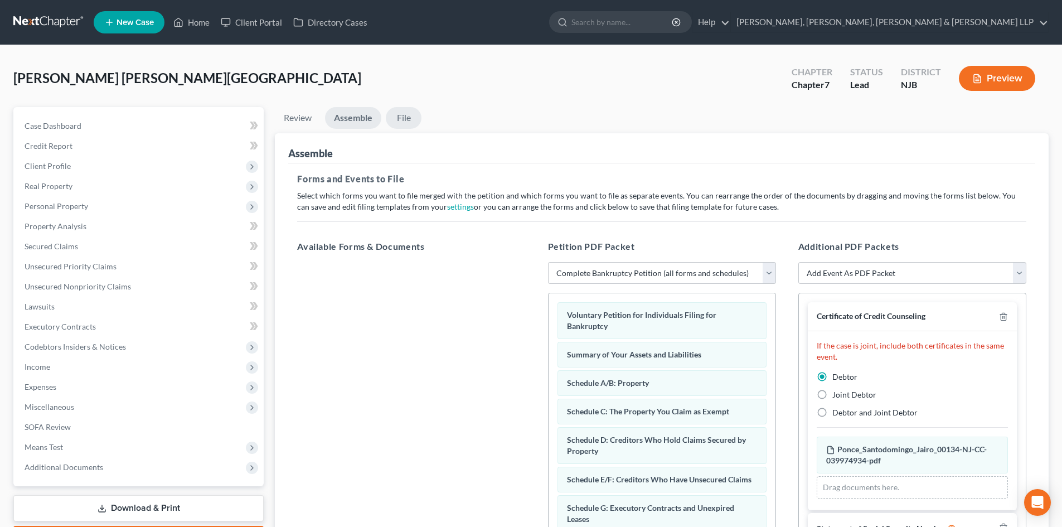
click at [410, 118] on link "File" at bounding box center [404, 118] width 36 height 22
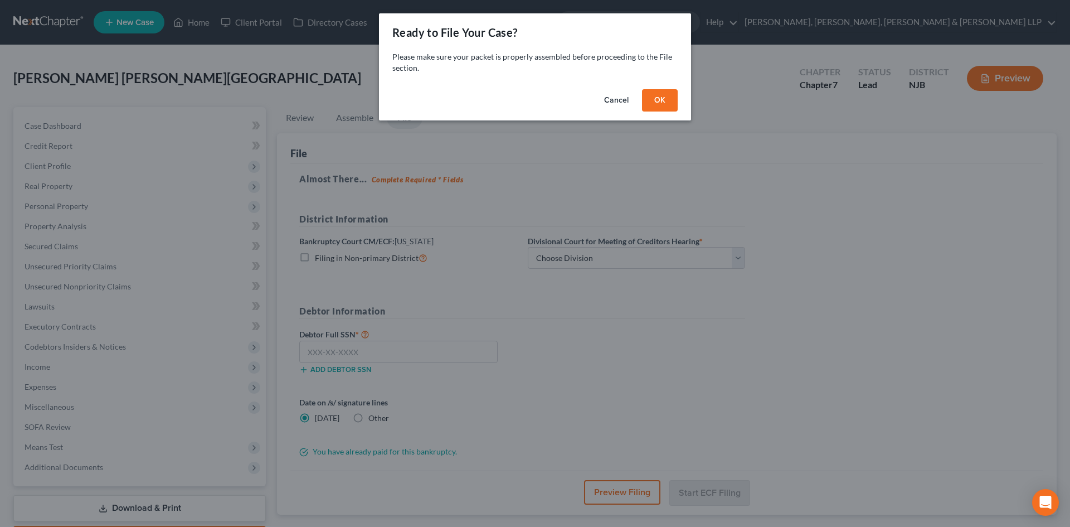
click at [665, 100] on button "OK" at bounding box center [660, 100] width 36 height 22
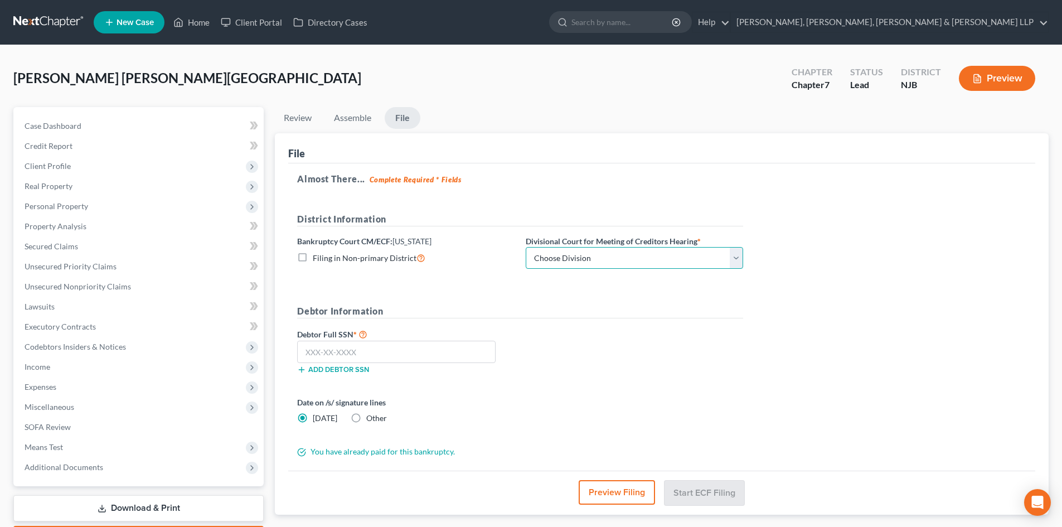
drag, startPoint x: 571, startPoint y: 261, endPoint x: 571, endPoint y: 268, distance: 6.7
click at [571, 261] on select "Choose Division [GEOGRAPHIC_DATA] [GEOGRAPHIC_DATA]/[GEOGRAPHIC_DATA] [GEOGRAPH…" at bounding box center [634, 258] width 217 height 22
select select "2"
click at [526, 247] on select "Choose Division [GEOGRAPHIC_DATA] [GEOGRAPHIC_DATA]/[GEOGRAPHIC_DATA] [GEOGRAPH…" at bounding box center [634, 258] width 217 height 22
click at [342, 355] on input "text" at bounding box center [396, 352] width 198 height 22
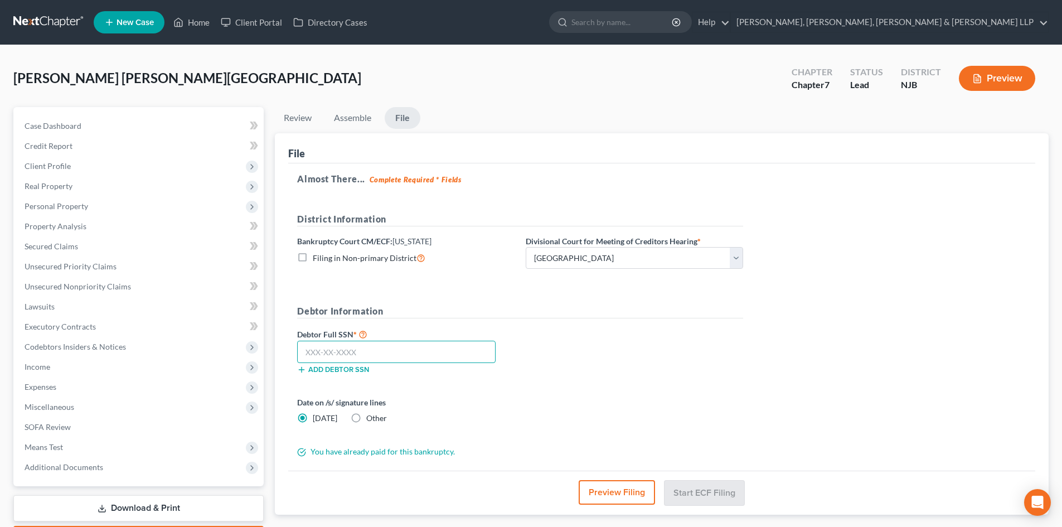
click at [332, 349] on input "text" at bounding box center [396, 352] width 198 height 22
click at [70, 156] on span "Client Profile" at bounding box center [140, 166] width 248 height 20
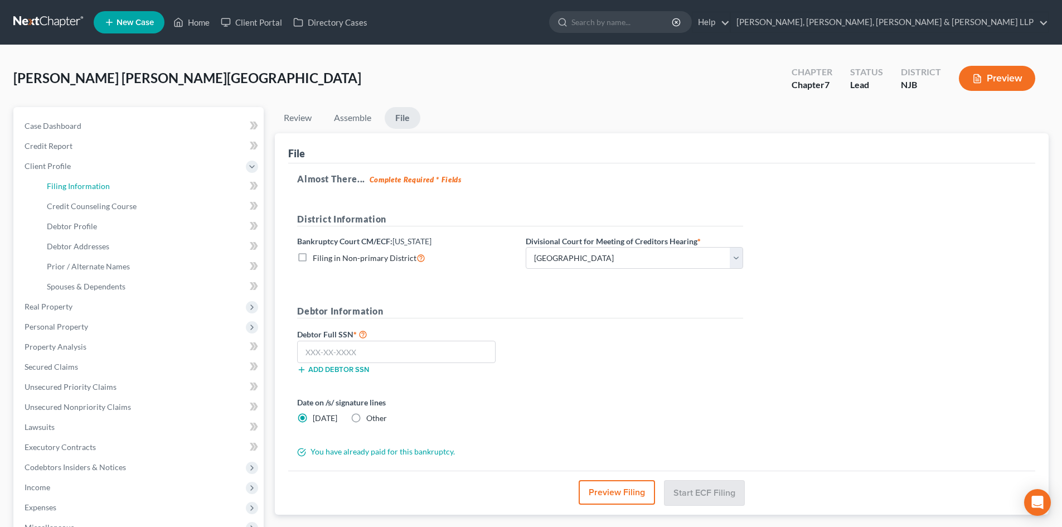
click at [100, 187] on span "Filing Information" at bounding box center [78, 185] width 63 height 9
select select "1"
select select "0"
select select "51"
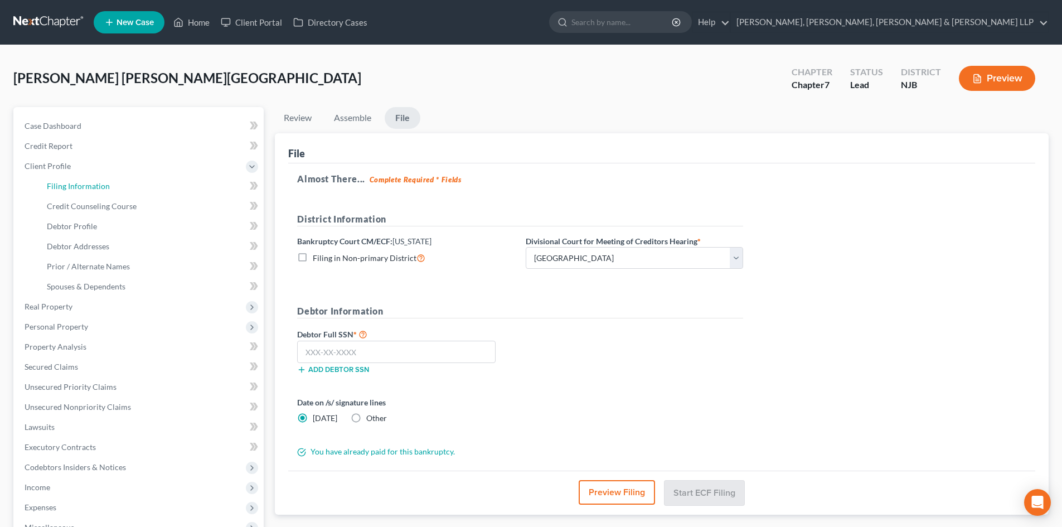
select select "4"
select select "0"
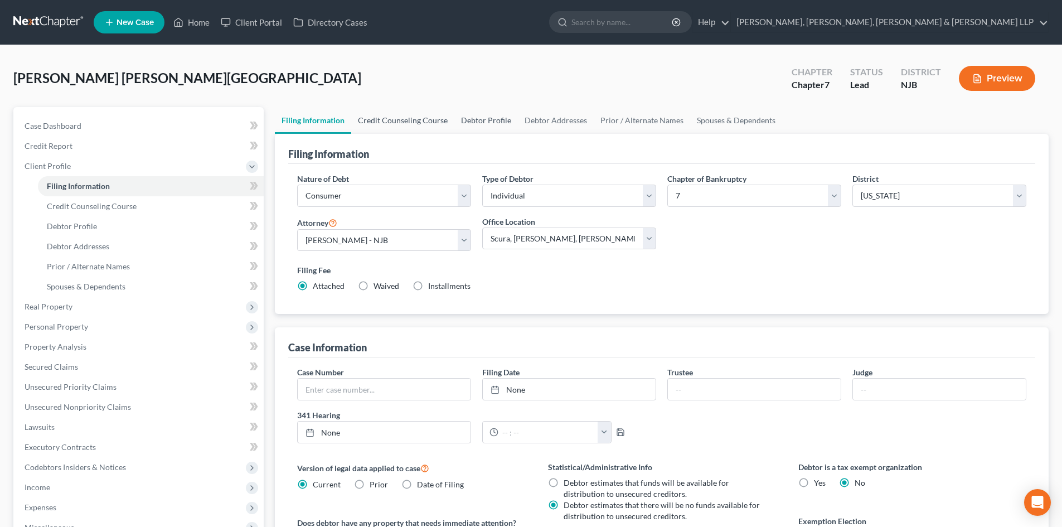
click at [381, 124] on link "Credit Counseling Course" at bounding box center [402, 120] width 103 height 27
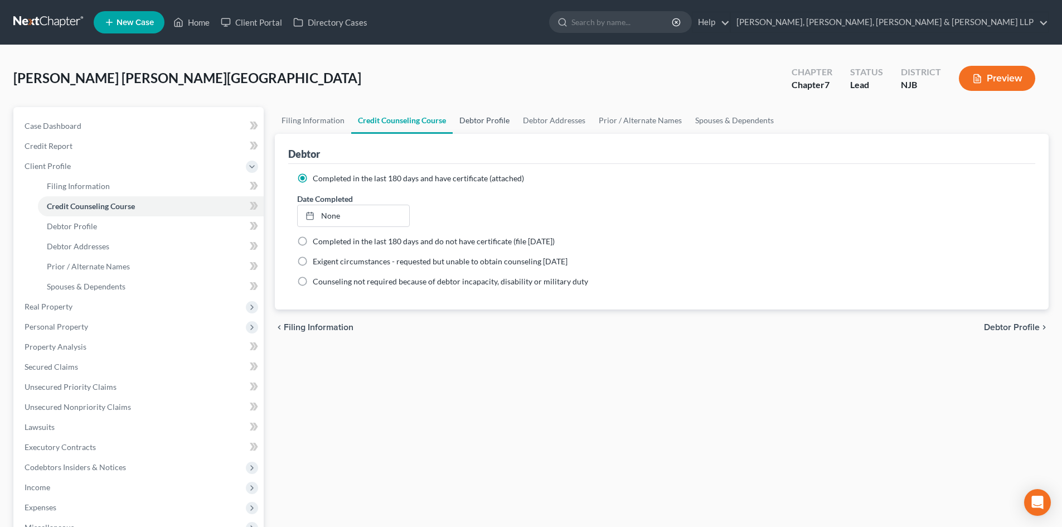
click at [463, 123] on link "Debtor Profile" at bounding box center [485, 120] width 64 height 27
select select "2"
select select "0"
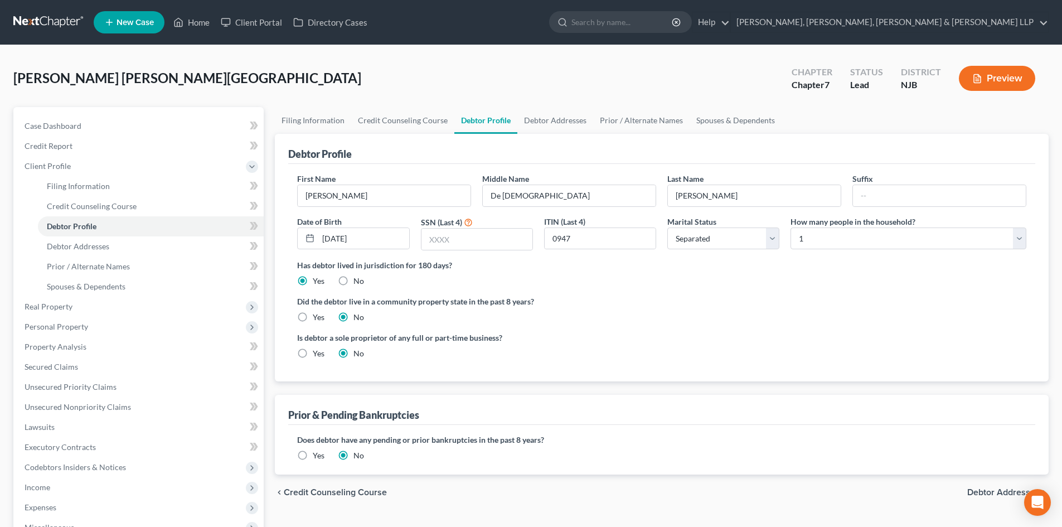
scroll to position [186, 0]
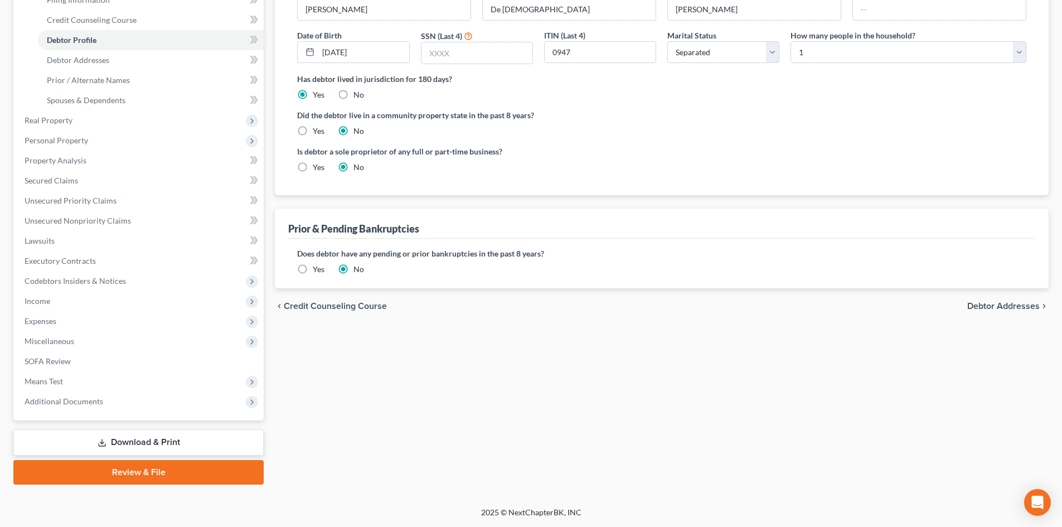
click at [199, 468] on link "Review & File" at bounding box center [138, 472] width 250 height 25
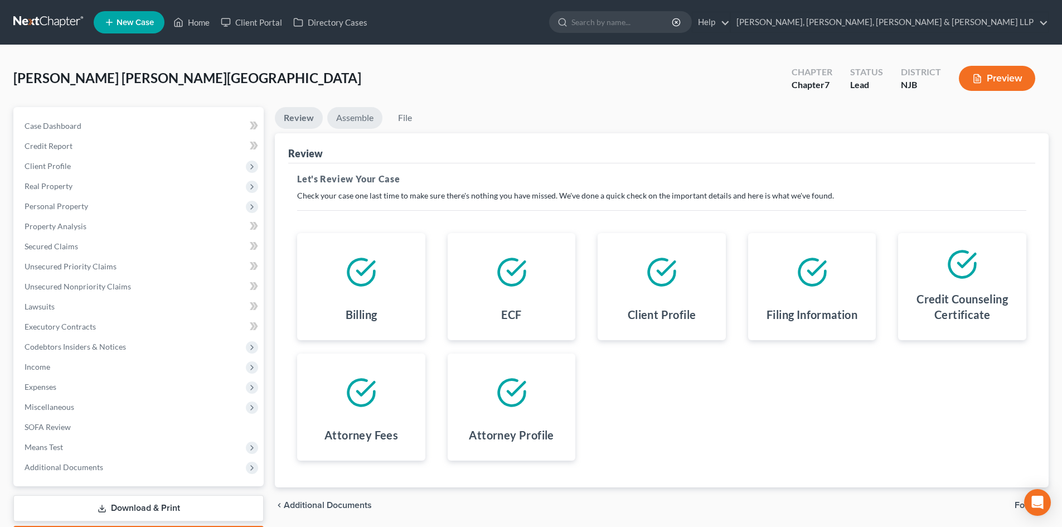
click at [360, 108] on link "Assemble" at bounding box center [354, 118] width 55 height 22
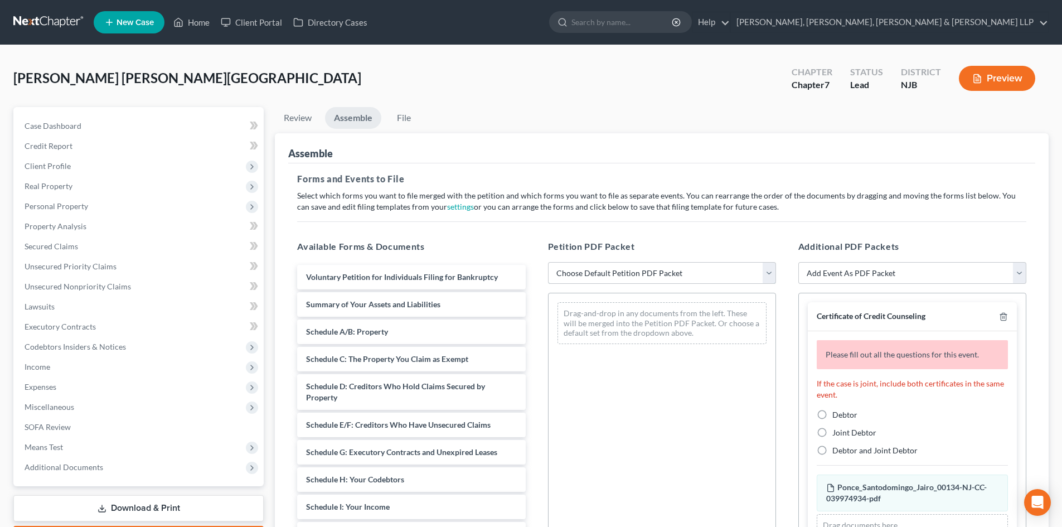
drag, startPoint x: 606, startPoint y: 273, endPoint x: 604, endPoint y: 283, distance: 10.3
click at [606, 273] on select "Choose Default Petition PDF Packet Complete Bankruptcy Petition (all forms and …" at bounding box center [662, 273] width 228 height 22
select select "0"
click at [548, 262] on select "Choose Default Petition PDF Packet Complete Bankruptcy Petition (all forms and …" at bounding box center [662, 273] width 228 height 22
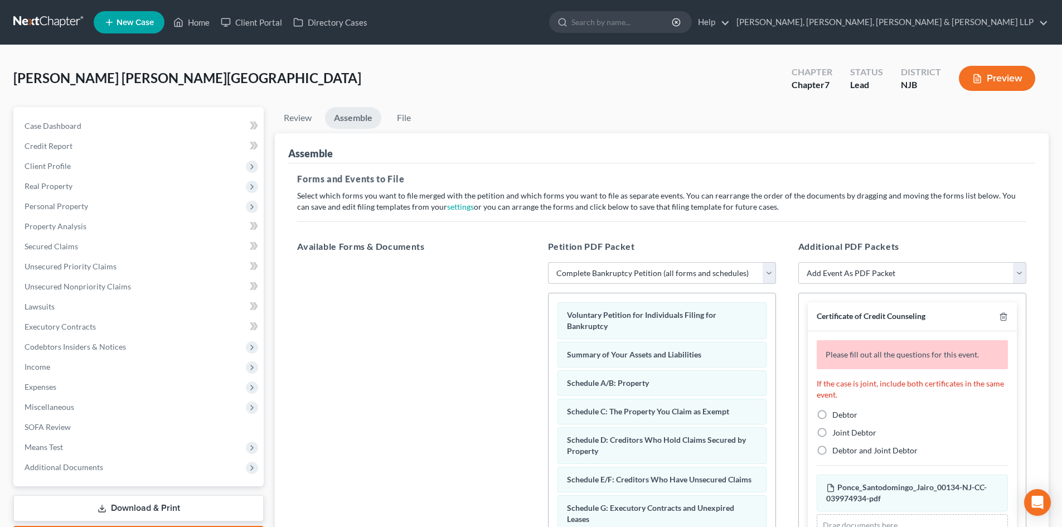
click at [832, 410] on label "Debtor" at bounding box center [844, 414] width 25 height 11
click at [837, 410] on input "Debtor" at bounding box center [840, 412] width 7 height 7
radio input "true"
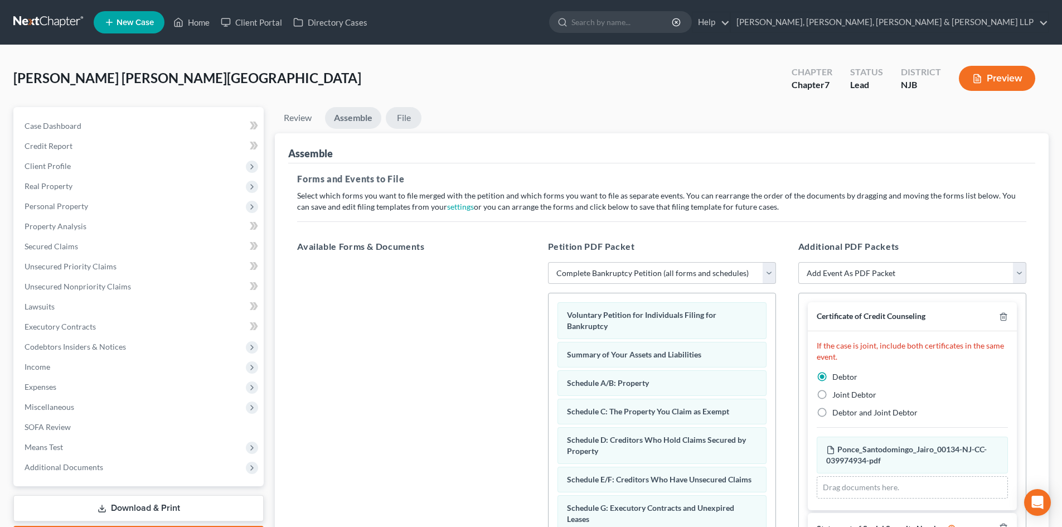
click at [416, 117] on link "File" at bounding box center [404, 118] width 36 height 22
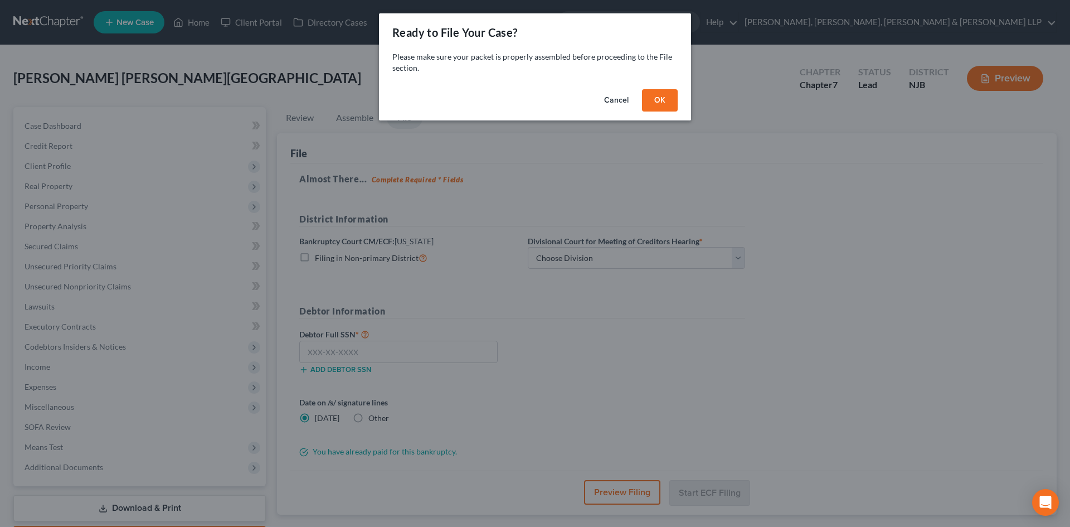
click at [652, 104] on button "OK" at bounding box center [660, 100] width 36 height 22
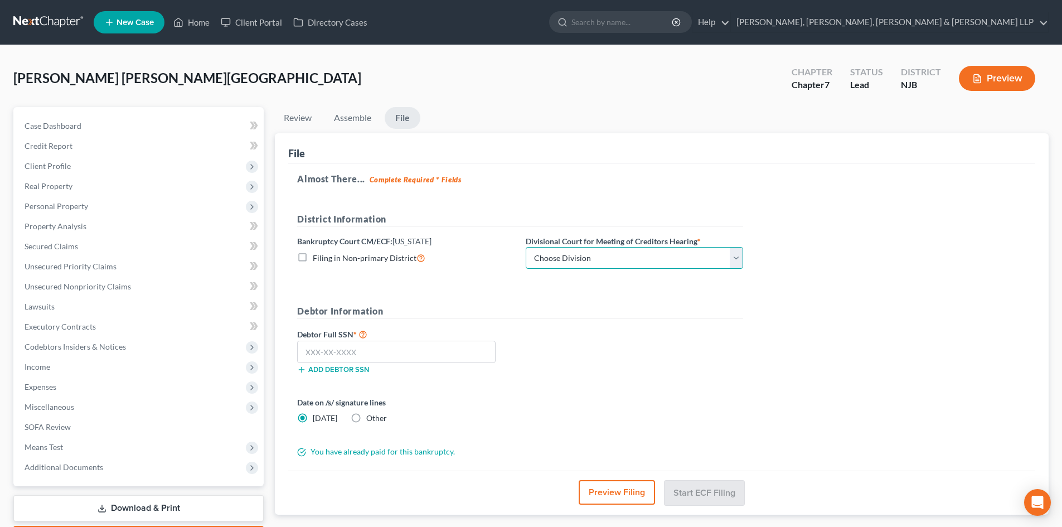
drag, startPoint x: 567, startPoint y: 260, endPoint x: 565, endPoint y: 268, distance: 8.1
click at [567, 260] on select "Choose Division [GEOGRAPHIC_DATA] [GEOGRAPHIC_DATA]/[GEOGRAPHIC_DATA] [GEOGRAPH…" at bounding box center [634, 258] width 217 height 22
select select "2"
click at [526, 247] on select "Choose Division [GEOGRAPHIC_DATA] [GEOGRAPHIC_DATA]/[GEOGRAPHIC_DATA] [GEOGRAPH…" at bounding box center [634, 258] width 217 height 22
click at [396, 350] on input "text" at bounding box center [396, 352] width 198 height 22
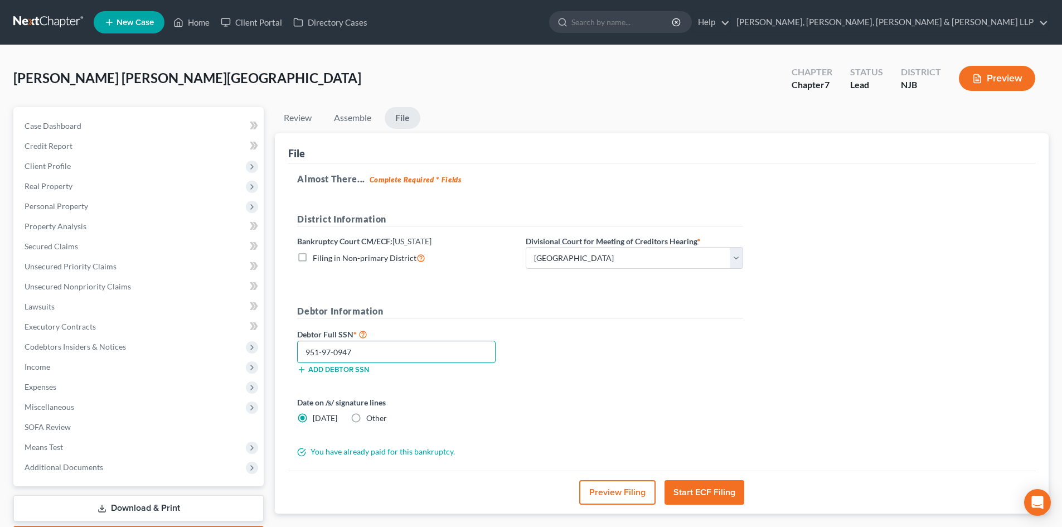
type input "951-97-0947"
click at [698, 484] on button "Start ECF Filing" at bounding box center [704, 492] width 80 height 25
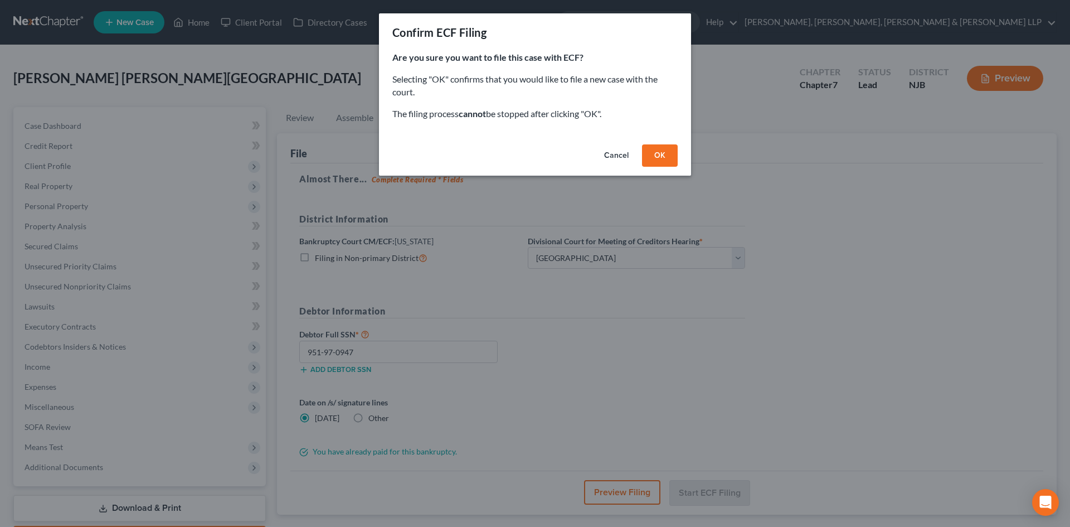
click at [658, 144] on button "OK" at bounding box center [660, 155] width 36 height 22
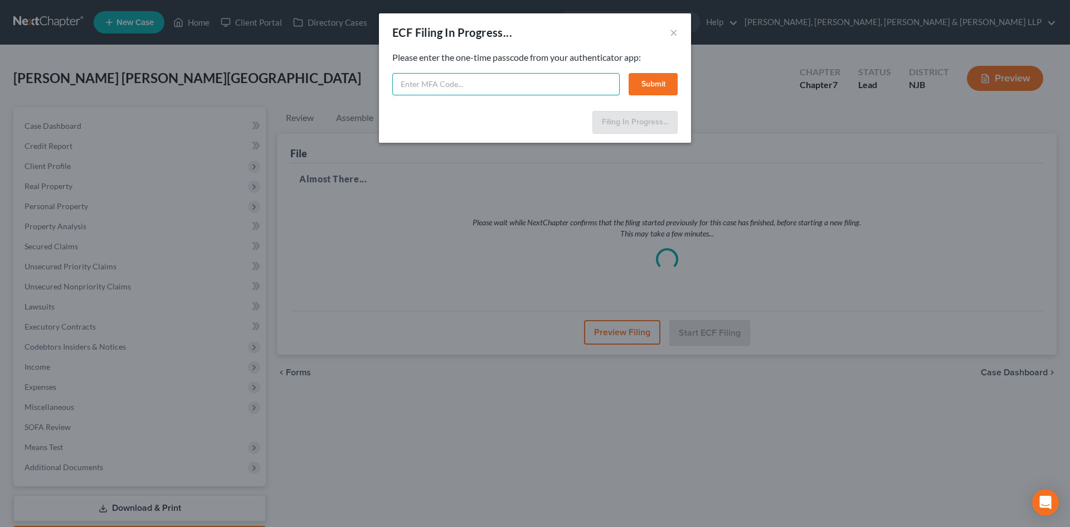
click at [497, 94] on input "text" at bounding box center [505, 84] width 227 height 22
type input "669940"
click at [654, 84] on button "Submit" at bounding box center [653, 84] width 49 height 22
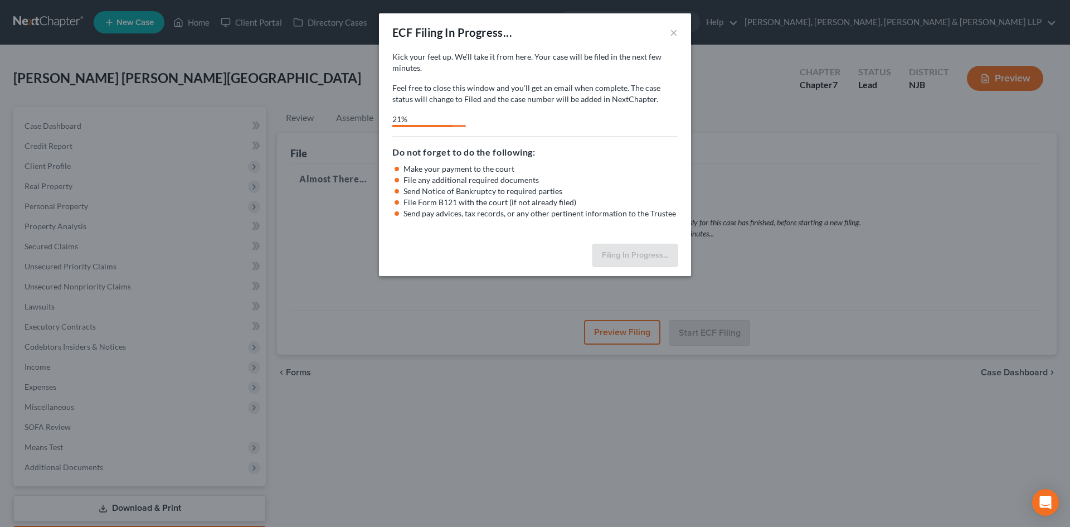
select select "2"
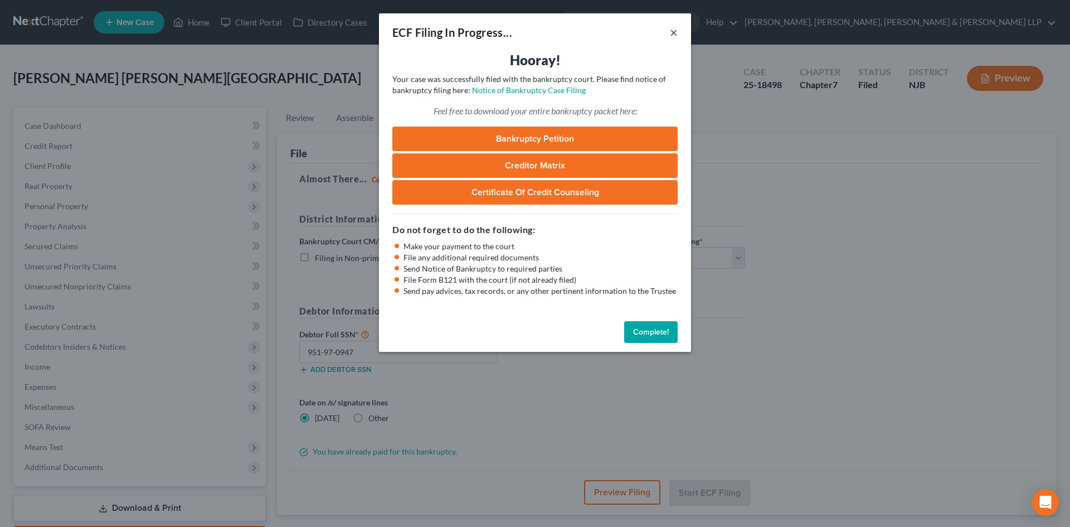
drag, startPoint x: 671, startPoint y: 31, endPoint x: 678, endPoint y: 159, distance: 127.9
click at [671, 31] on button "×" at bounding box center [674, 32] width 8 height 13
